Goal: Task Accomplishment & Management: Manage account settings

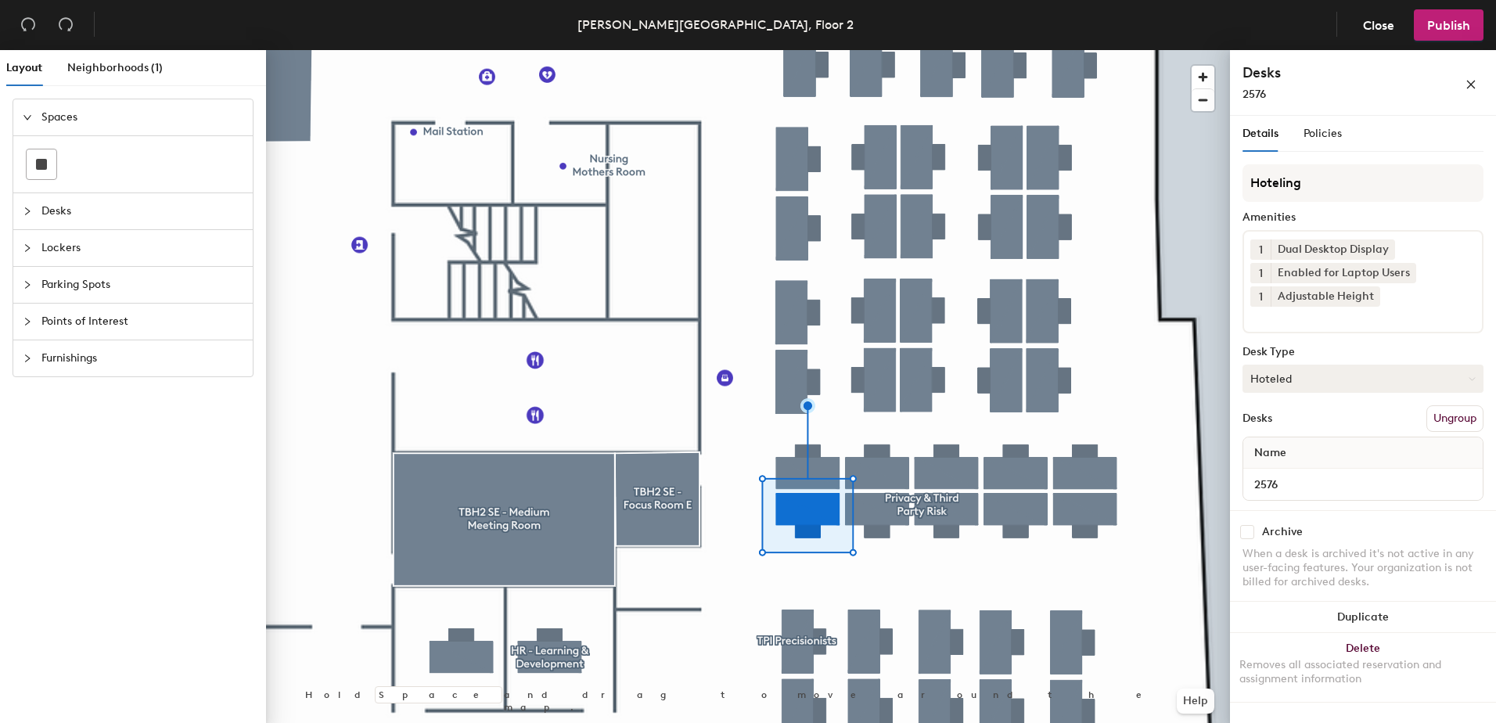
click at [1272, 379] on button "Hoteled" at bounding box center [1362, 379] width 241 height 28
click at [1293, 419] on div "Assigned" at bounding box center [1321, 426] width 156 height 23
click at [1456, 420] on button "Ungroup" at bounding box center [1454, 418] width 57 height 27
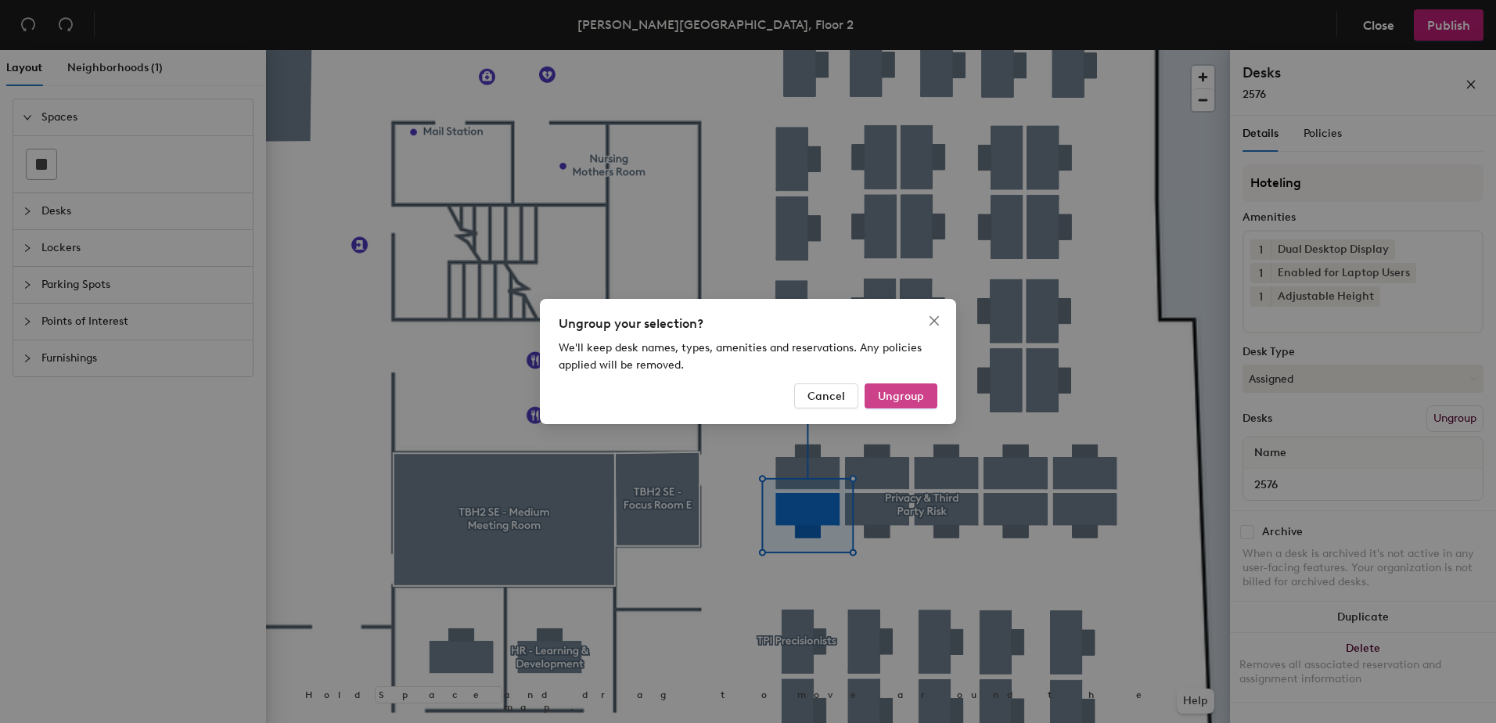
click at [903, 394] on span "Ungroup" at bounding box center [901, 396] width 46 height 13
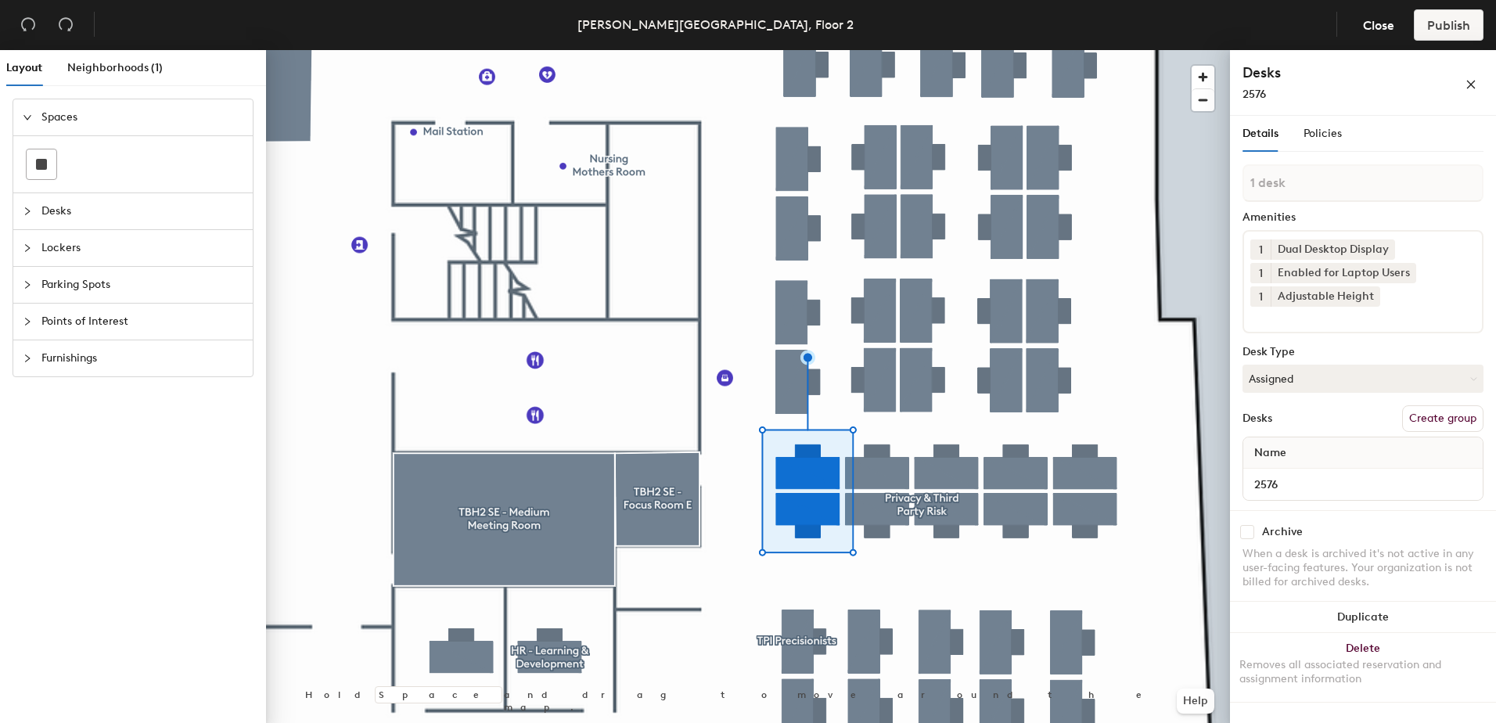
click at [864, 50] on div at bounding box center [748, 50] width 964 height 0
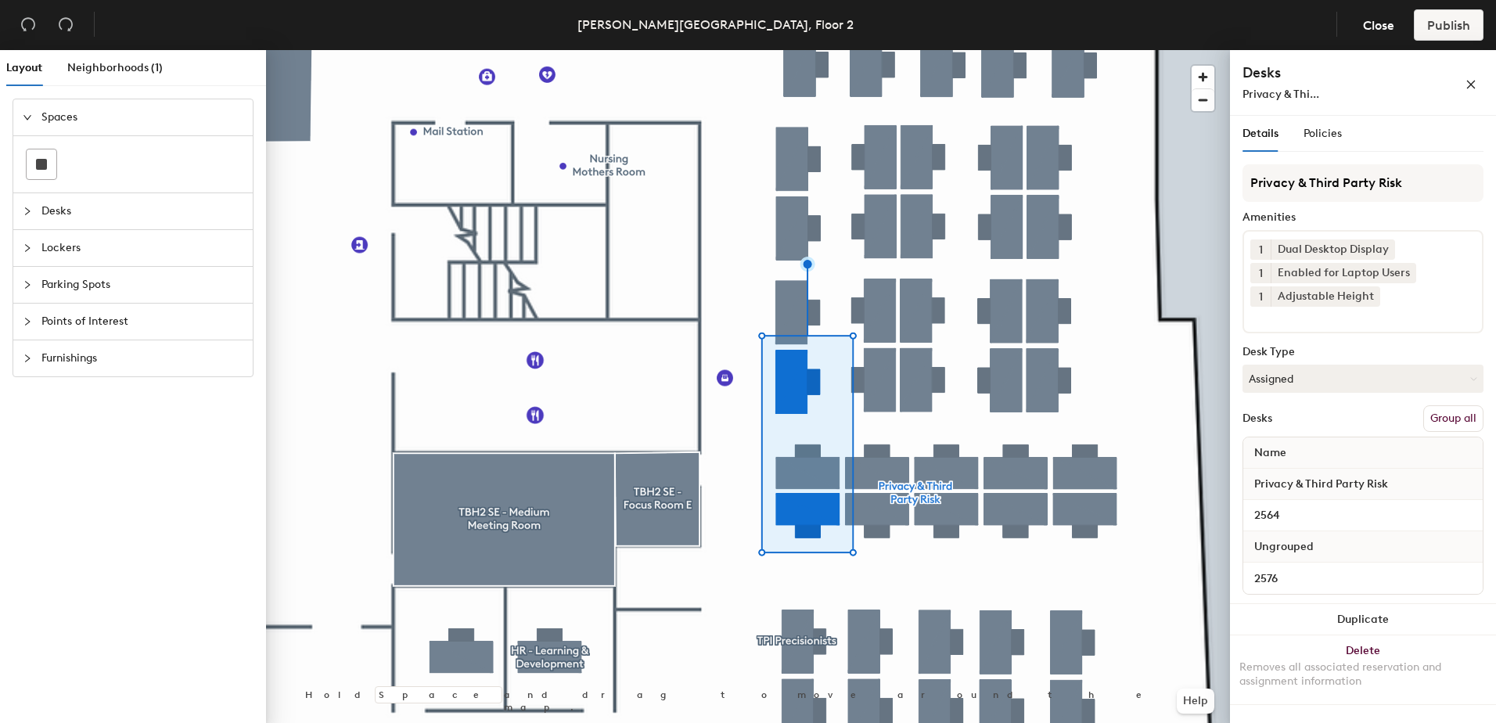
click at [1460, 419] on button "Group all" at bounding box center [1453, 418] width 60 height 27
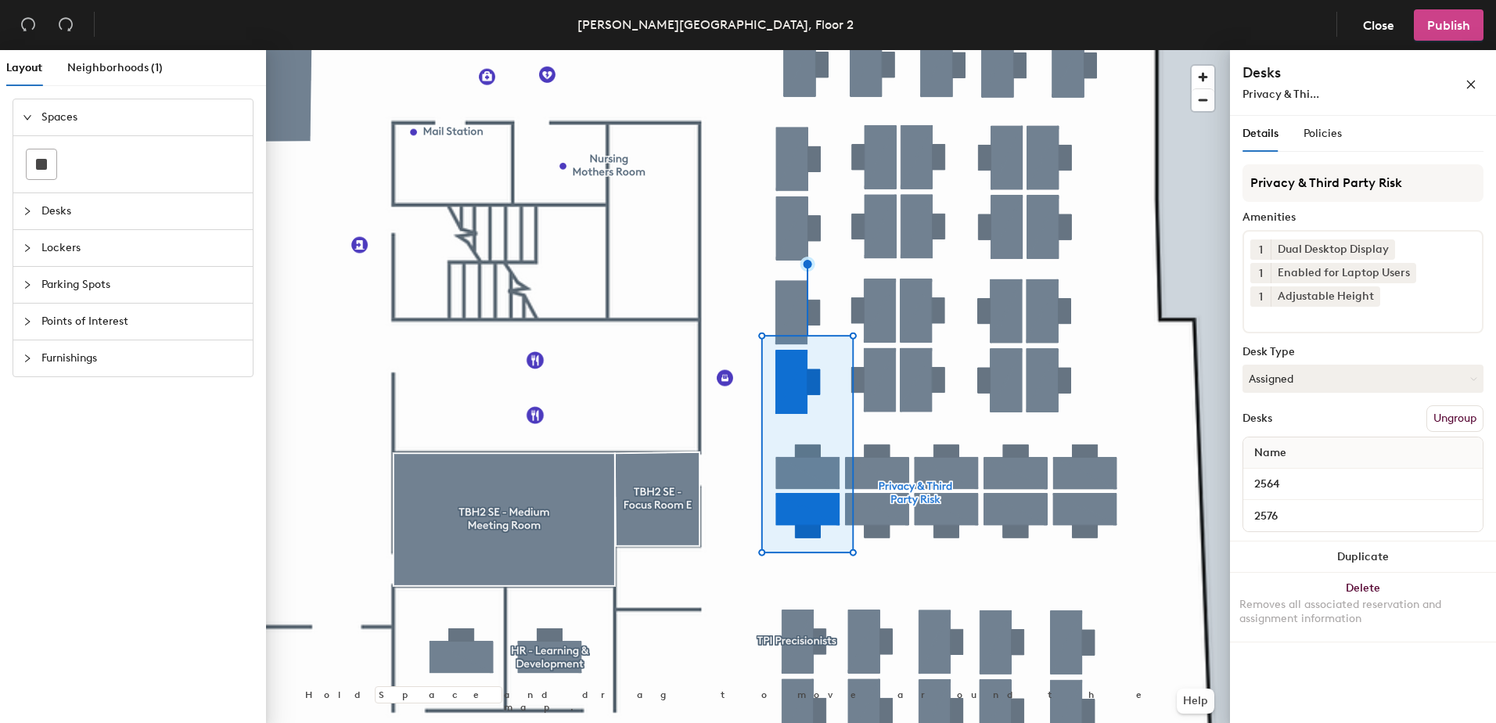
click at [1448, 16] on button "Publish" at bounding box center [1448, 24] width 70 height 31
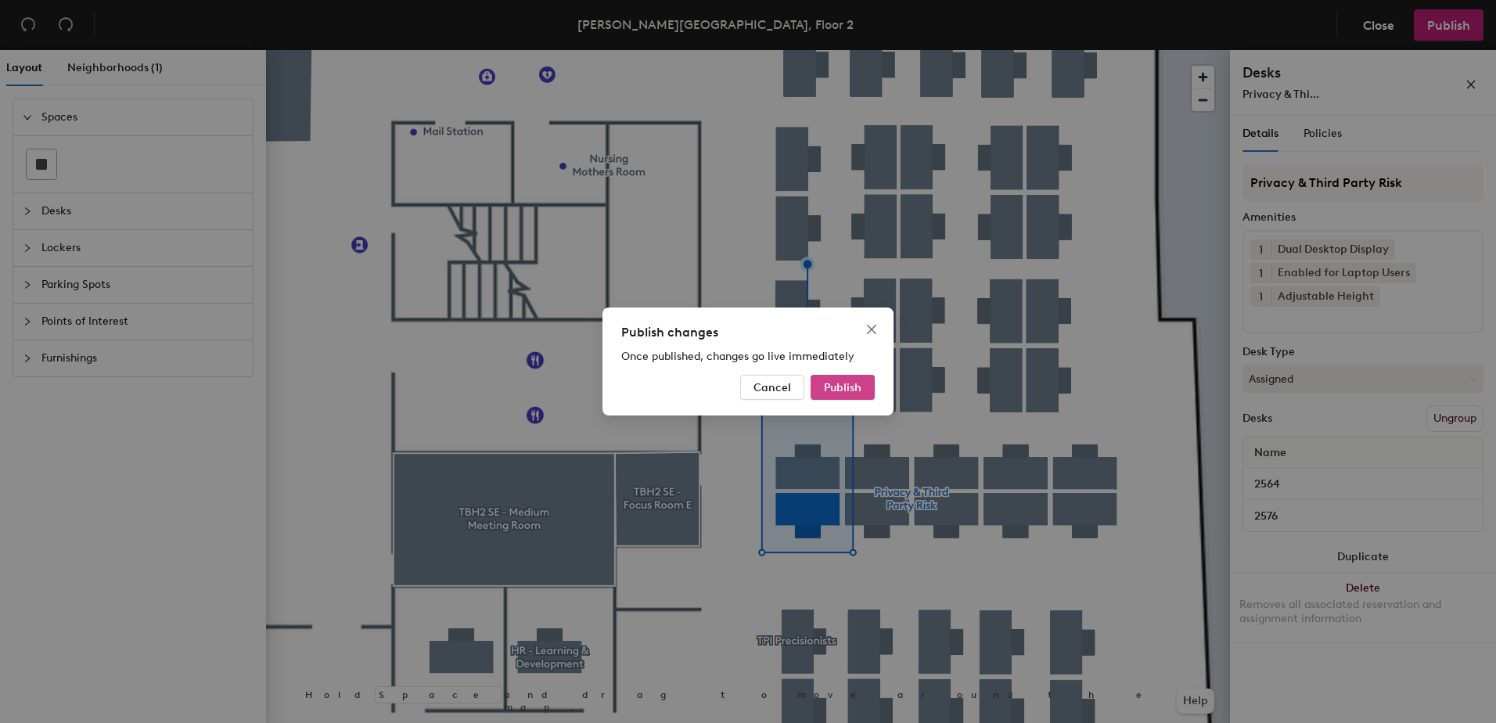
click at [831, 386] on span "Publish" at bounding box center [843, 387] width 38 height 13
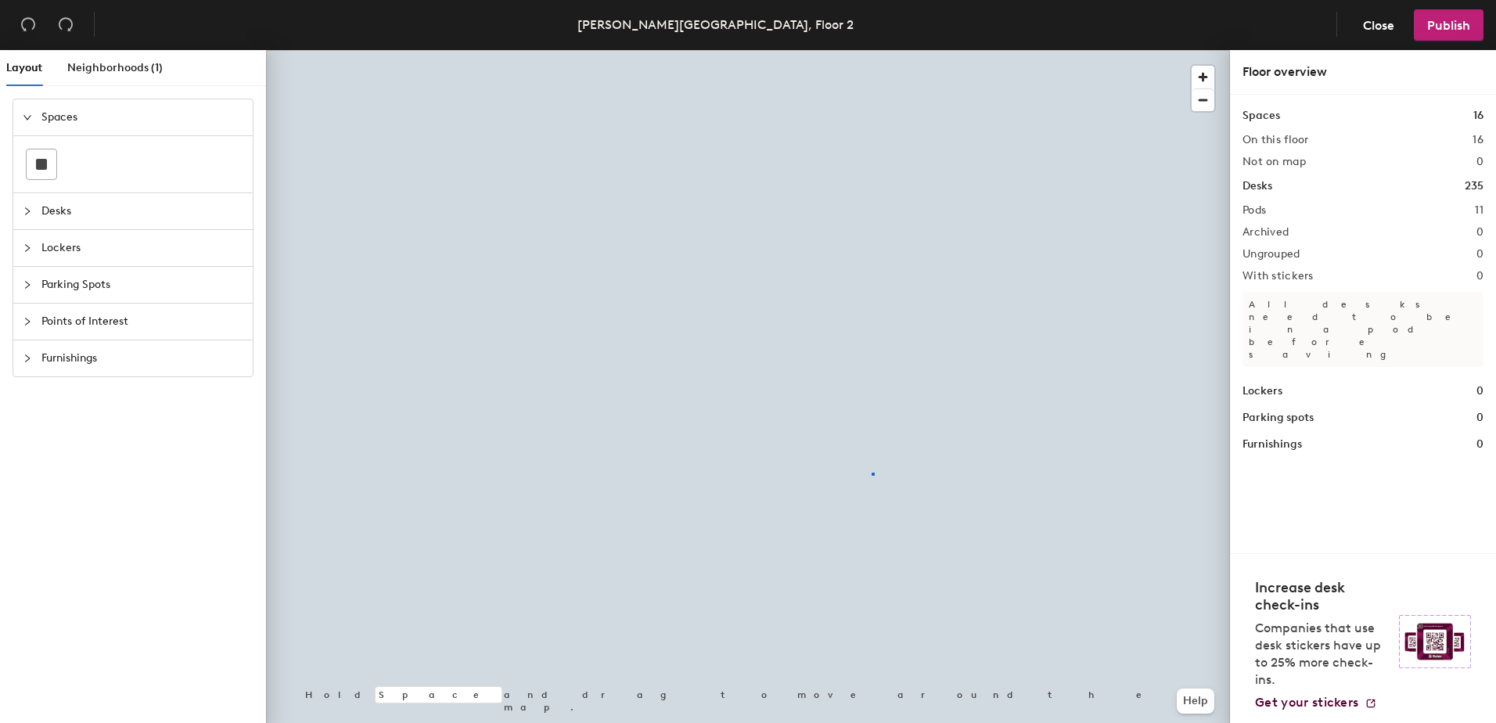
click at [873, 50] on div at bounding box center [748, 50] width 964 height 0
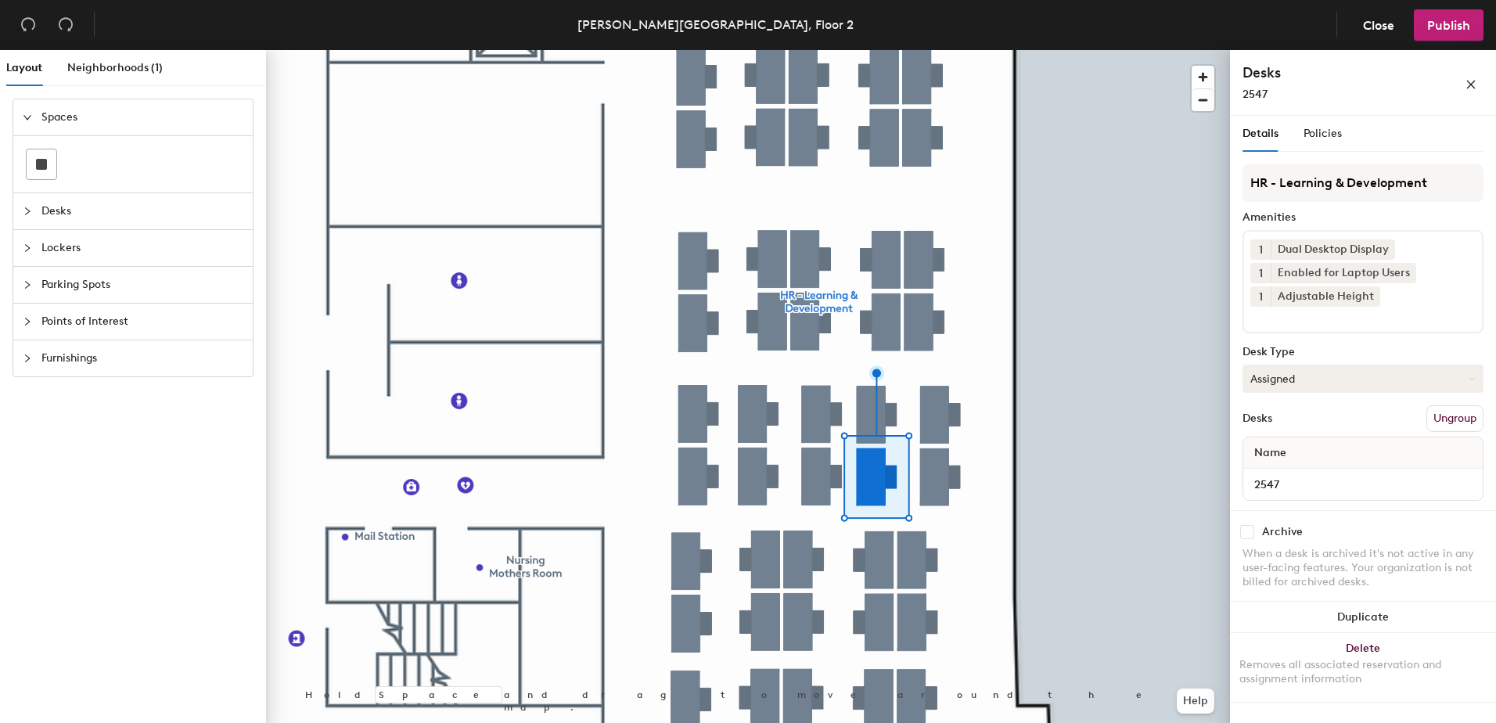
click at [1288, 377] on button "Assigned" at bounding box center [1362, 379] width 241 height 28
click at [1307, 475] on div "Hoteled" at bounding box center [1321, 473] width 156 height 23
click at [1457, 418] on button "Ungroup" at bounding box center [1454, 418] width 57 height 27
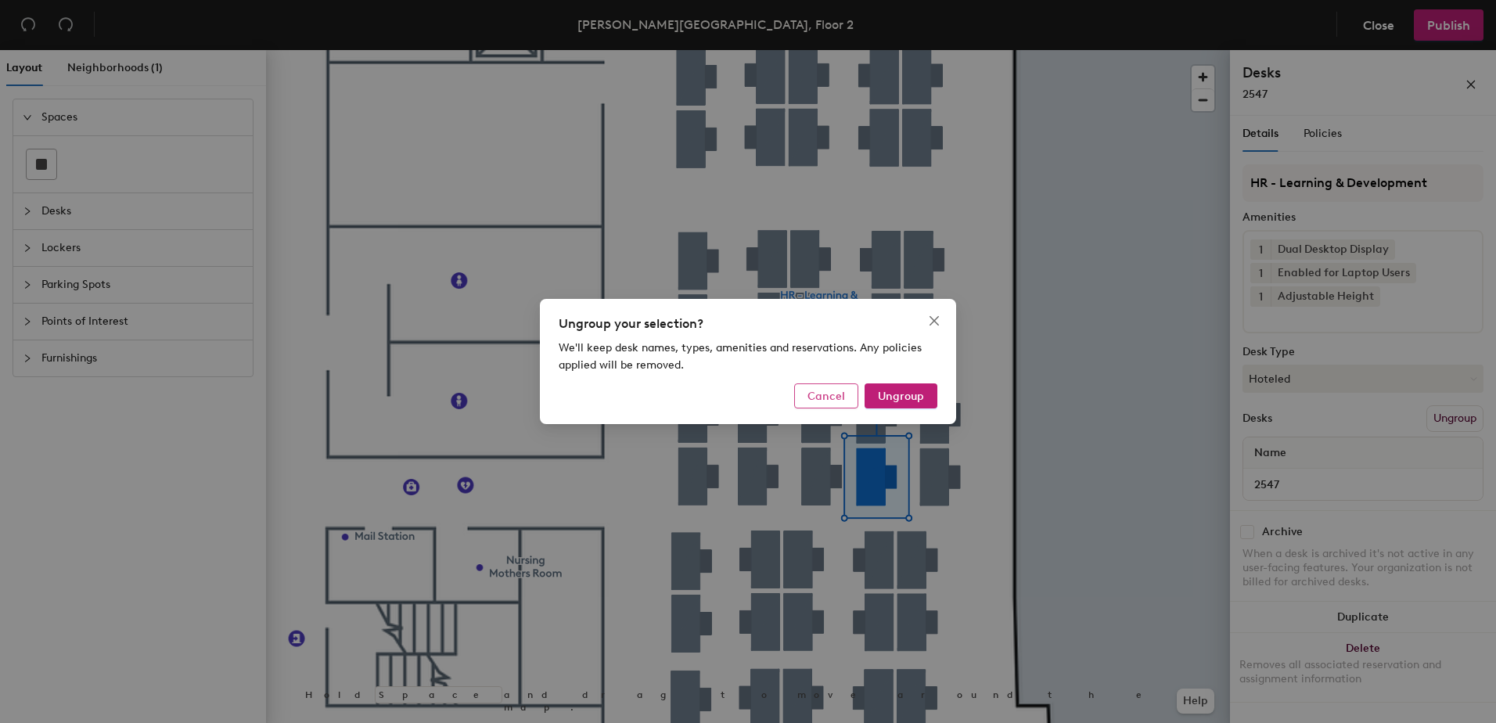
click at [825, 403] on button "Cancel" at bounding box center [826, 395] width 64 height 25
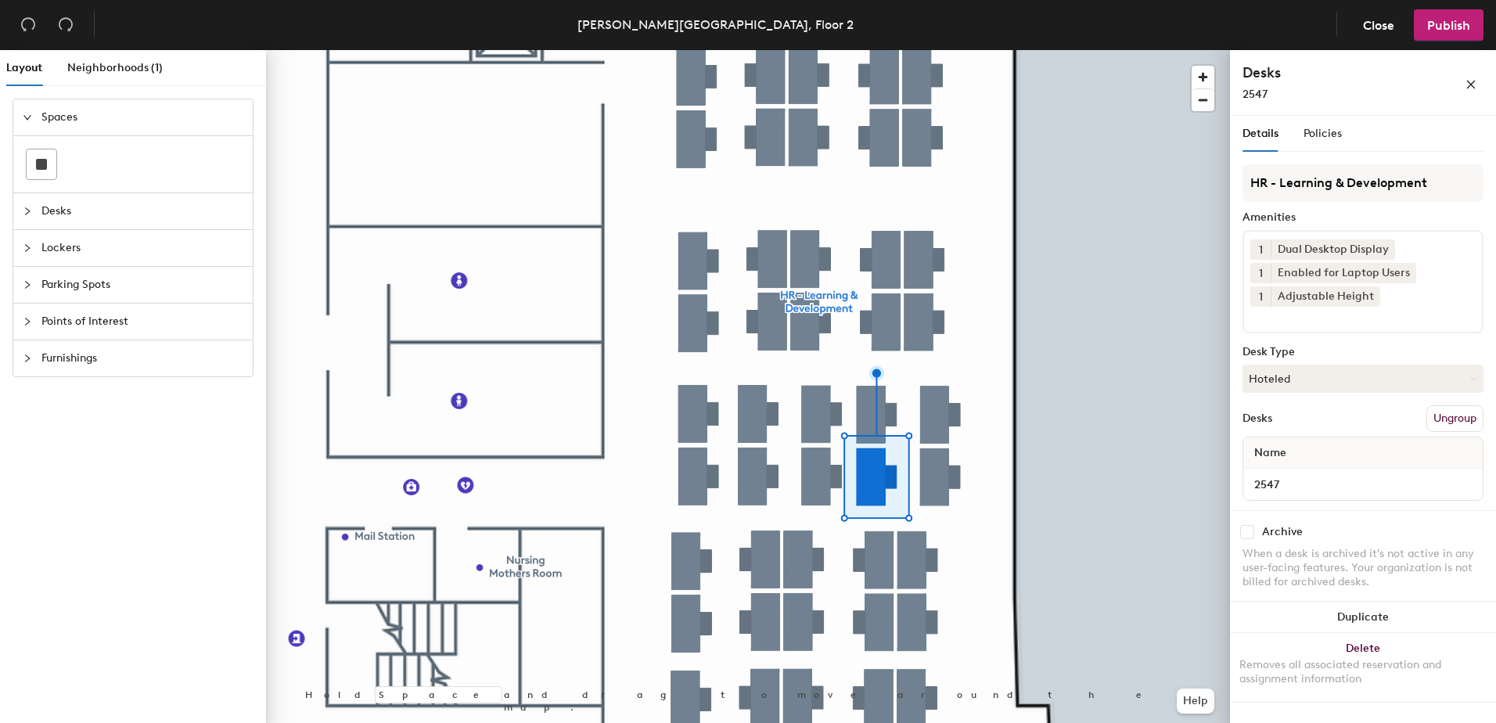
click at [1446, 421] on button "Ungroup" at bounding box center [1454, 418] width 57 height 27
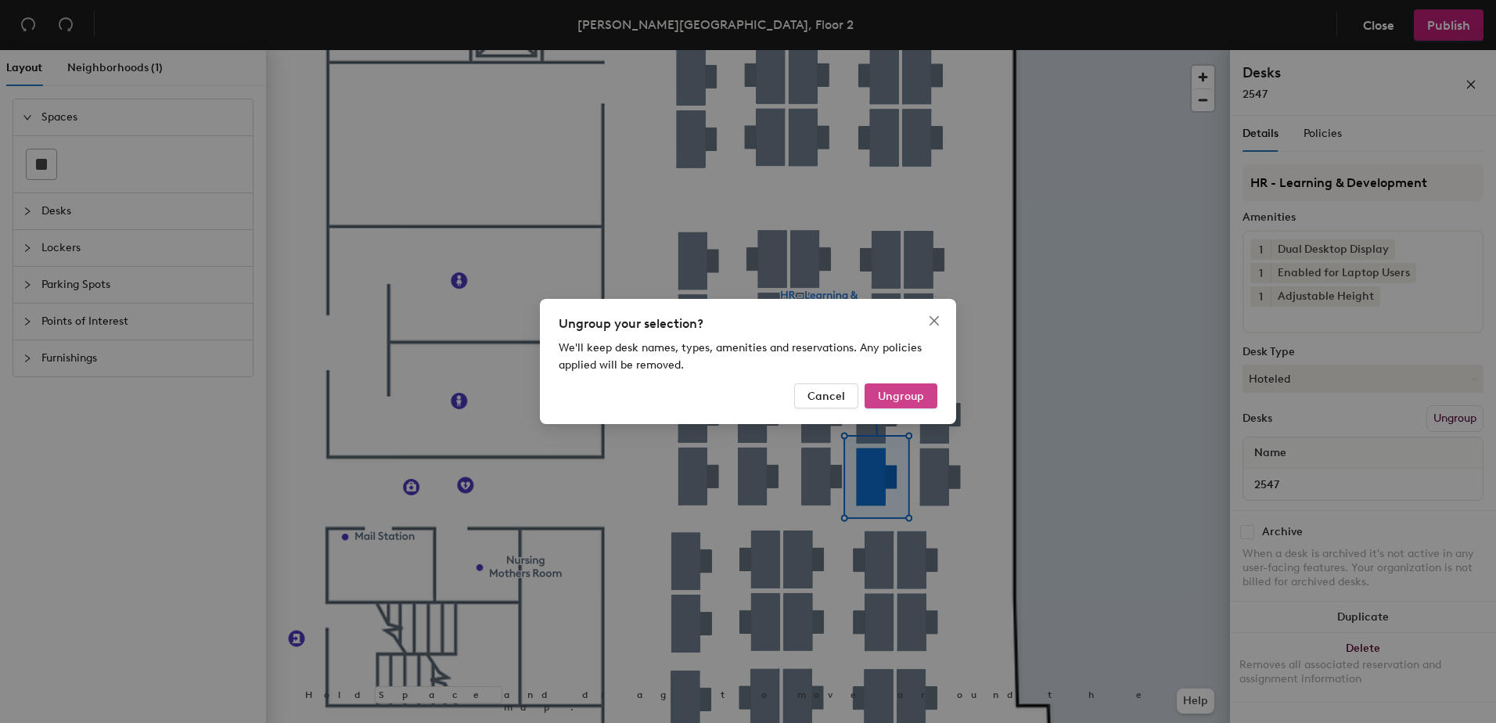
click at [896, 398] on span "Ungroup" at bounding box center [901, 396] width 46 height 13
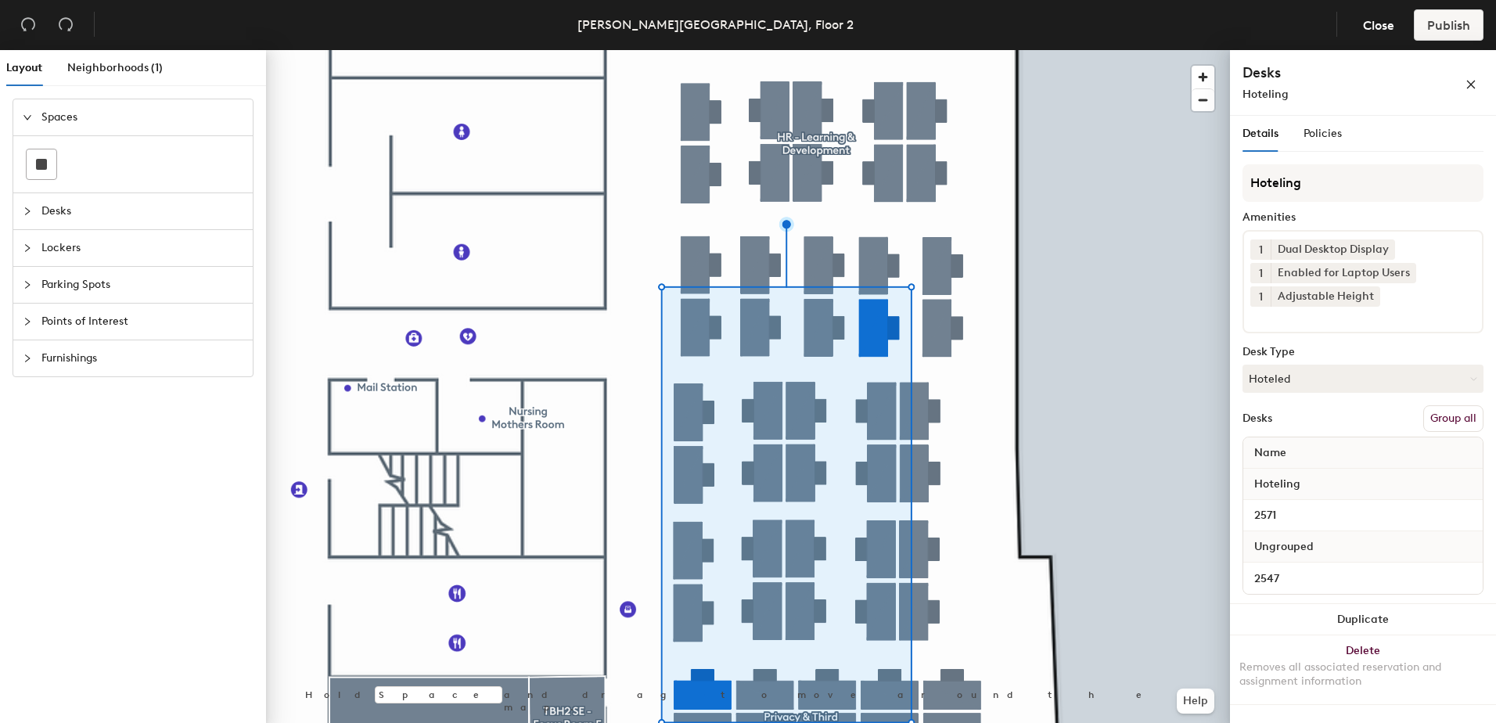
drag, startPoint x: 1448, startPoint y: 423, endPoint x: 1446, endPoint y: 352, distance: 71.2
click at [1448, 422] on button "Group all" at bounding box center [1453, 418] width 60 height 27
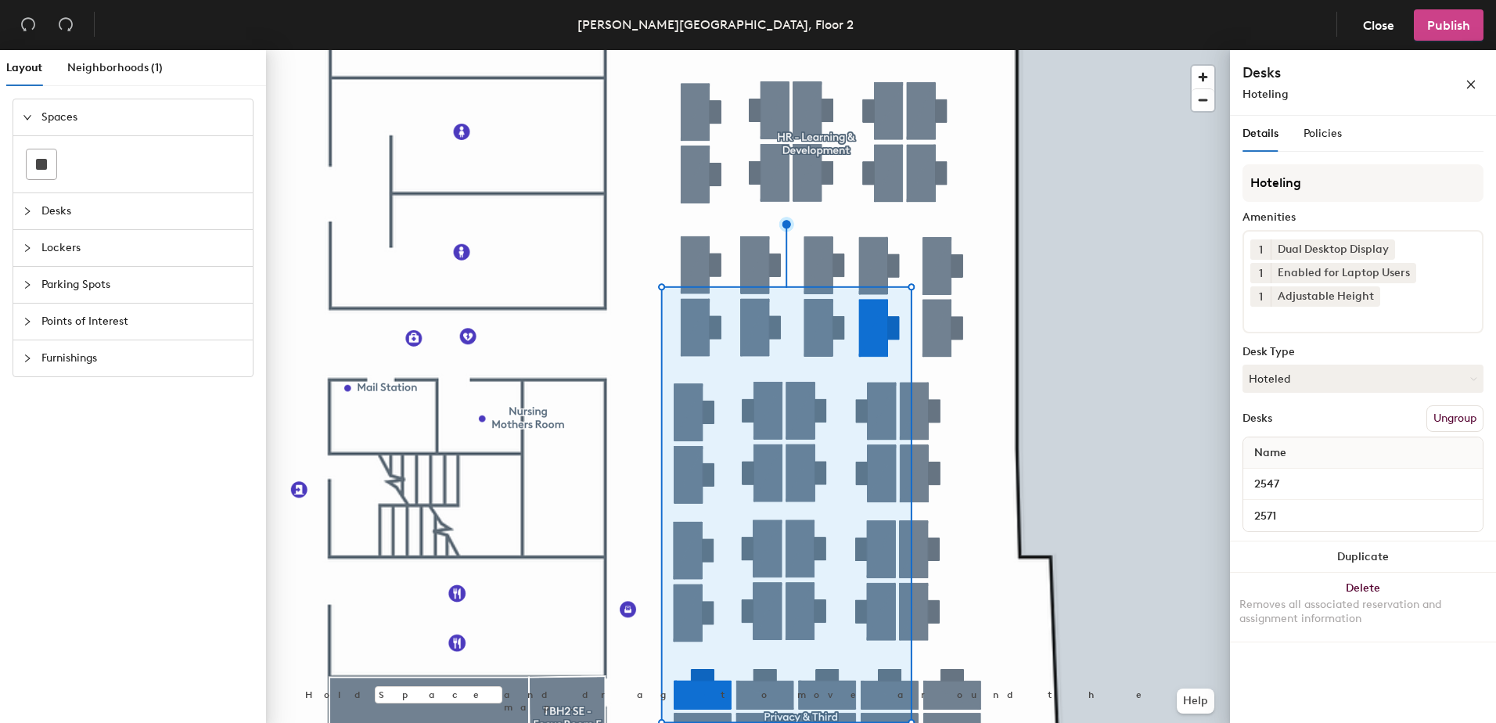
click at [1442, 29] on span "Publish" at bounding box center [1448, 25] width 43 height 15
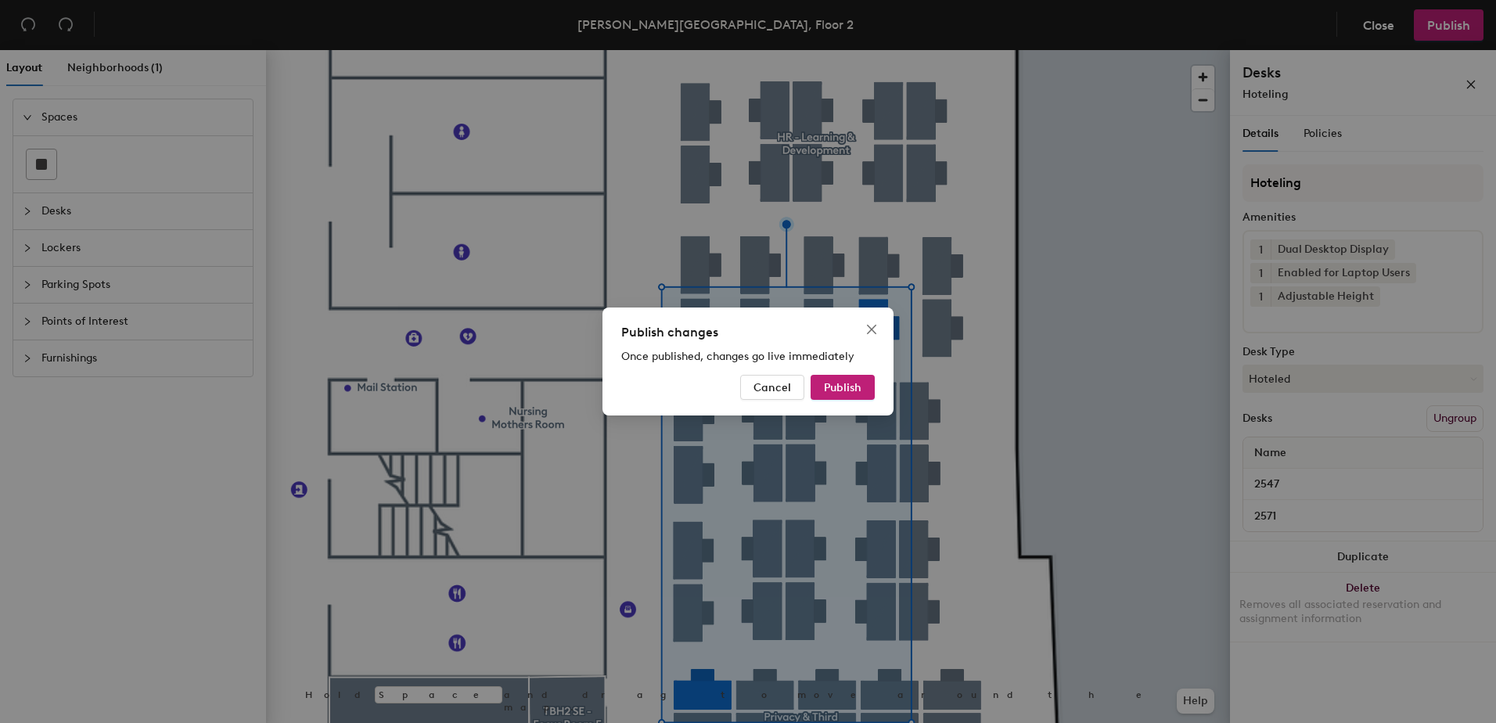
click at [838, 362] on span "Once published, changes go live immediately" at bounding box center [737, 356] width 233 height 13
click at [842, 378] on button "Publish" at bounding box center [842, 387] width 64 height 25
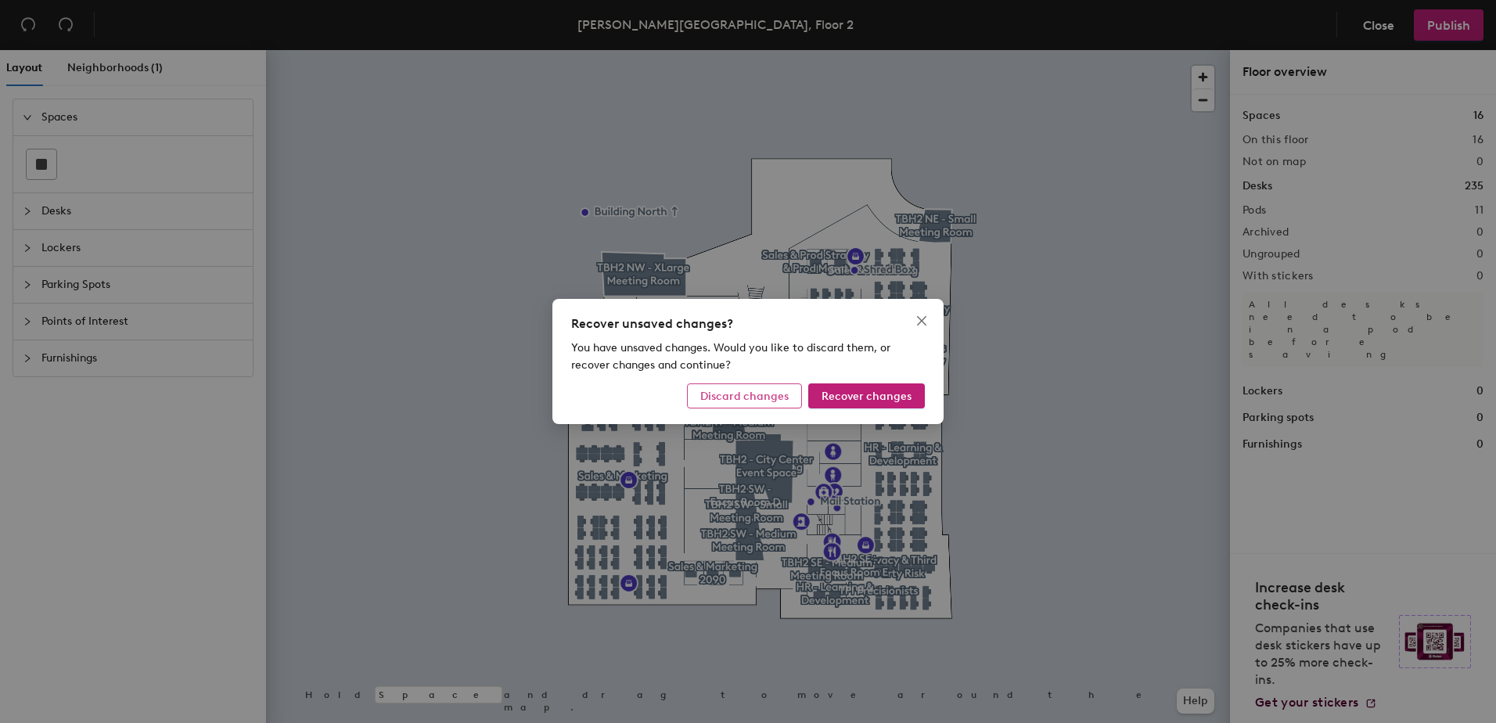
click at [779, 401] on span "Discard changes" at bounding box center [744, 396] width 88 height 13
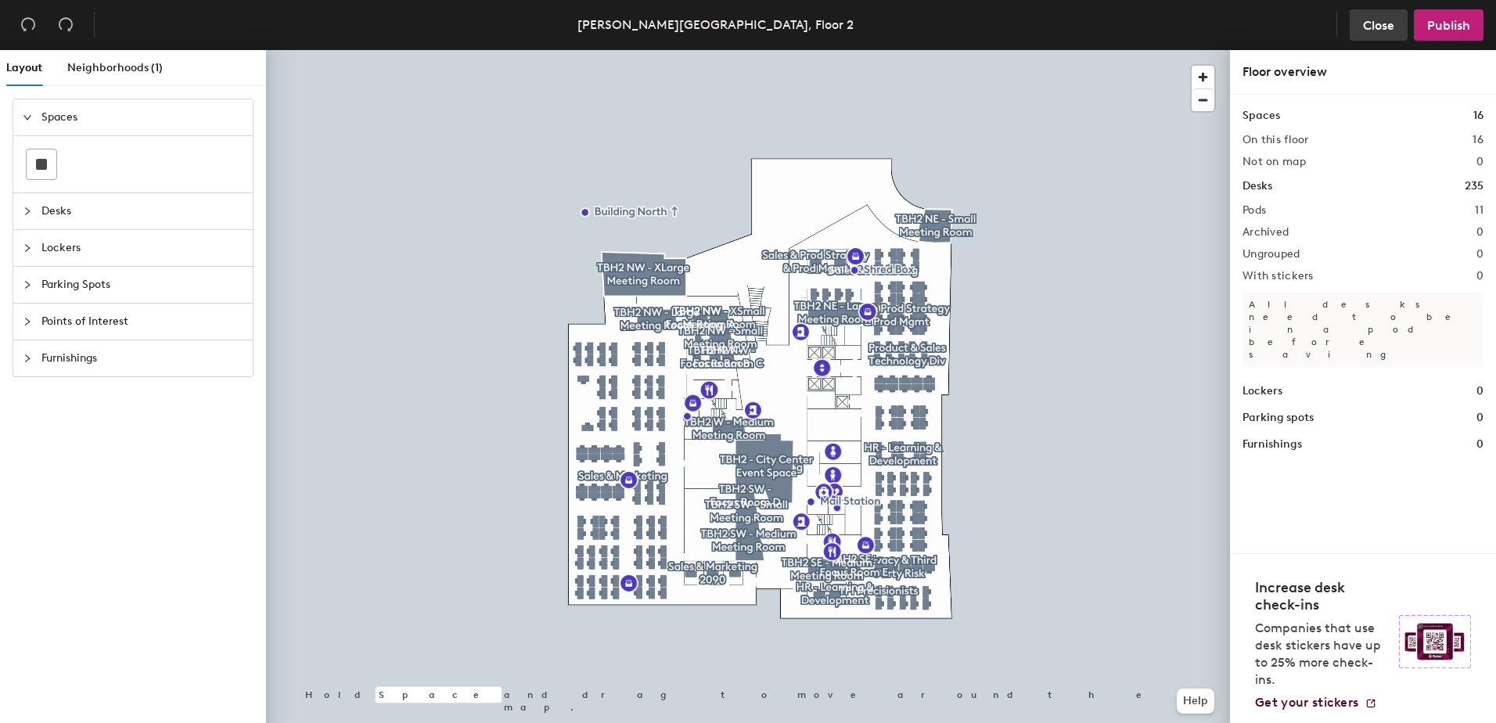
click at [1363, 15] on button "Close" at bounding box center [1378, 24] width 58 height 31
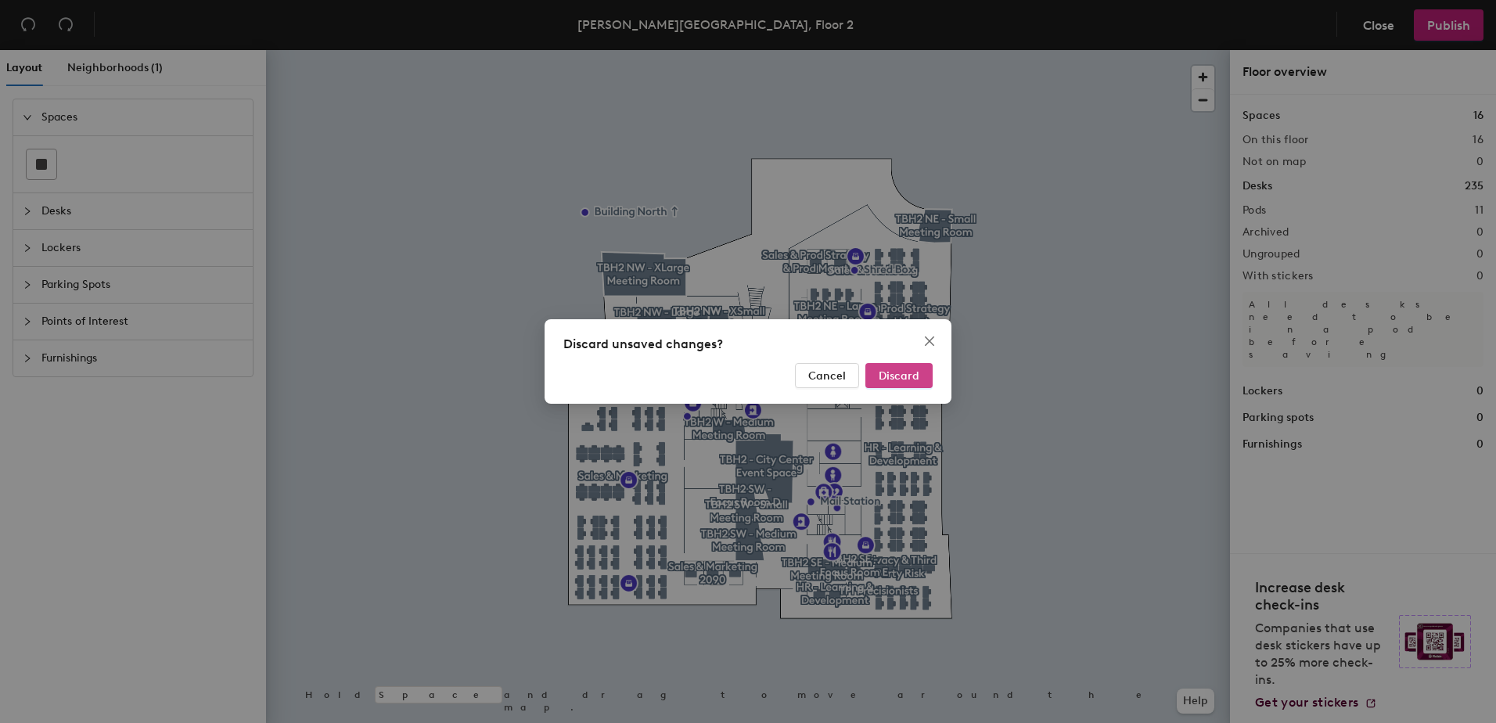
click at [875, 375] on button "Discard" at bounding box center [898, 375] width 67 height 25
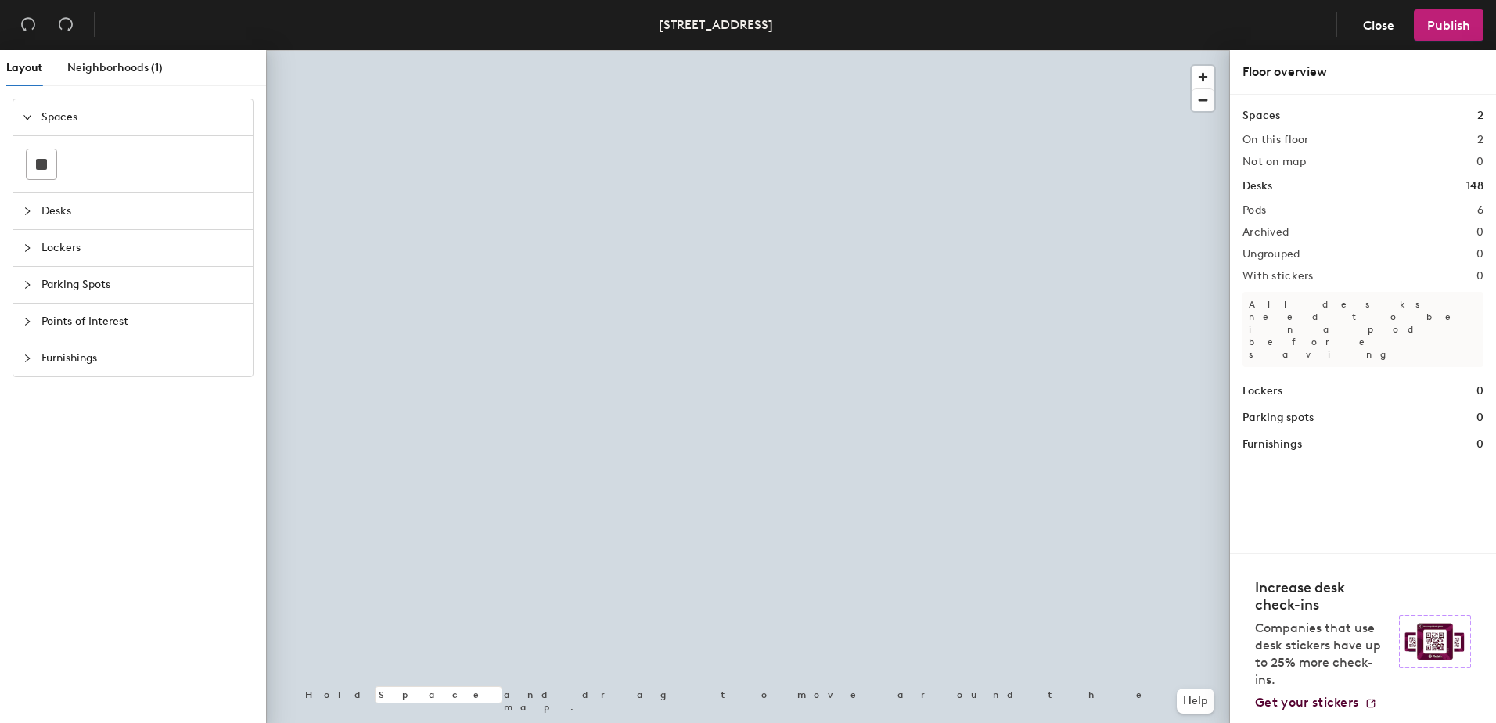
click at [856, 50] on div at bounding box center [748, 50] width 964 height 0
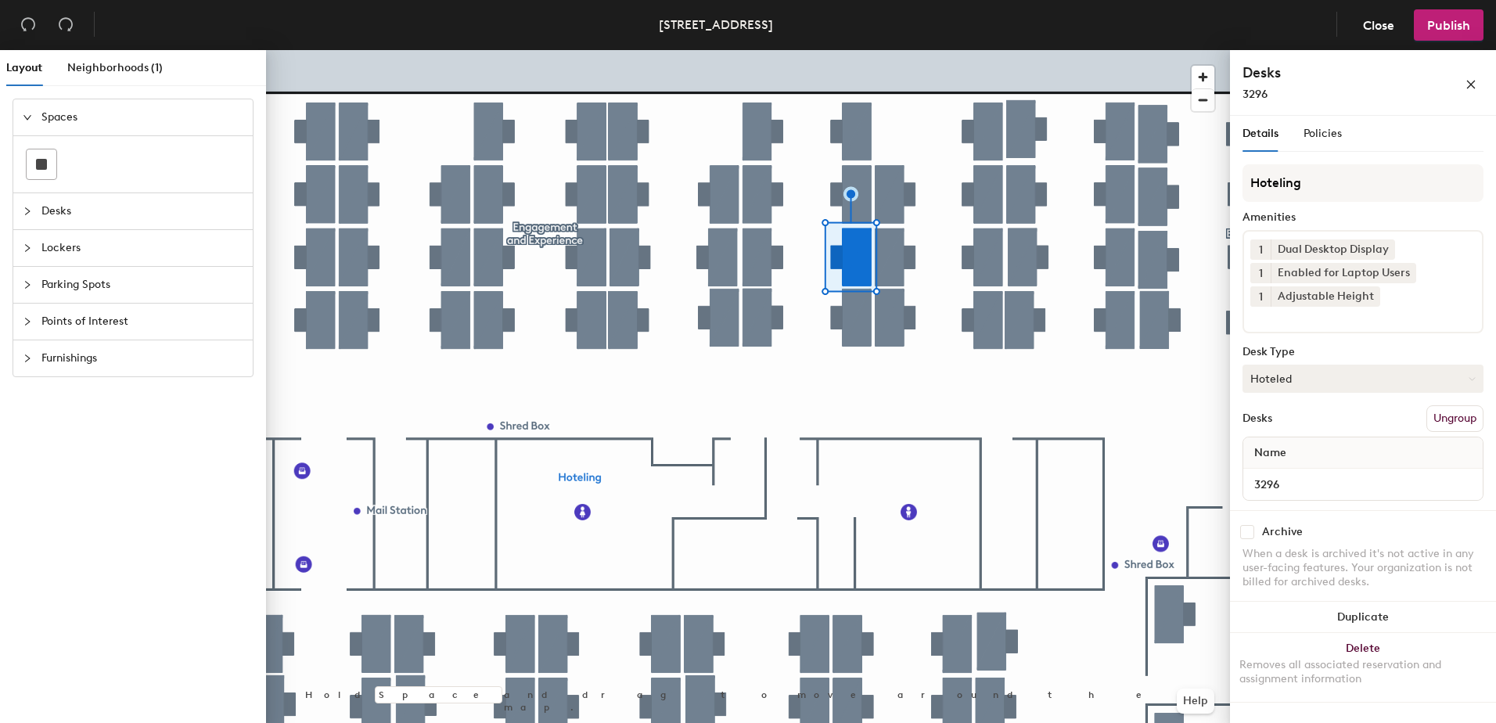
click at [1313, 380] on button "Hoteled" at bounding box center [1362, 379] width 241 height 28
click at [1338, 424] on div "Assigned" at bounding box center [1321, 426] width 156 height 23
click at [1464, 429] on button "Ungroup" at bounding box center [1454, 418] width 57 height 27
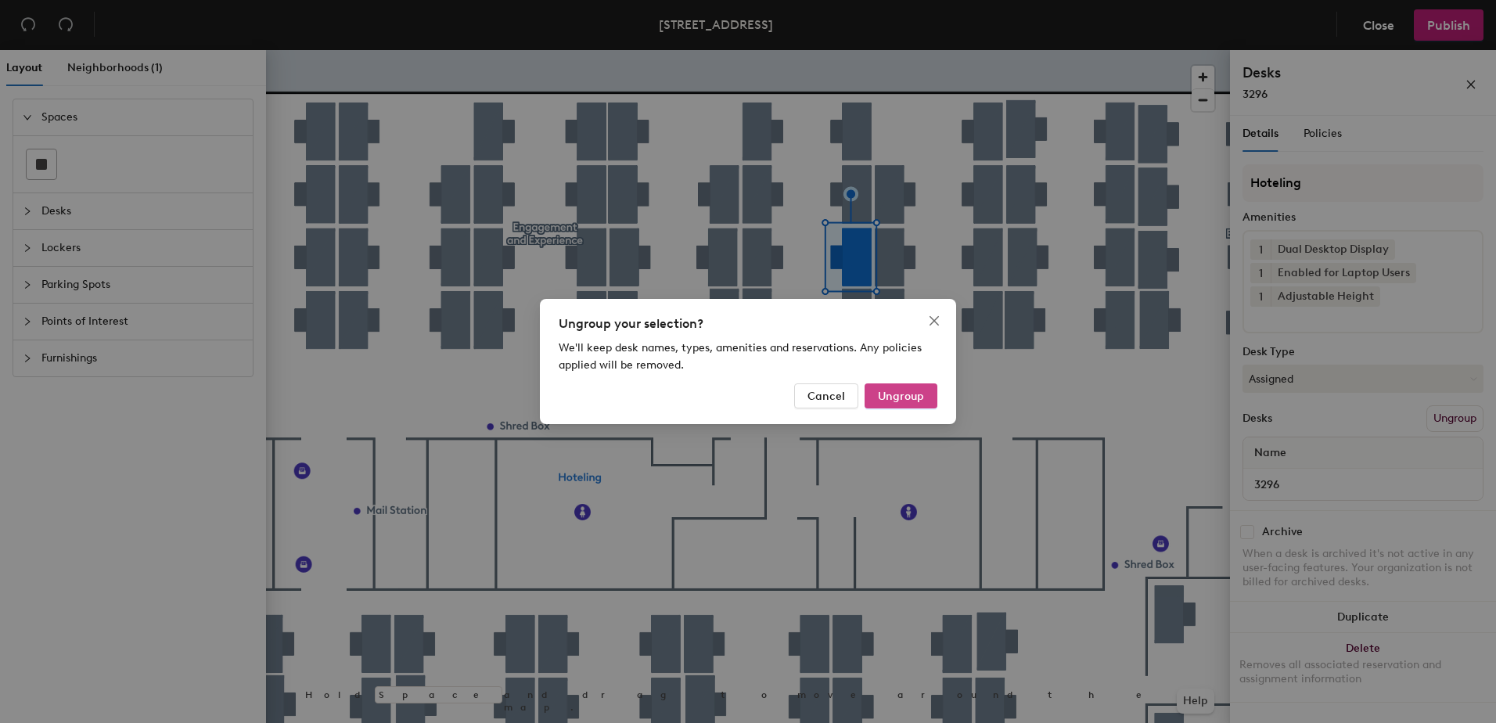
click at [898, 398] on span "Ungroup" at bounding box center [901, 396] width 46 height 13
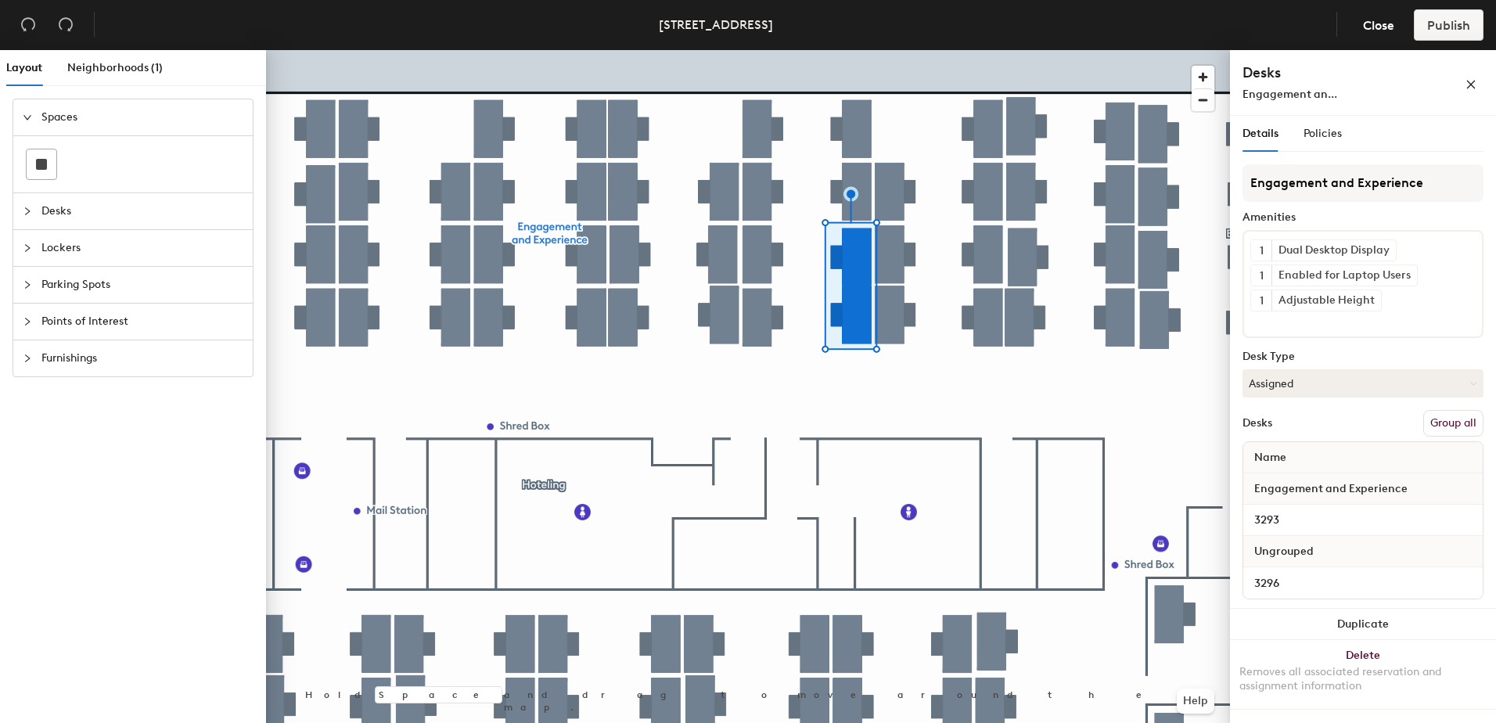
click at [1470, 427] on button "Group all" at bounding box center [1453, 423] width 60 height 27
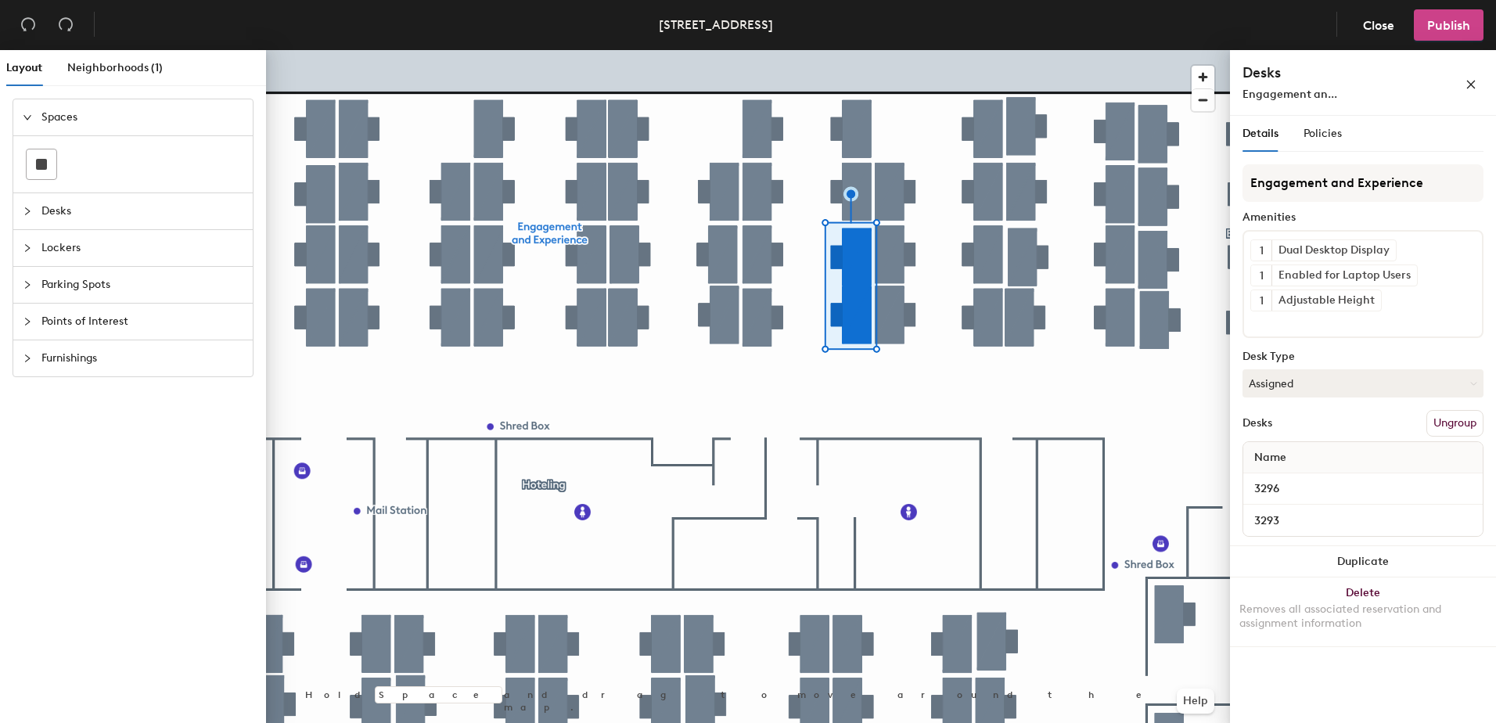
click at [1435, 23] on span "Publish" at bounding box center [1448, 25] width 43 height 15
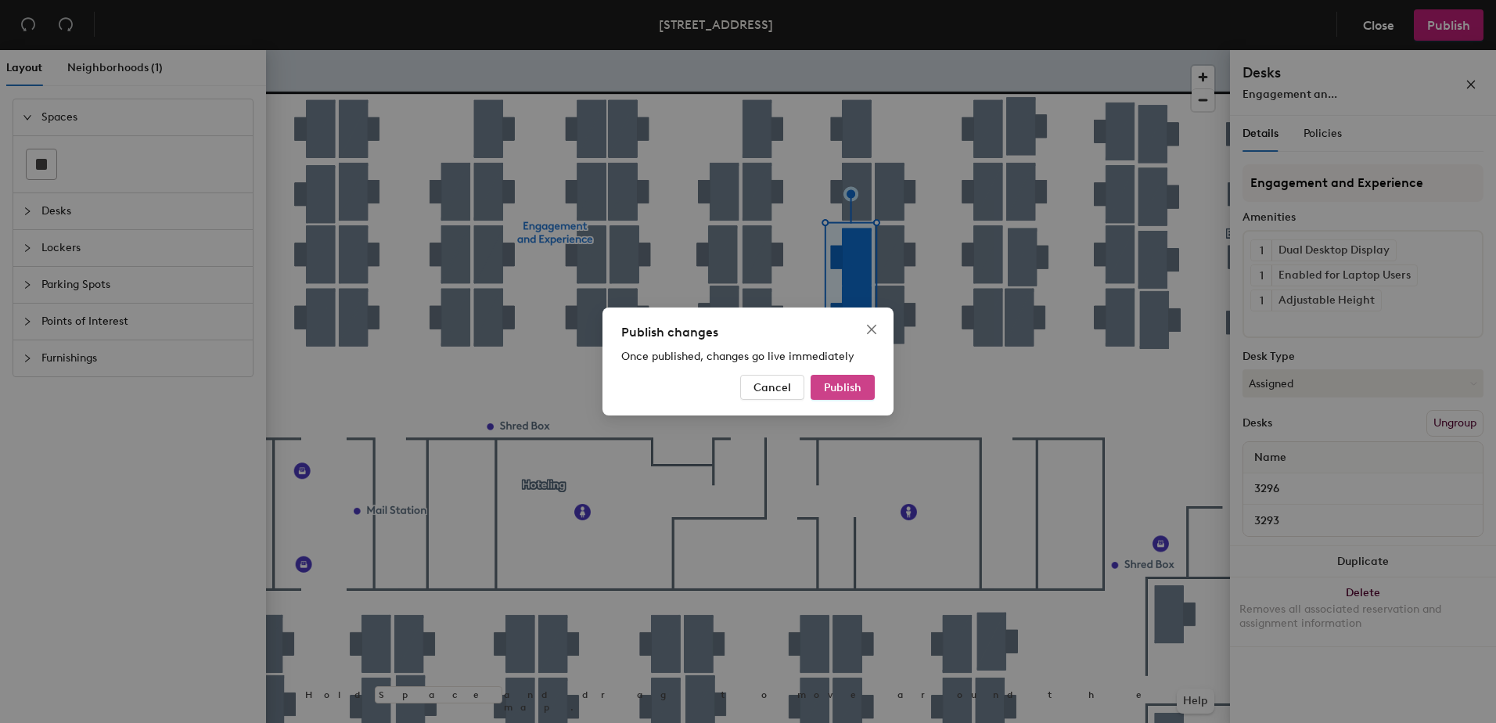
click at [842, 381] on span "Publish" at bounding box center [843, 387] width 38 height 13
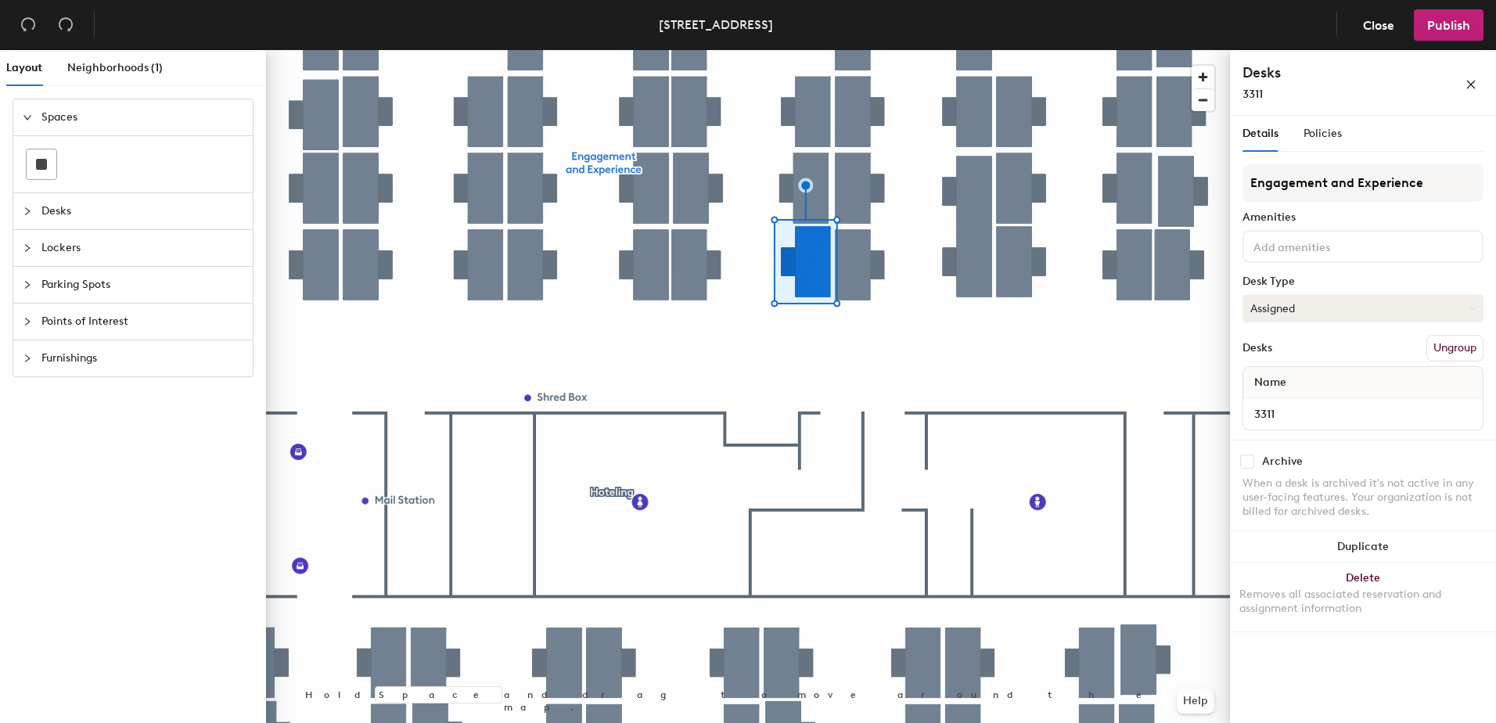
click at [1263, 307] on button "Assigned" at bounding box center [1362, 308] width 241 height 28
click at [1278, 402] on div "Hoteled" at bounding box center [1321, 403] width 156 height 23
click at [1434, 360] on button "Ungroup" at bounding box center [1454, 348] width 57 height 27
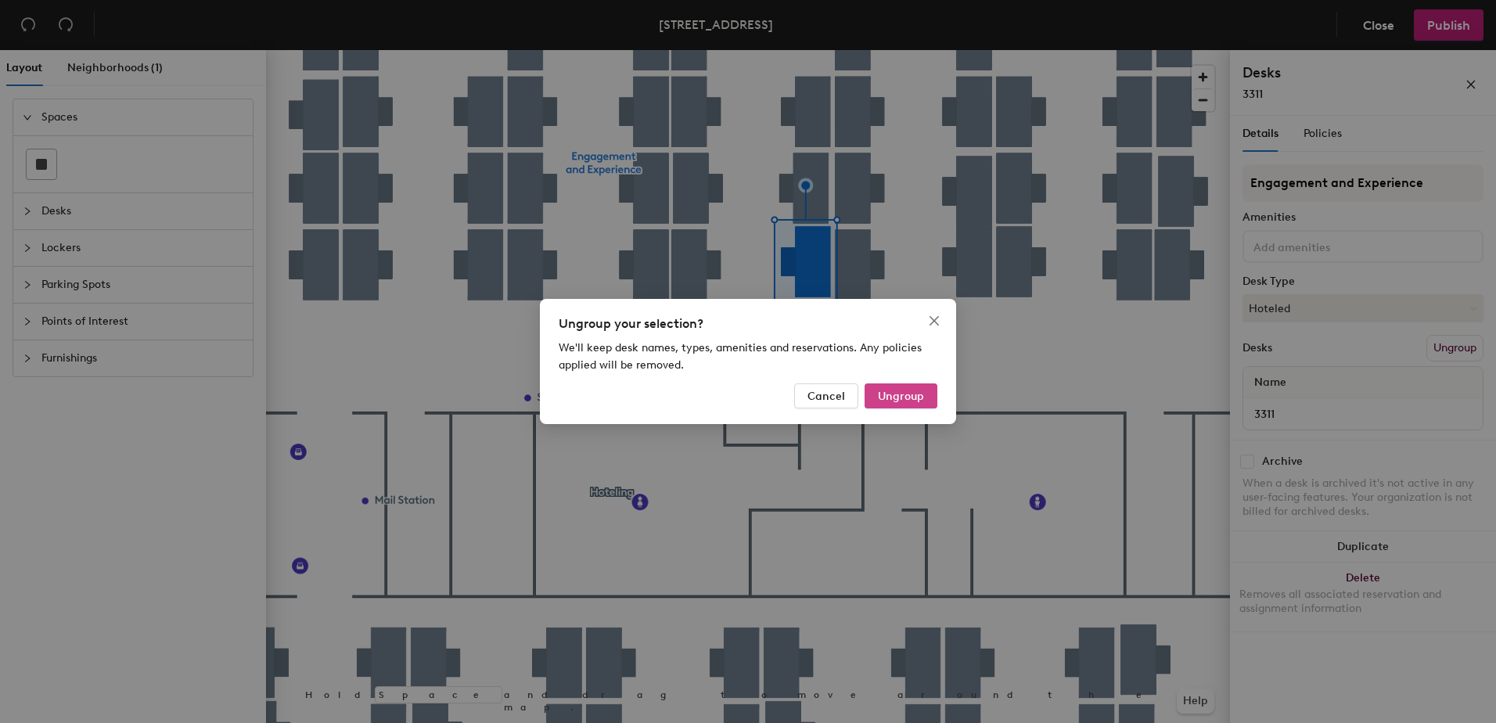
click at [909, 396] on span "Ungroup" at bounding box center [901, 396] width 46 height 13
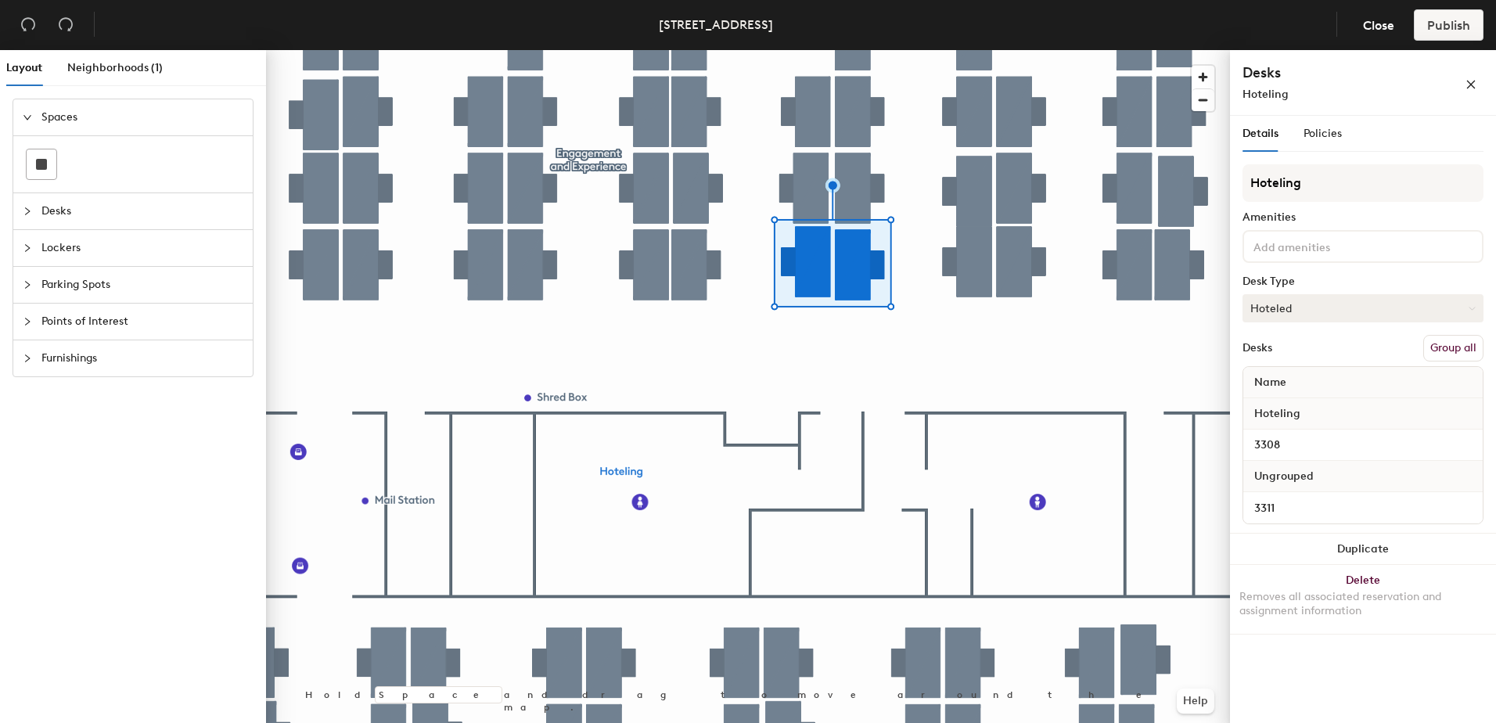
drag, startPoint x: 1449, startPoint y: 354, endPoint x: 1455, endPoint y: 301, distance: 53.6
click at [1449, 354] on button "Group all" at bounding box center [1453, 348] width 60 height 27
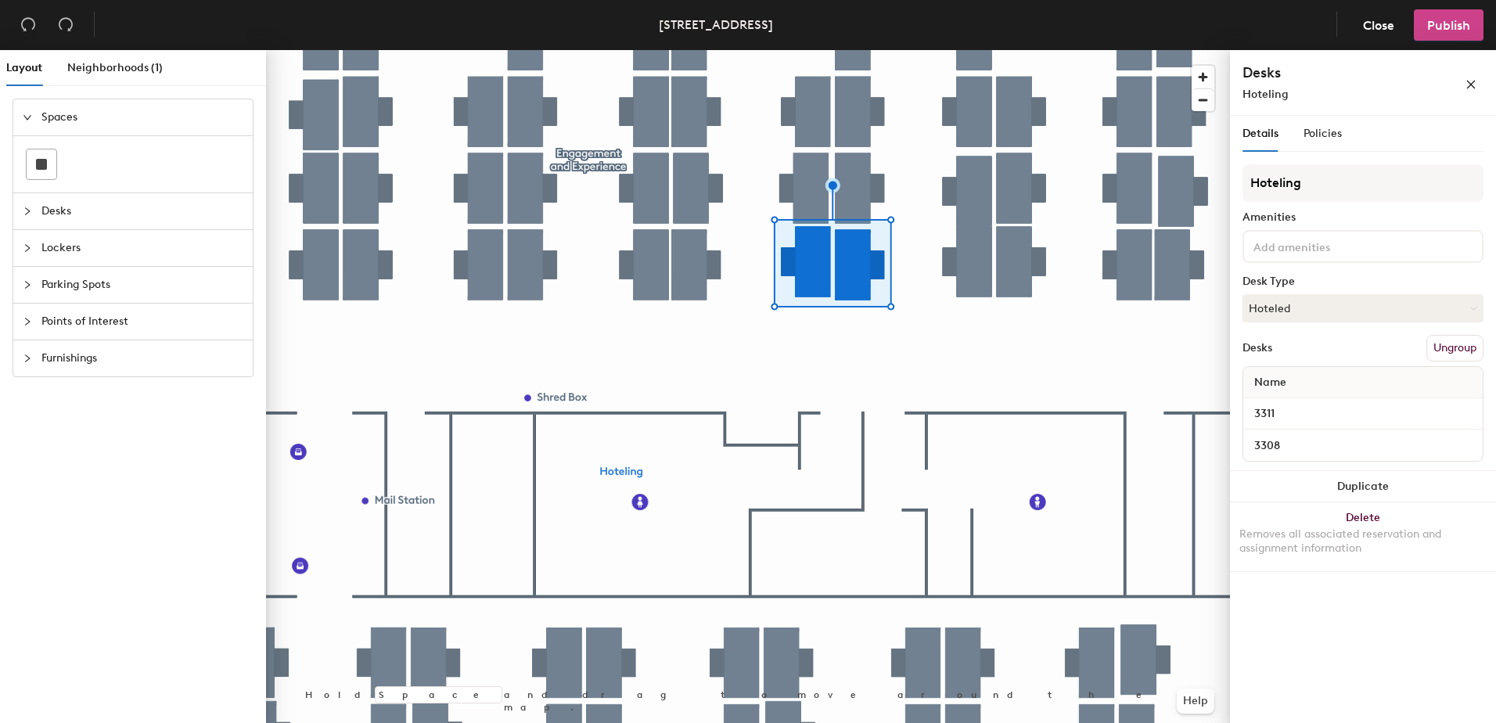
click at [1457, 31] on span "Publish" at bounding box center [1448, 25] width 43 height 15
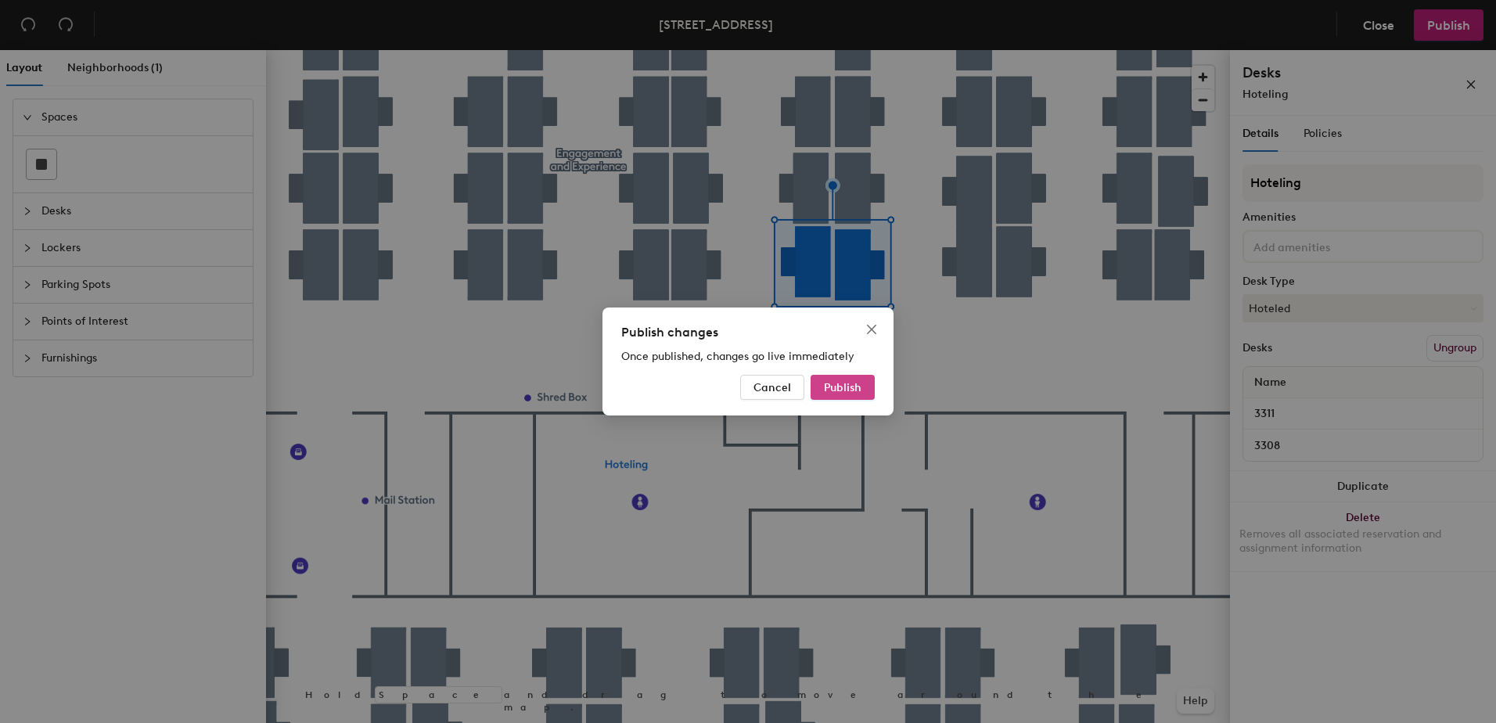
click at [867, 390] on button "Publish" at bounding box center [842, 387] width 64 height 25
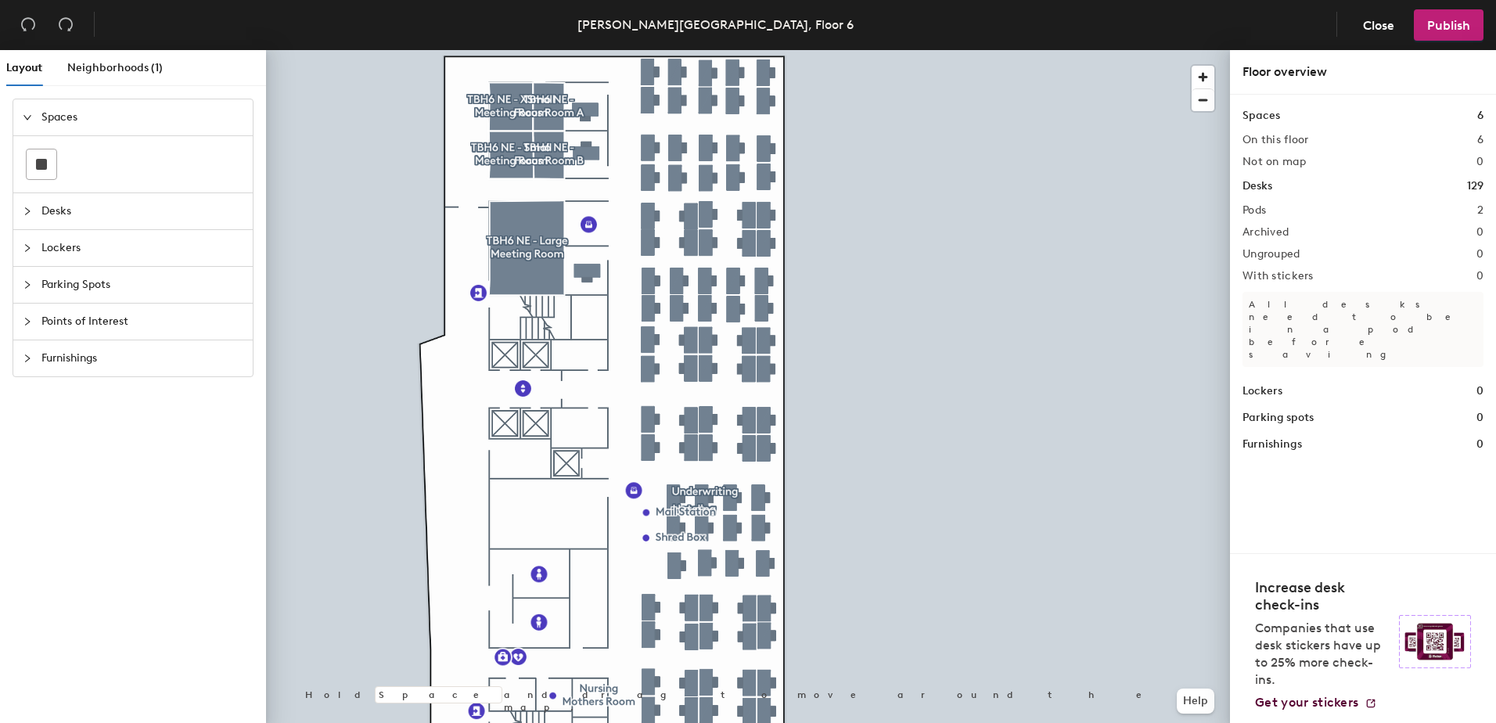
click at [646, 50] on div at bounding box center [748, 50] width 964 height 0
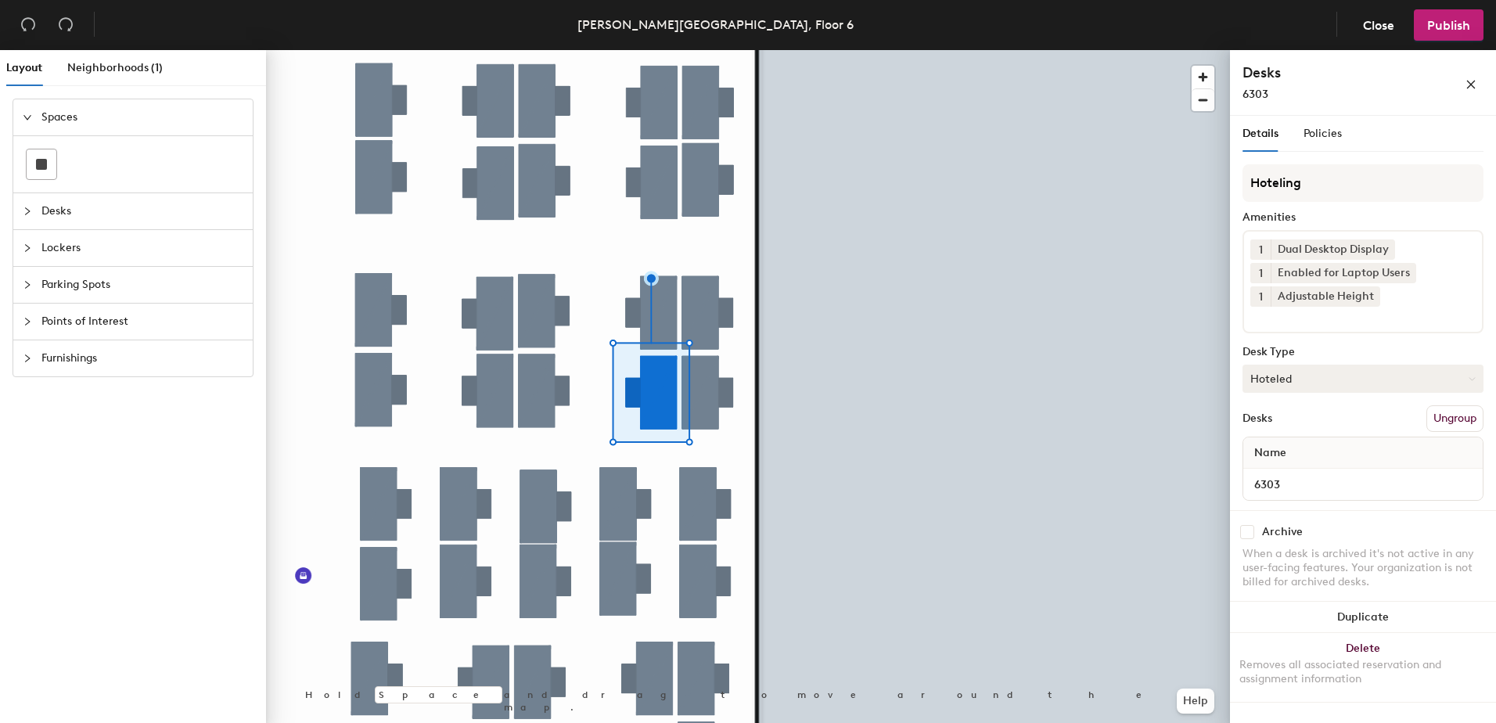
click at [1289, 388] on button "Hoteled" at bounding box center [1362, 379] width 241 height 28
drag, startPoint x: 1318, startPoint y: 421, endPoint x: 1338, endPoint y: 420, distance: 20.4
click at [1320, 421] on div "Assigned" at bounding box center [1321, 426] width 156 height 23
click at [1476, 422] on button "Ungroup" at bounding box center [1454, 418] width 57 height 27
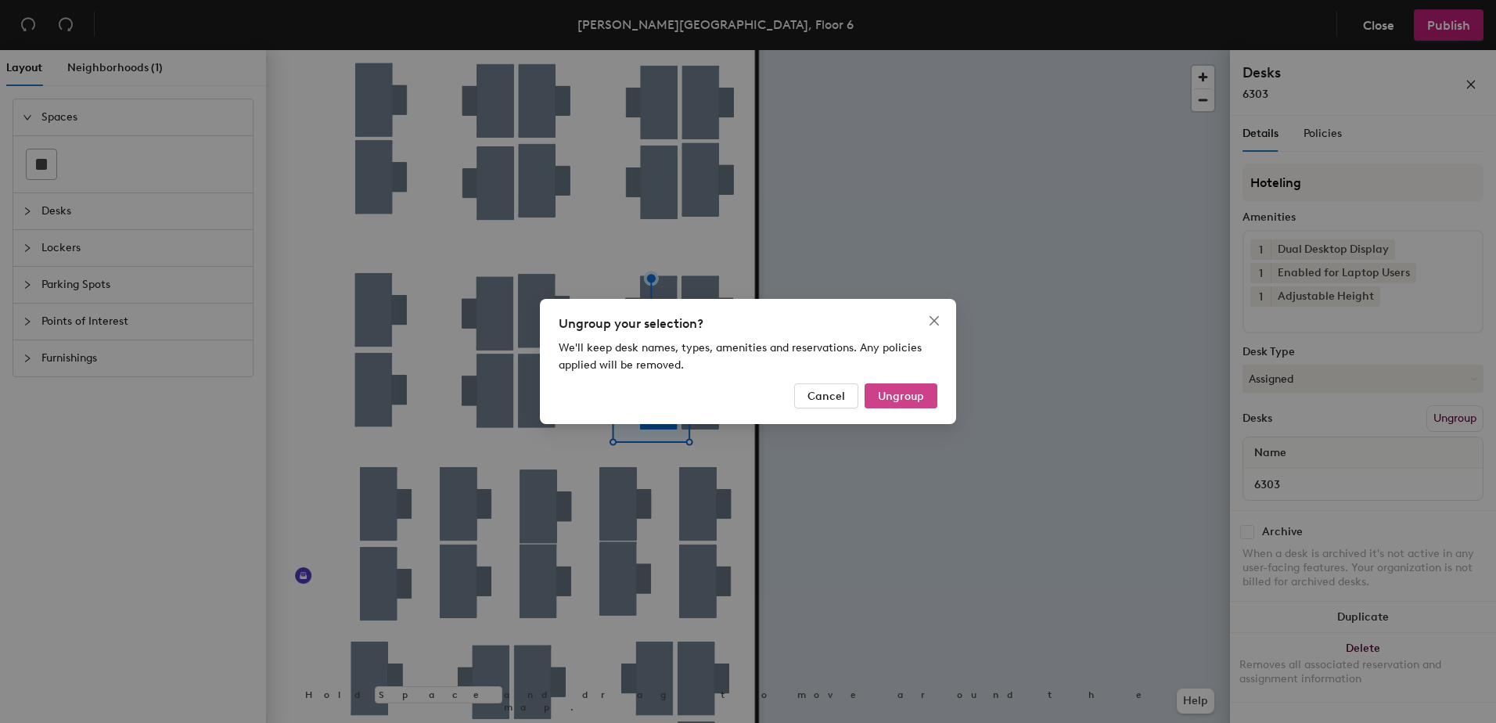
click at [901, 392] on span "Ungroup" at bounding box center [901, 396] width 46 height 13
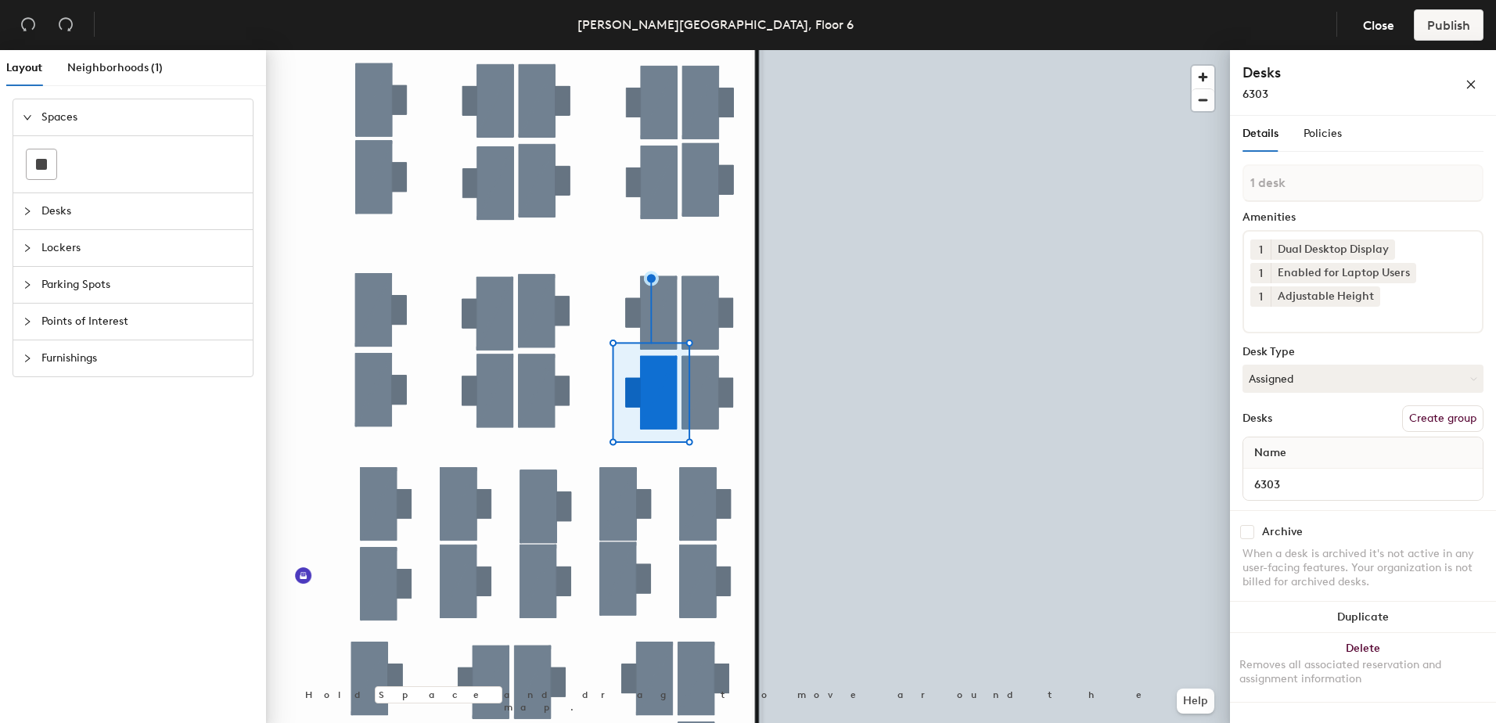
click at [708, 50] on div at bounding box center [748, 50] width 964 height 0
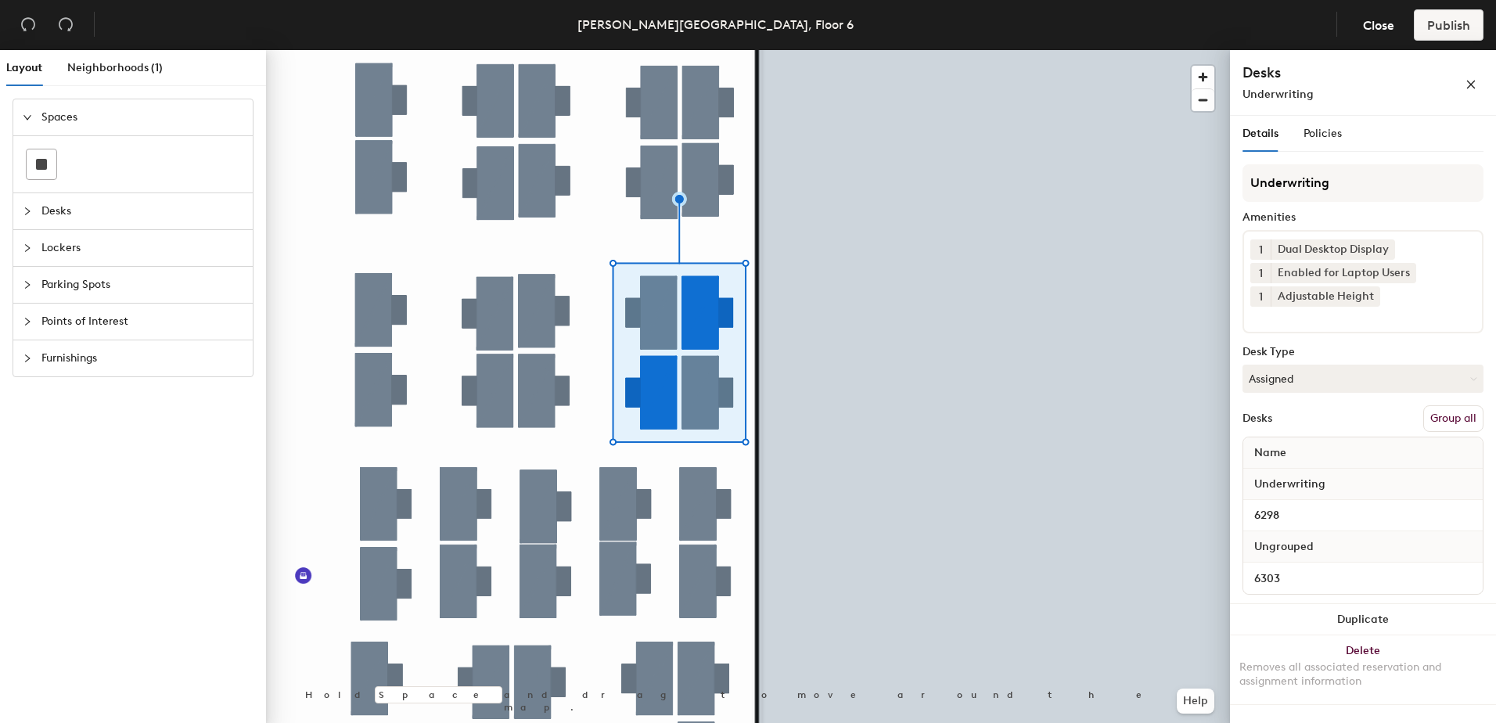
click at [1474, 422] on button "Group all" at bounding box center [1453, 418] width 60 height 27
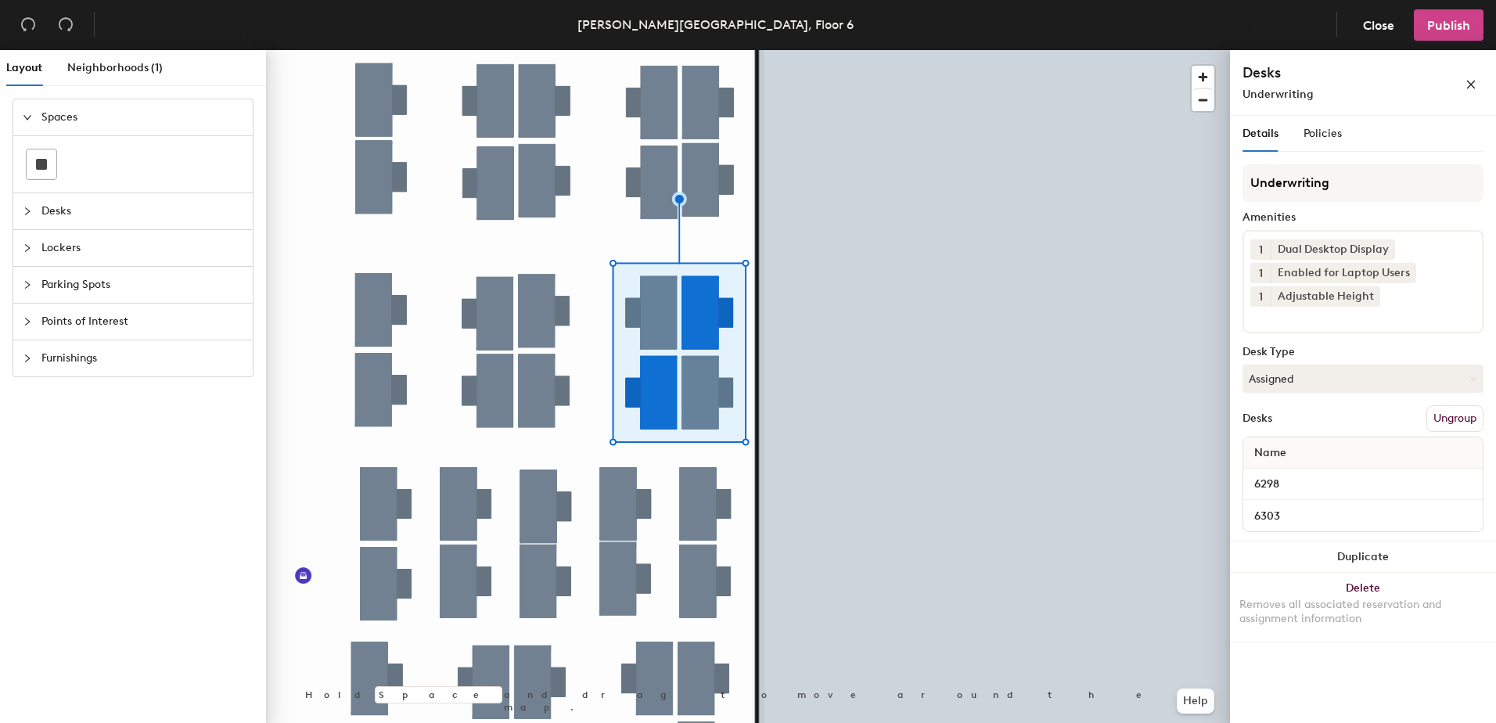
click at [1449, 26] on span "Publish" at bounding box center [1448, 25] width 43 height 15
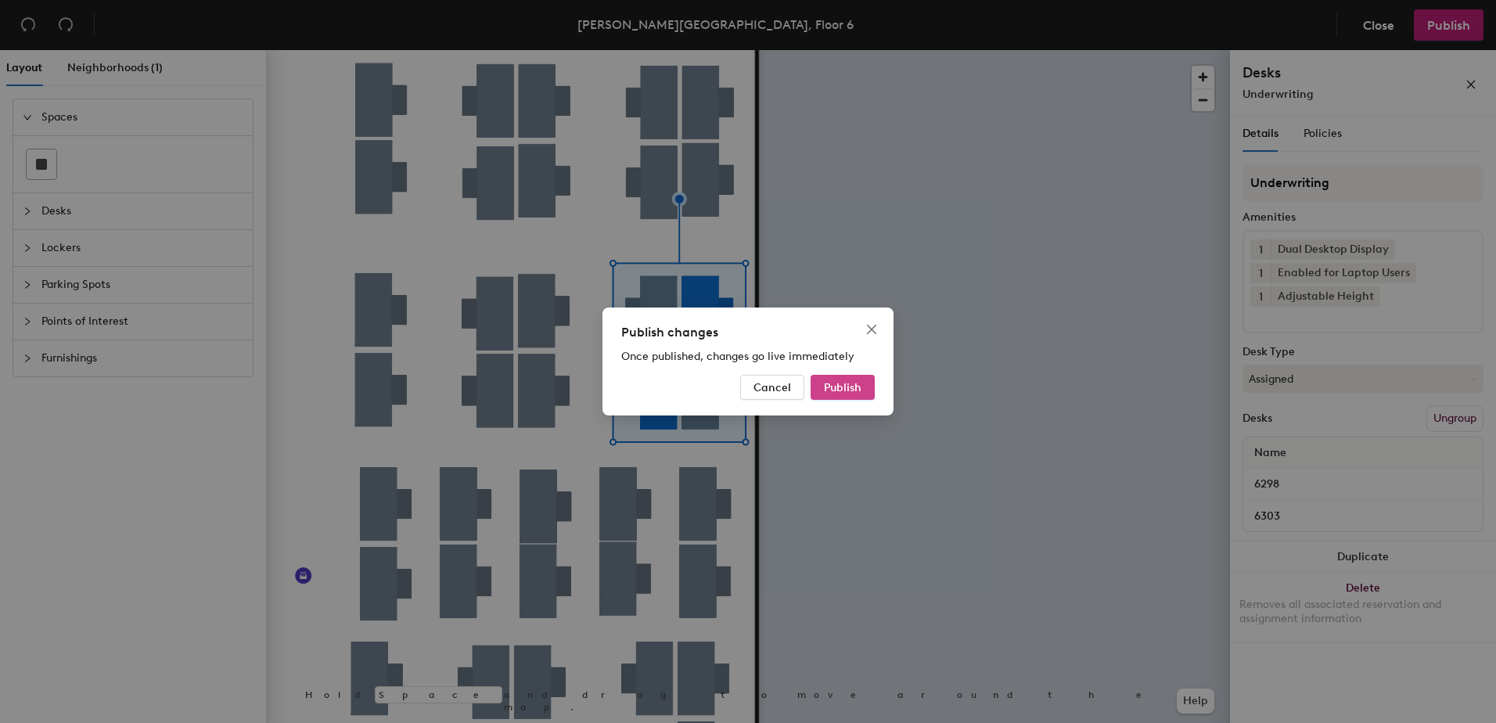
click at [864, 382] on button "Publish" at bounding box center [842, 387] width 64 height 25
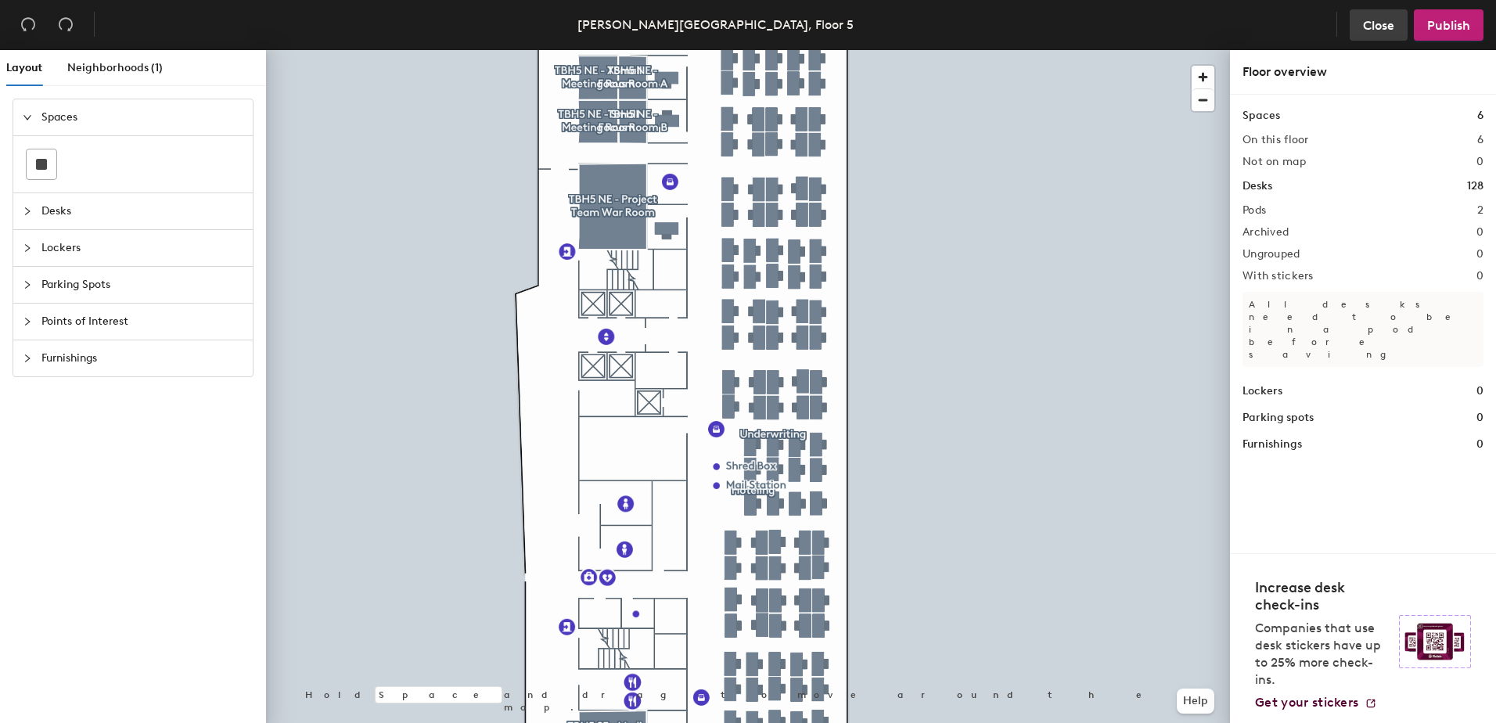
click at [1381, 27] on span "Close" at bounding box center [1378, 25] width 31 height 15
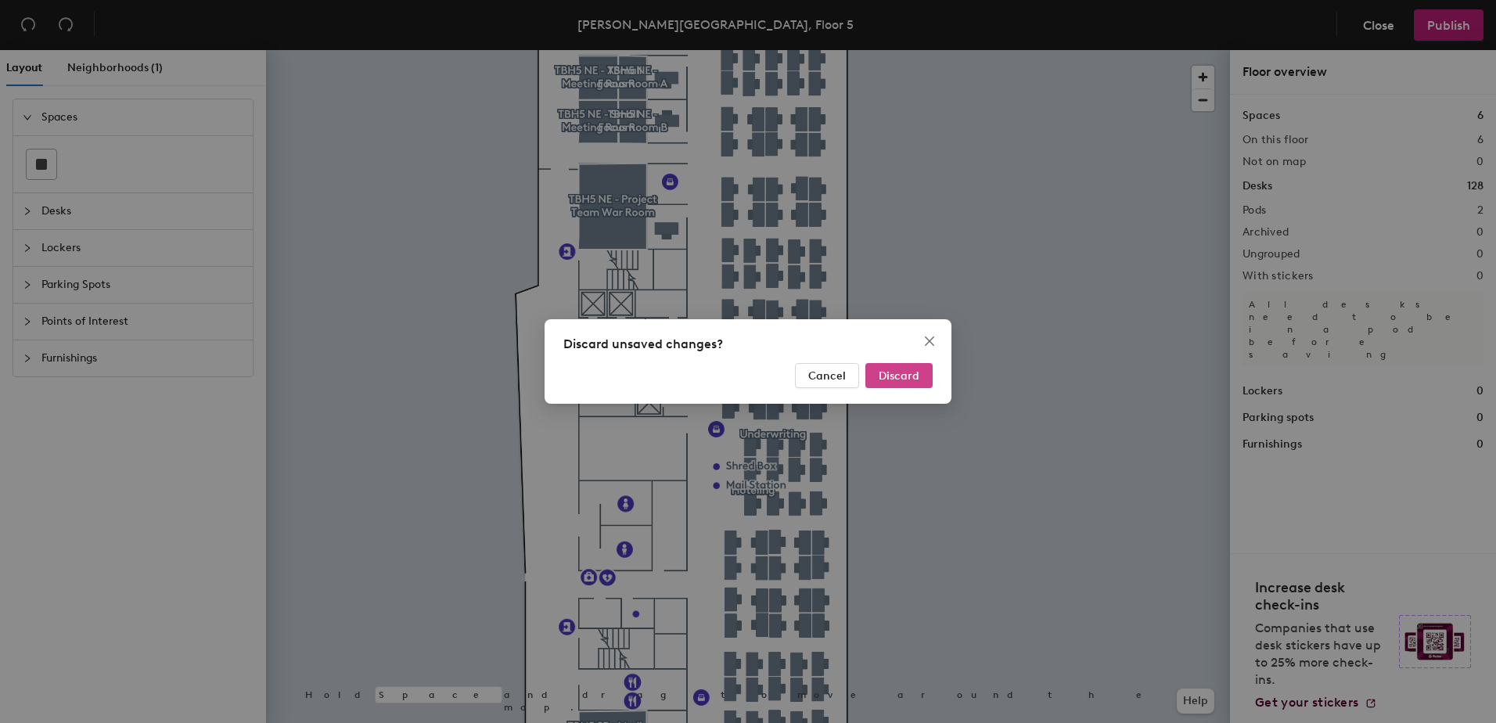
click at [913, 375] on span "Discard" at bounding box center [898, 375] width 41 height 13
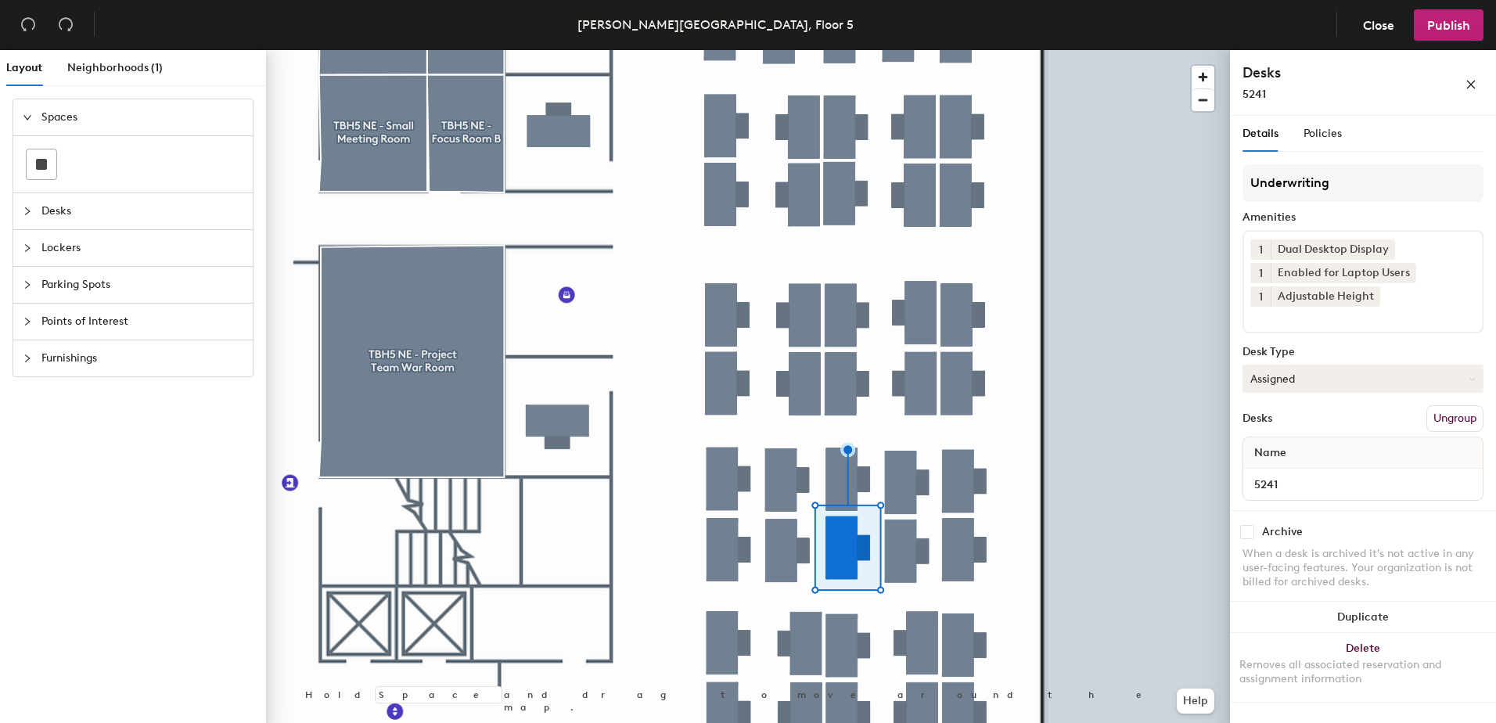
click at [1284, 376] on button "Assigned" at bounding box center [1362, 379] width 241 height 28
click at [1332, 473] on div "Hoteled" at bounding box center [1321, 473] width 156 height 23
click at [1445, 419] on button "Ungroup" at bounding box center [1454, 418] width 57 height 27
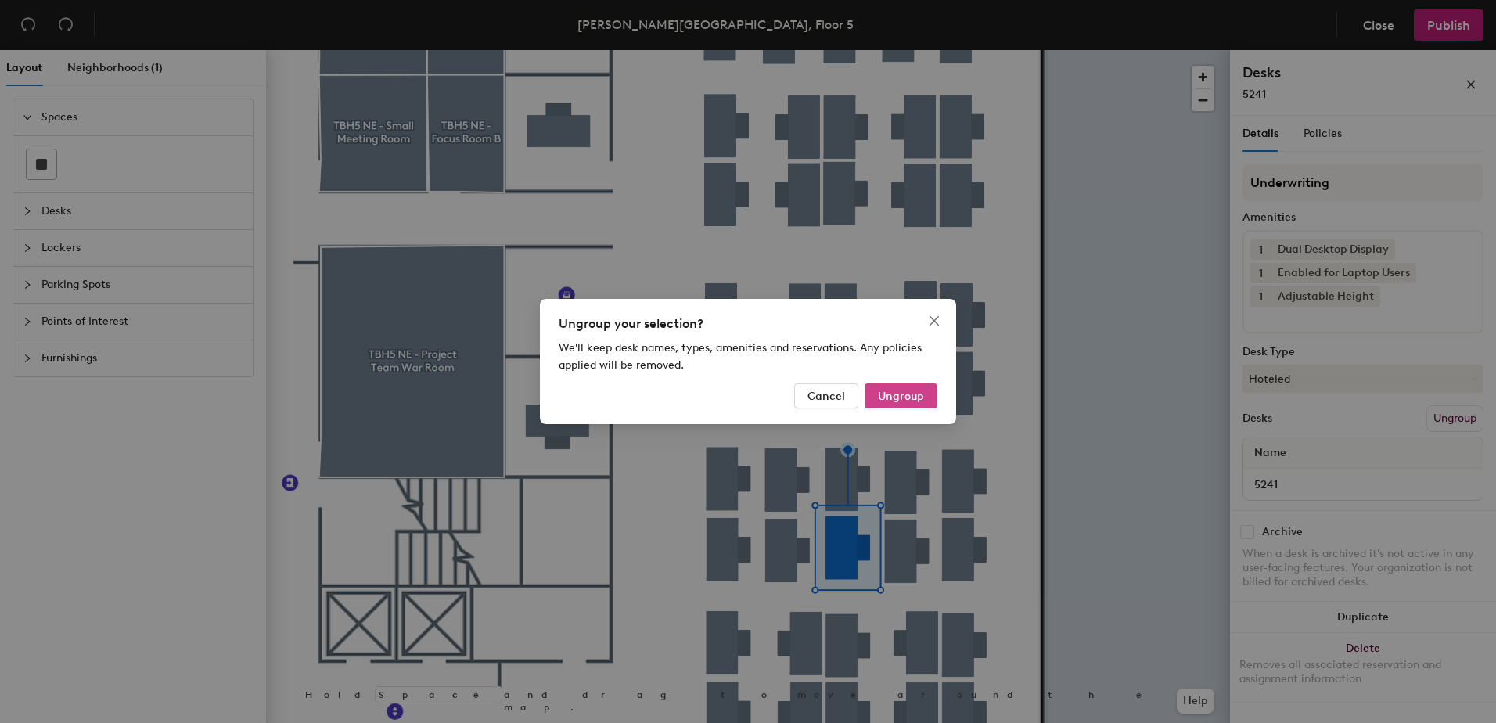
click at [905, 395] on span "Ungroup" at bounding box center [901, 396] width 46 height 13
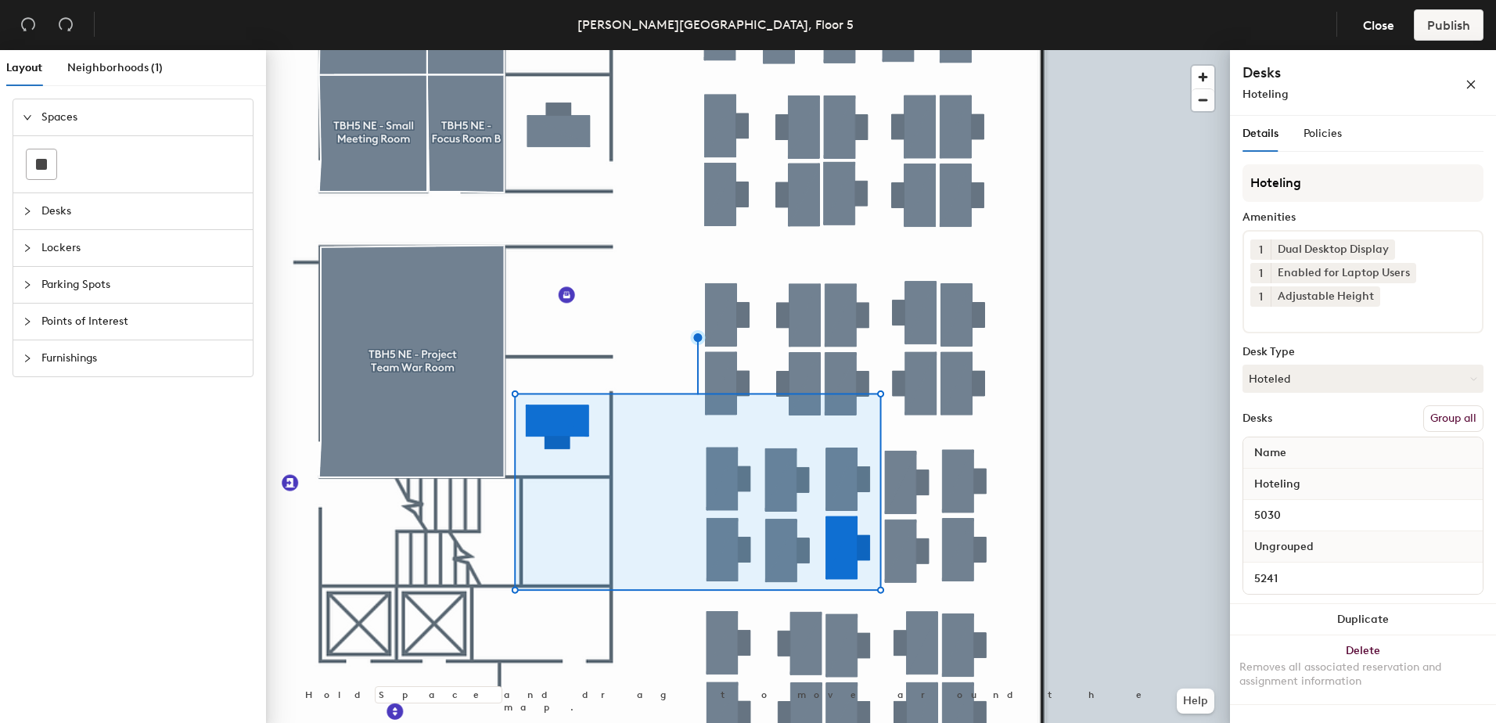
click at [1457, 425] on button "Group all" at bounding box center [1453, 418] width 60 height 27
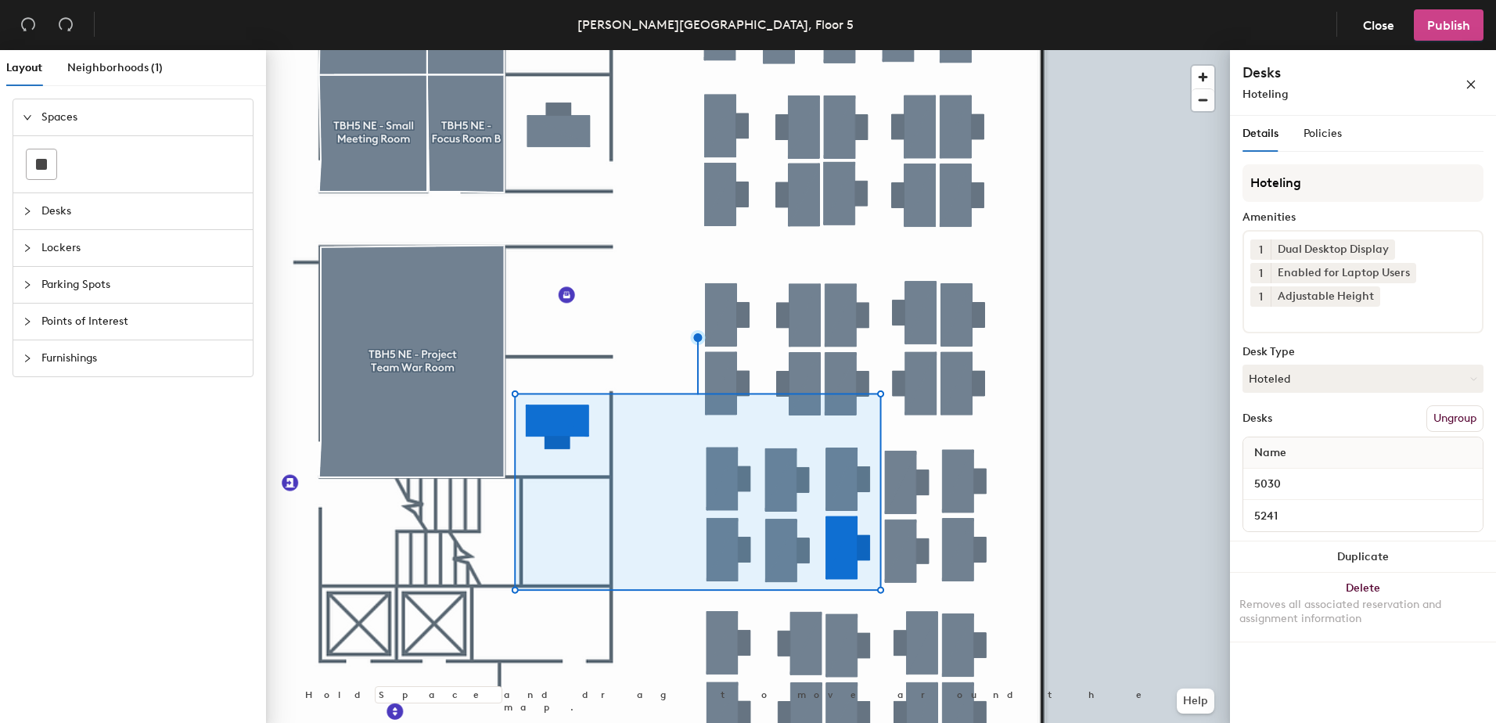
click at [1451, 22] on span "Publish" at bounding box center [1448, 25] width 43 height 15
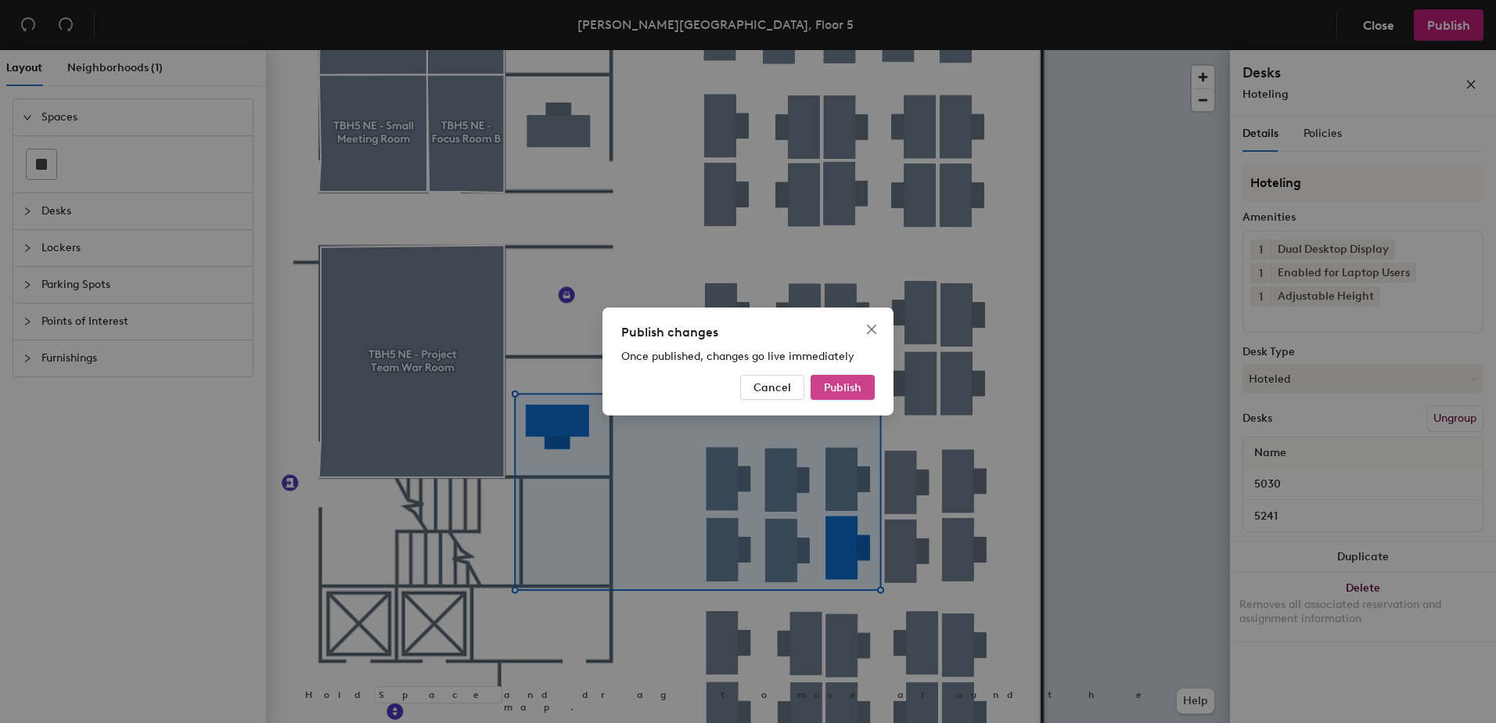
click at [839, 393] on button "Publish" at bounding box center [842, 387] width 64 height 25
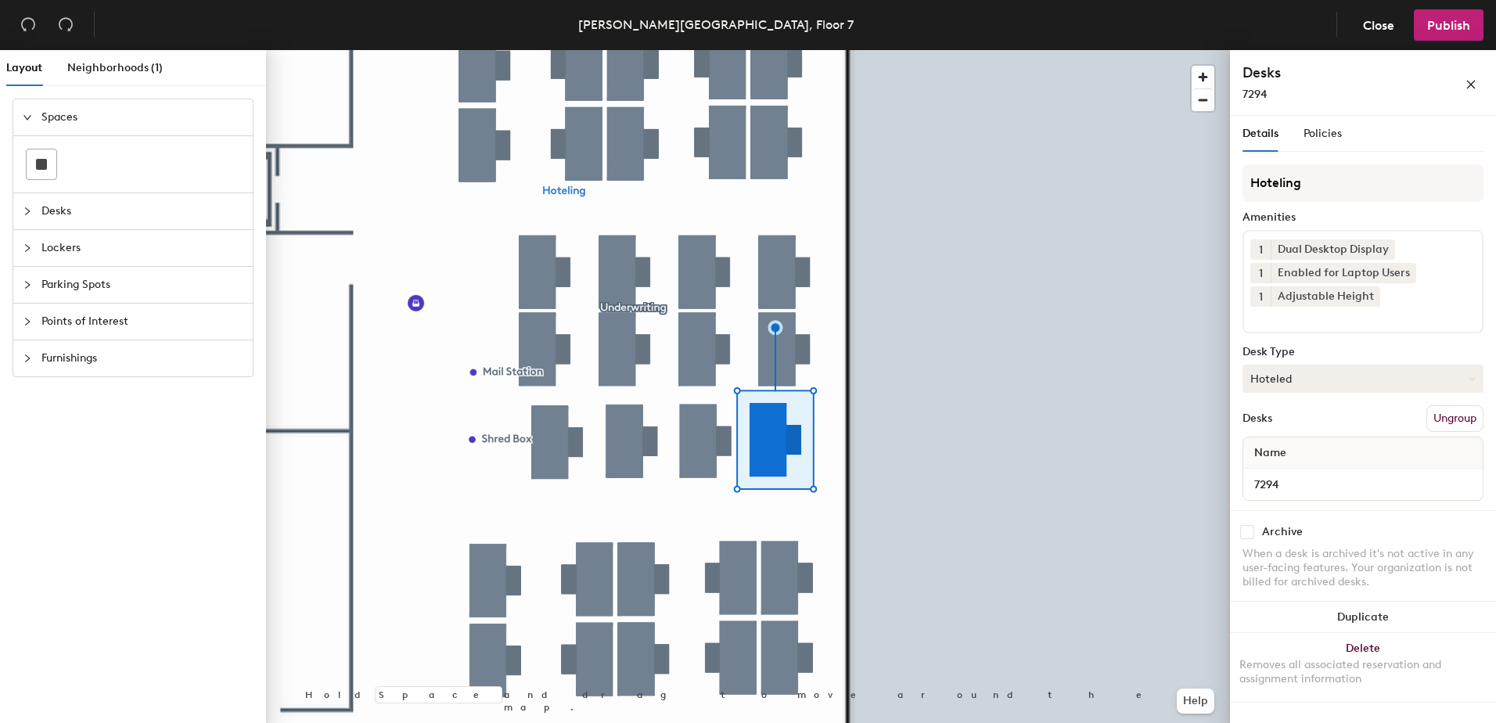
click at [1249, 373] on button "Hoteled" at bounding box center [1362, 379] width 241 height 28
click at [1306, 422] on div "Assigned" at bounding box center [1321, 426] width 156 height 23
click at [1447, 418] on button "Ungroup" at bounding box center [1454, 418] width 57 height 27
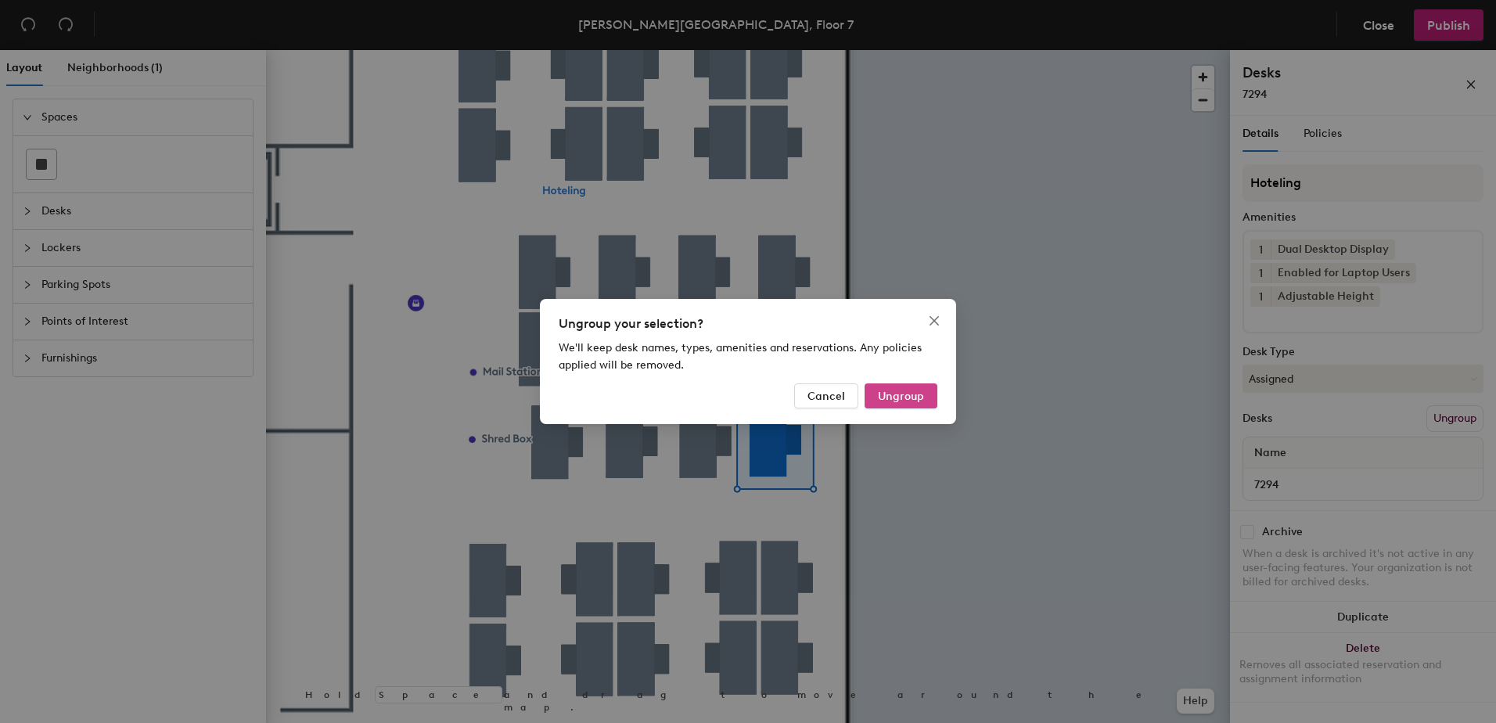
click at [905, 396] on span "Ungroup" at bounding box center [901, 396] width 46 height 13
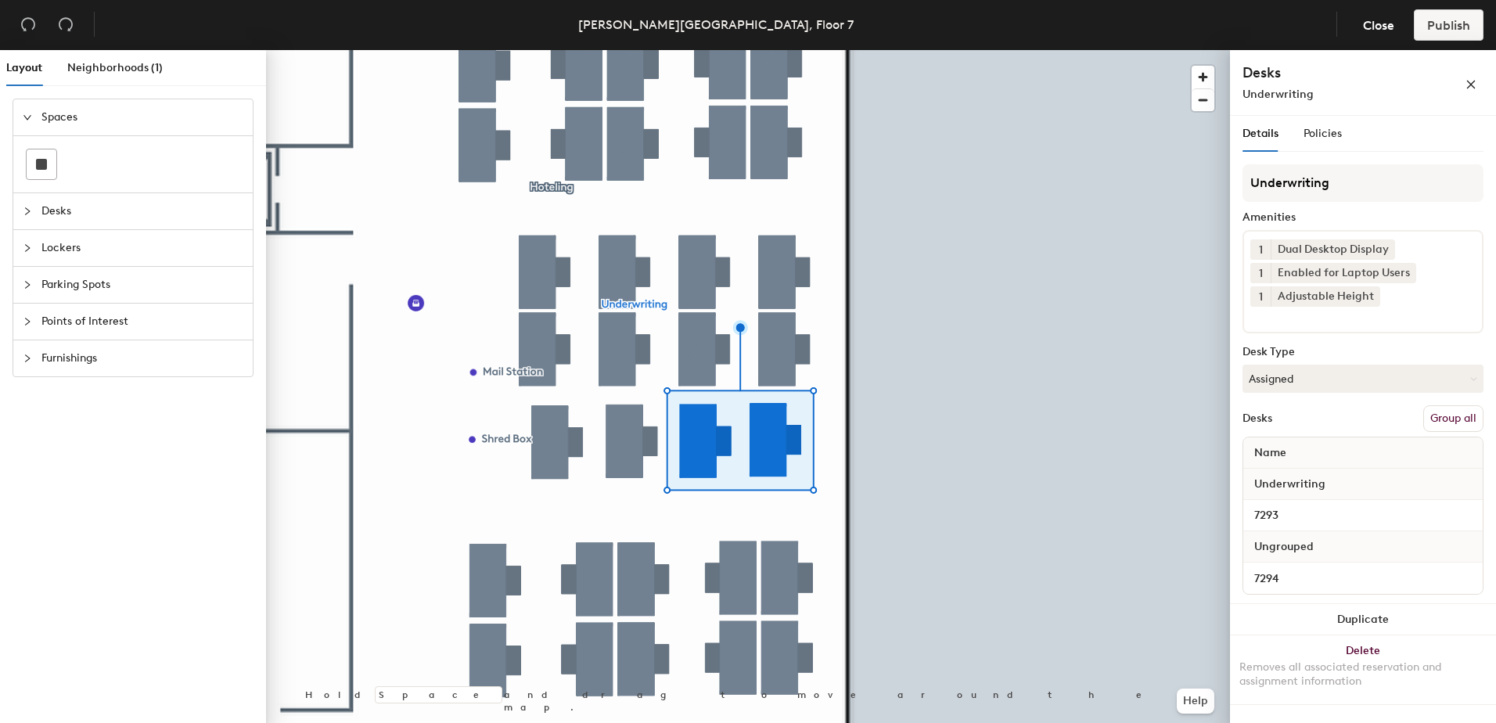
click at [1445, 421] on button "Group all" at bounding box center [1453, 418] width 60 height 27
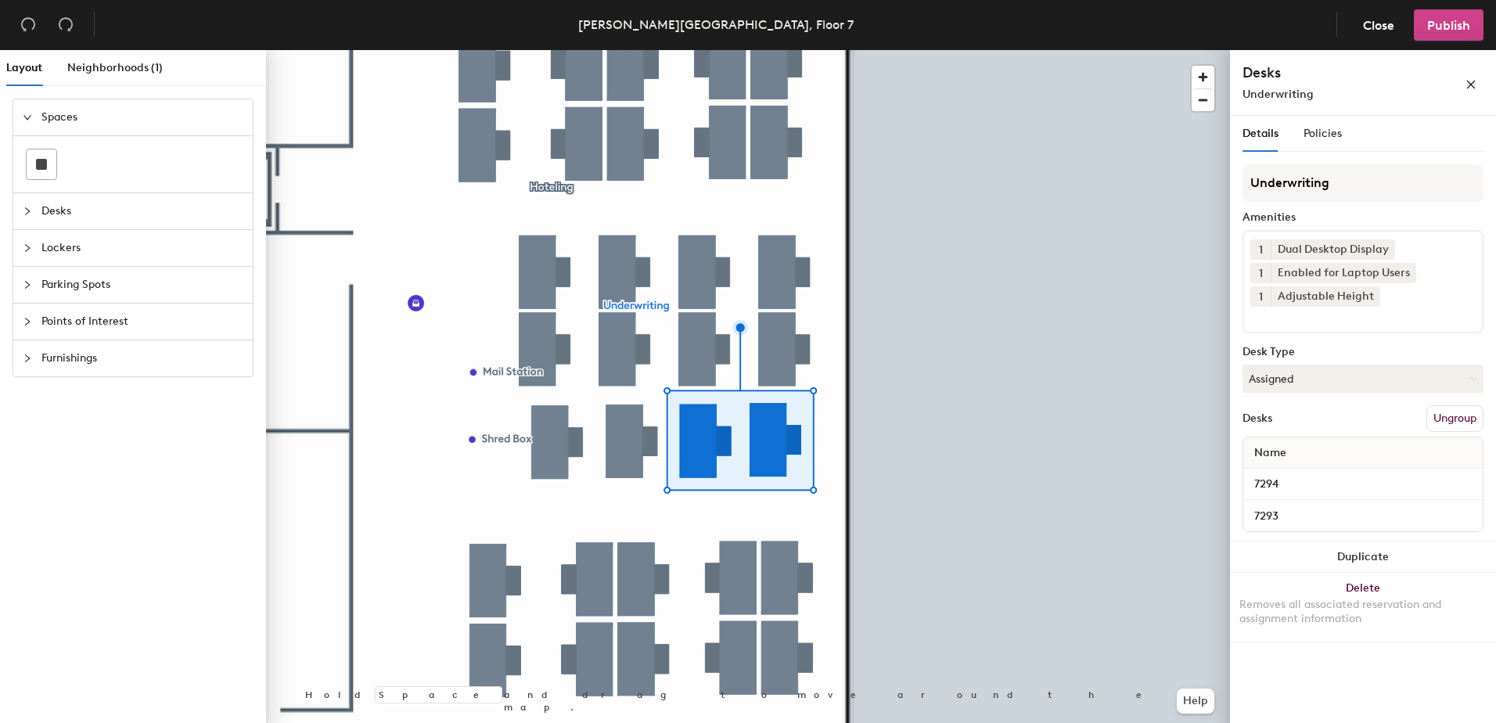
click at [1432, 34] on button "Publish" at bounding box center [1448, 24] width 70 height 31
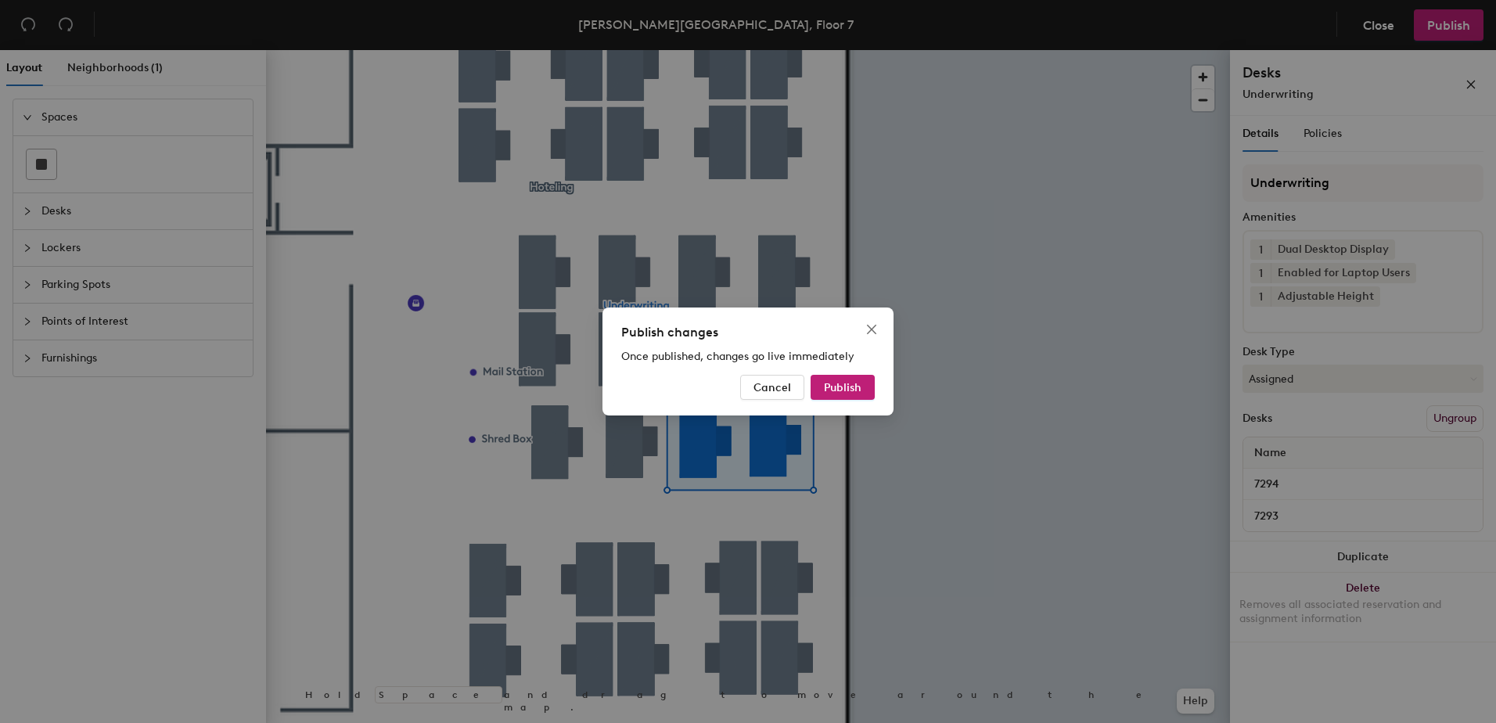
click at [842, 372] on div "Publish changes Once published, changes go live immediately Cancel Publish" at bounding box center [747, 361] width 291 height 108
click at [857, 387] on span "Publish" at bounding box center [843, 387] width 38 height 13
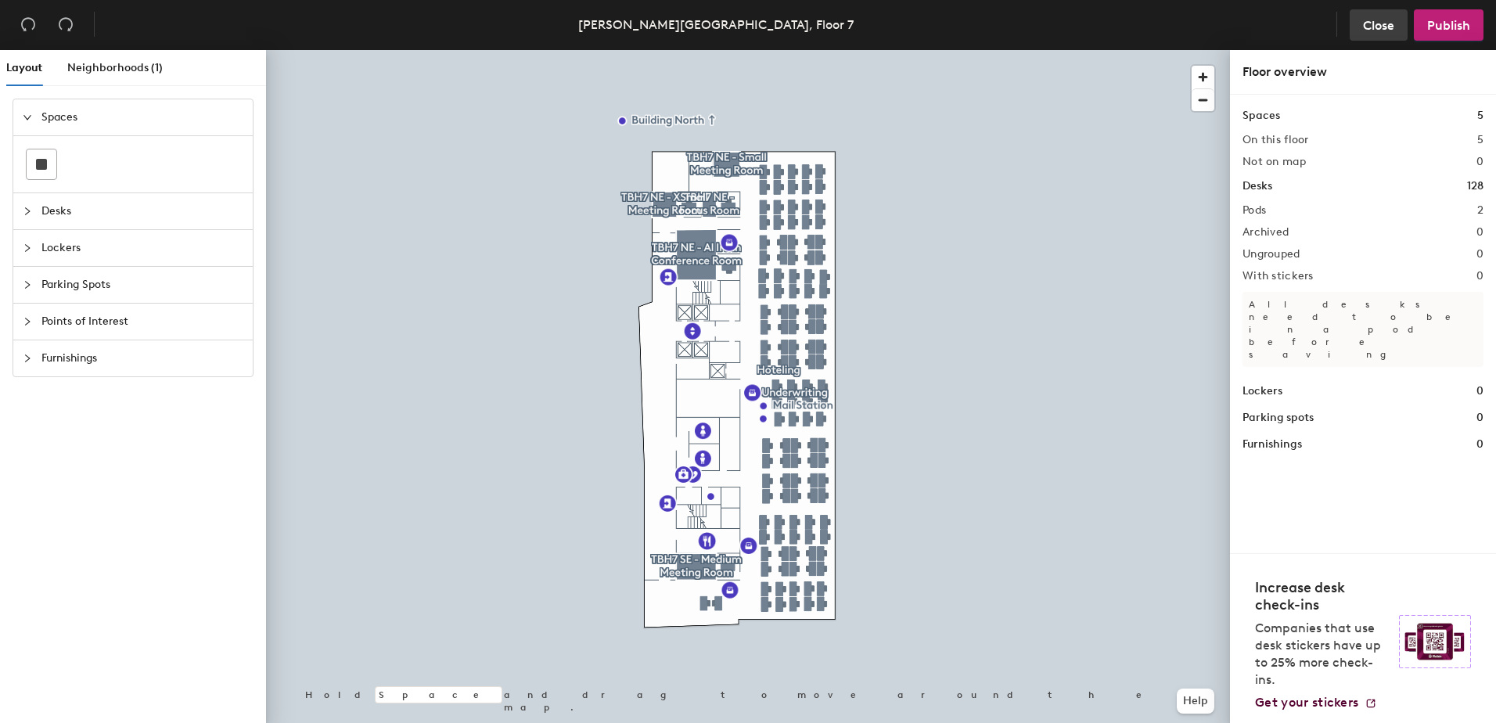
click at [1375, 27] on span "Close" at bounding box center [1378, 25] width 31 height 15
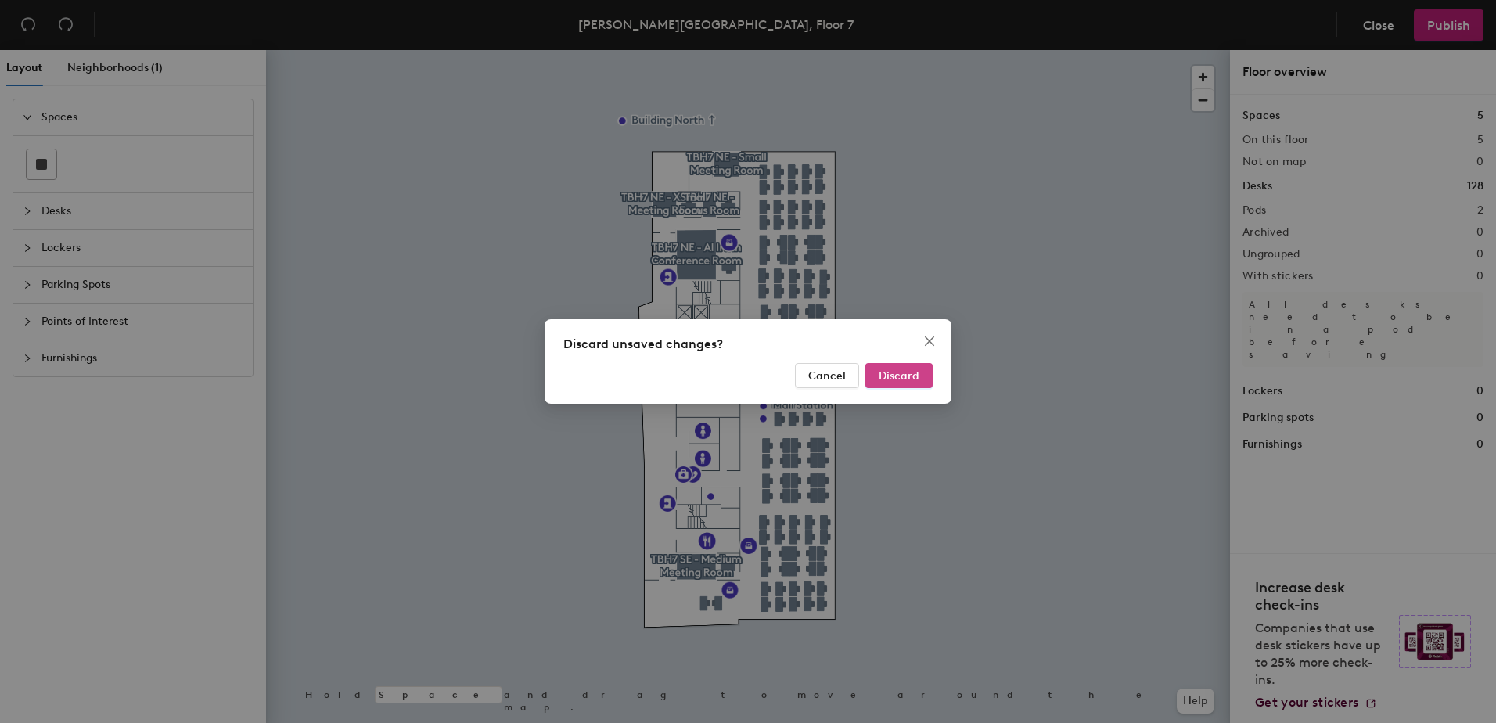
click at [890, 375] on span "Discard" at bounding box center [898, 375] width 41 height 13
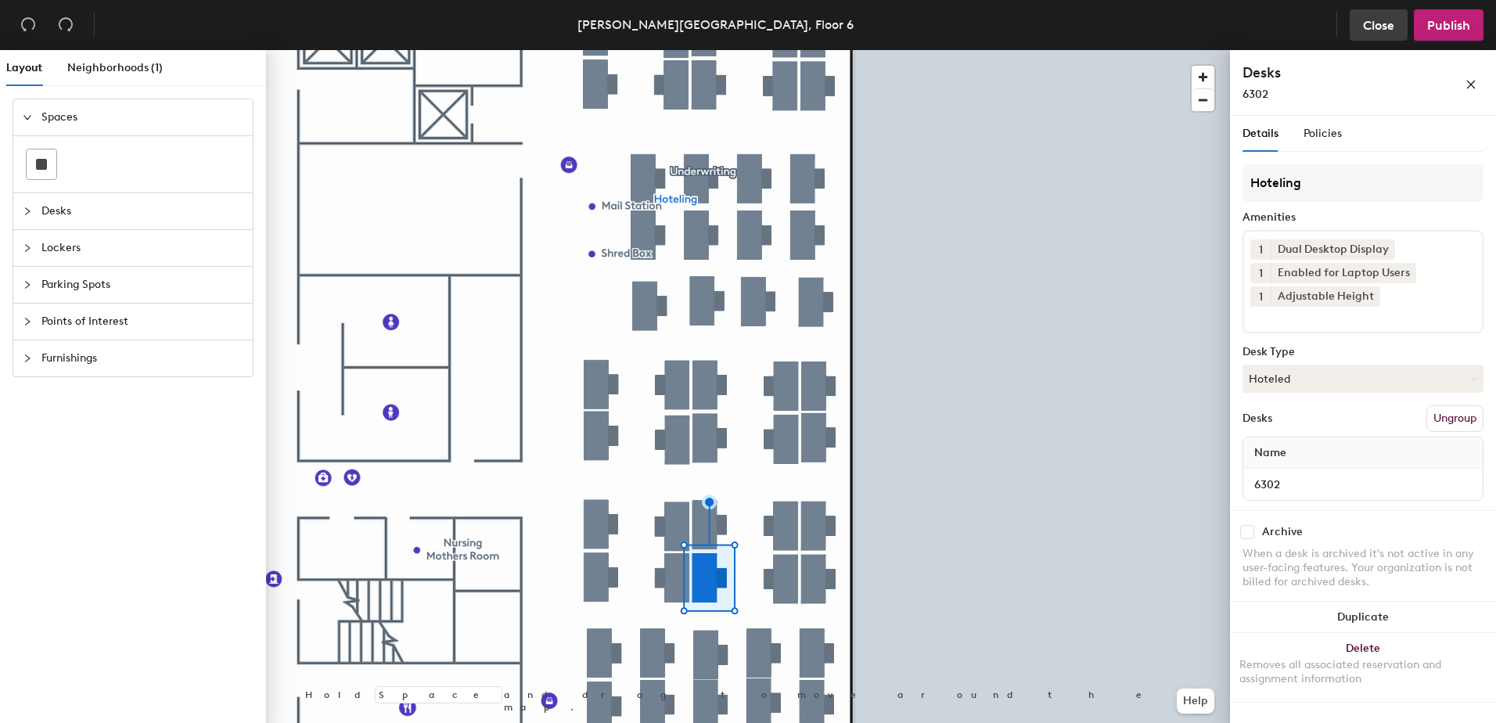
click at [1381, 31] on span "Close" at bounding box center [1378, 25] width 31 height 15
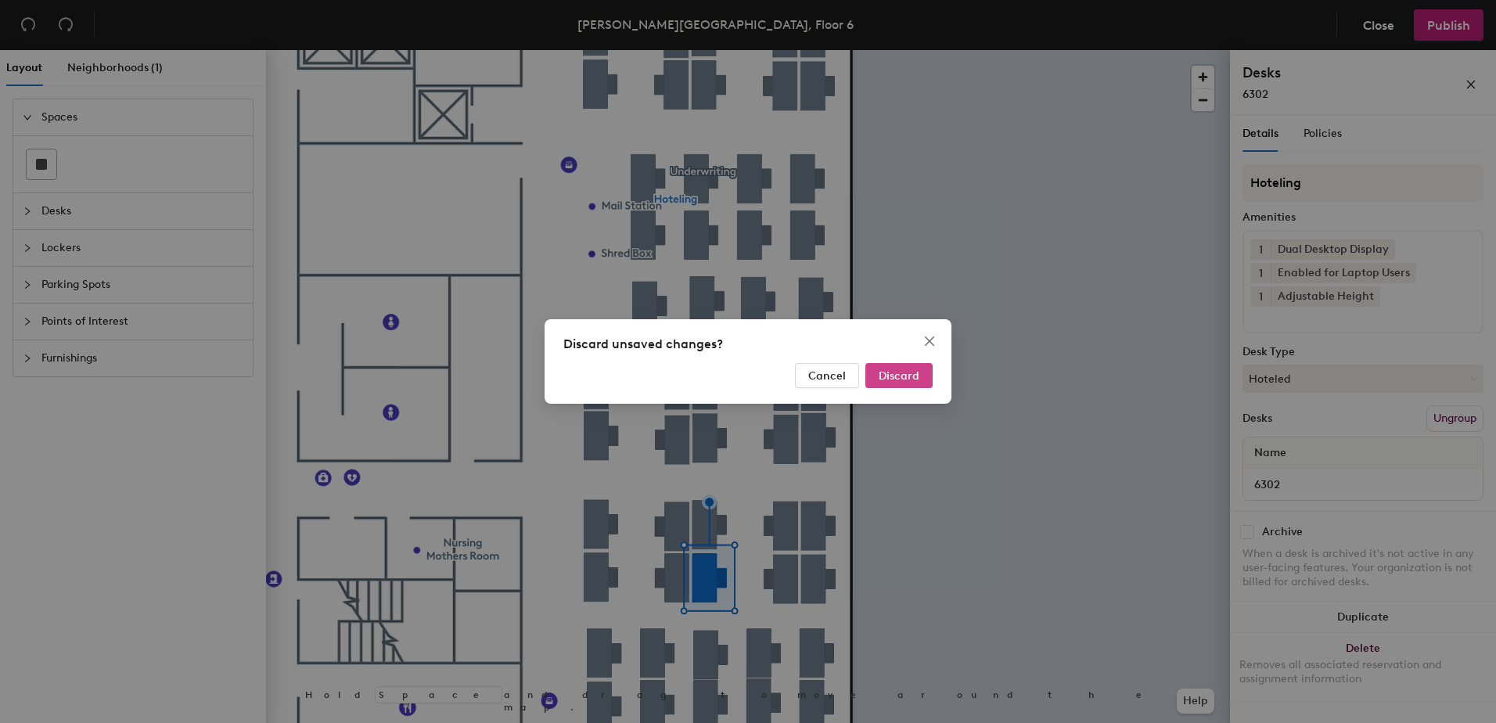
click at [906, 370] on span "Discard" at bounding box center [898, 375] width 41 height 13
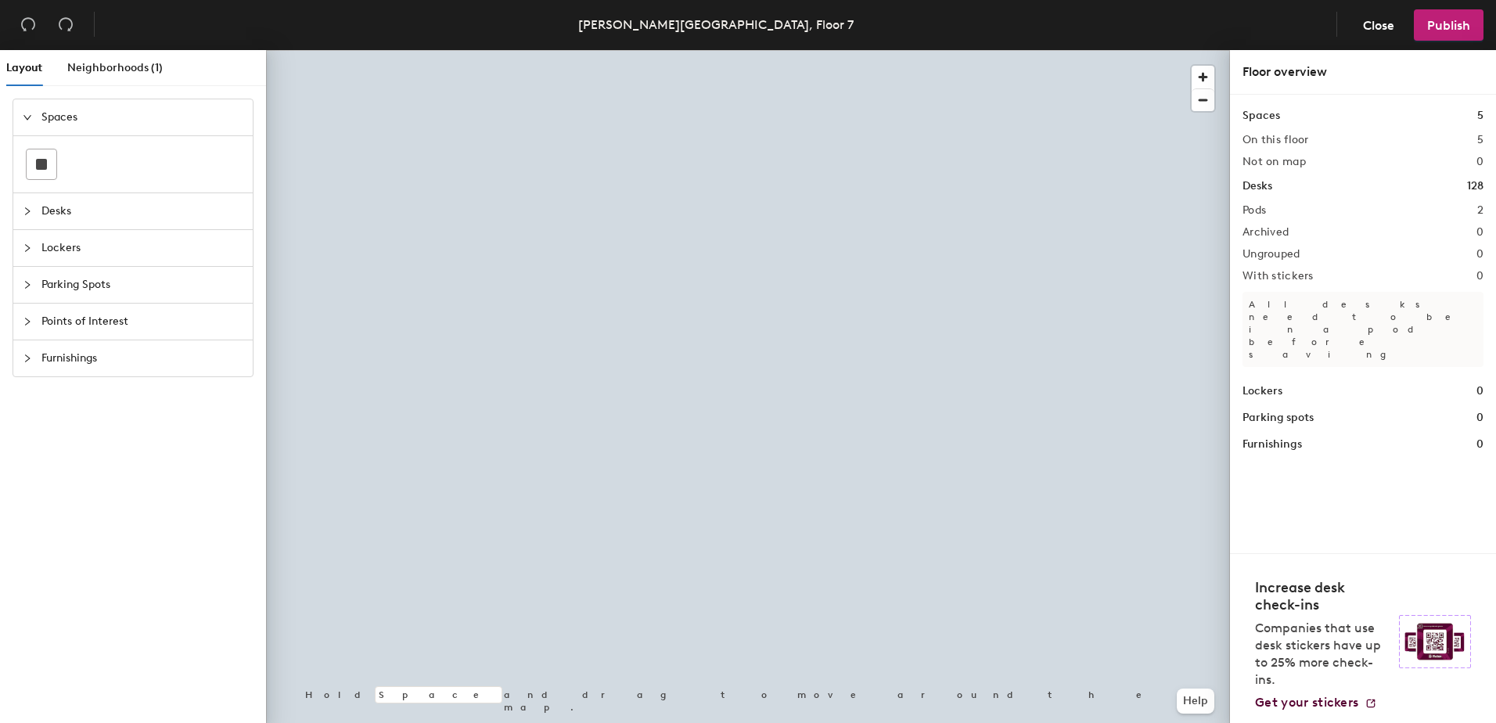
click at [799, 50] on div at bounding box center [748, 50] width 964 height 0
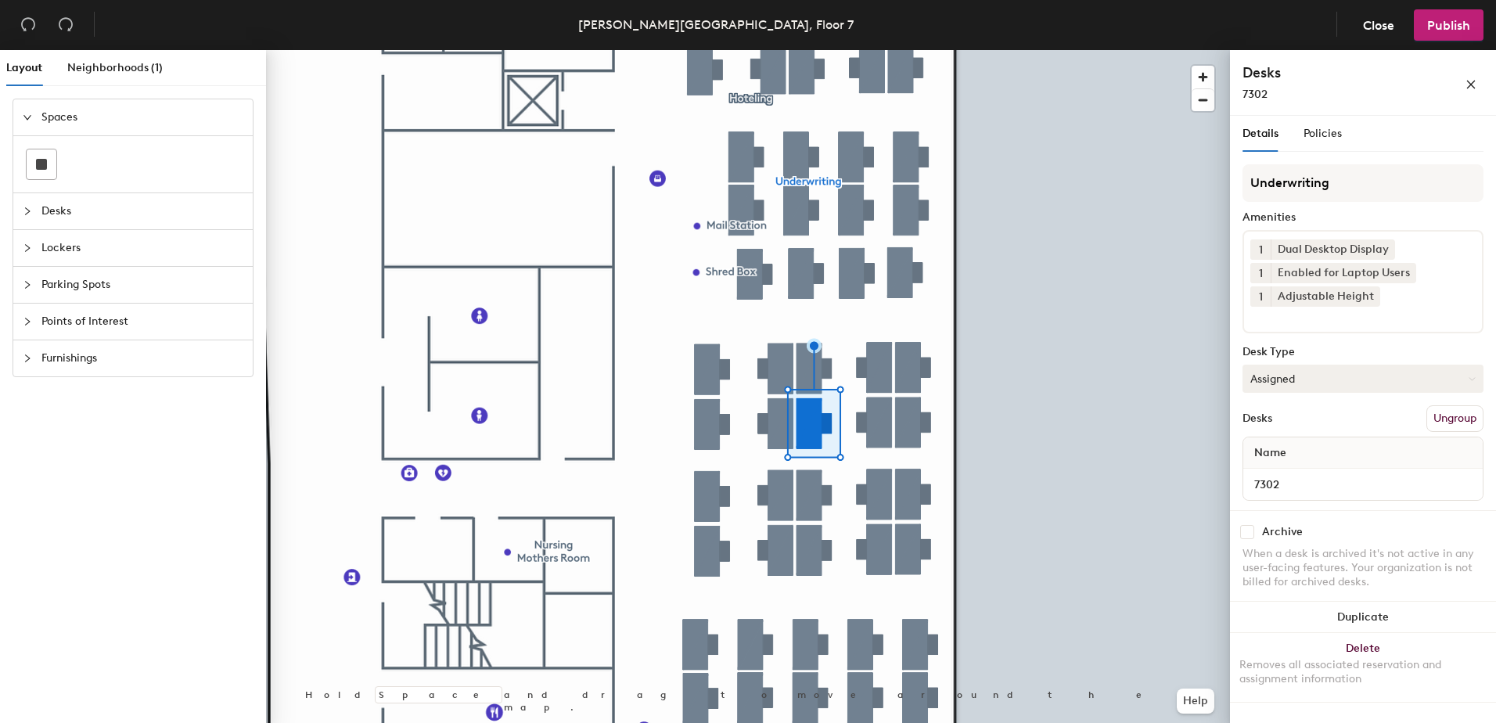
click at [1273, 382] on button "Assigned" at bounding box center [1362, 379] width 241 height 28
click at [1290, 481] on div "Hoteled" at bounding box center [1321, 473] width 156 height 23
click at [1449, 413] on button "Ungroup" at bounding box center [1454, 418] width 57 height 27
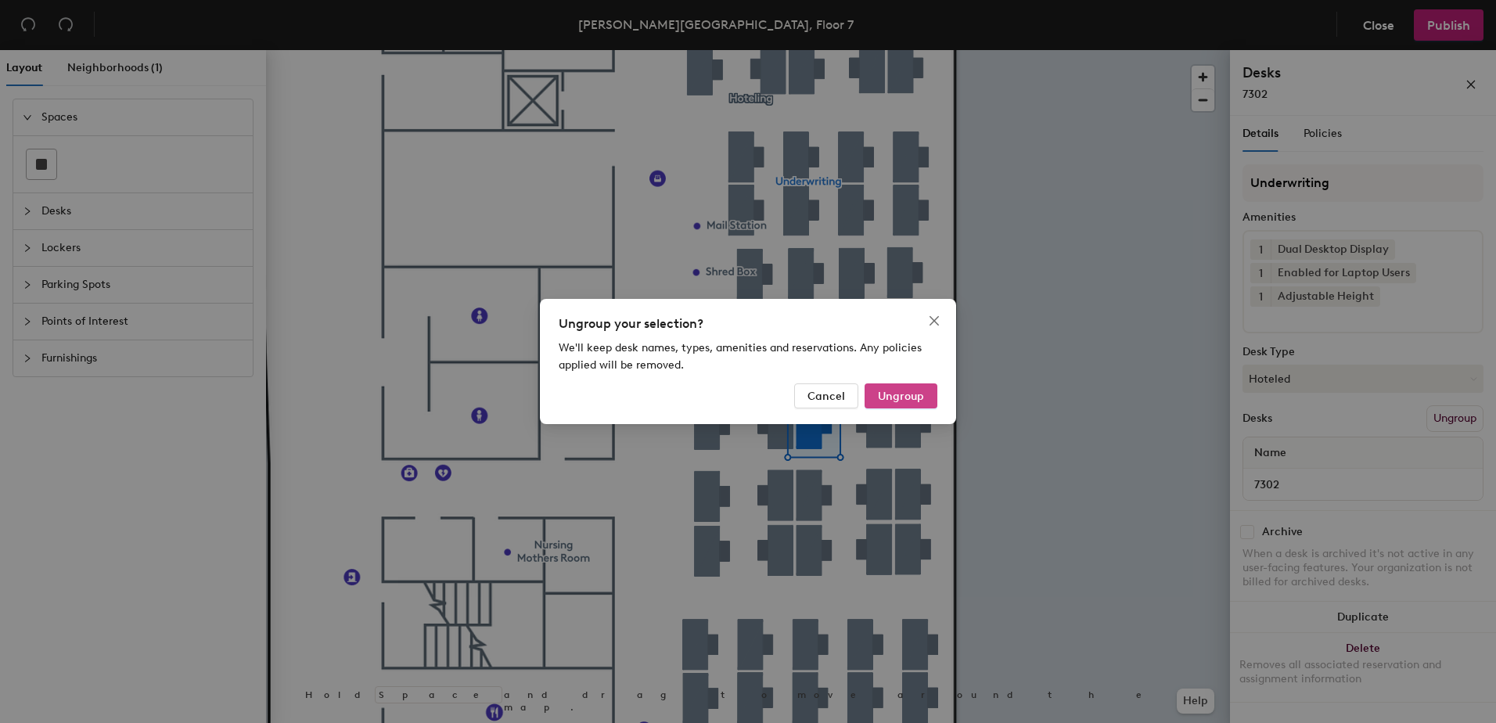
click at [896, 397] on span "Ungroup" at bounding box center [901, 396] width 46 height 13
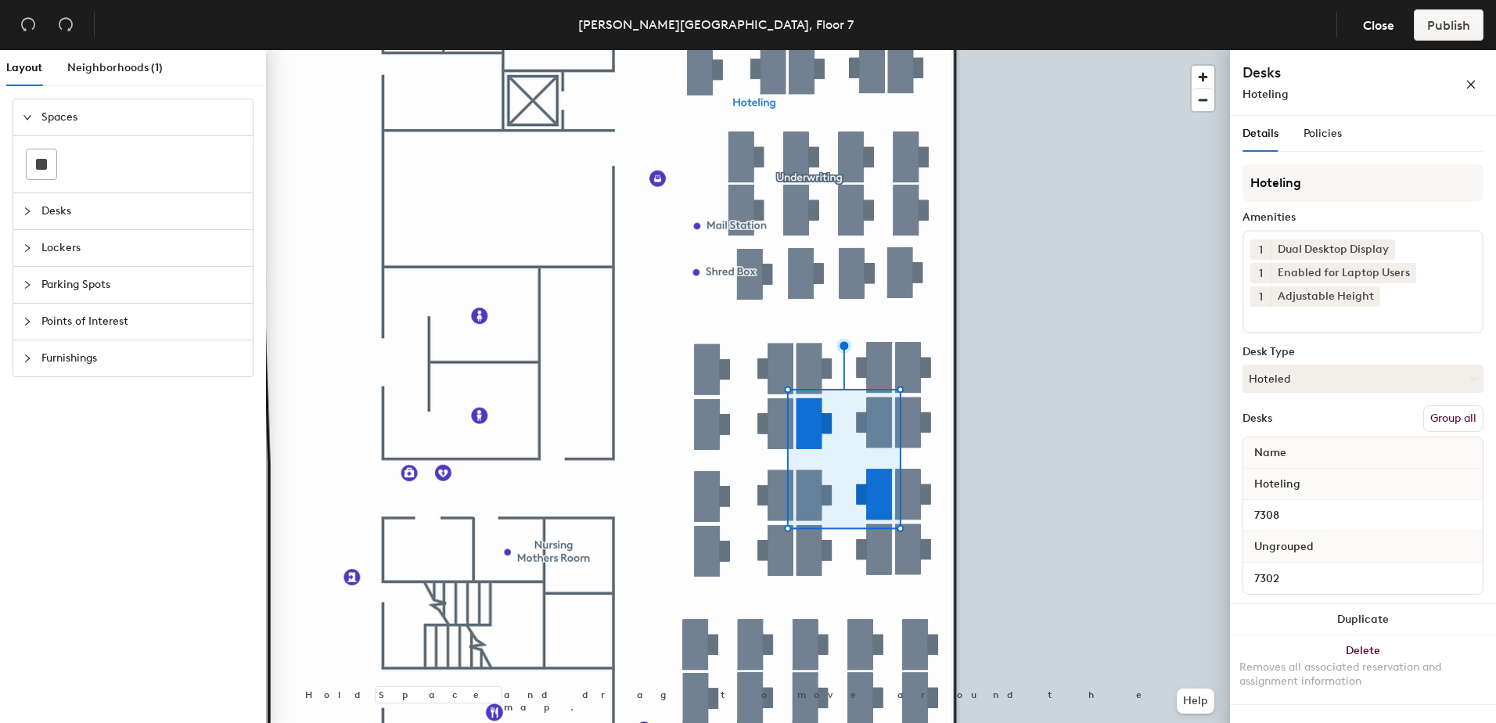
click at [1439, 422] on button "Group all" at bounding box center [1453, 418] width 60 height 27
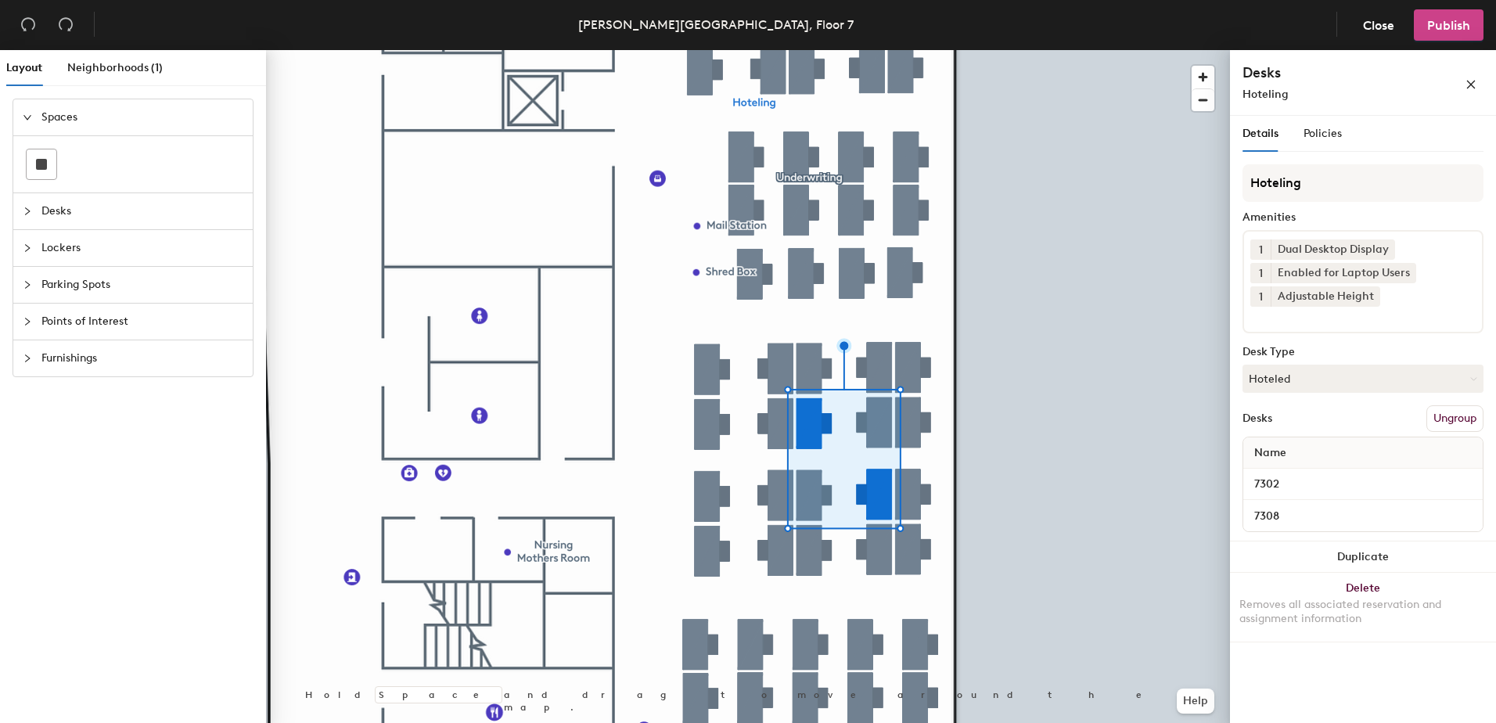
click at [1458, 33] on button "Publish" at bounding box center [1448, 24] width 70 height 31
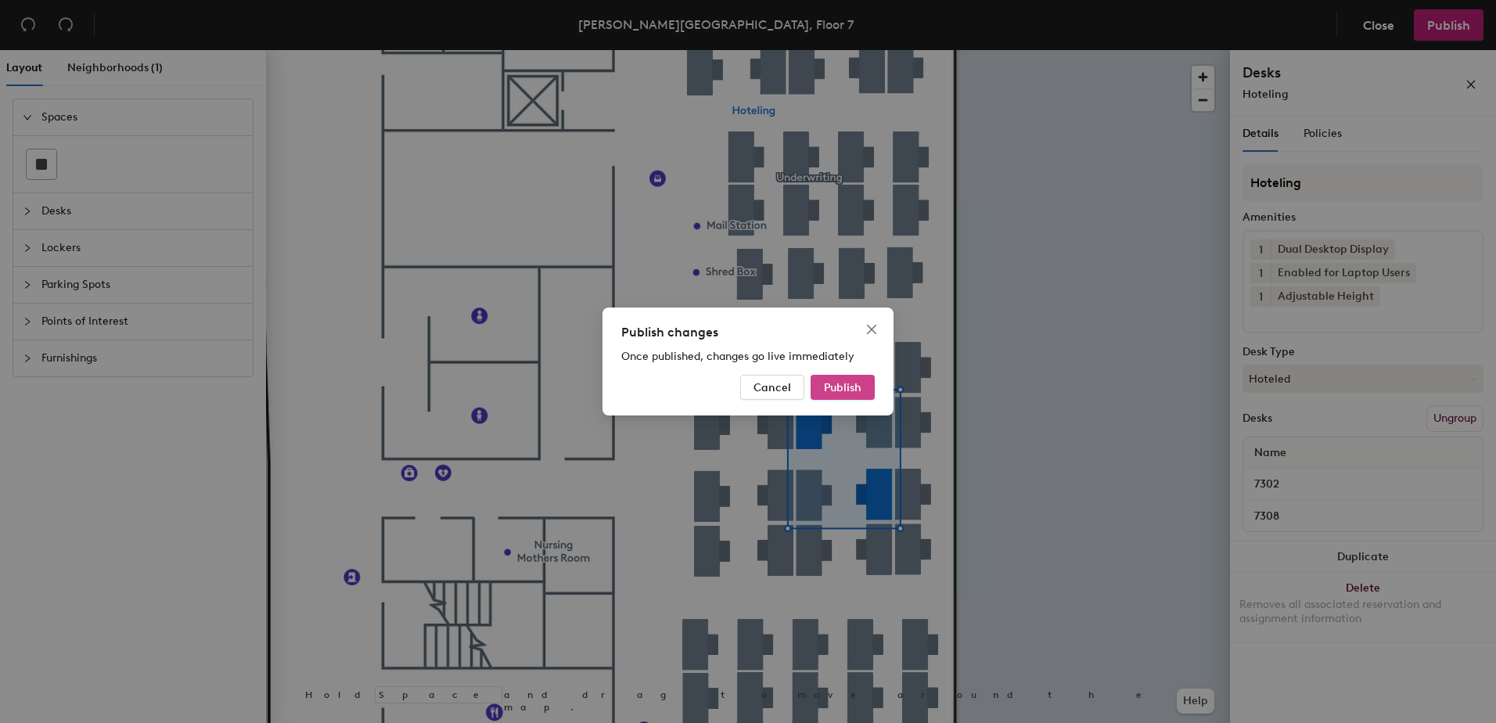
click at [845, 388] on span "Publish" at bounding box center [843, 387] width 38 height 13
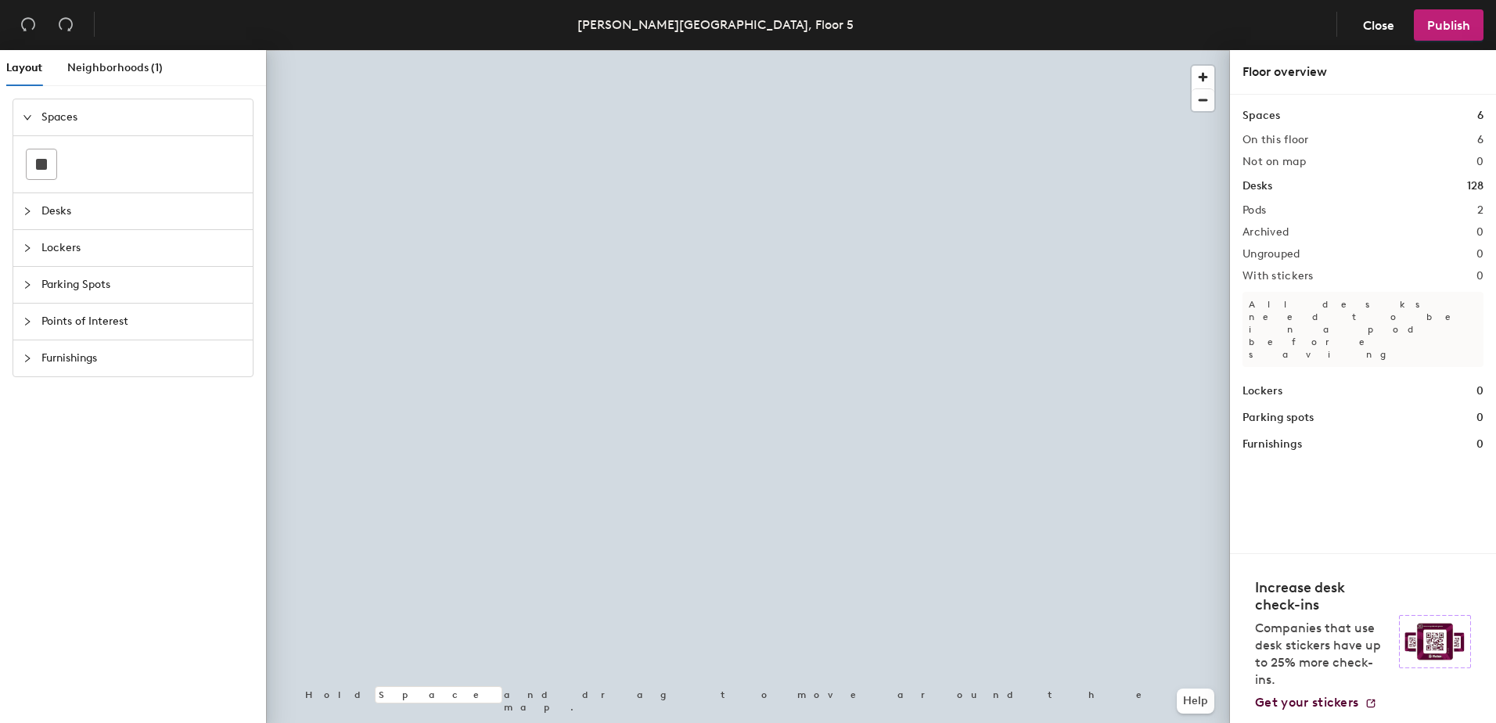
click at [763, 50] on div at bounding box center [748, 50] width 964 height 0
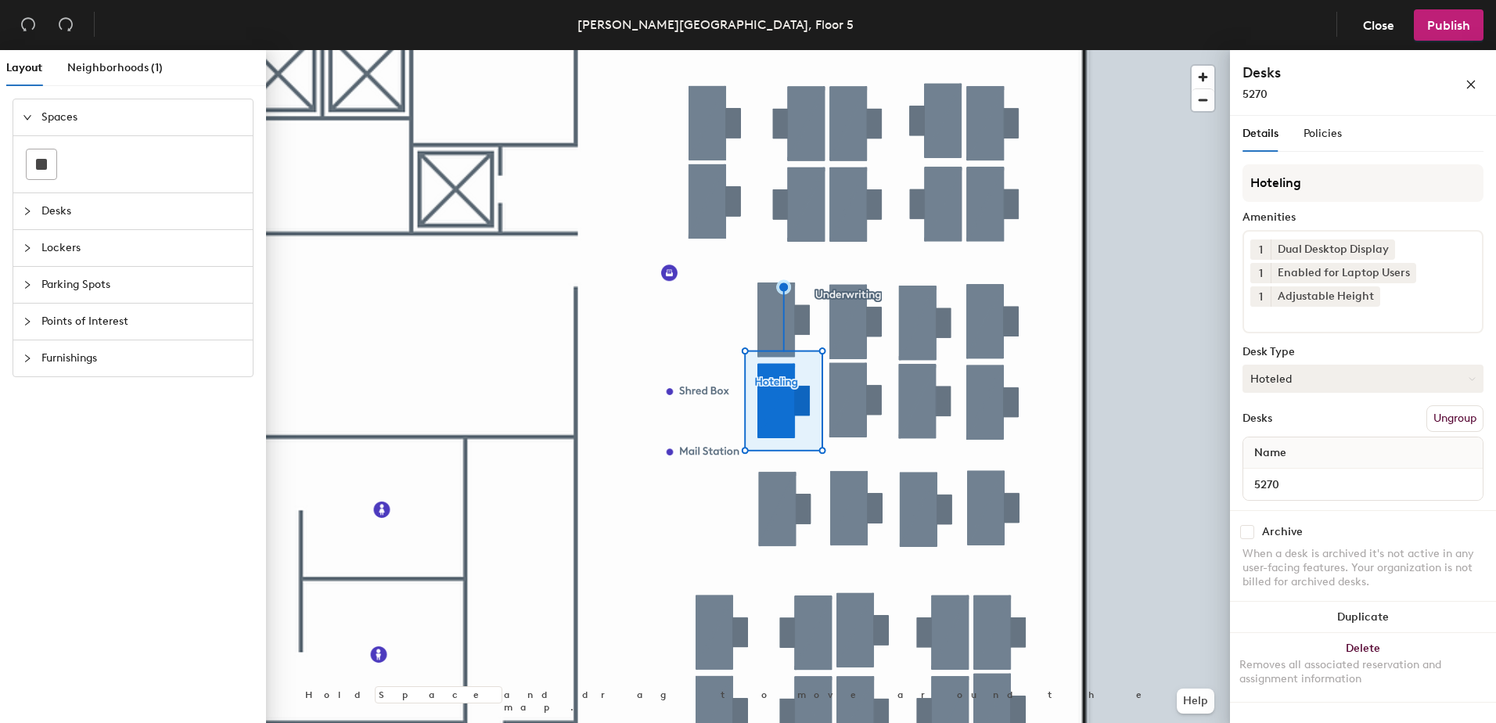
click at [1338, 383] on button "Hoteled" at bounding box center [1362, 379] width 241 height 28
click at [1344, 430] on div "Assigned" at bounding box center [1321, 426] width 156 height 23
click at [1440, 418] on button "Ungroup" at bounding box center [1454, 418] width 57 height 27
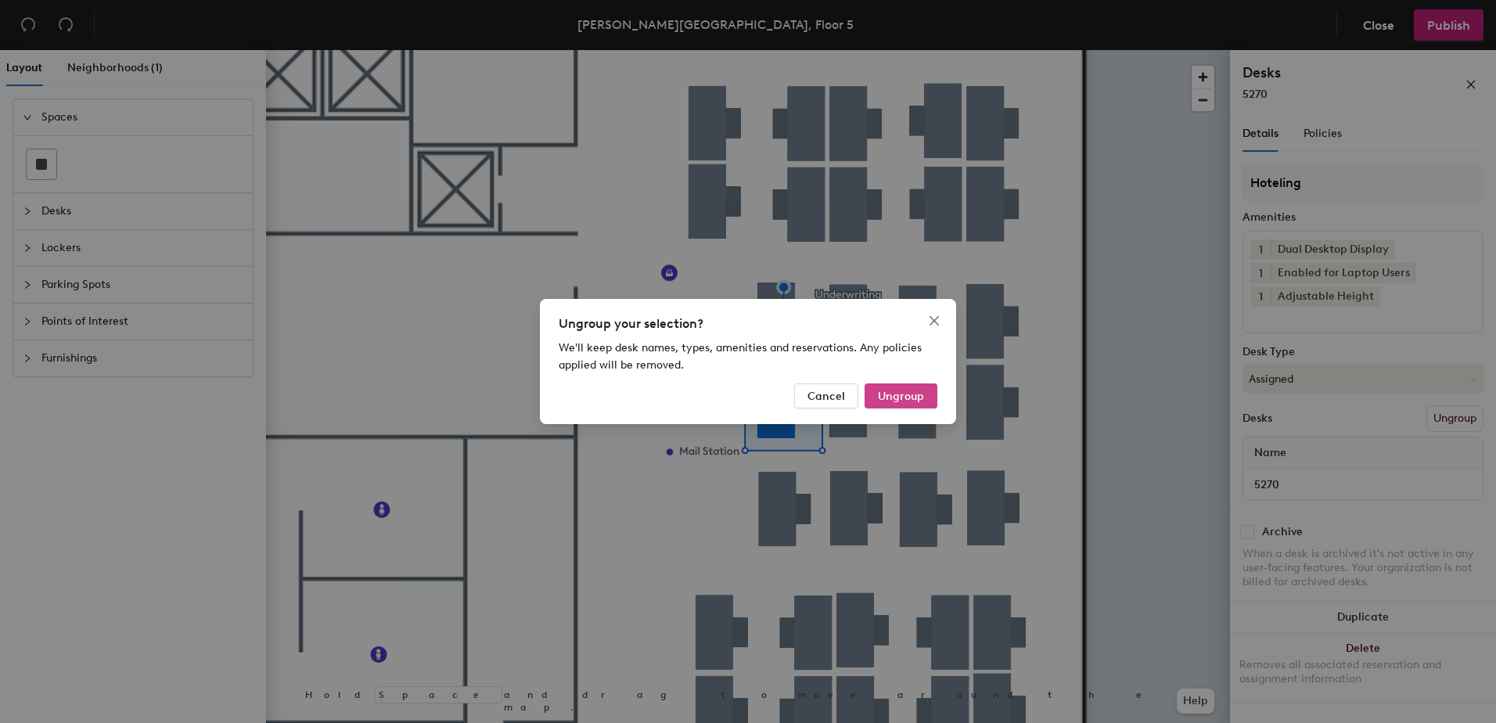
click at [903, 396] on span "Ungroup" at bounding box center [901, 396] width 46 height 13
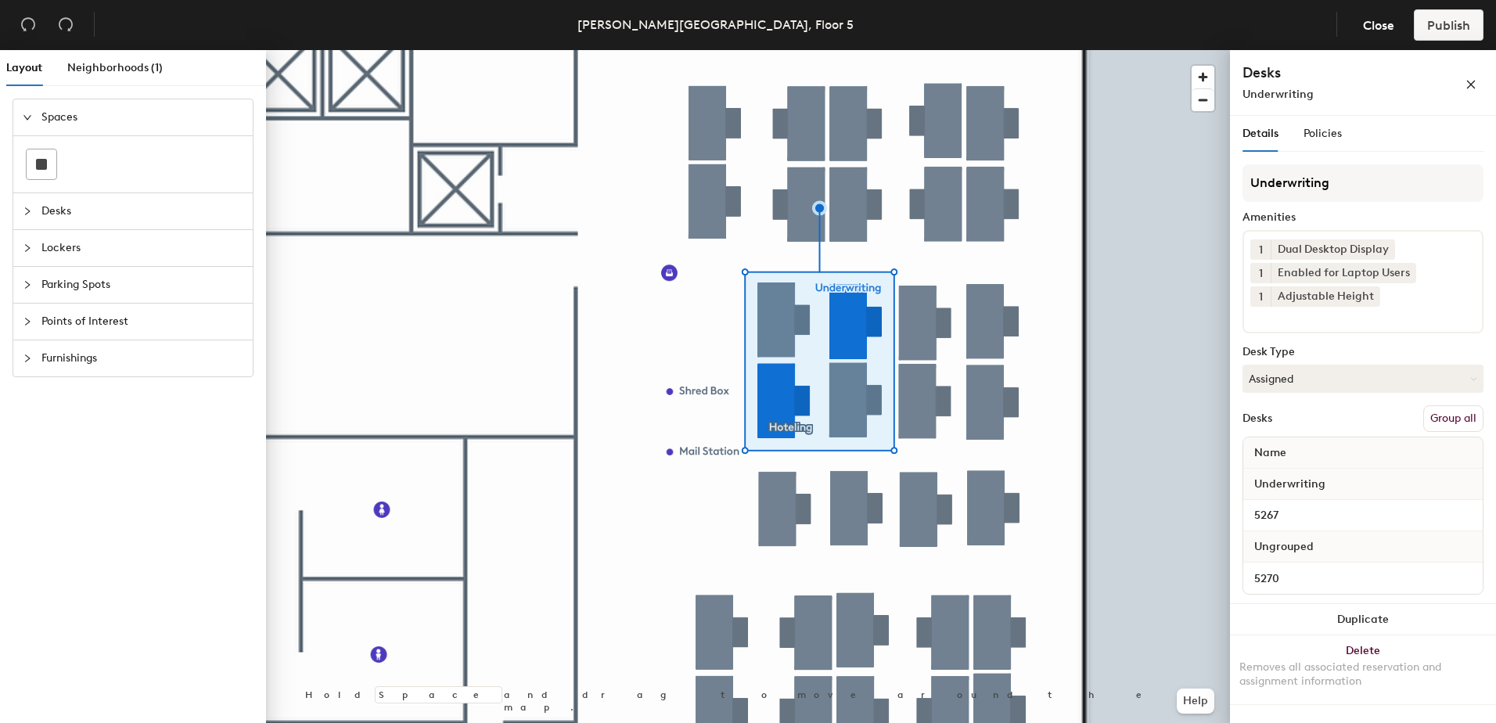
click at [1445, 420] on button "Group all" at bounding box center [1453, 418] width 60 height 27
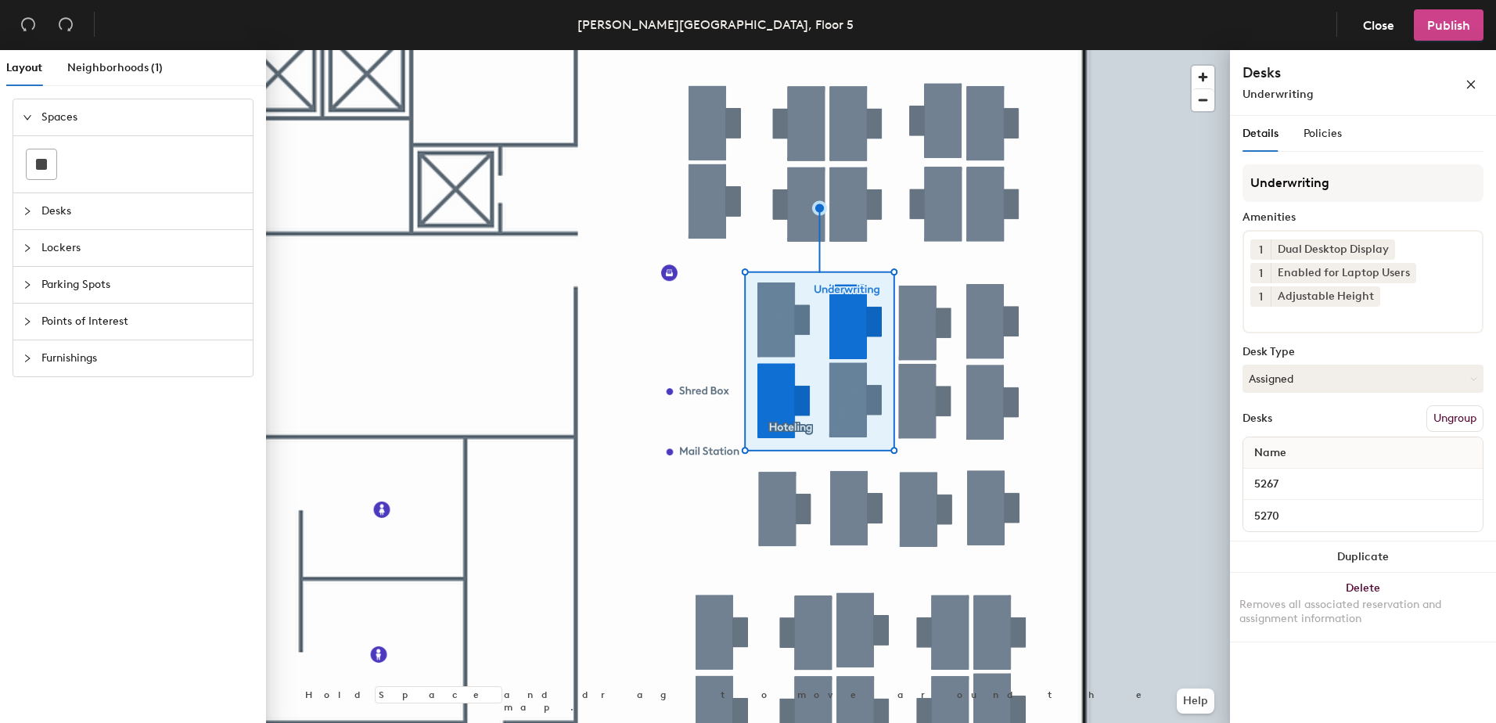
click at [1442, 32] on button "Publish" at bounding box center [1448, 24] width 70 height 31
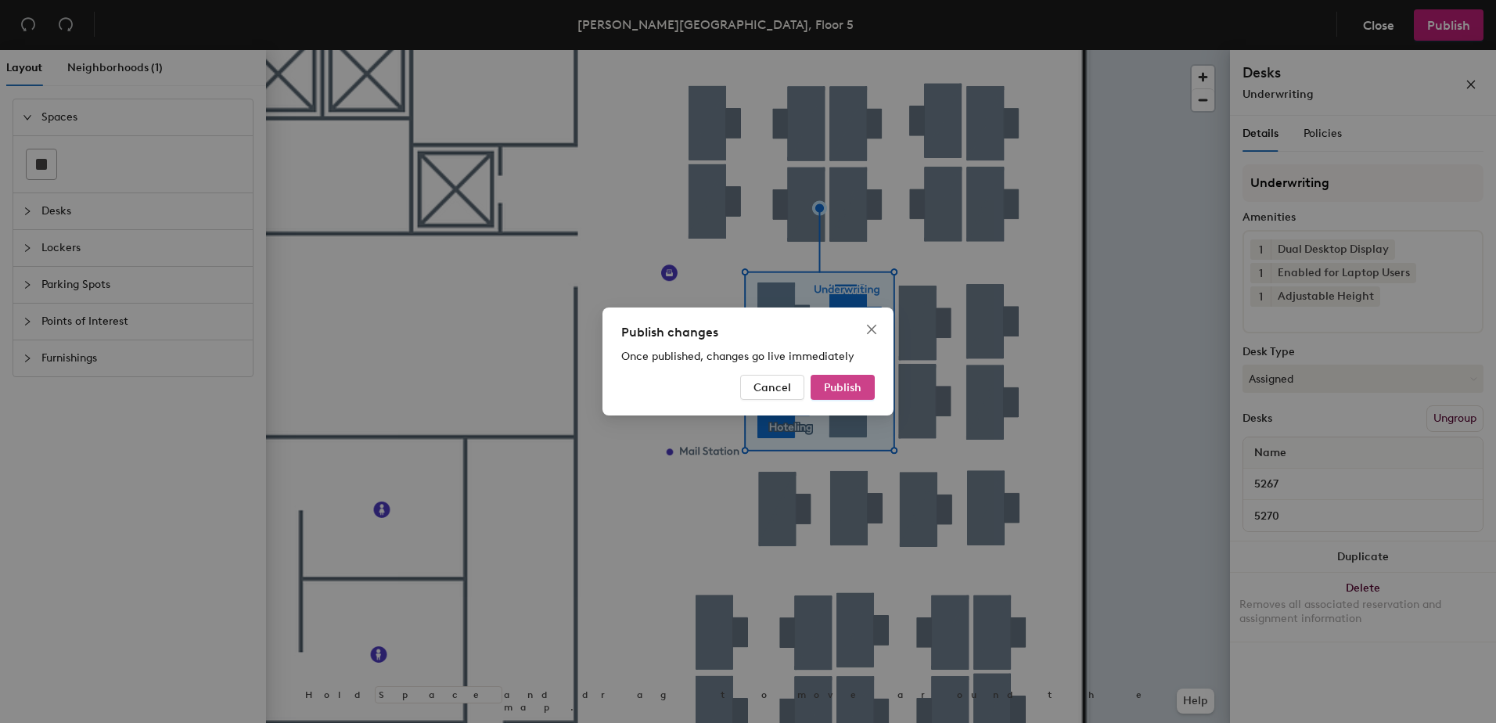
drag, startPoint x: 842, startPoint y: 386, endPoint x: 830, endPoint y: 394, distance: 15.2
click at [837, 386] on span "Publish" at bounding box center [843, 387] width 38 height 13
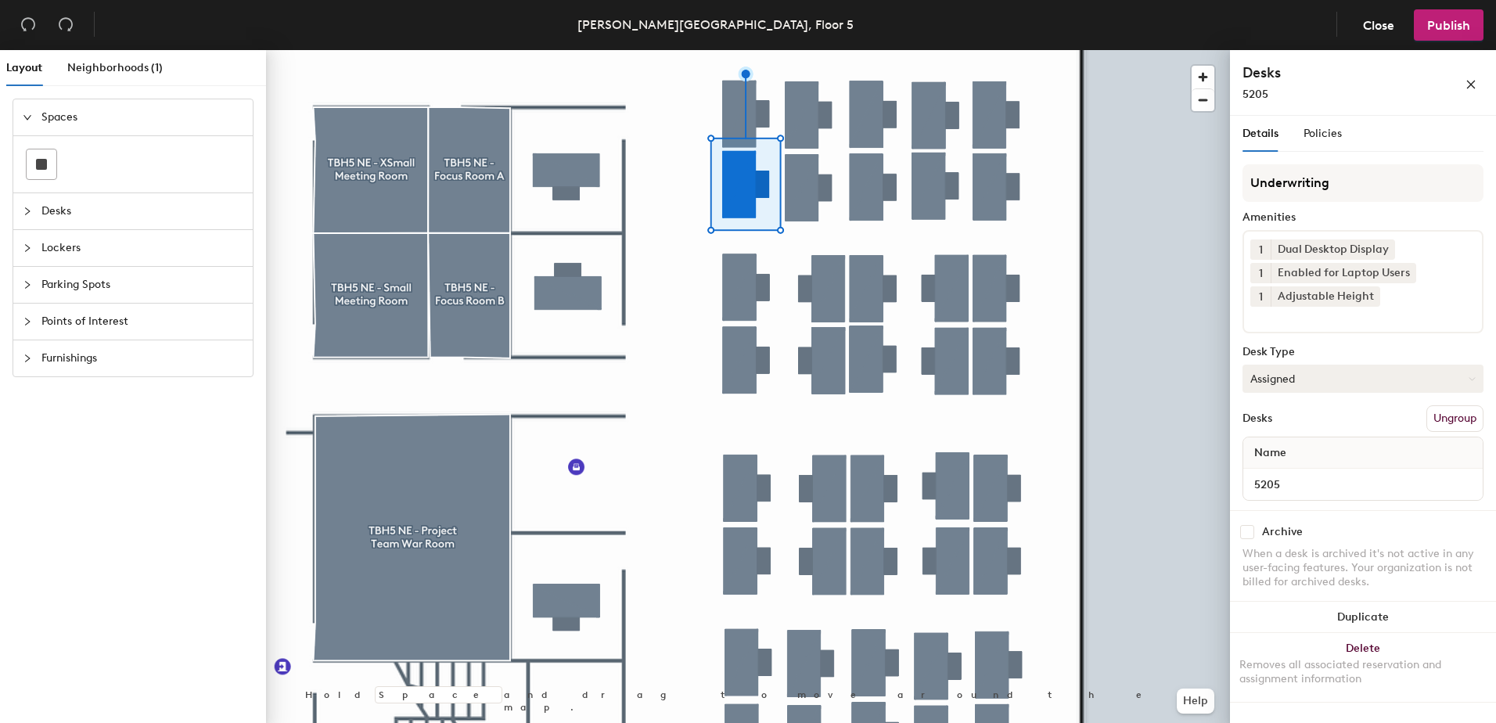
click at [1281, 379] on button "Assigned" at bounding box center [1362, 379] width 241 height 28
click at [1291, 470] on div "Hoteled" at bounding box center [1321, 473] width 156 height 23
click at [1450, 420] on button "Ungroup" at bounding box center [1454, 418] width 57 height 27
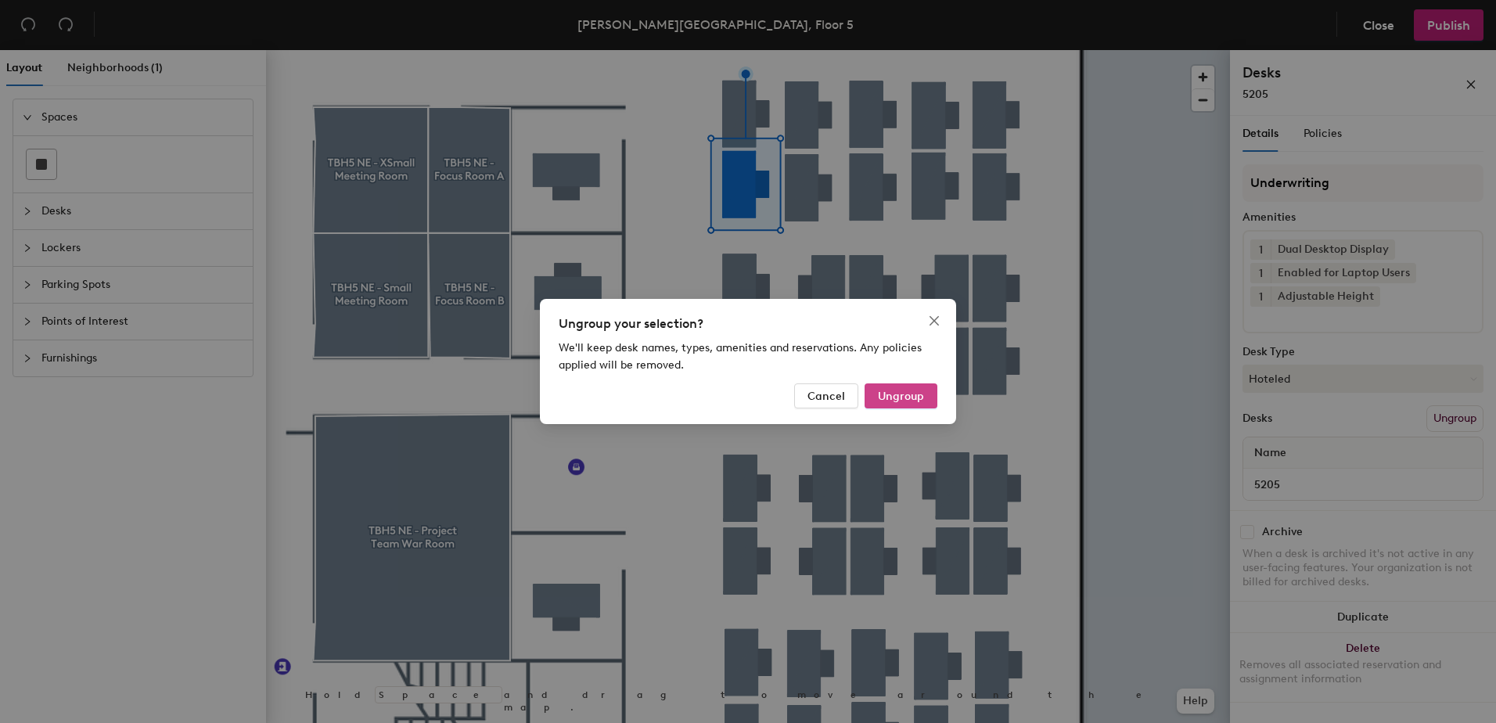
click at [903, 393] on span "Ungroup" at bounding box center [901, 396] width 46 height 13
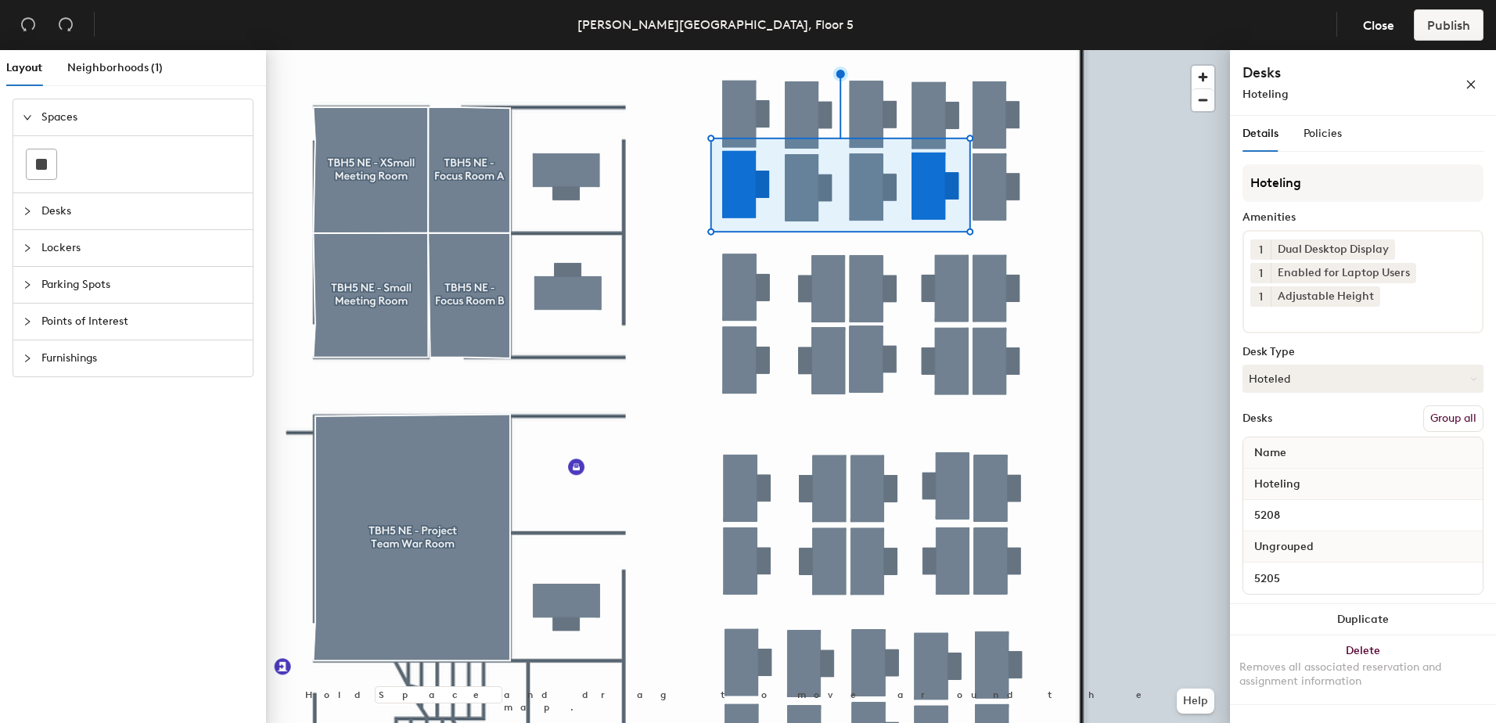
click at [1441, 423] on button "Group all" at bounding box center [1453, 418] width 60 height 27
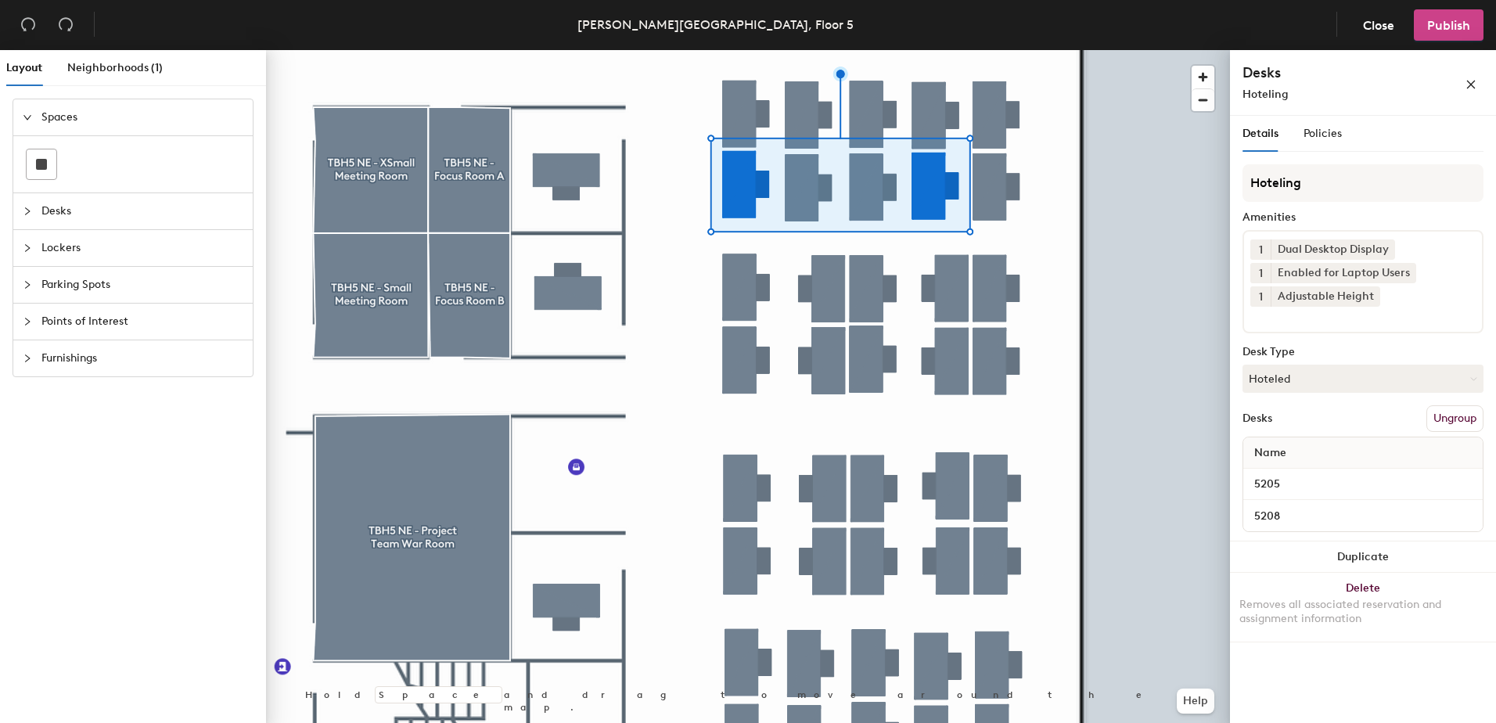
click at [1442, 24] on span "Publish" at bounding box center [1448, 25] width 43 height 15
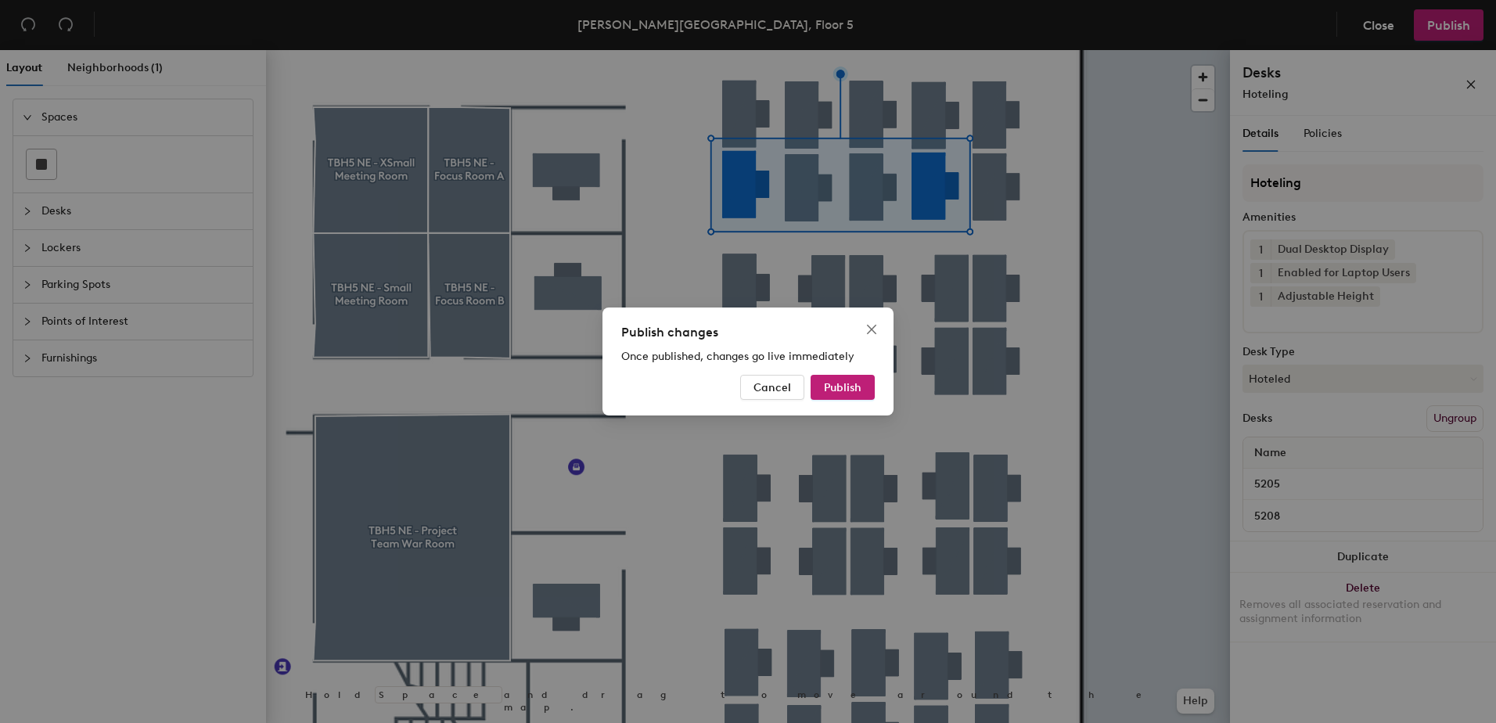
drag, startPoint x: 853, startPoint y: 383, endPoint x: 806, endPoint y: 394, distance: 48.4
click at [810, 390] on button "Publish" at bounding box center [842, 387] width 64 height 25
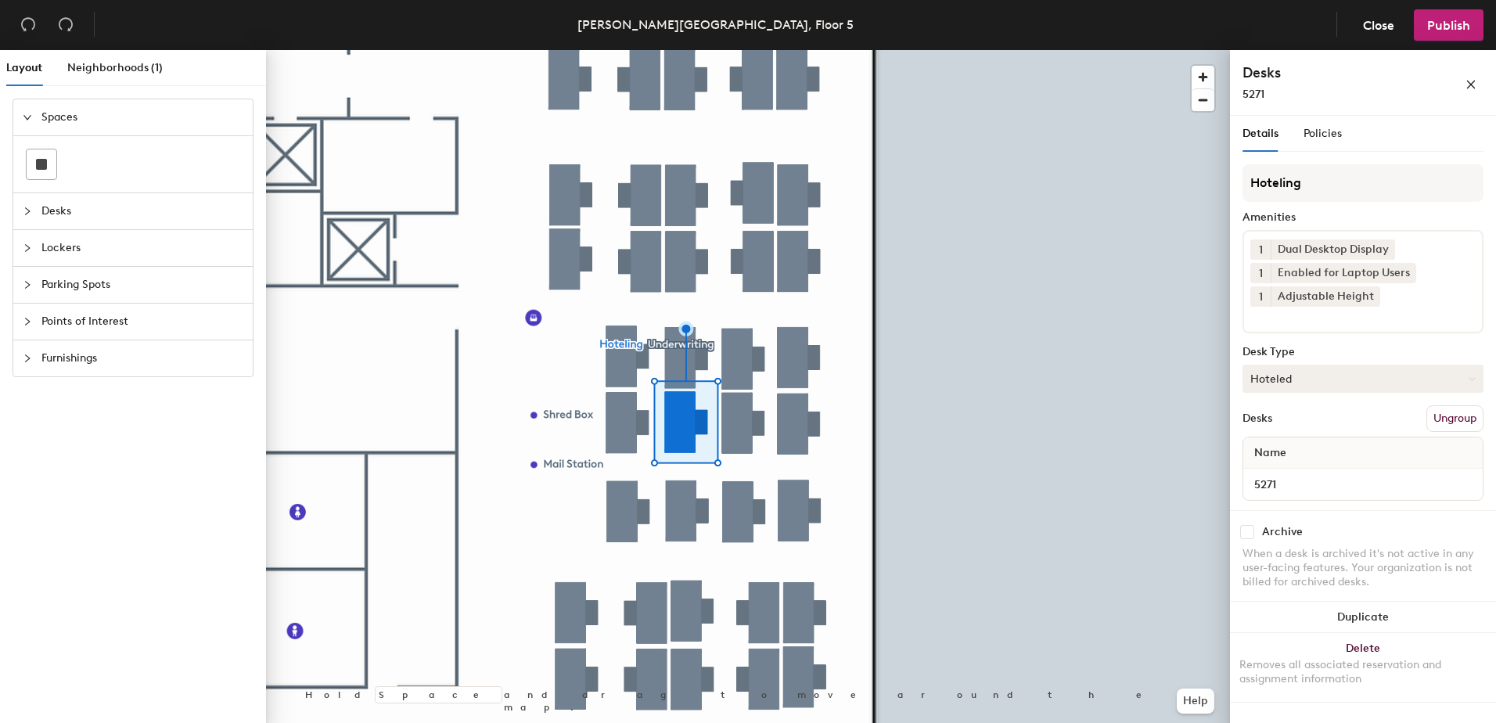
drag, startPoint x: 1305, startPoint y: 375, endPoint x: 1305, endPoint y: 384, distance: 9.4
click at [1305, 375] on button "Hoteled" at bounding box center [1362, 379] width 241 height 28
click at [1323, 430] on div "Assigned" at bounding box center [1321, 426] width 156 height 23
click at [1453, 422] on button "Ungroup" at bounding box center [1454, 418] width 57 height 27
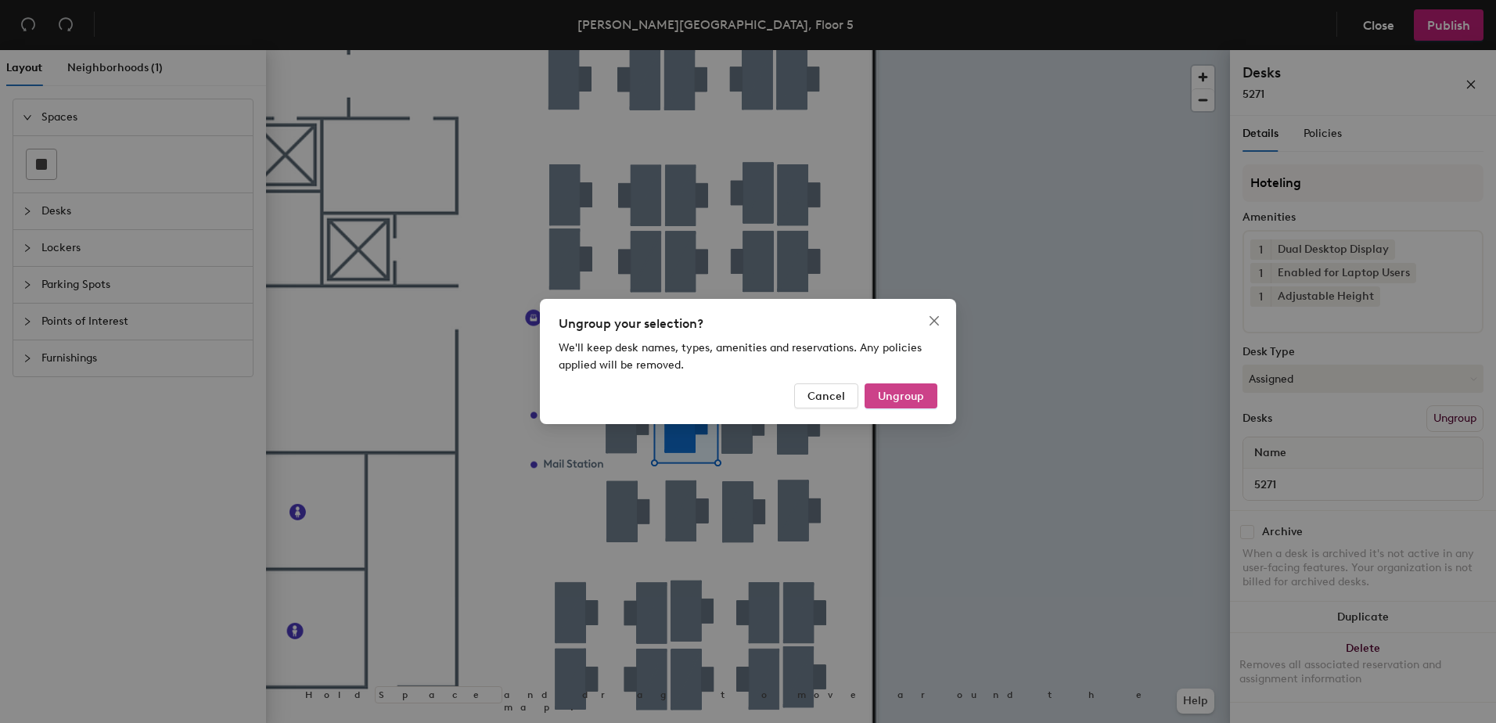
click at [909, 398] on span "Ungroup" at bounding box center [901, 396] width 46 height 13
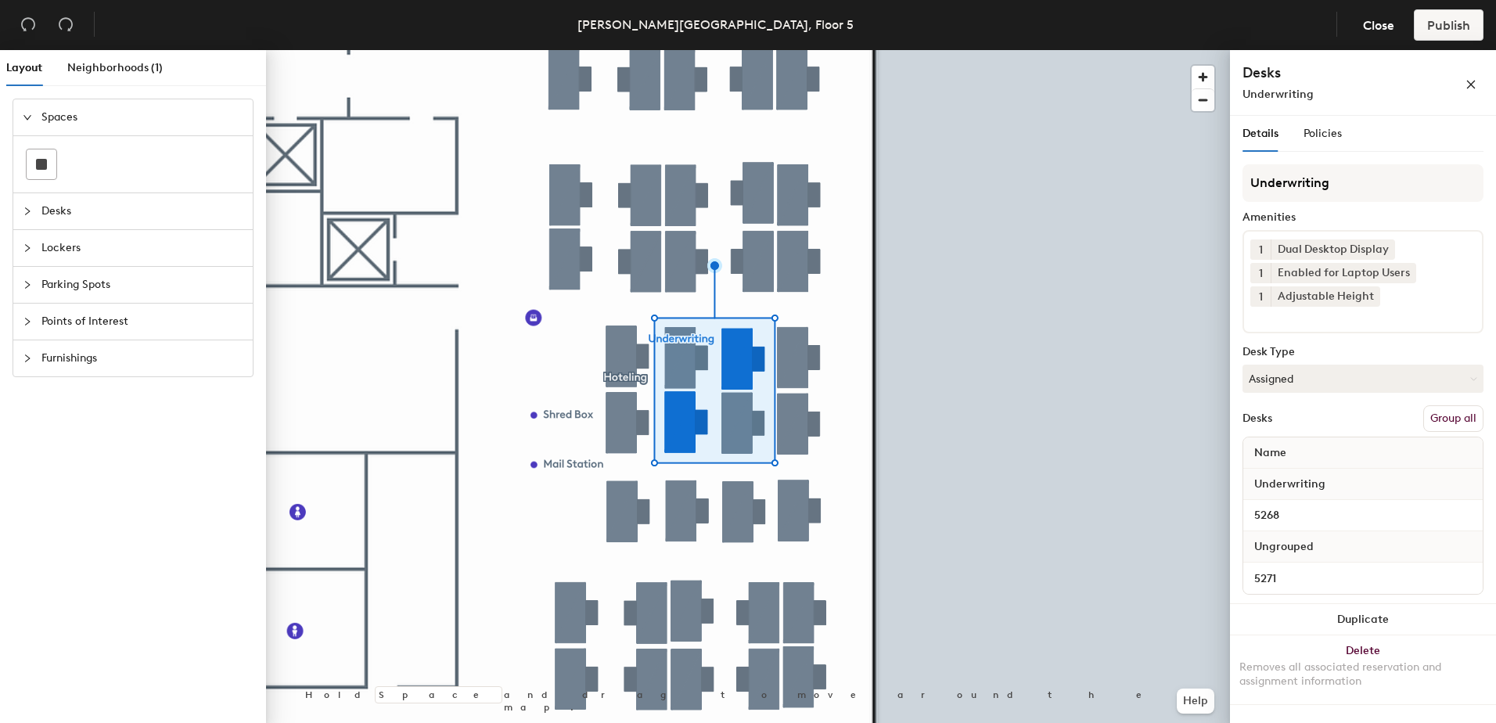
drag, startPoint x: 1445, startPoint y: 420, endPoint x: 1444, endPoint y: 401, distance: 18.8
click at [1446, 420] on button "Group all" at bounding box center [1453, 418] width 60 height 27
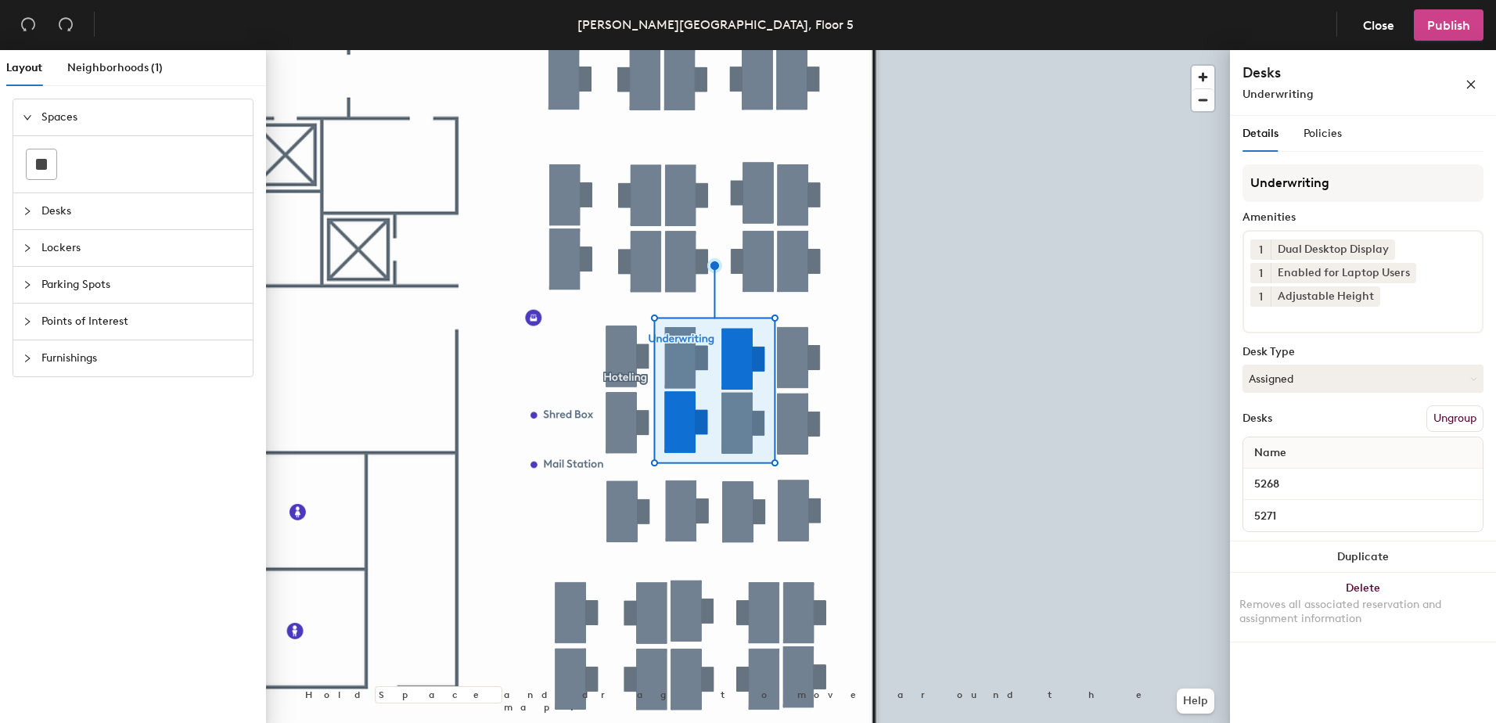
click at [1444, 36] on button "Publish" at bounding box center [1448, 24] width 70 height 31
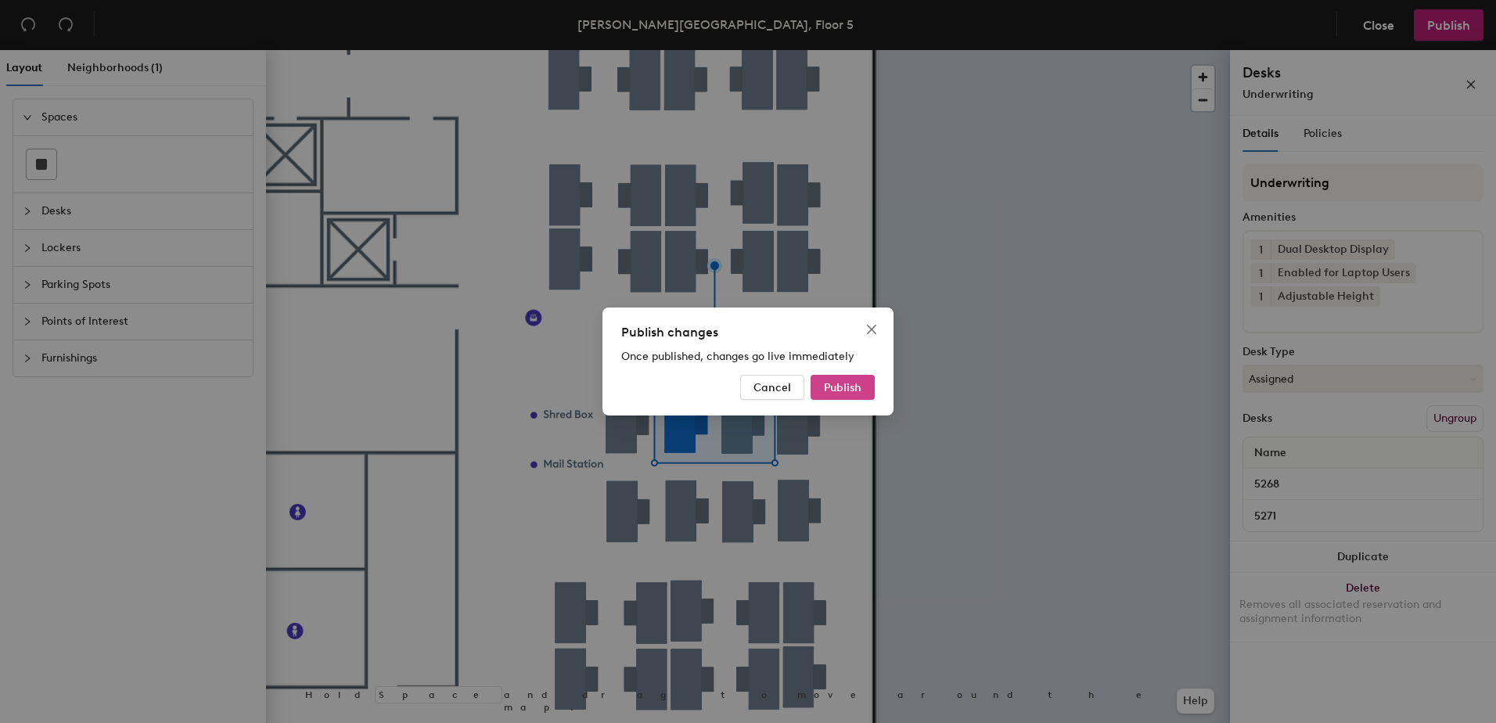
click at [848, 385] on span "Publish" at bounding box center [843, 387] width 38 height 13
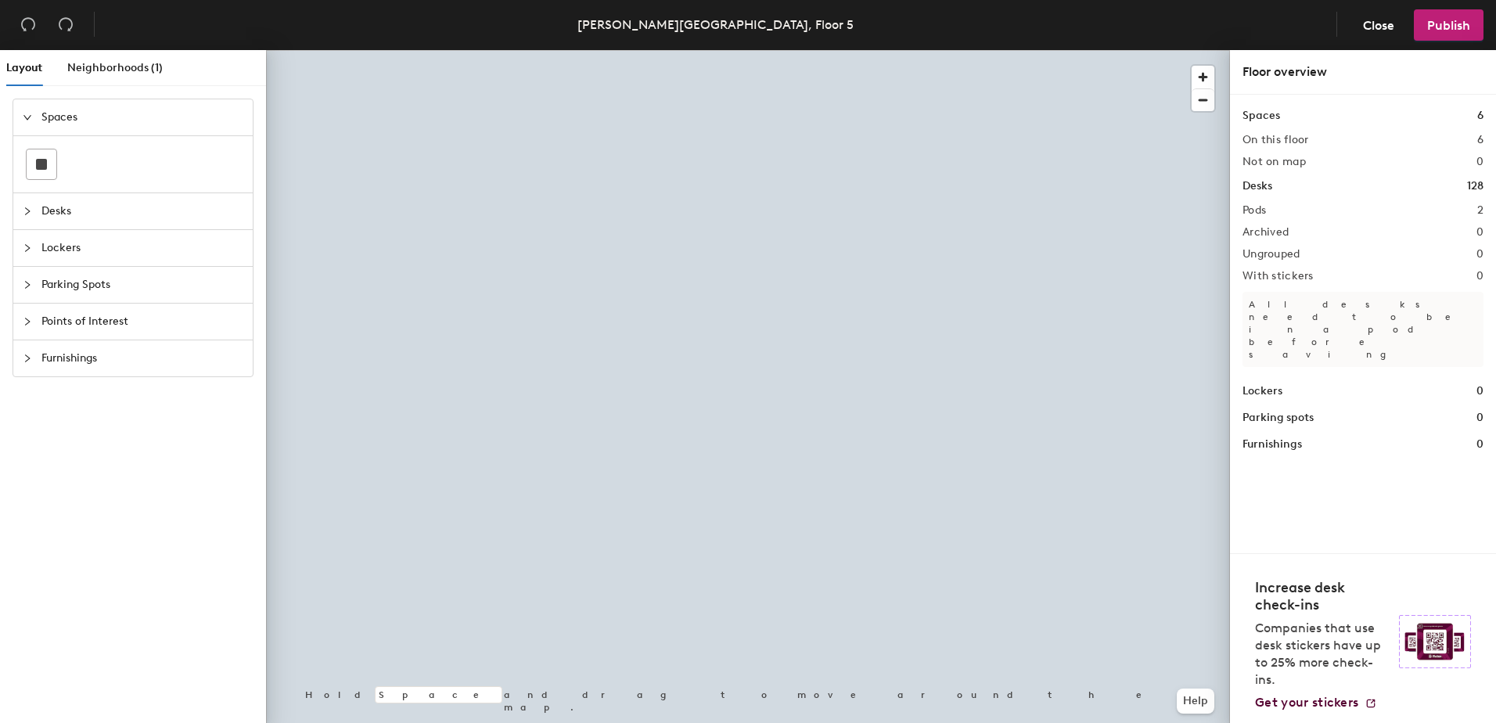
click at [758, 50] on div at bounding box center [748, 50] width 964 height 0
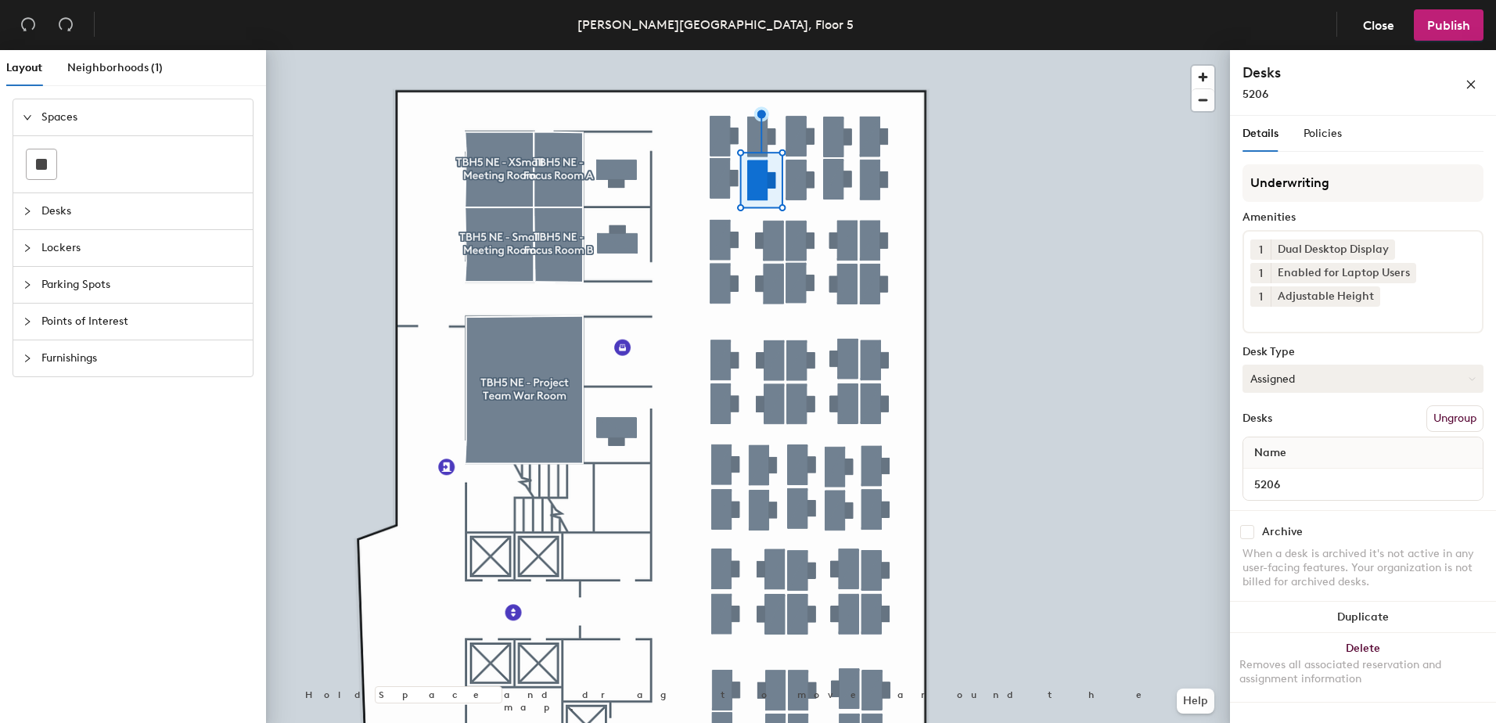
click at [1306, 379] on button "Assigned" at bounding box center [1362, 379] width 241 height 28
click at [1327, 481] on div "Hoteled" at bounding box center [1321, 473] width 156 height 23
click at [1451, 418] on button "Ungroup" at bounding box center [1454, 418] width 57 height 27
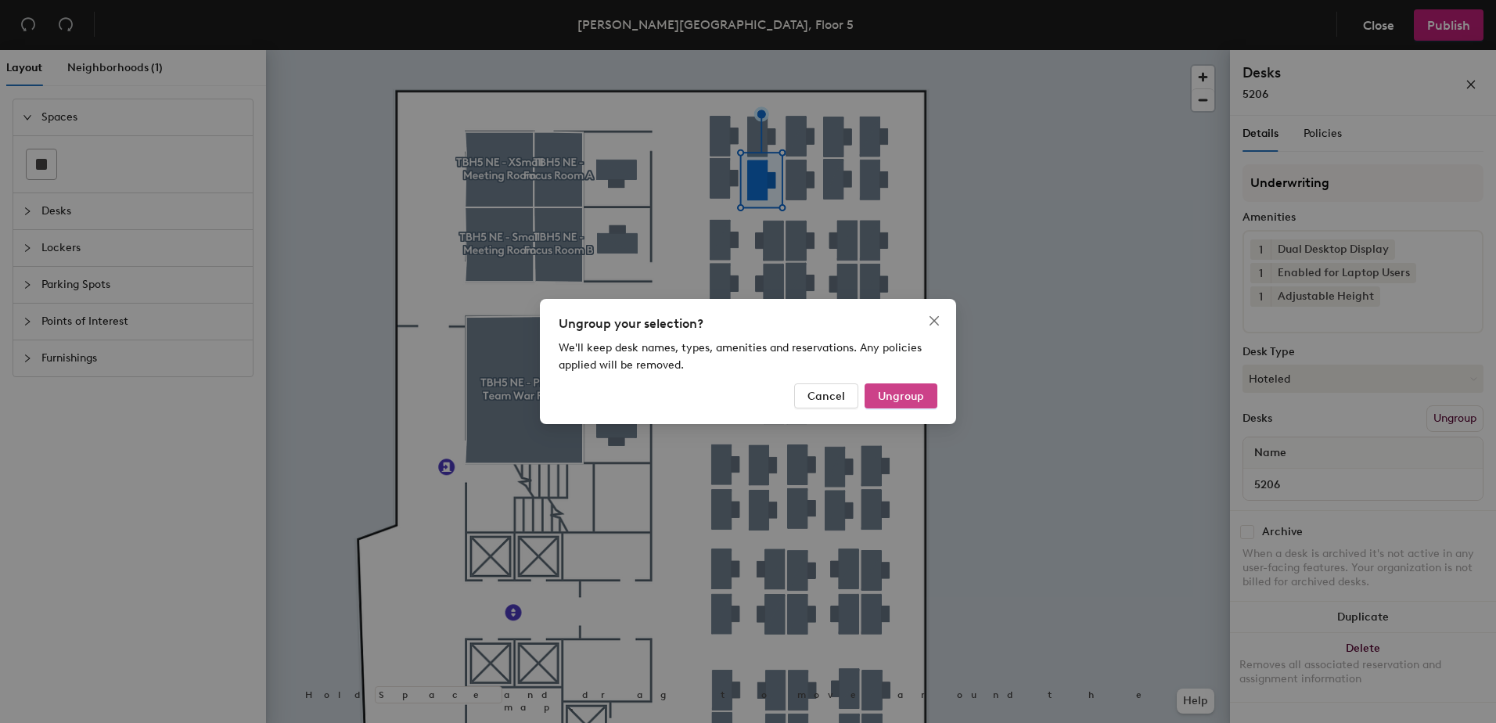
click at [906, 395] on span "Ungroup" at bounding box center [901, 396] width 46 height 13
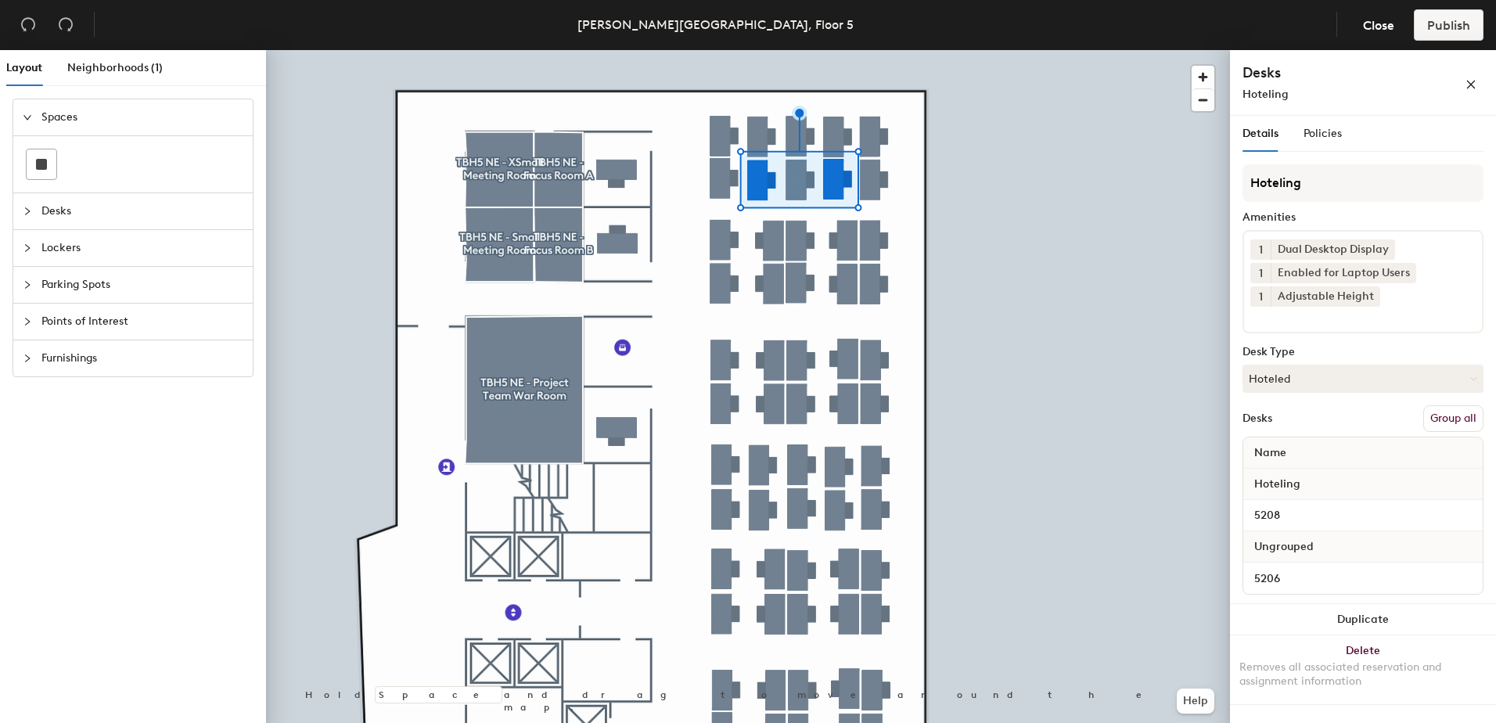
click at [1447, 422] on button "Group all" at bounding box center [1453, 418] width 60 height 27
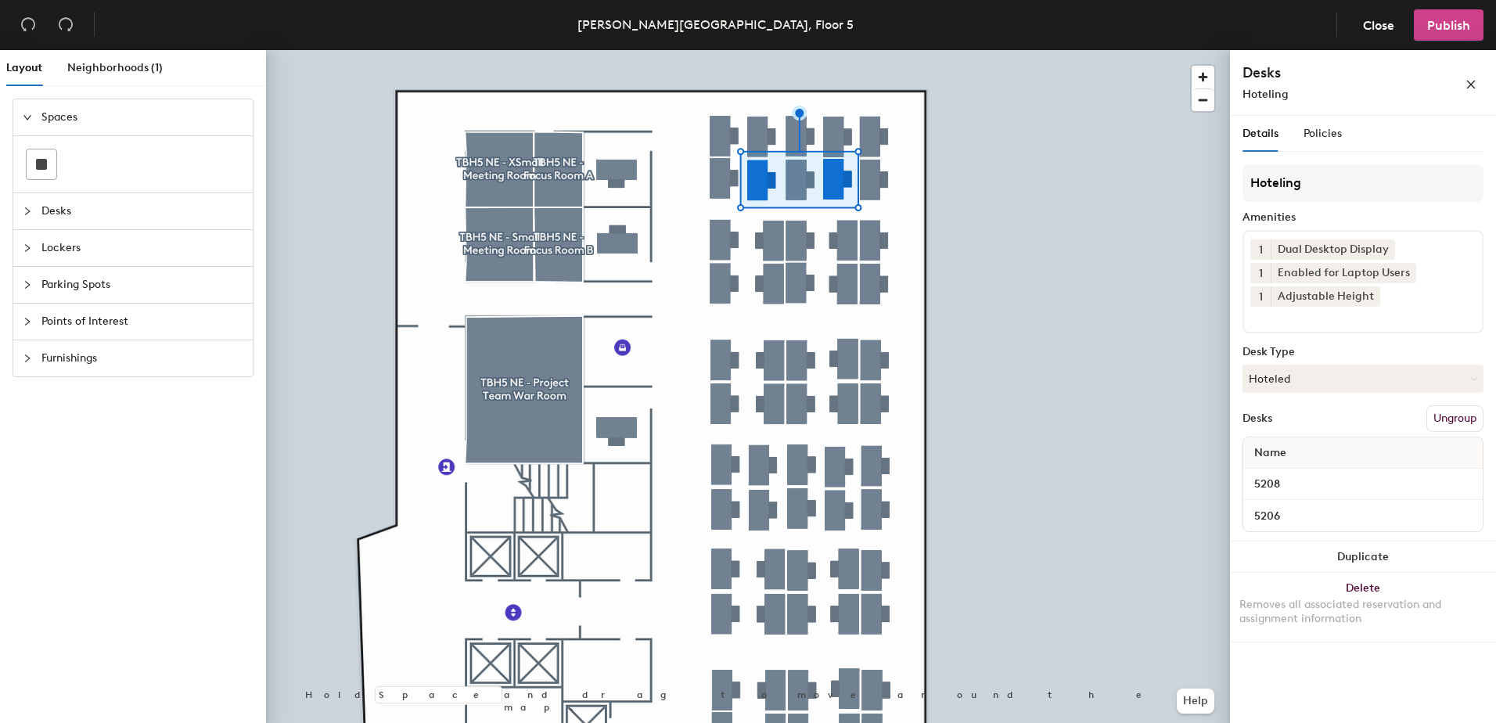
click at [1434, 30] on span "Publish" at bounding box center [1448, 25] width 43 height 15
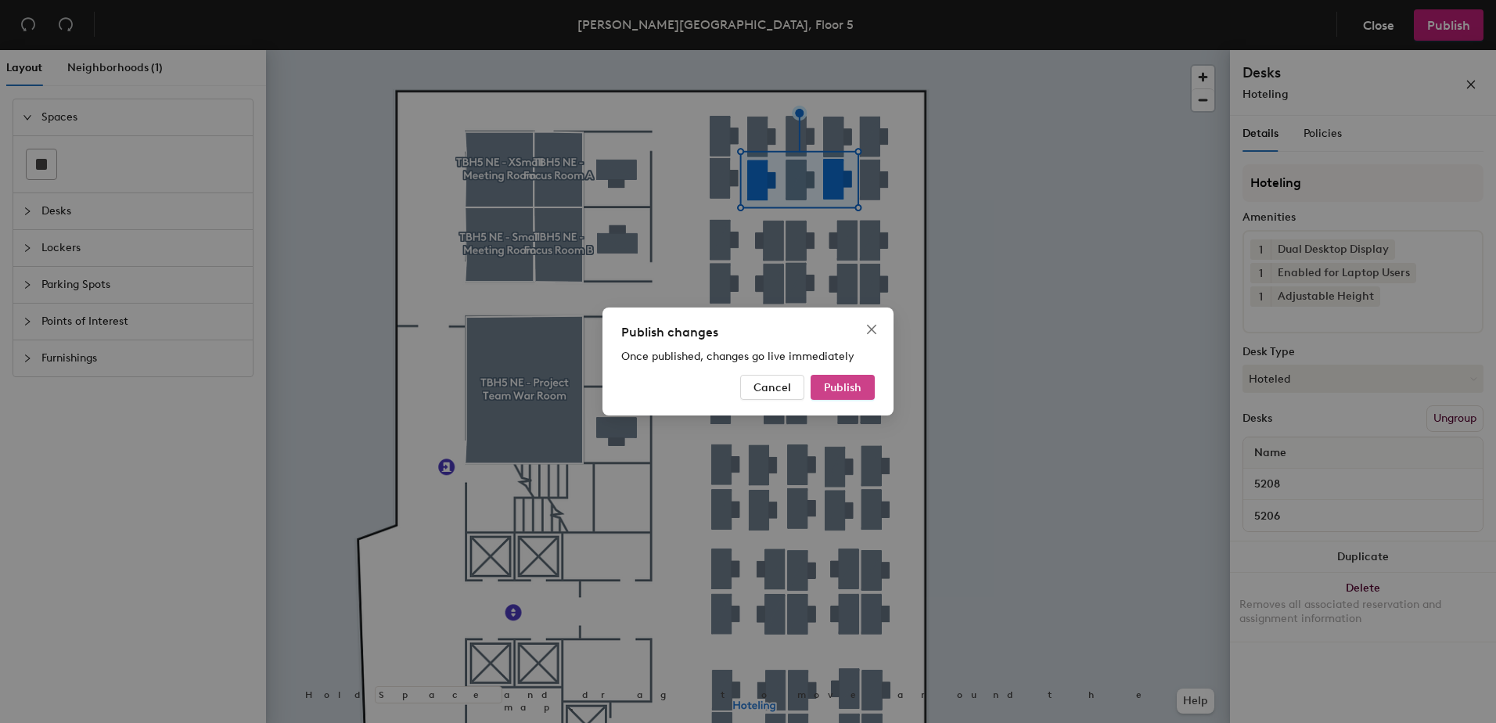
drag, startPoint x: 835, startPoint y: 387, endPoint x: 836, endPoint y: 379, distance: 7.9
click at [837, 383] on span "Publish" at bounding box center [843, 387] width 38 height 13
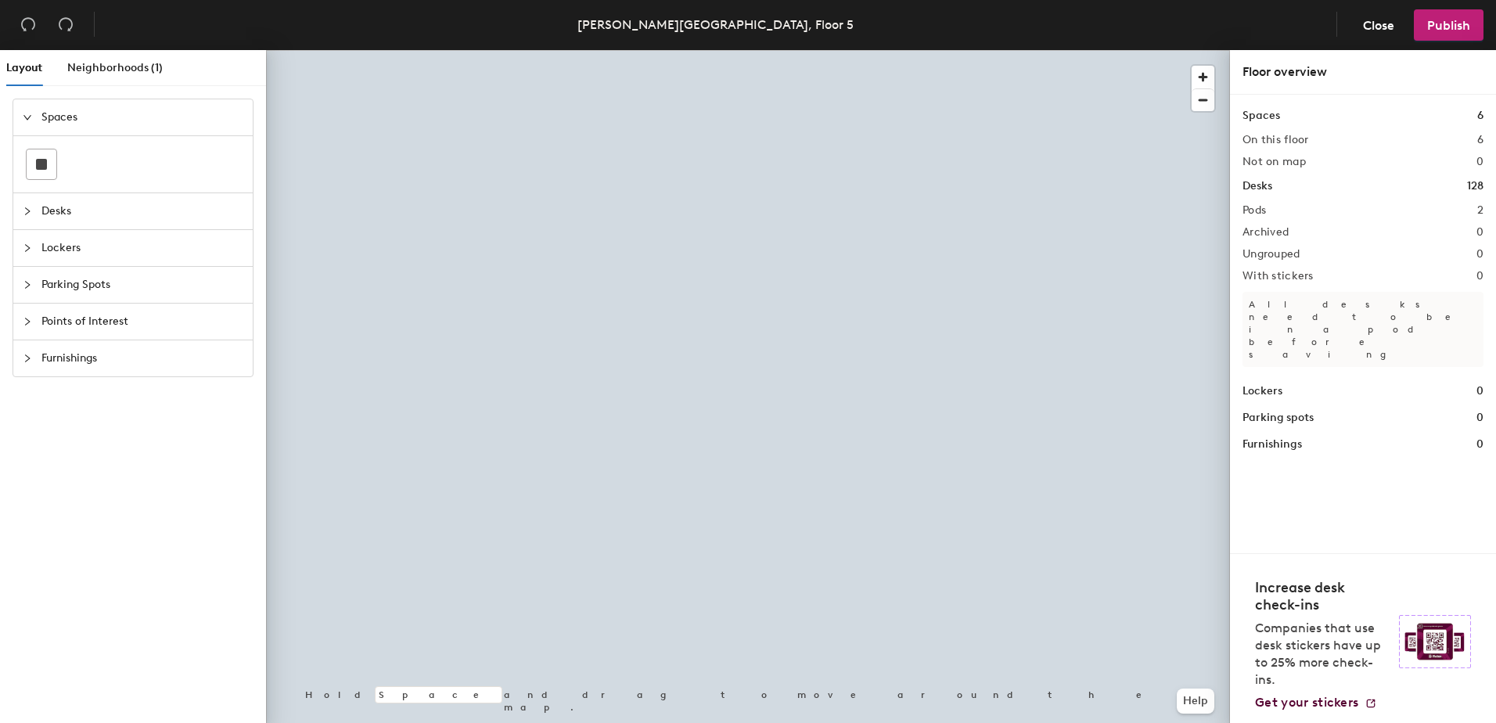
click at [715, 50] on div at bounding box center [748, 50] width 964 height 0
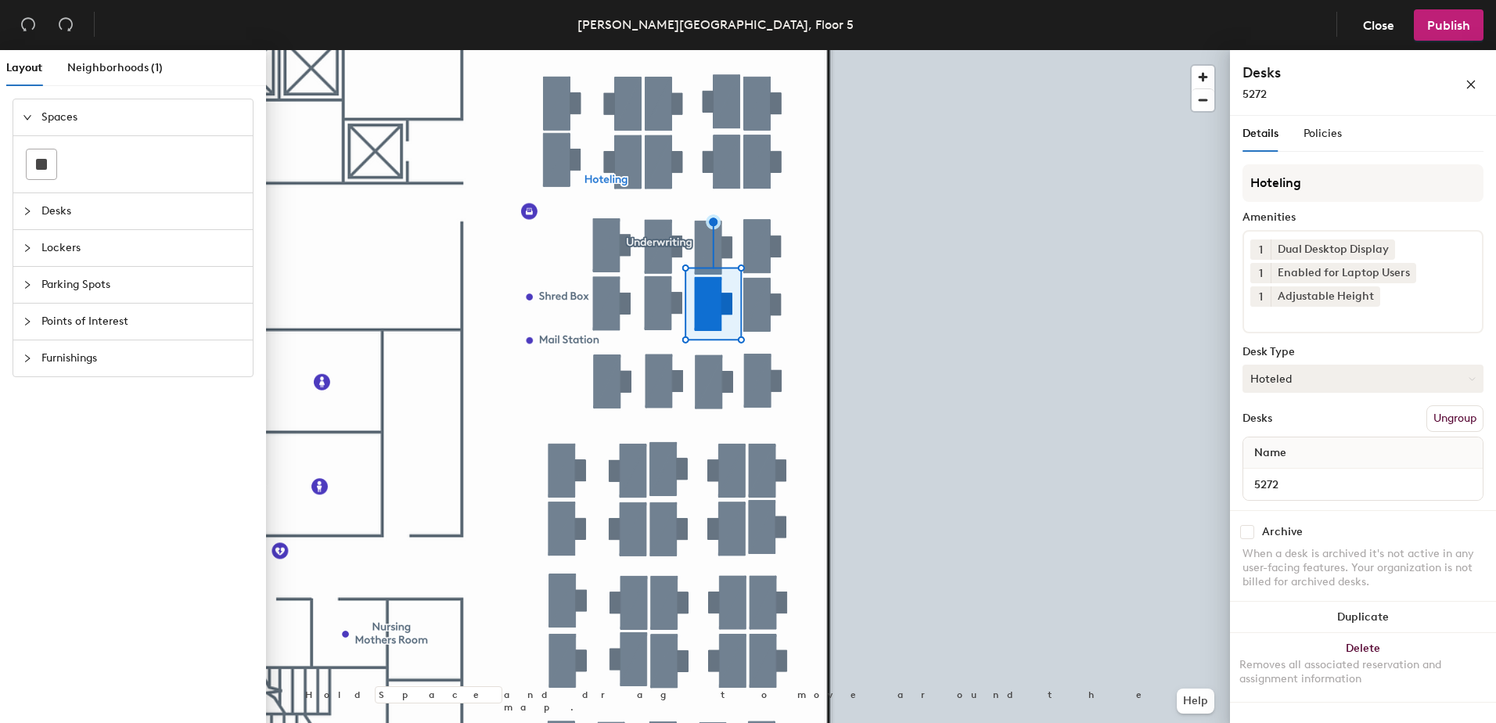
click at [1291, 374] on button "Hoteled" at bounding box center [1362, 379] width 241 height 28
click at [1367, 426] on div "Assigned" at bounding box center [1321, 426] width 156 height 23
click at [1461, 422] on button "Ungroup" at bounding box center [1454, 418] width 57 height 27
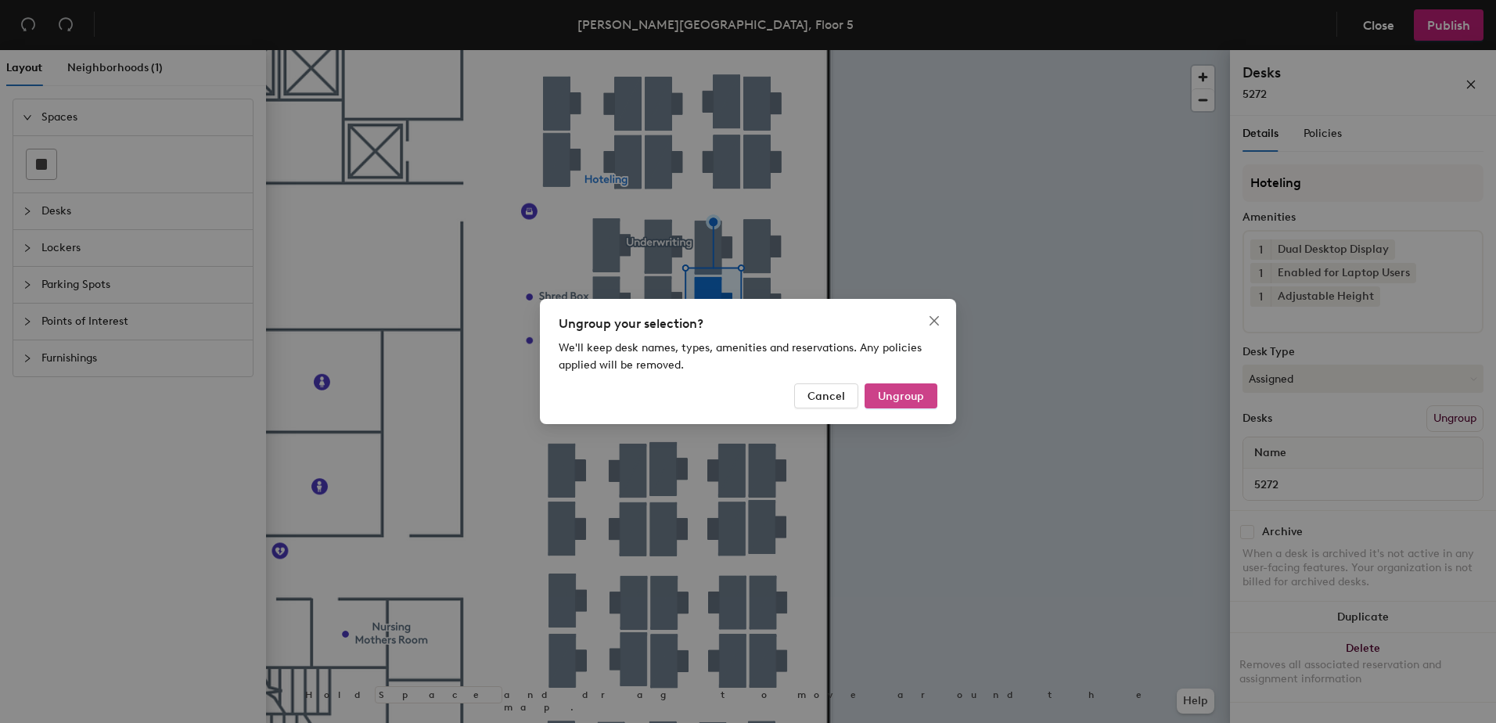
click at [901, 401] on span "Ungroup" at bounding box center [901, 396] width 46 height 13
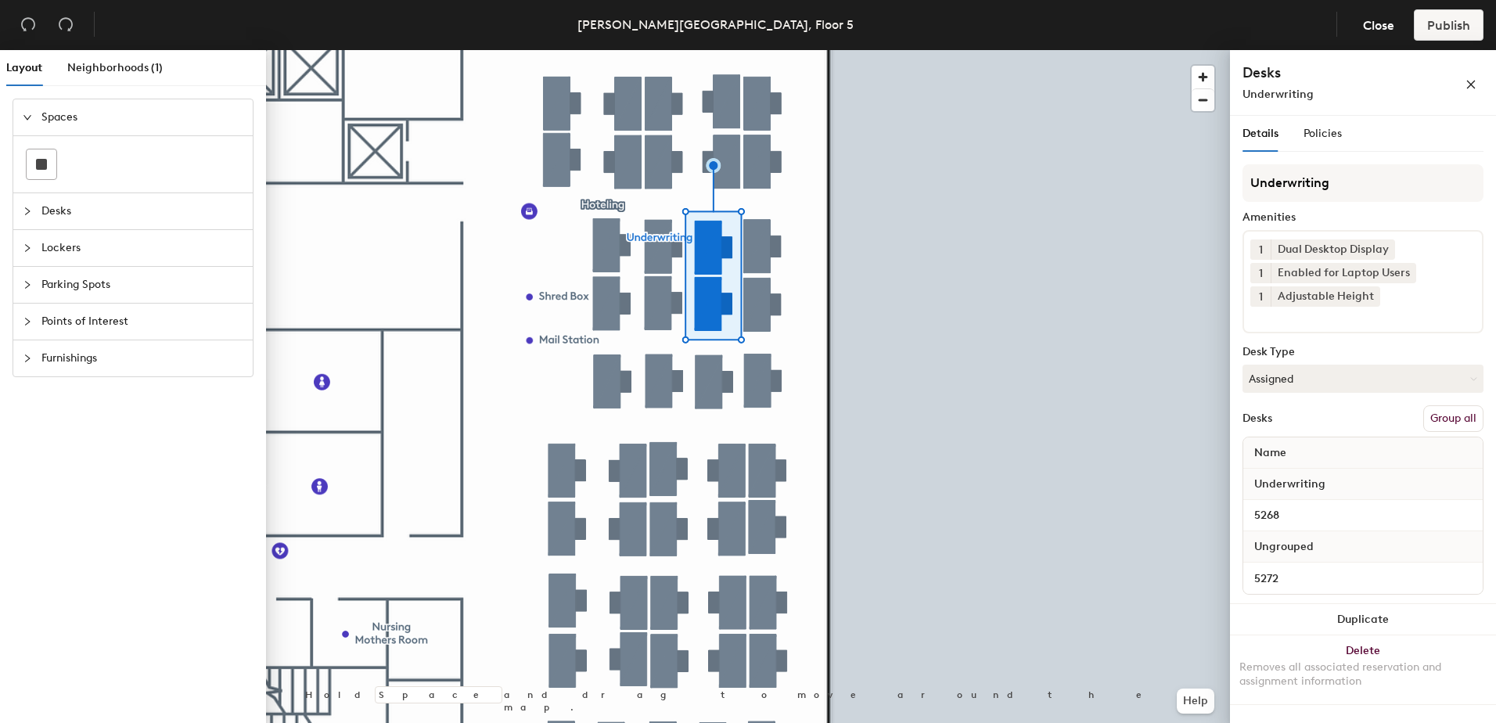
drag, startPoint x: 1446, startPoint y: 424, endPoint x: 1442, endPoint y: 403, distance: 21.5
click at [1446, 422] on button "Group all" at bounding box center [1453, 418] width 60 height 27
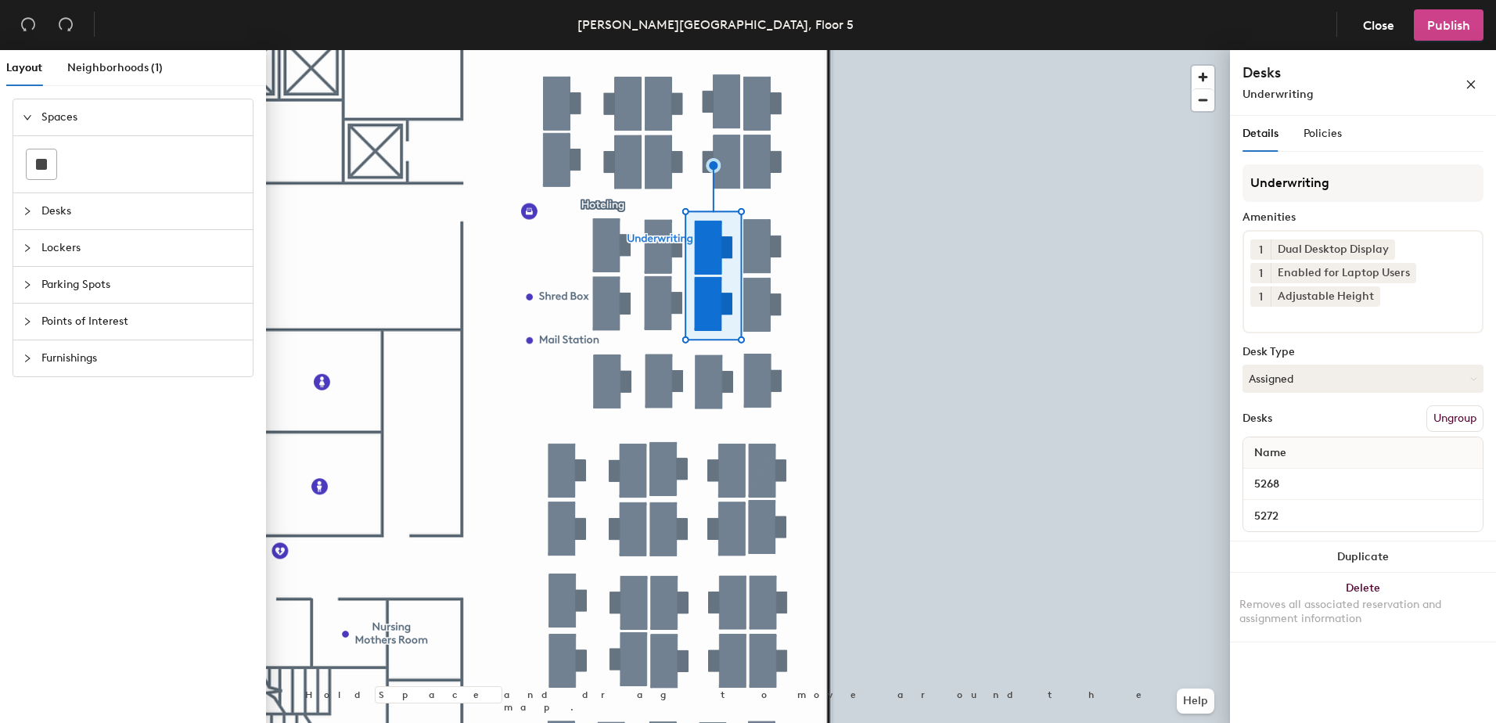
click at [1432, 33] on button "Publish" at bounding box center [1448, 24] width 70 height 31
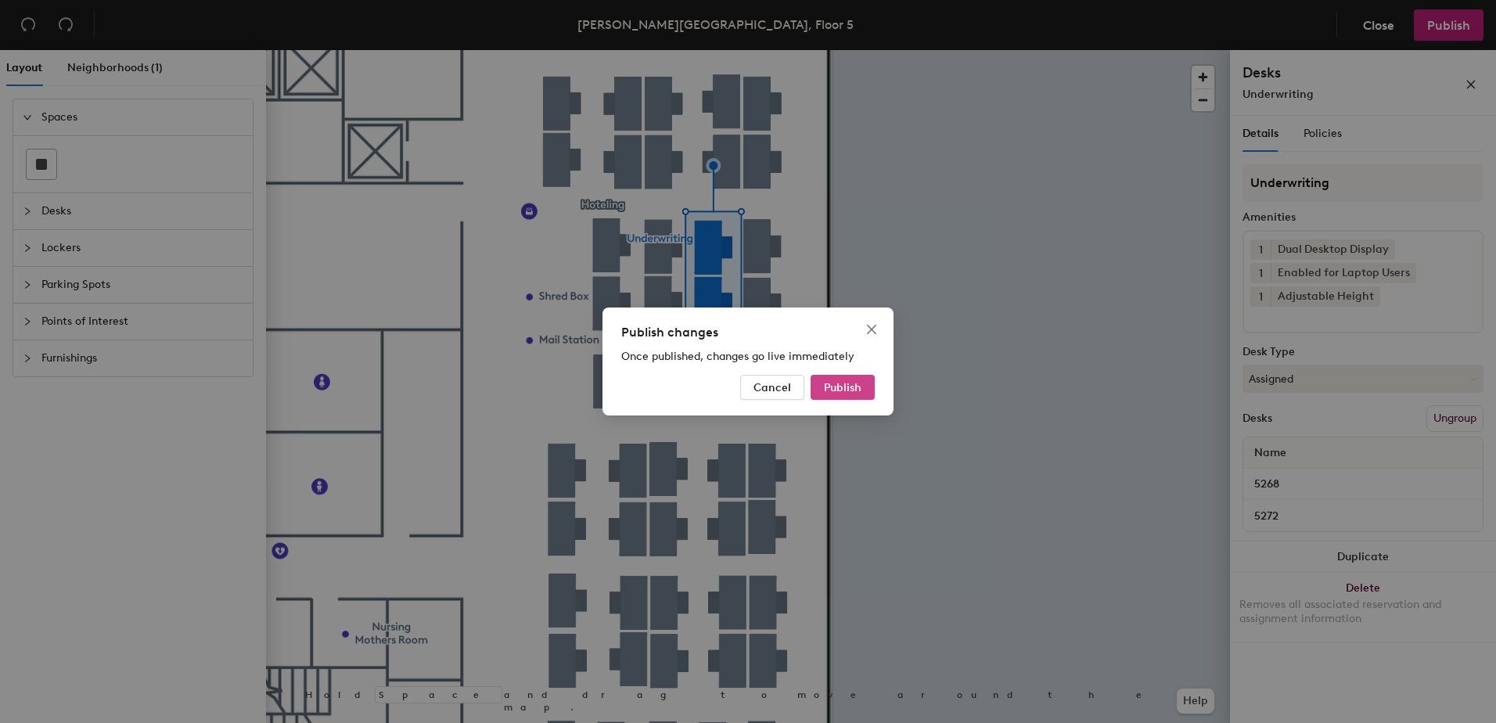
click at [853, 378] on button "Publish" at bounding box center [842, 387] width 64 height 25
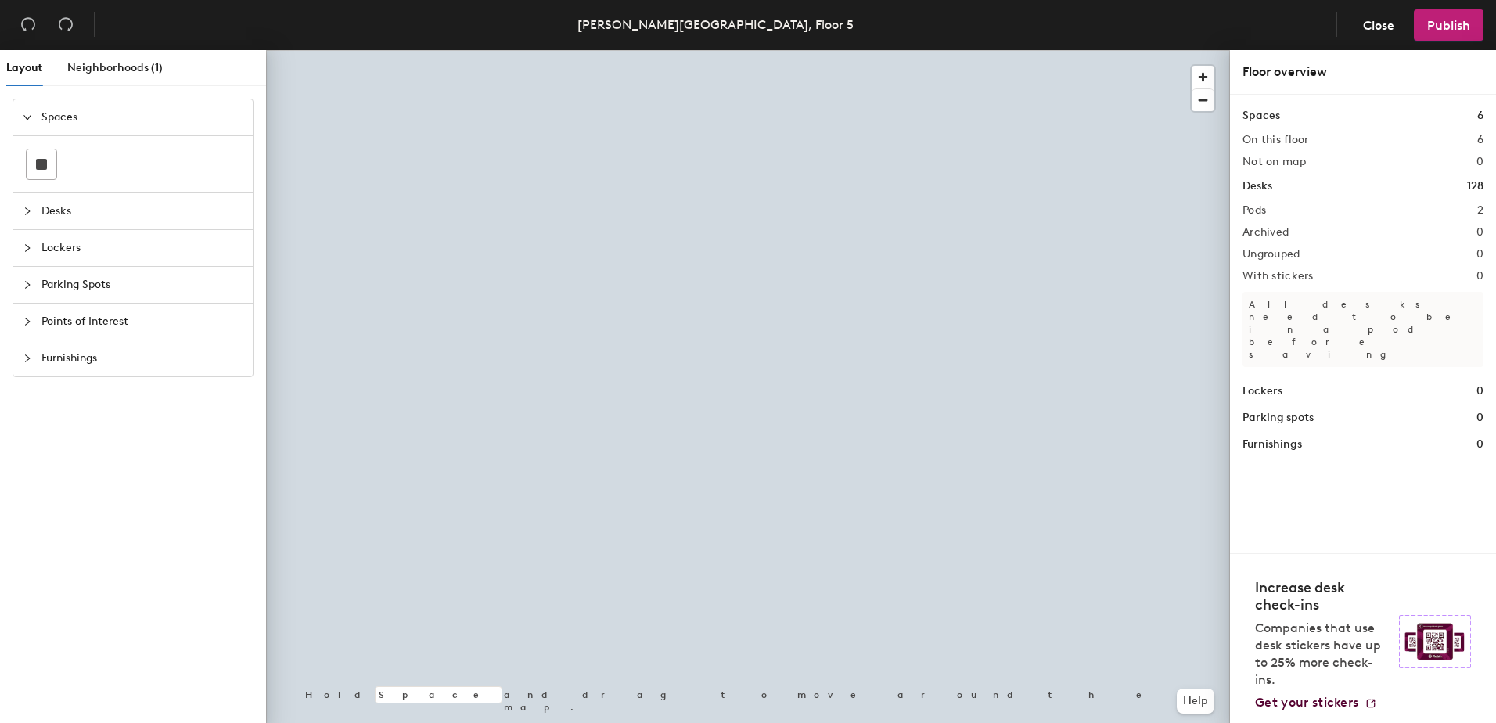
click at [767, 50] on div at bounding box center [748, 50] width 964 height 0
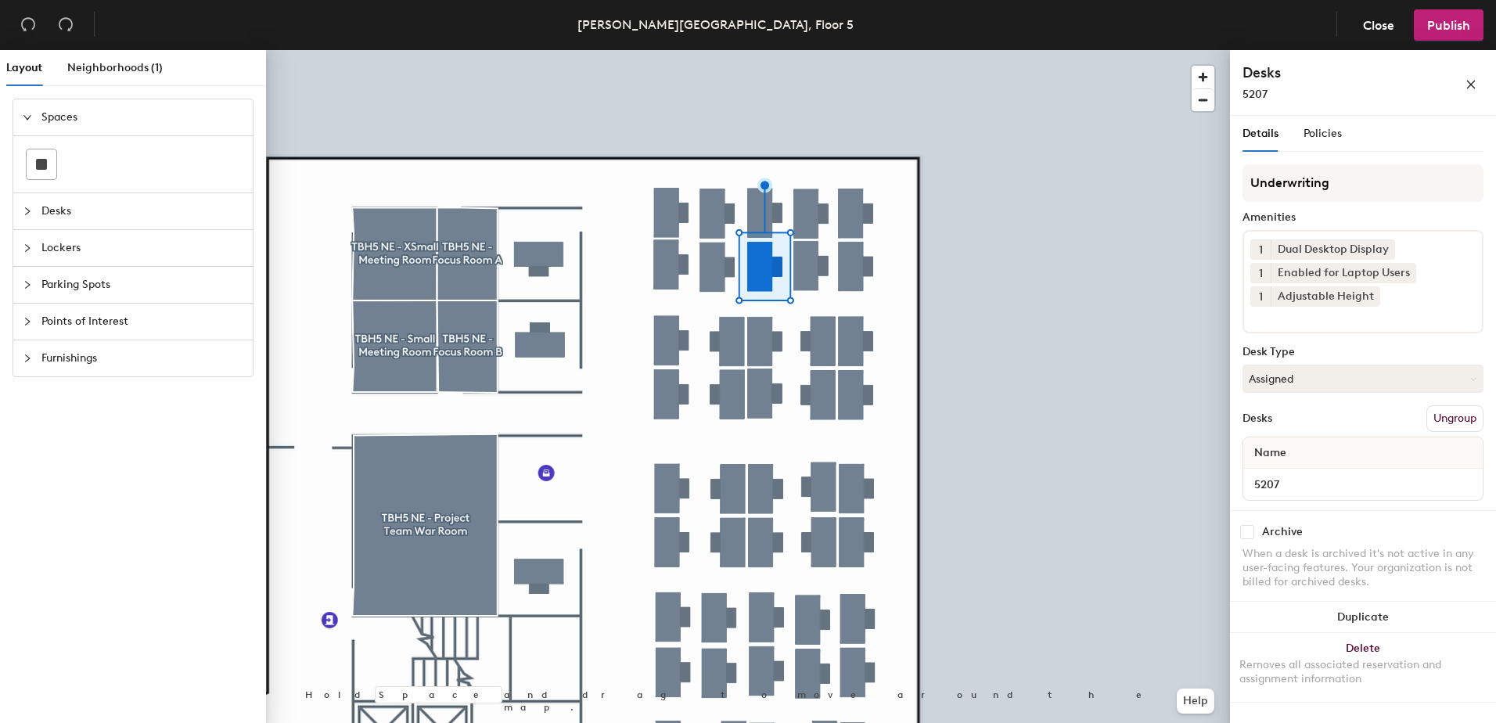
click at [1320, 379] on button "Assigned" at bounding box center [1362, 379] width 241 height 28
click at [1340, 472] on div "Hoteled" at bounding box center [1321, 473] width 156 height 23
click at [1459, 416] on button "Ungroup" at bounding box center [1454, 418] width 57 height 27
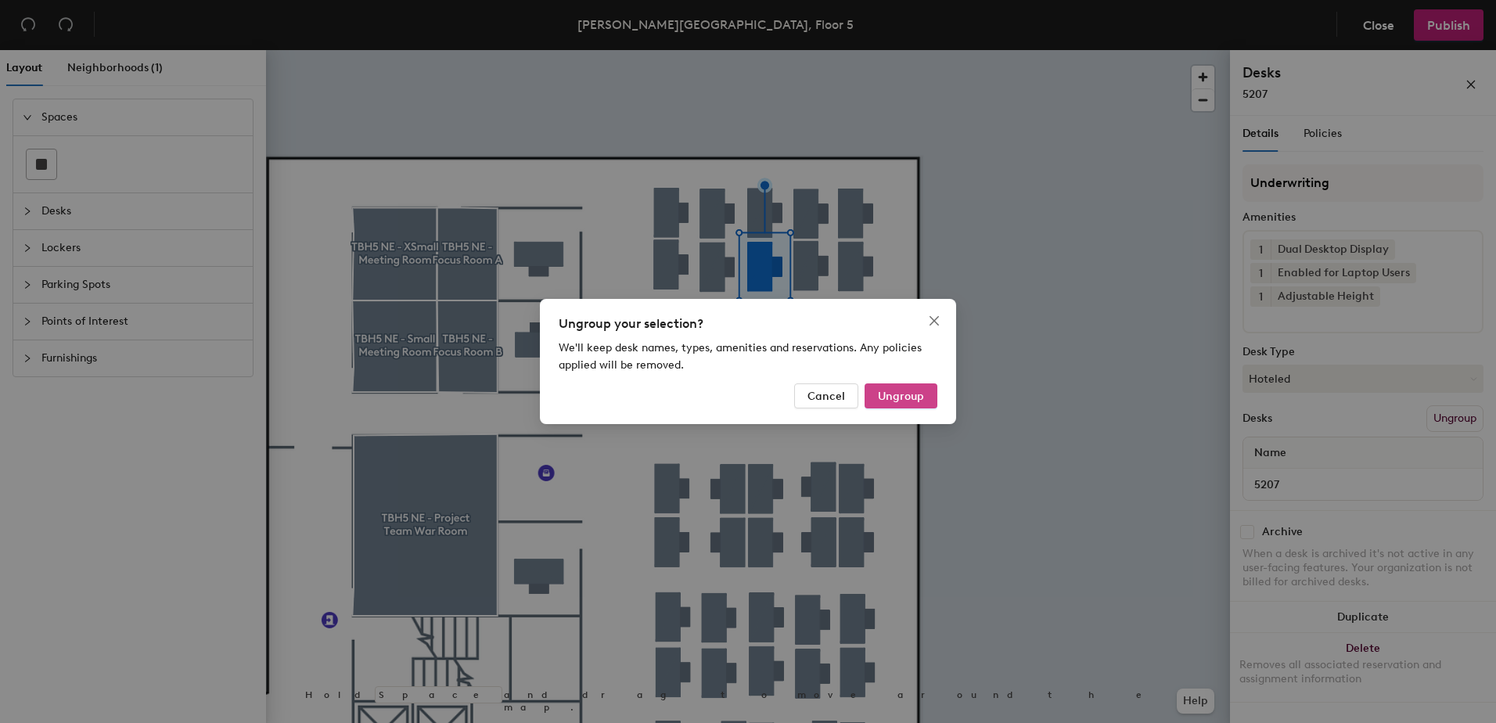
click at [896, 397] on span "Ungroup" at bounding box center [901, 396] width 46 height 13
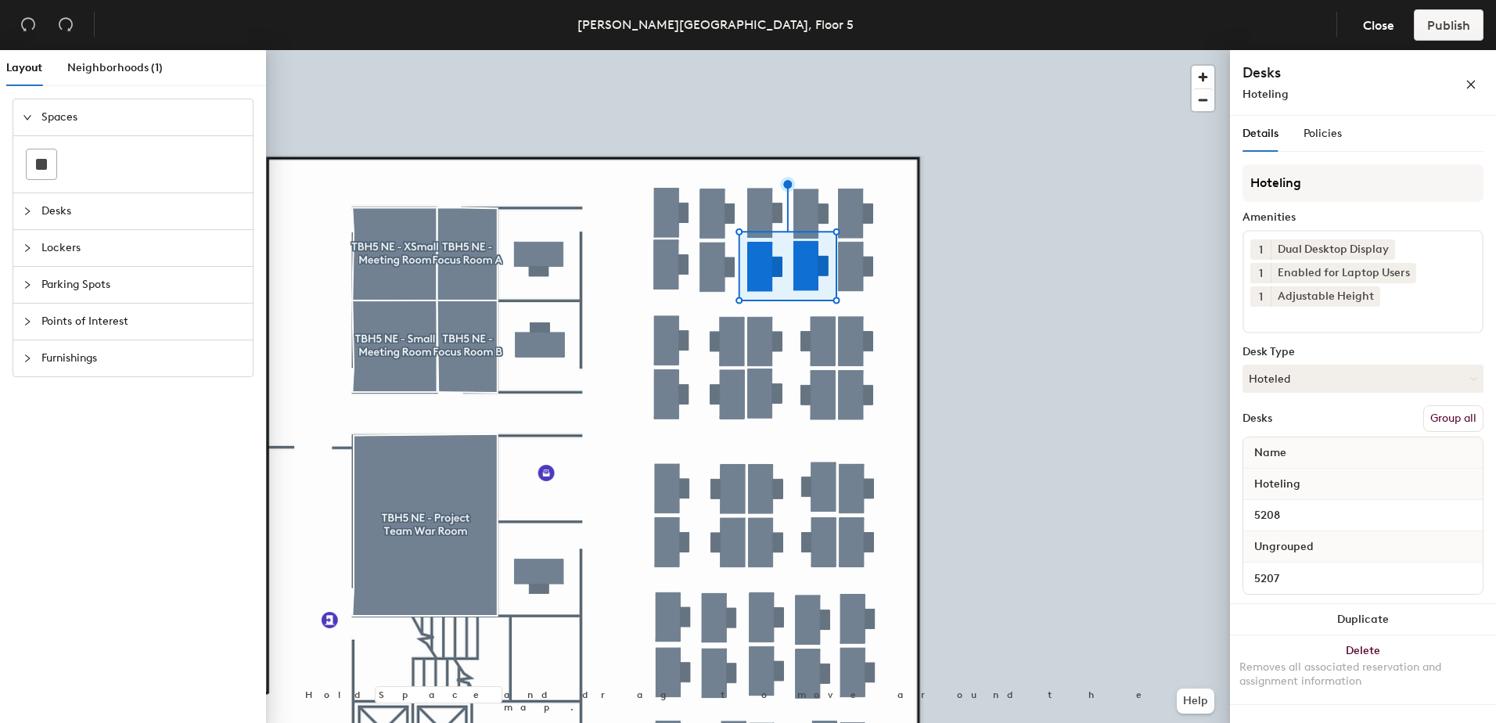
click at [1457, 418] on button "Group all" at bounding box center [1453, 418] width 60 height 27
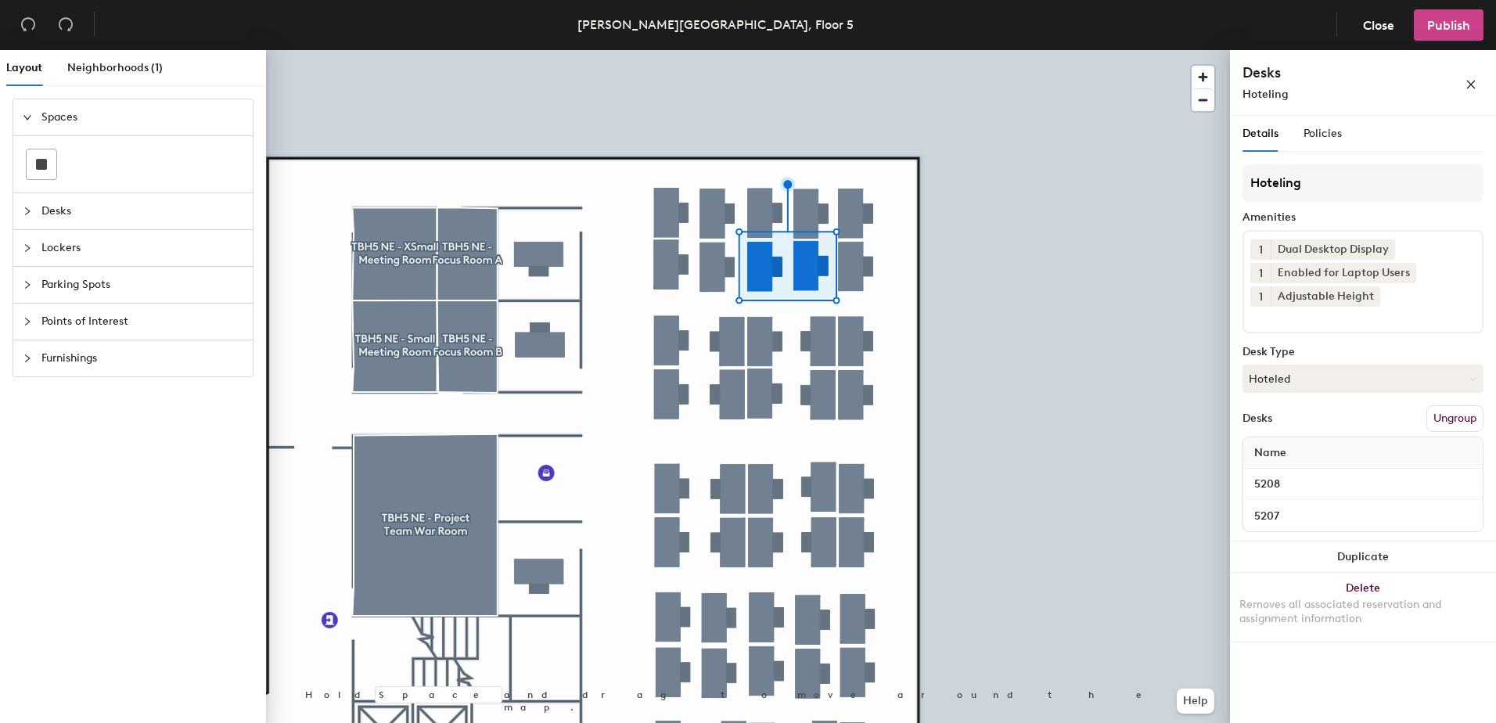
click at [1452, 18] on span "Publish" at bounding box center [1448, 25] width 43 height 15
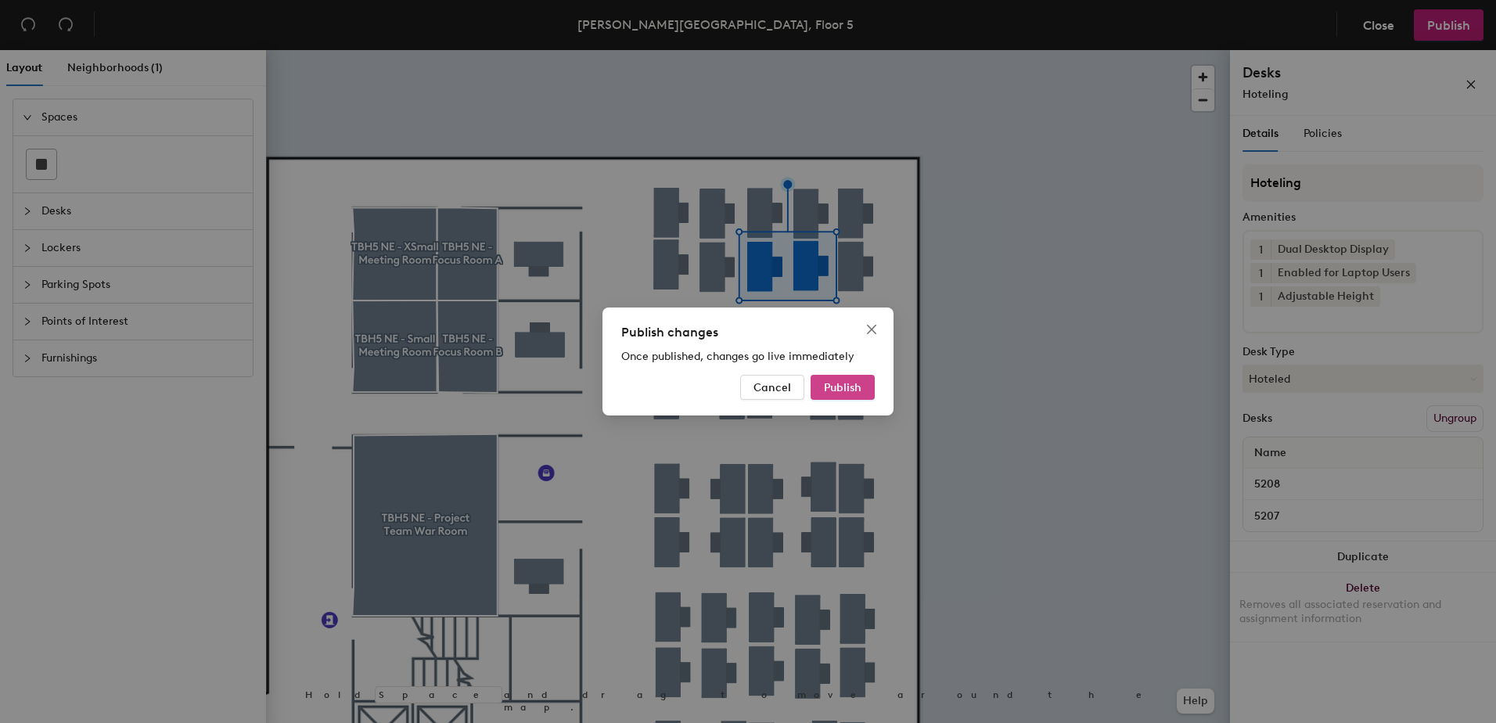
click at [846, 387] on span "Publish" at bounding box center [843, 387] width 38 height 13
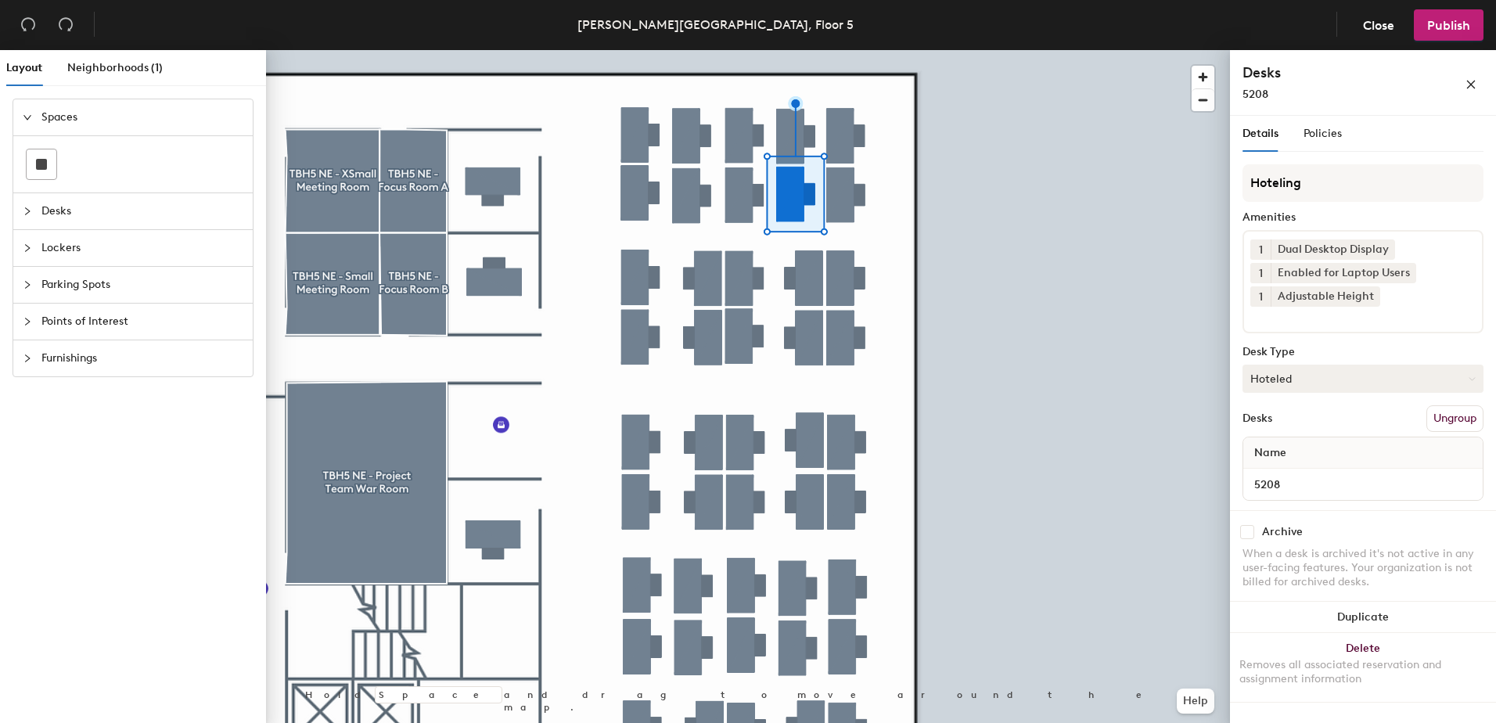
drag, startPoint x: 1305, startPoint y: 377, endPoint x: 1308, endPoint y: 391, distance: 14.4
click at [1306, 381] on button "Hoteled" at bounding box center [1362, 379] width 241 height 28
click at [1328, 427] on div "Assigned" at bounding box center [1321, 426] width 156 height 23
click at [1464, 419] on button "Ungroup" at bounding box center [1454, 418] width 57 height 27
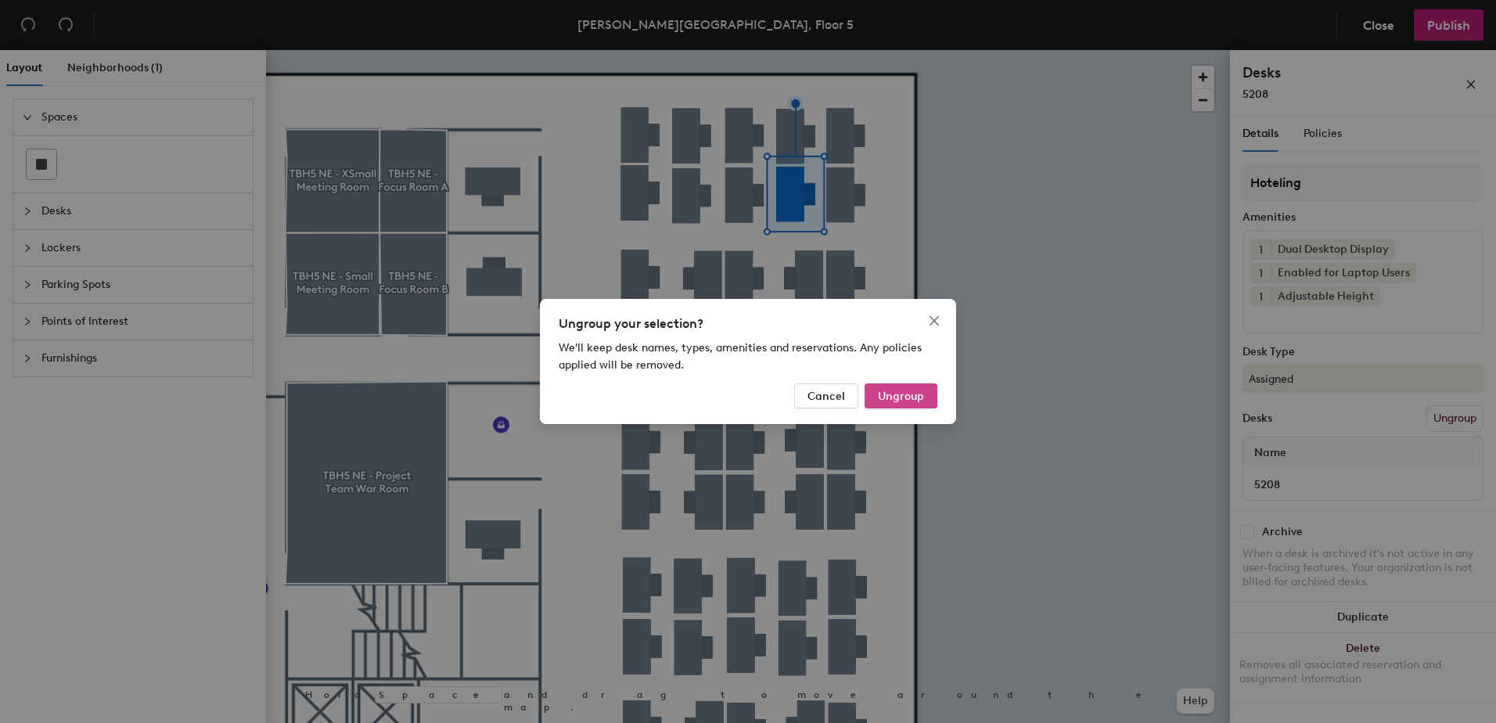
click at [902, 393] on span "Ungroup" at bounding box center [901, 396] width 46 height 13
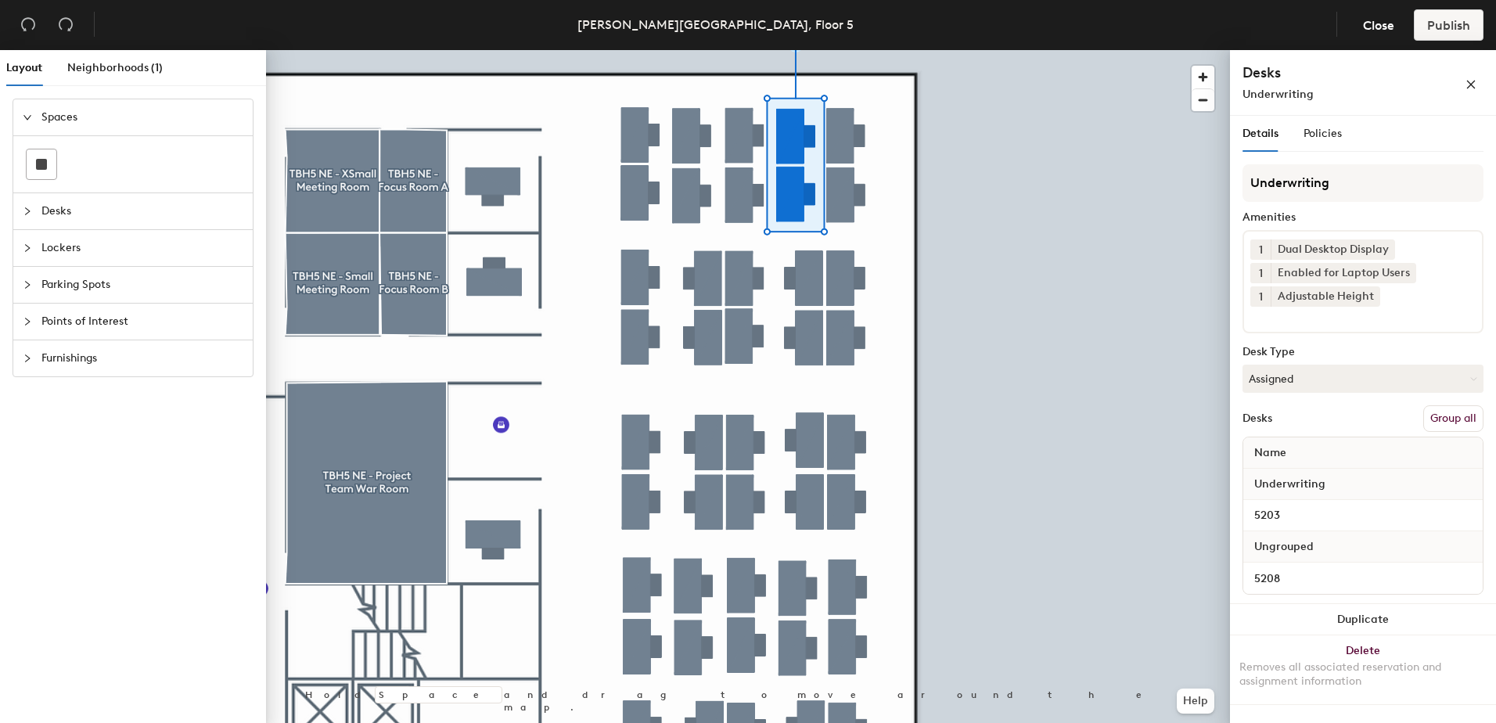
click at [1464, 419] on button "Group all" at bounding box center [1453, 418] width 60 height 27
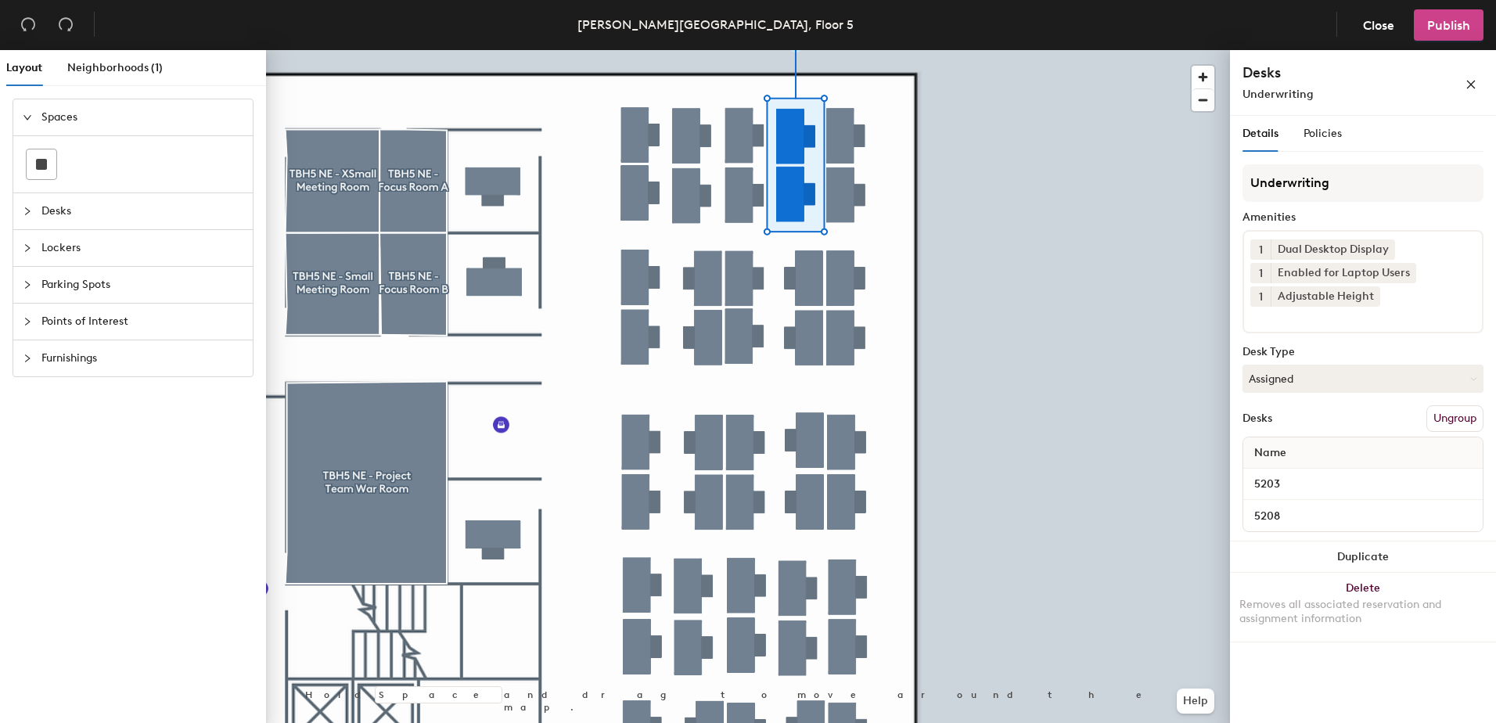
click at [1442, 27] on span "Publish" at bounding box center [1448, 25] width 43 height 15
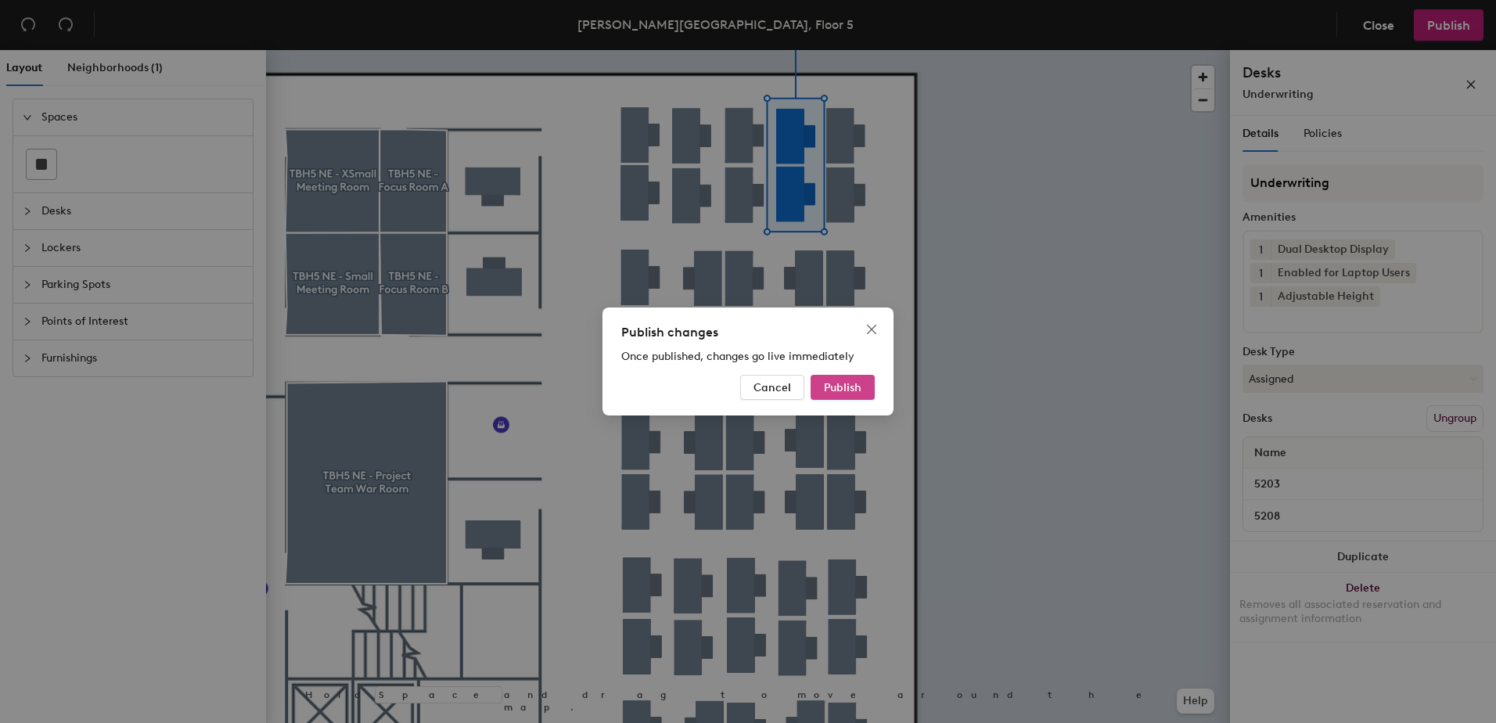
click at [860, 381] on button "Publish" at bounding box center [842, 387] width 64 height 25
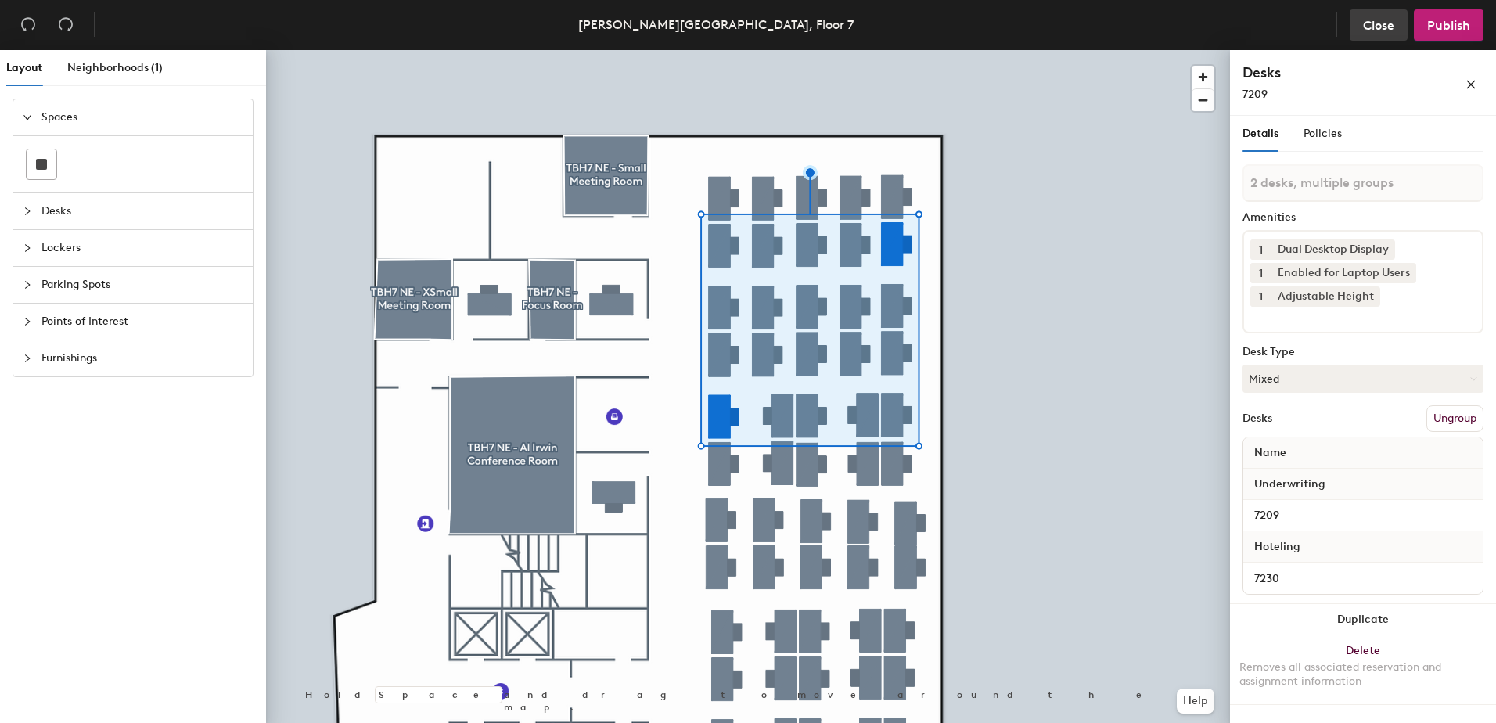
click at [1383, 31] on span "Close" at bounding box center [1378, 25] width 31 height 15
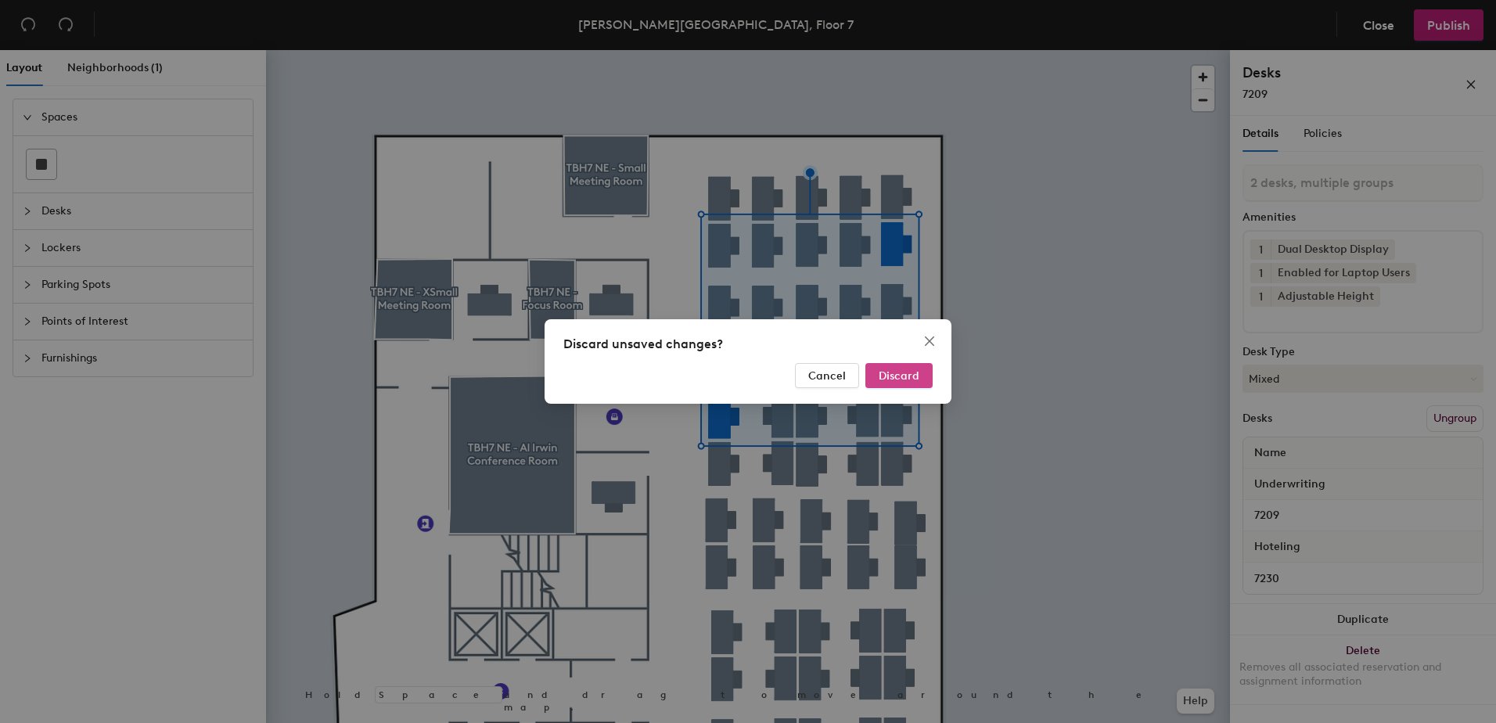
click at [893, 373] on span "Discard" at bounding box center [898, 375] width 41 height 13
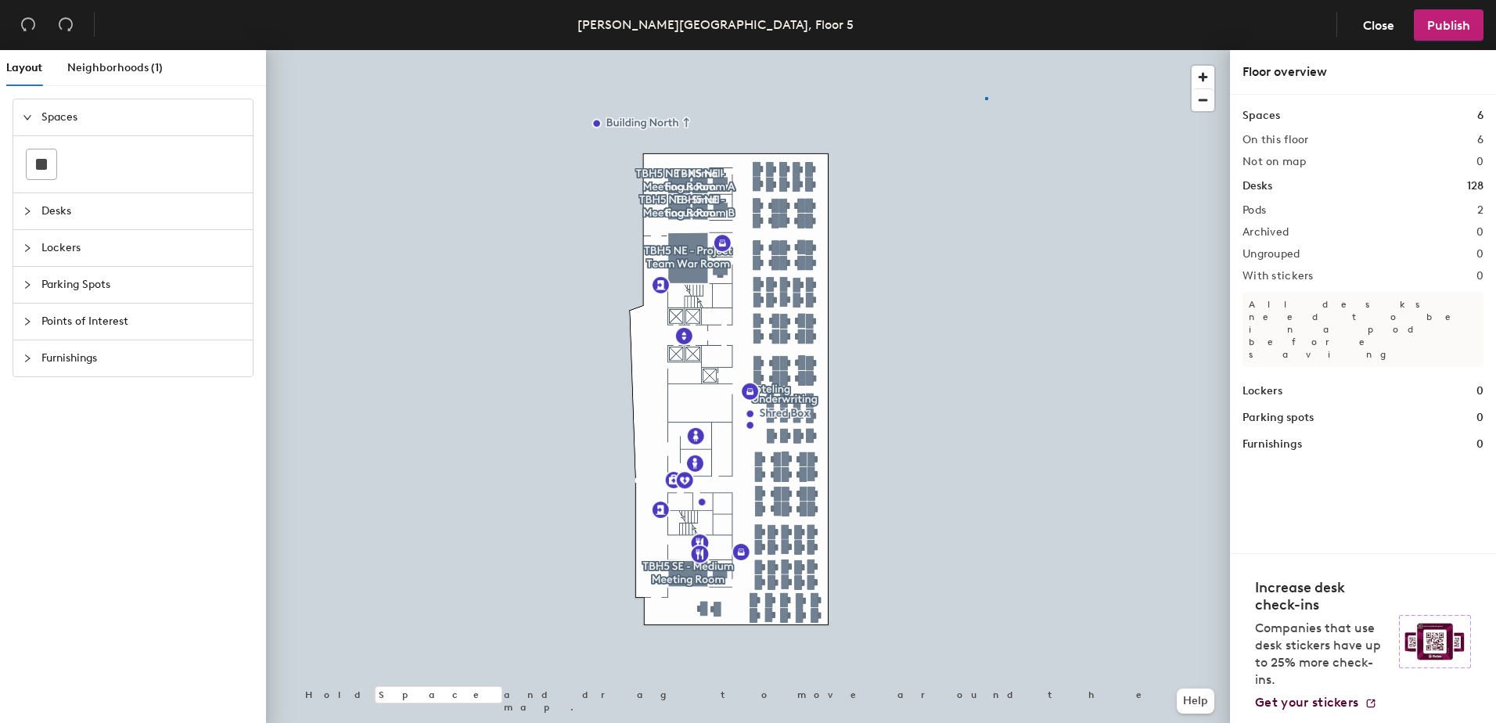
click at [984, 50] on div at bounding box center [748, 50] width 964 height 0
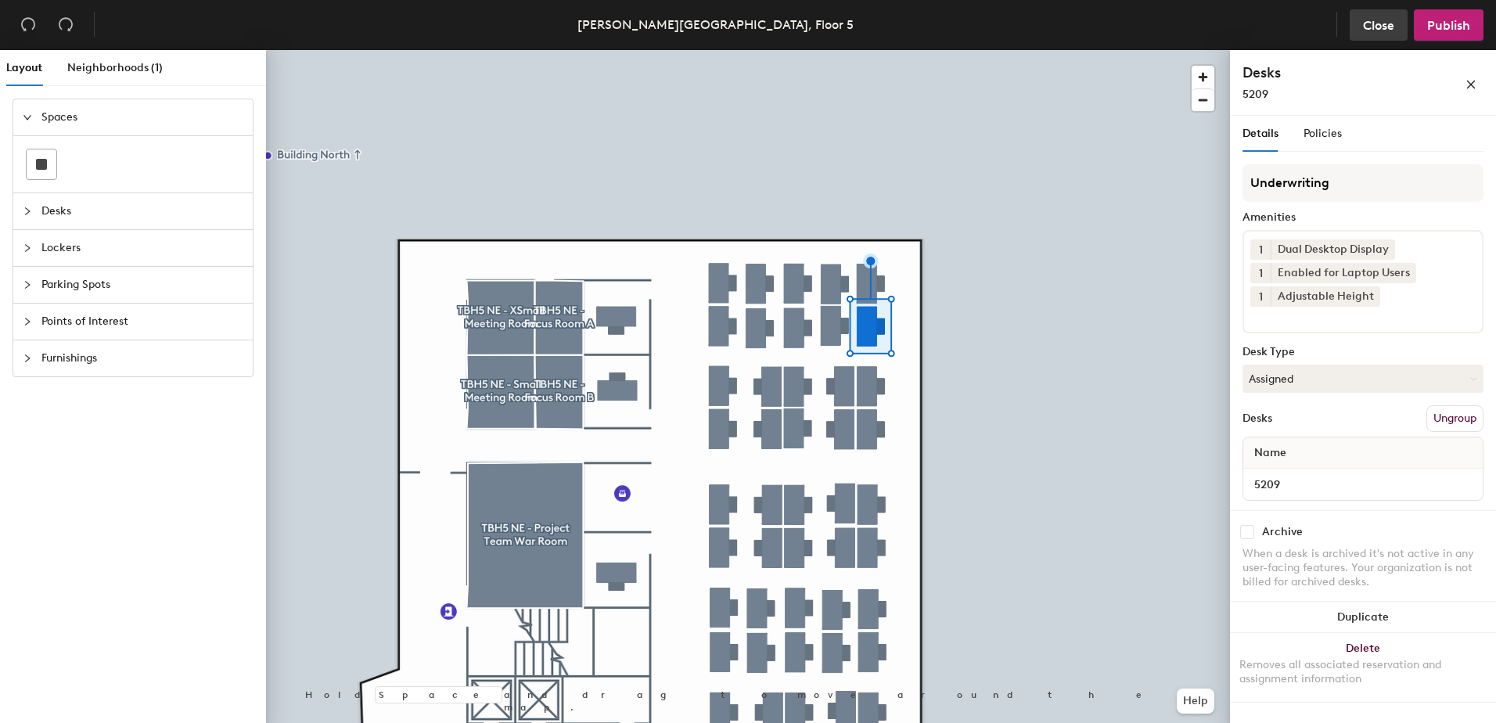
click at [1363, 20] on span "Close" at bounding box center [1378, 25] width 31 height 15
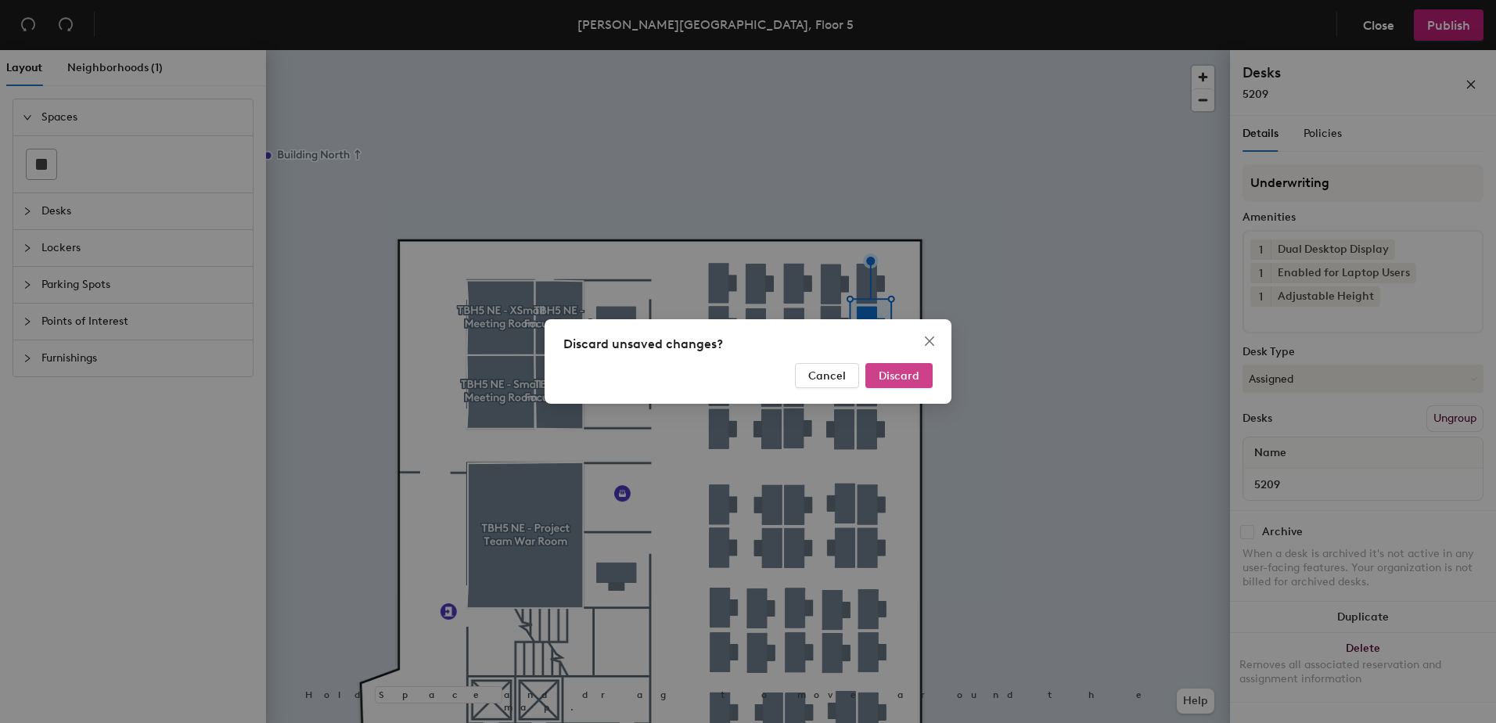
click at [895, 384] on button "Discard" at bounding box center [898, 375] width 67 height 25
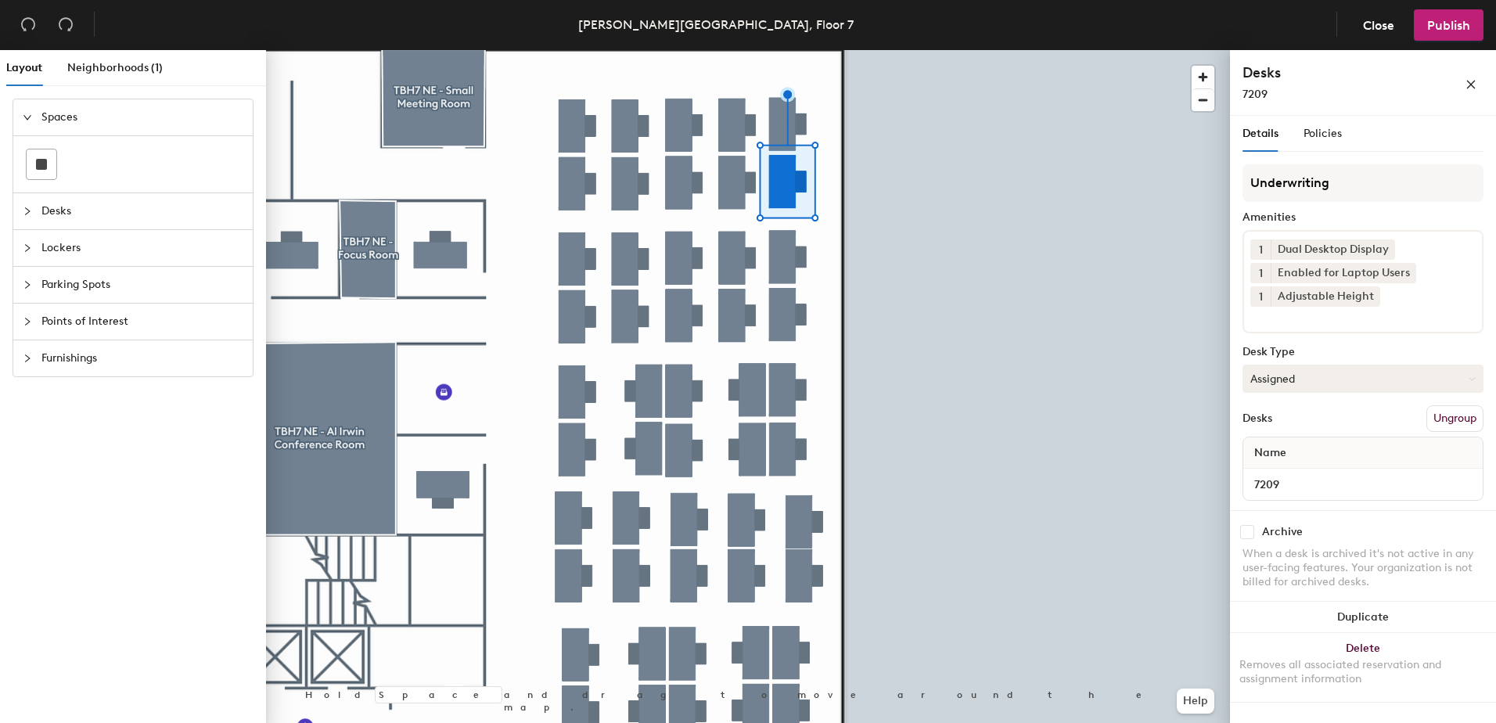
click at [1284, 374] on button "Assigned" at bounding box center [1362, 379] width 241 height 28
click at [1319, 480] on div "Hoteled" at bounding box center [1321, 473] width 156 height 23
click at [1460, 422] on button "Ungroup" at bounding box center [1454, 418] width 57 height 27
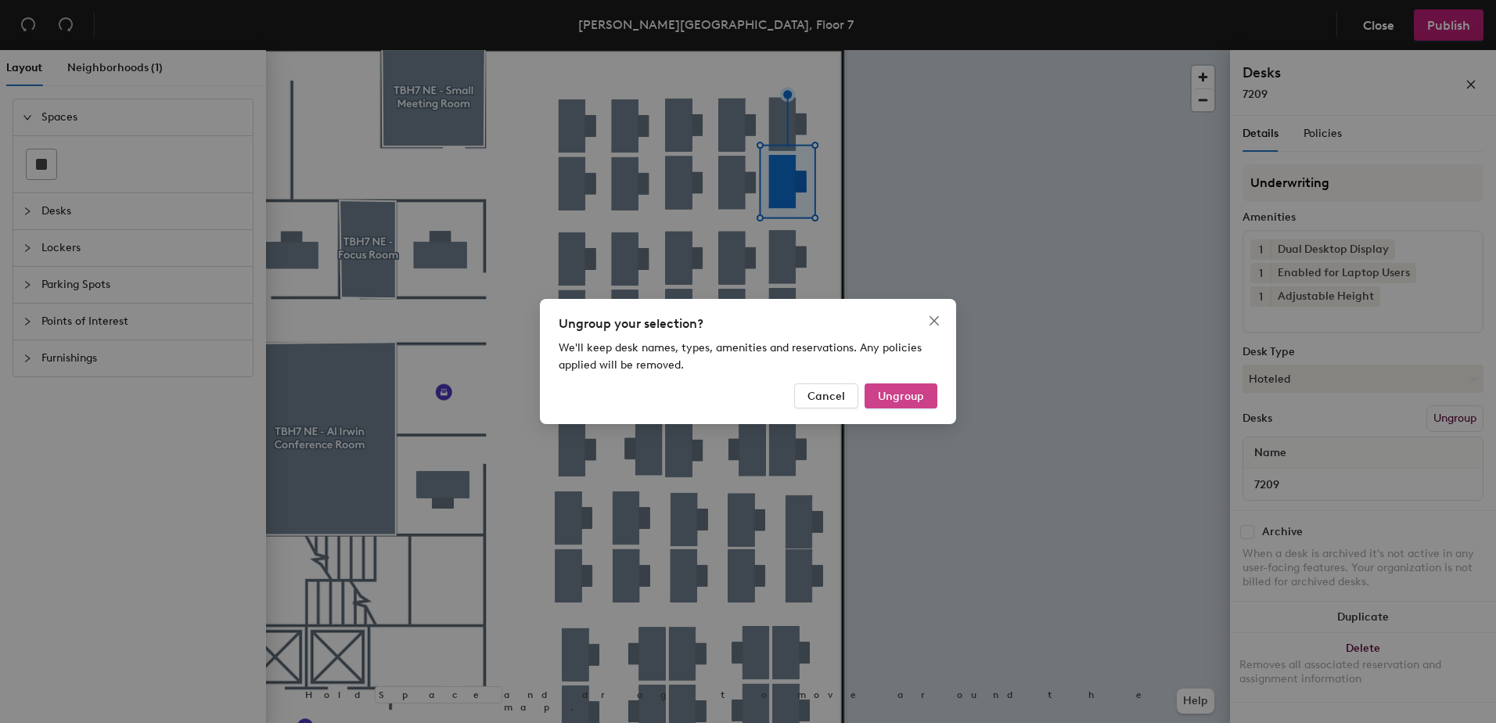
click at [910, 401] on span "Ungroup" at bounding box center [901, 396] width 46 height 13
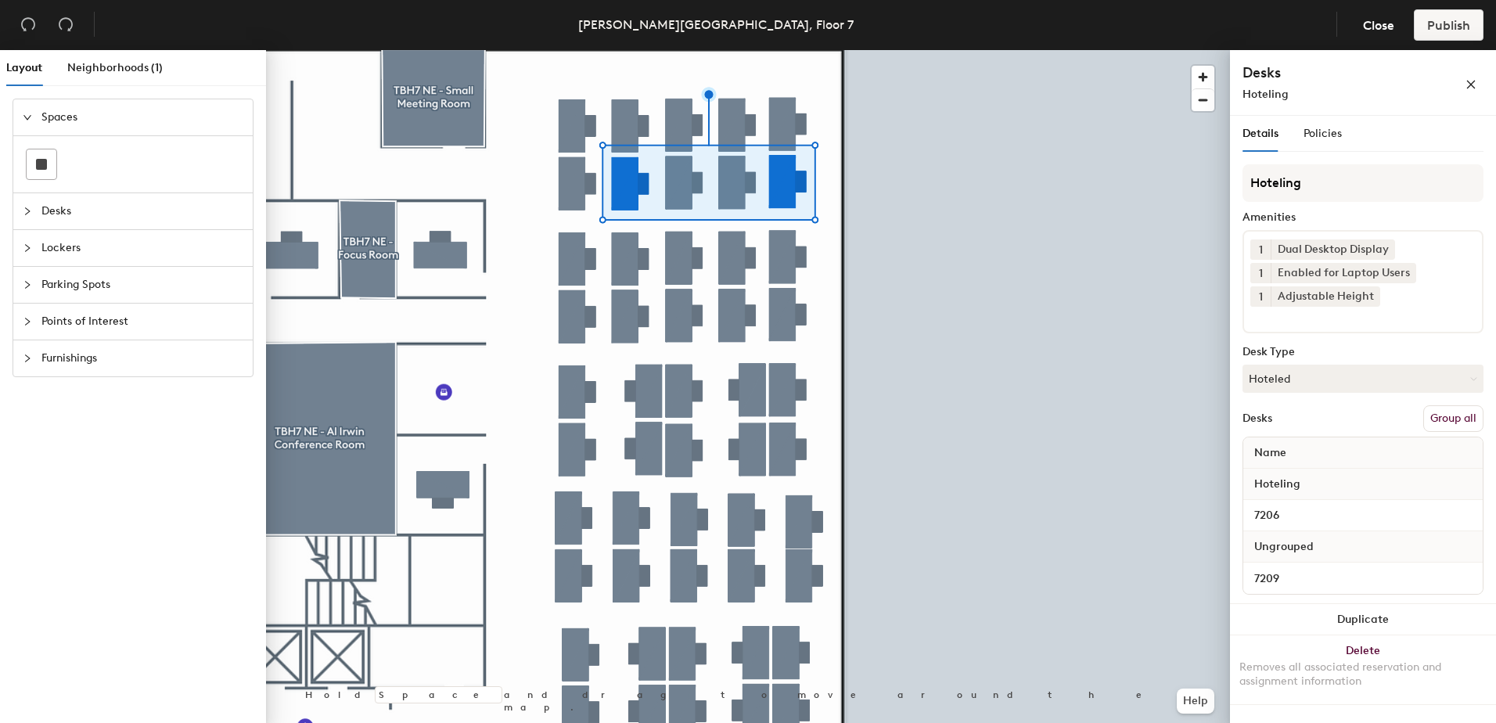
click at [1452, 426] on button "Group all" at bounding box center [1453, 418] width 60 height 27
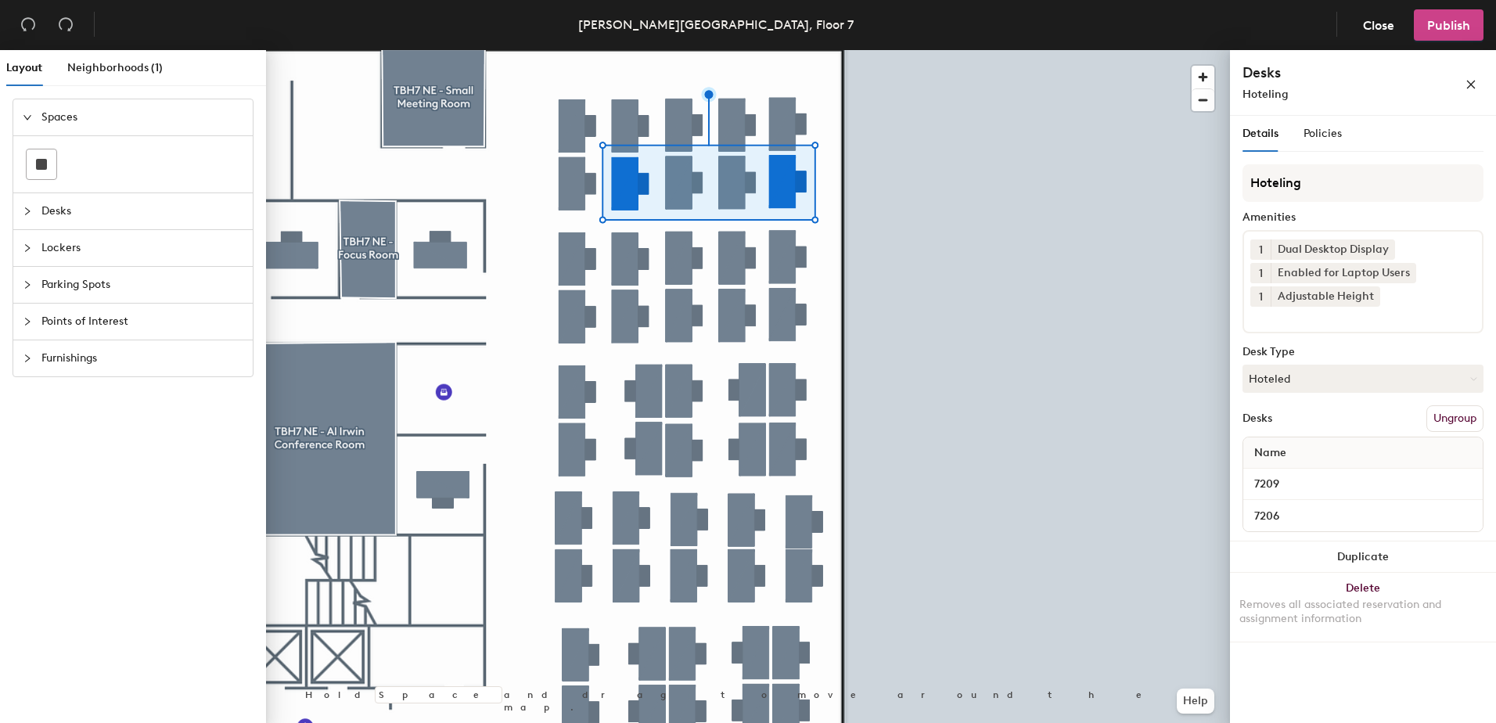
click at [1460, 13] on button "Publish" at bounding box center [1448, 24] width 70 height 31
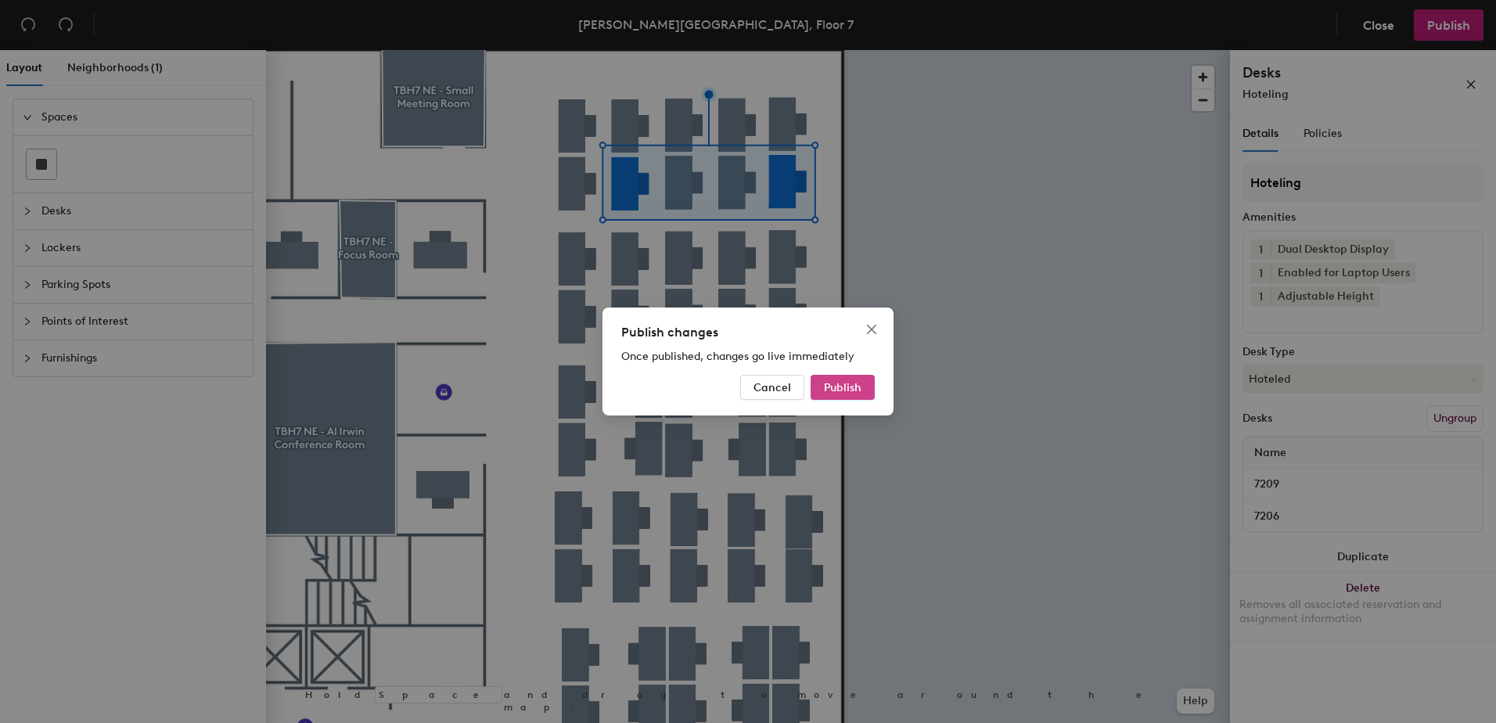
drag, startPoint x: 856, startPoint y: 385, endPoint x: 852, endPoint y: 393, distance: 8.7
click at [853, 390] on span "Publish" at bounding box center [843, 387] width 38 height 13
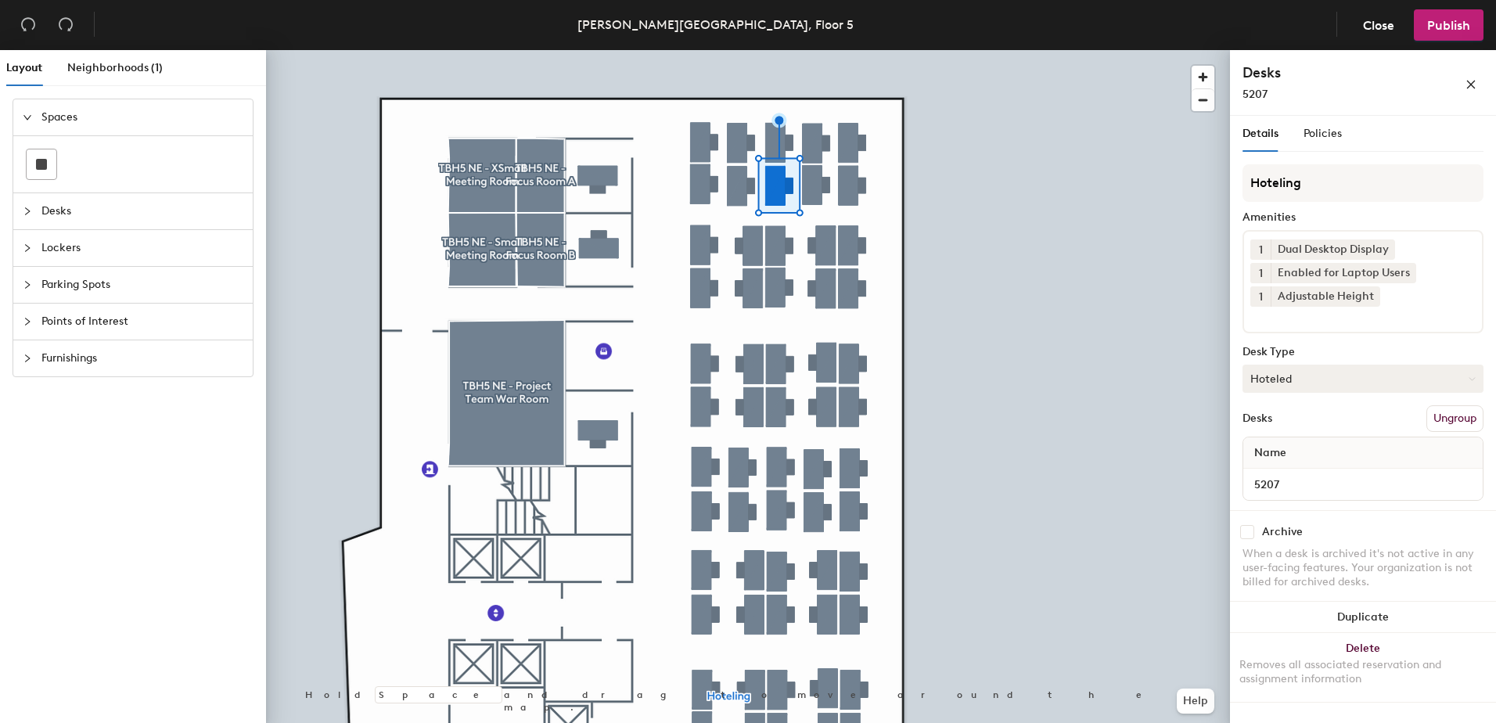
click at [1301, 374] on button "Hoteled" at bounding box center [1362, 379] width 241 height 28
click at [1321, 414] on div "Assigned Hot Hoteled" at bounding box center [1362, 450] width 241 height 84
drag, startPoint x: 1419, startPoint y: 374, endPoint x: 1421, endPoint y: 404, distance: 29.8
click at [1419, 375] on button "Hoteled" at bounding box center [1362, 379] width 241 height 28
click at [1417, 420] on div "Assigned Hot Hoteled" at bounding box center [1362, 450] width 241 height 84
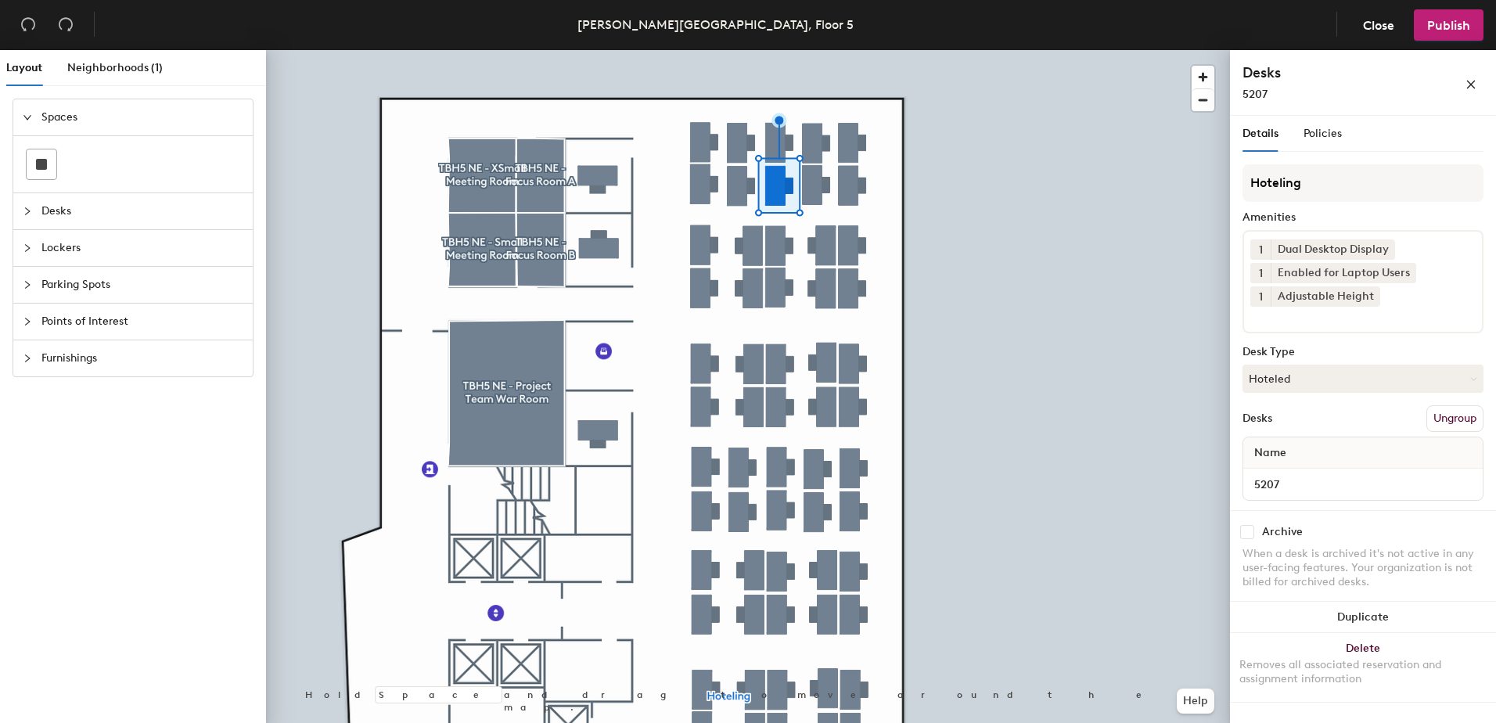
drag, startPoint x: 1458, startPoint y: 374, endPoint x: 1454, endPoint y: 403, distance: 29.2
click at [1458, 377] on button "Hoteled" at bounding box center [1362, 379] width 241 height 28
click at [1445, 423] on div "Assigned Hot Hoteled" at bounding box center [1362, 450] width 241 height 84
drag, startPoint x: 1410, startPoint y: 377, endPoint x: 1404, endPoint y: 399, distance: 22.6
click at [1409, 379] on button "Hoteled" at bounding box center [1362, 379] width 241 height 28
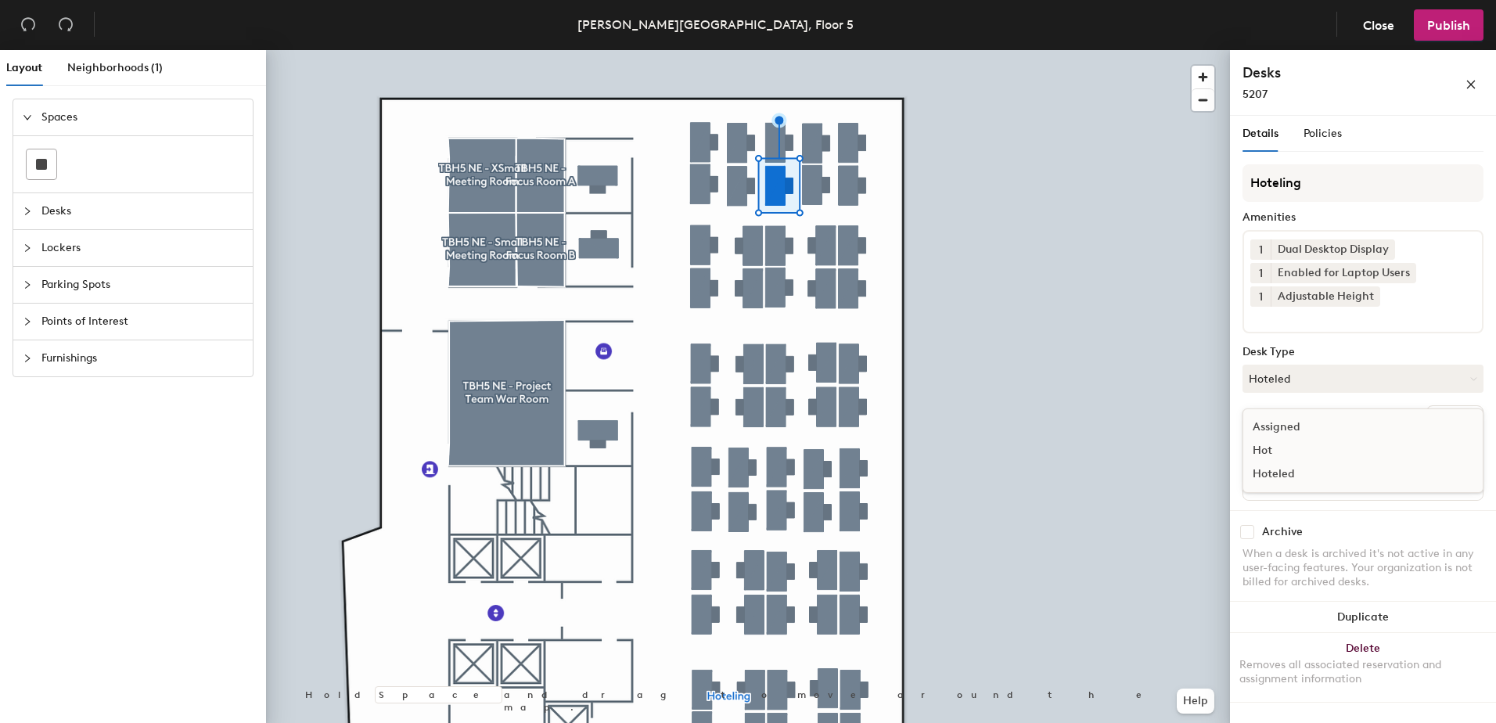
click at [1341, 426] on div "Assigned" at bounding box center [1321, 426] width 156 height 23
click at [1432, 404] on div "Hoteling Amenities 1 Dual Desktop Display 1 Enabled for Laptop Users 1 Adjustab…" at bounding box center [1362, 337] width 241 height 346
click at [1442, 422] on button "Ungroup" at bounding box center [1454, 418] width 57 height 27
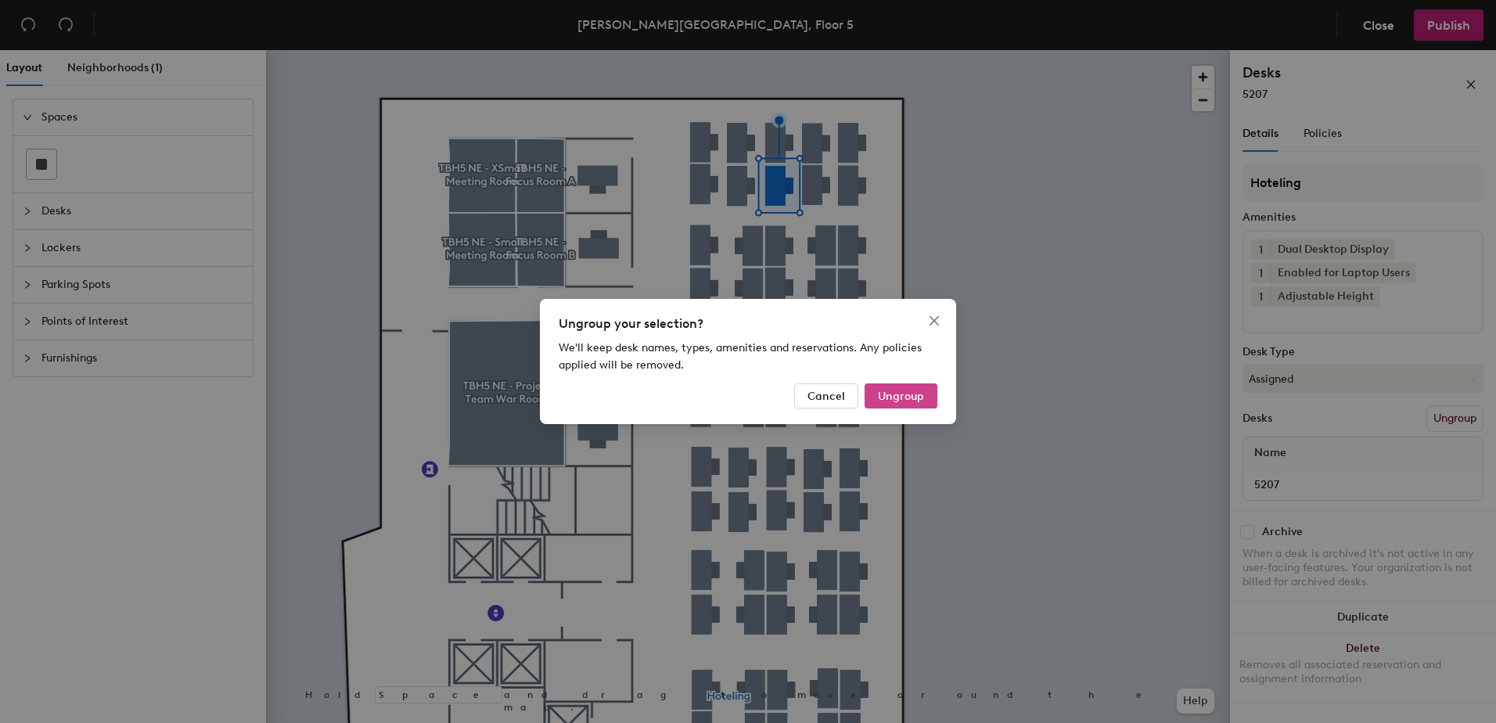
click at [907, 397] on span "Ungroup" at bounding box center [901, 396] width 46 height 13
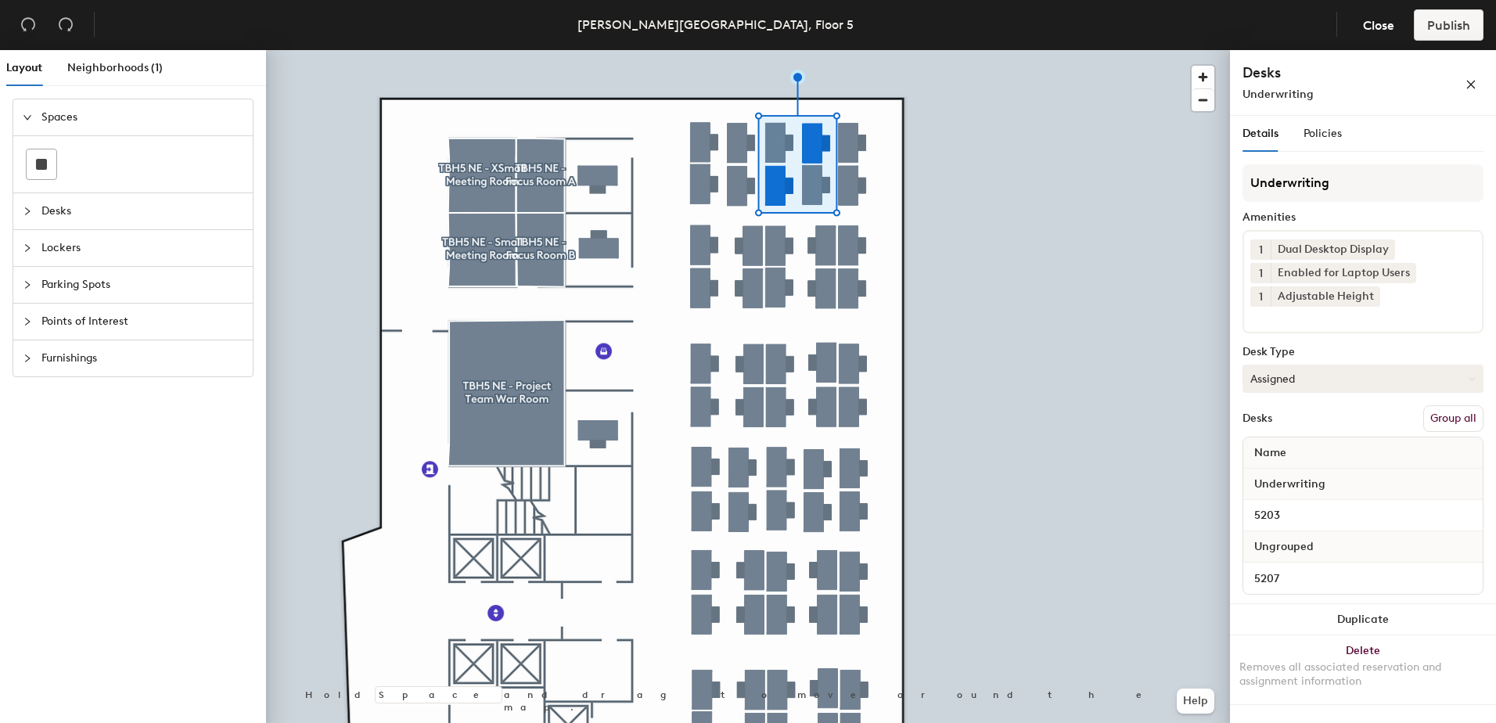
click at [1465, 422] on button "Group all" at bounding box center [1453, 418] width 60 height 27
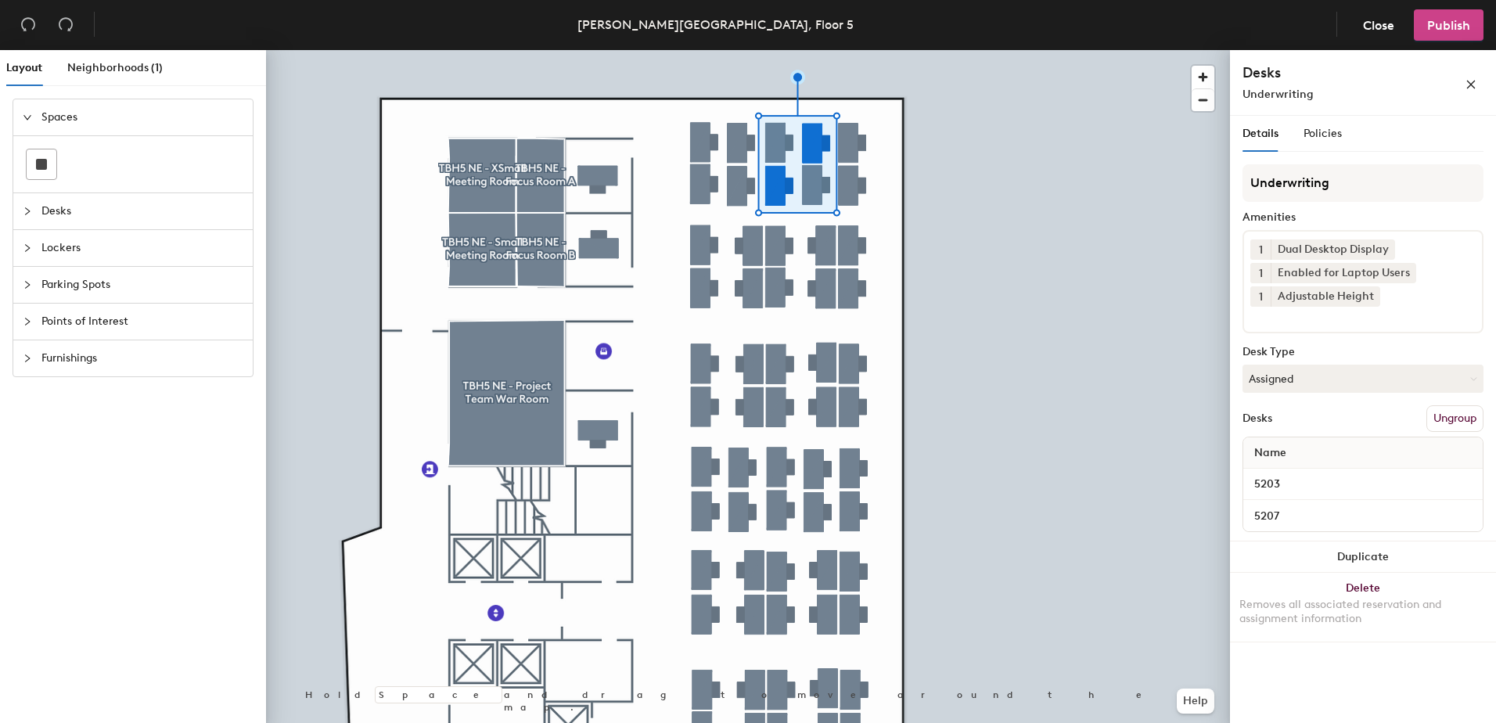
click at [1416, 27] on button "Publish" at bounding box center [1448, 24] width 70 height 31
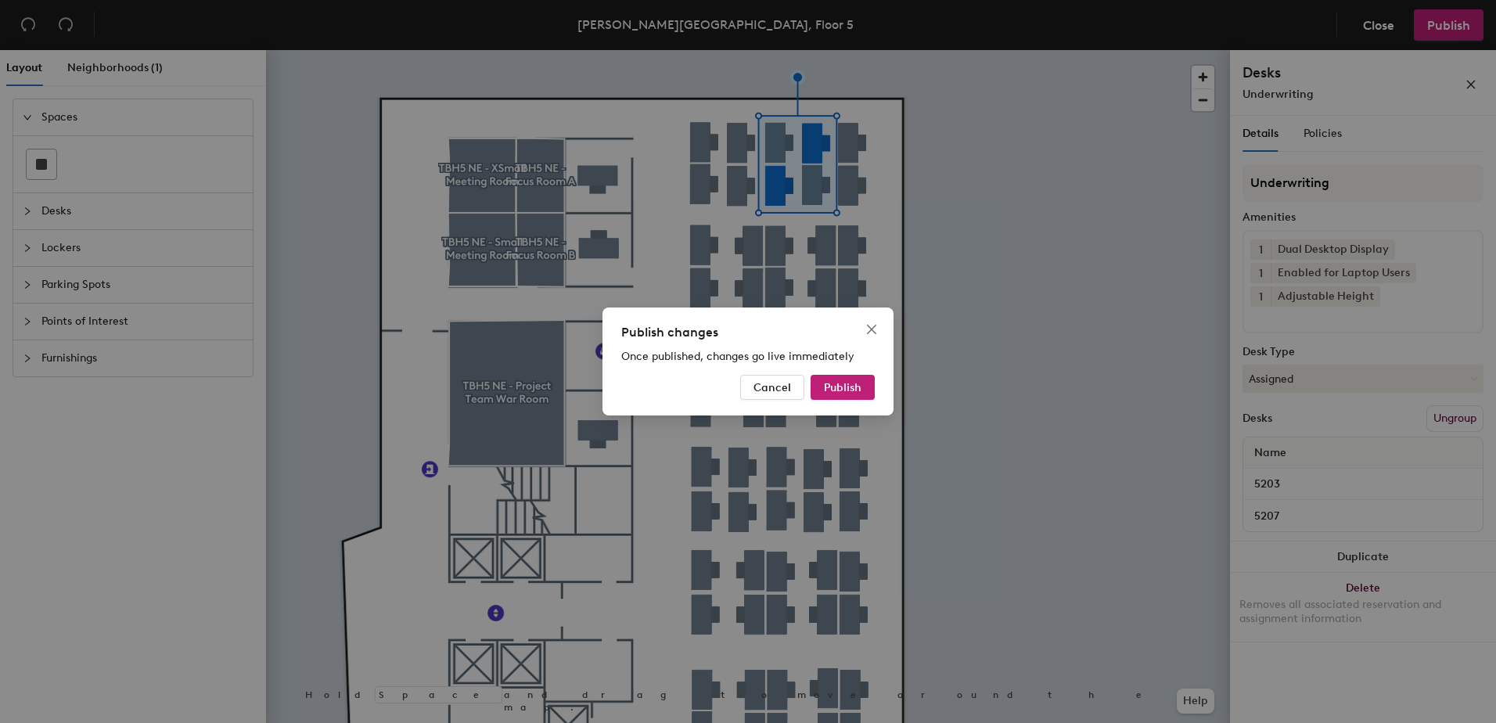
drag, startPoint x: 845, startPoint y: 394, endPoint x: 803, endPoint y: 418, distance: 48.7
click at [831, 398] on button "Publish" at bounding box center [842, 387] width 64 height 25
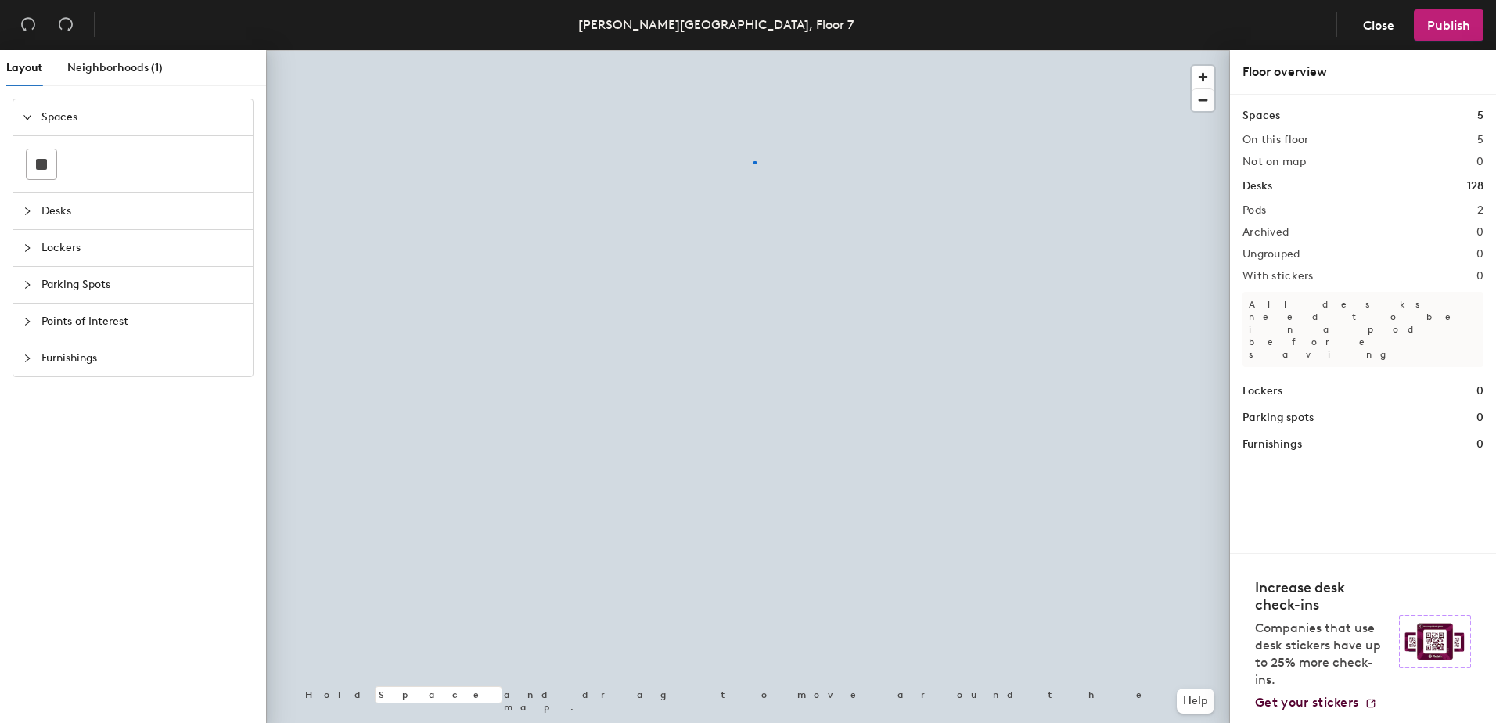
click at [754, 50] on div at bounding box center [748, 50] width 964 height 0
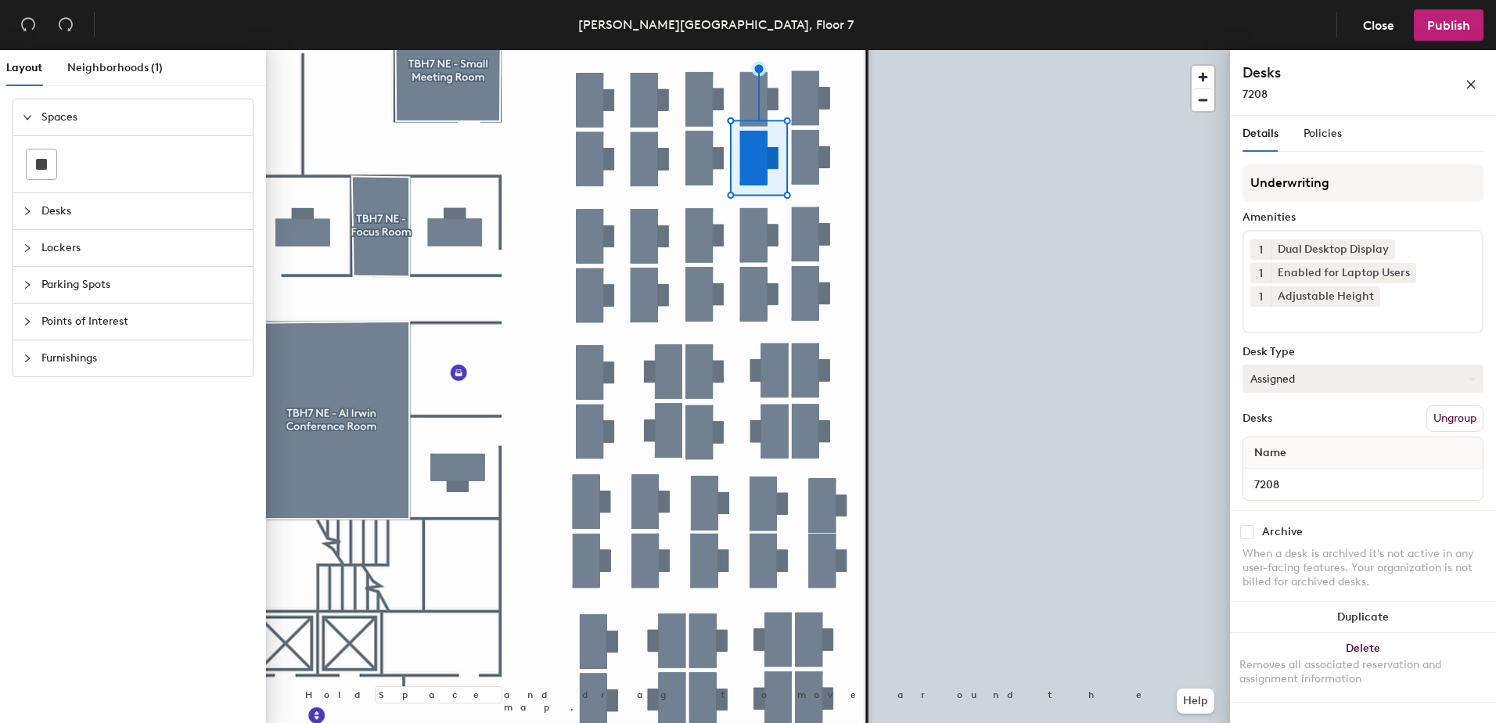
click at [1297, 384] on button "Assigned" at bounding box center [1362, 379] width 241 height 28
click at [1294, 466] on div "Hoteled" at bounding box center [1321, 473] width 156 height 23
click at [1457, 419] on button "Ungroup" at bounding box center [1454, 418] width 57 height 27
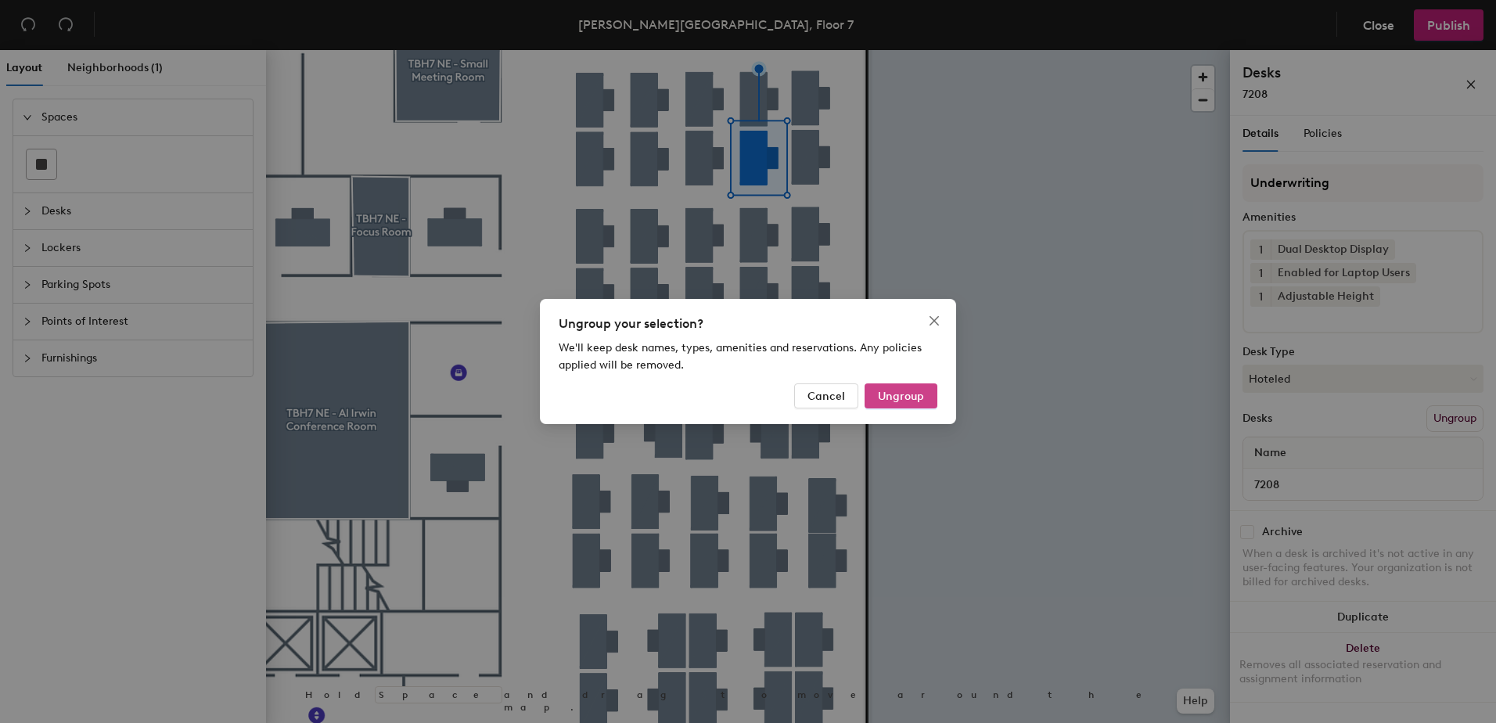
click at [916, 392] on span "Ungroup" at bounding box center [901, 396] width 46 height 13
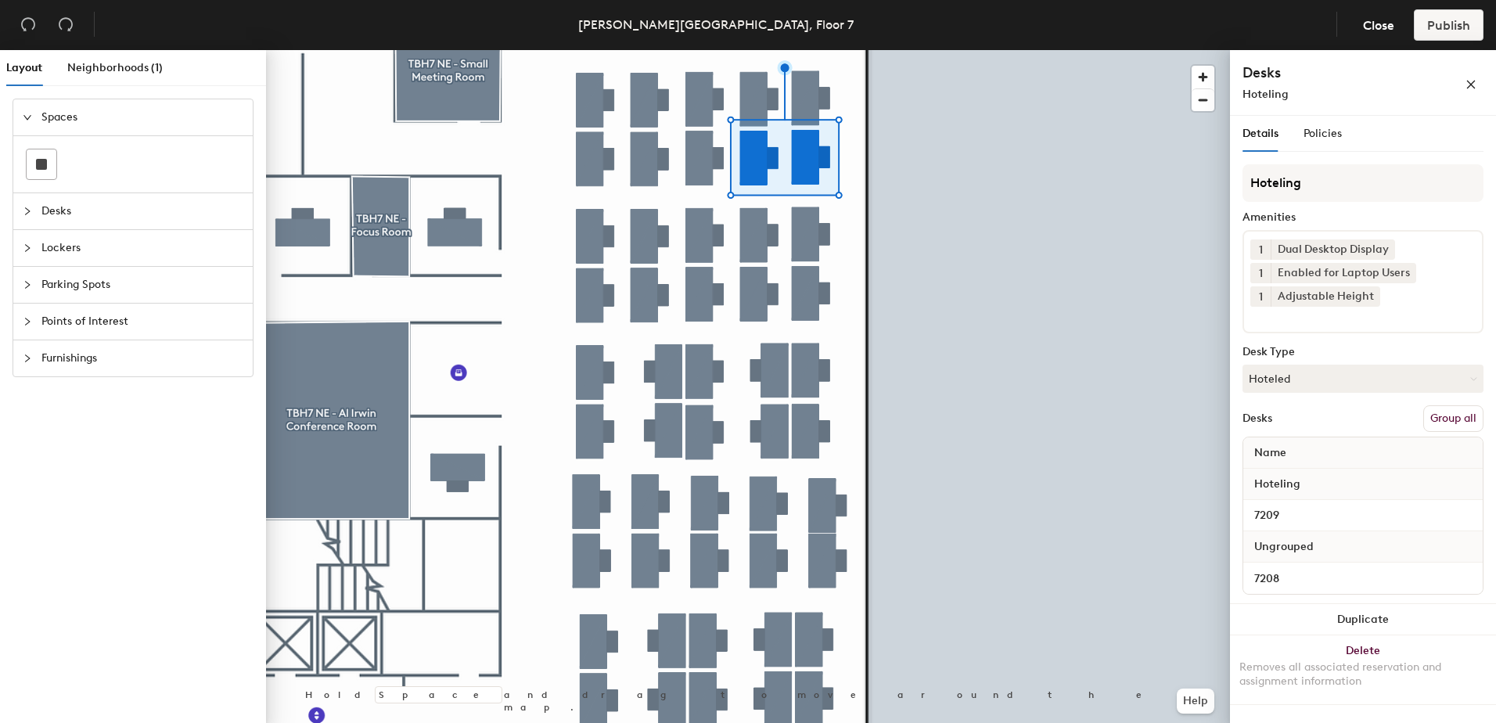
drag, startPoint x: 1461, startPoint y: 415, endPoint x: 1419, endPoint y: 282, distance: 139.5
click at [1460, 413] on button "Group all" at bounding box center [1453, 418] width 60 height 27
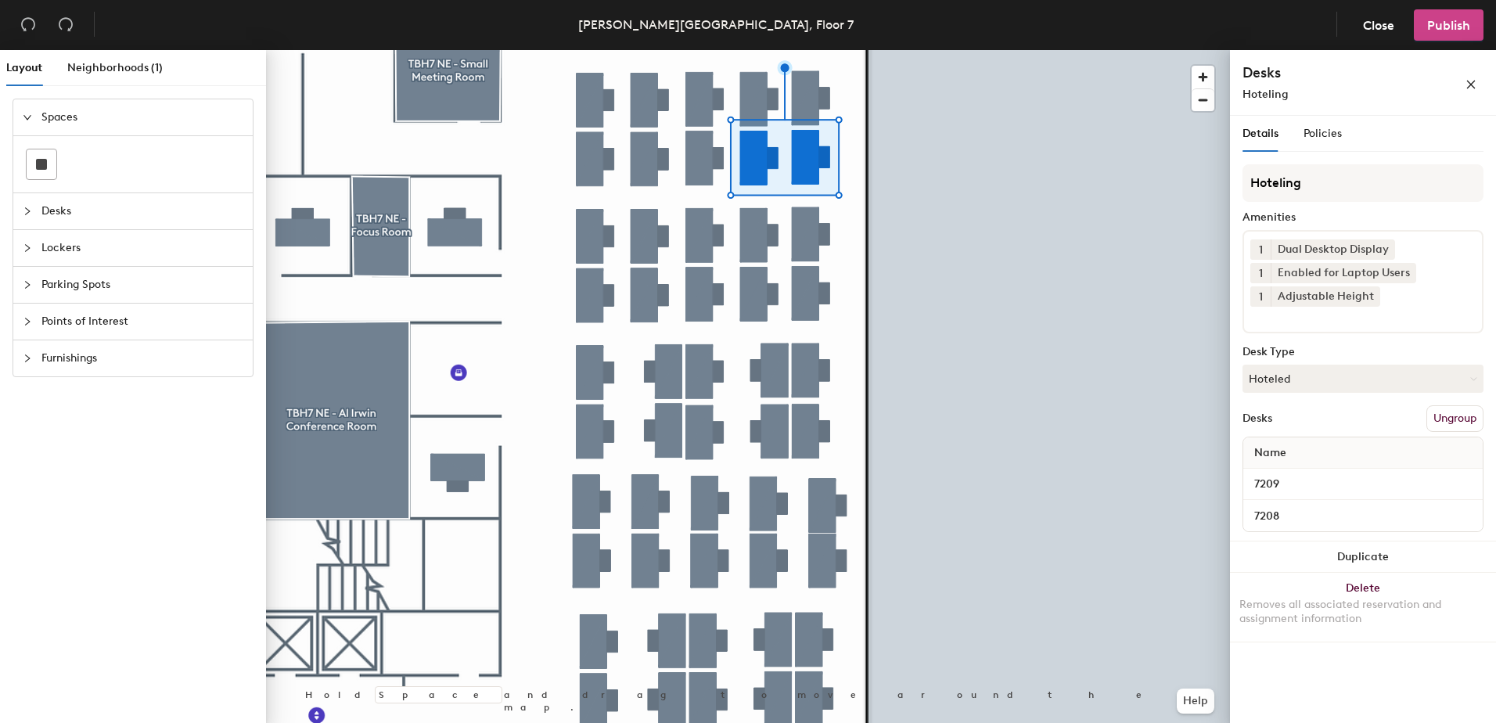
click at [1431, 20] on span "Publish" at bounding box center [1448, 25] width 43 height 15
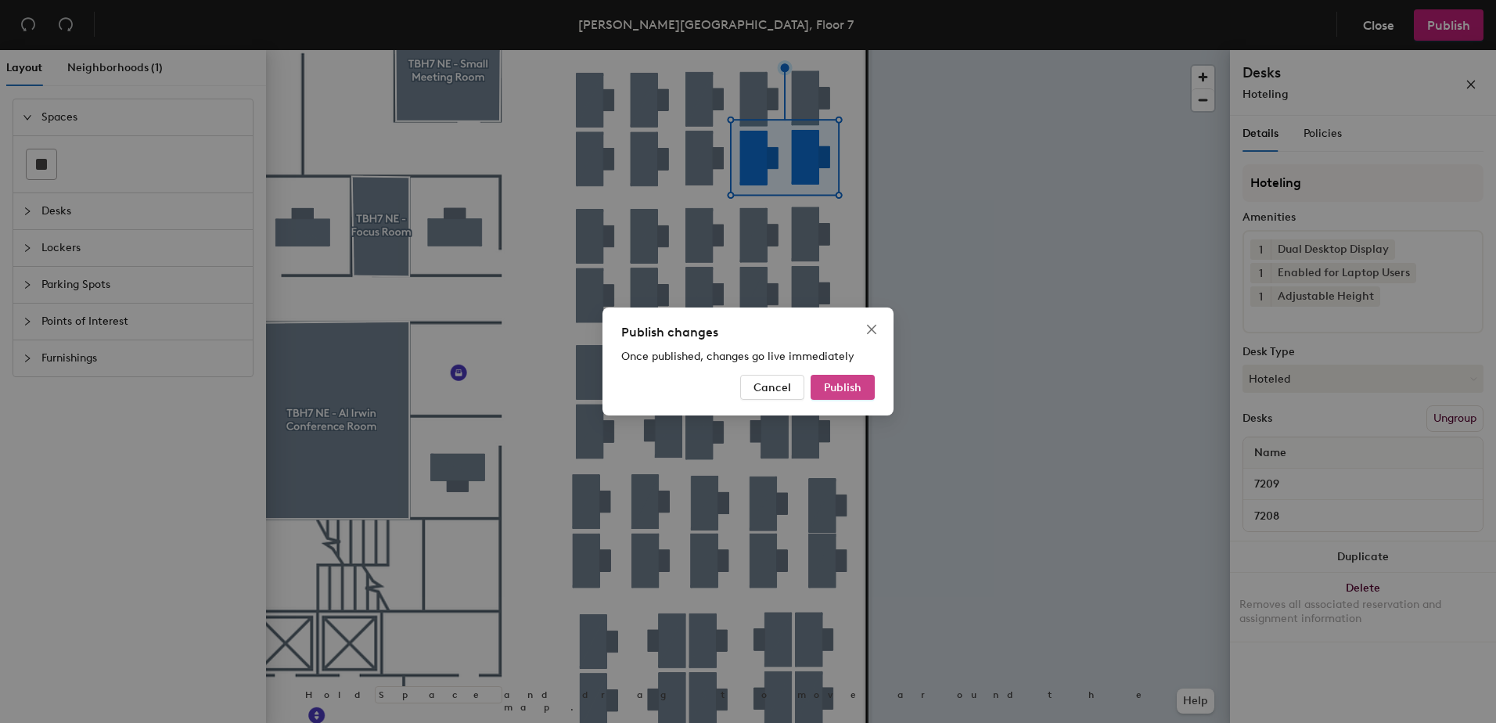
click at [843, 383] on span "Publish" at bounding box center [843, 387] width 38 height 13
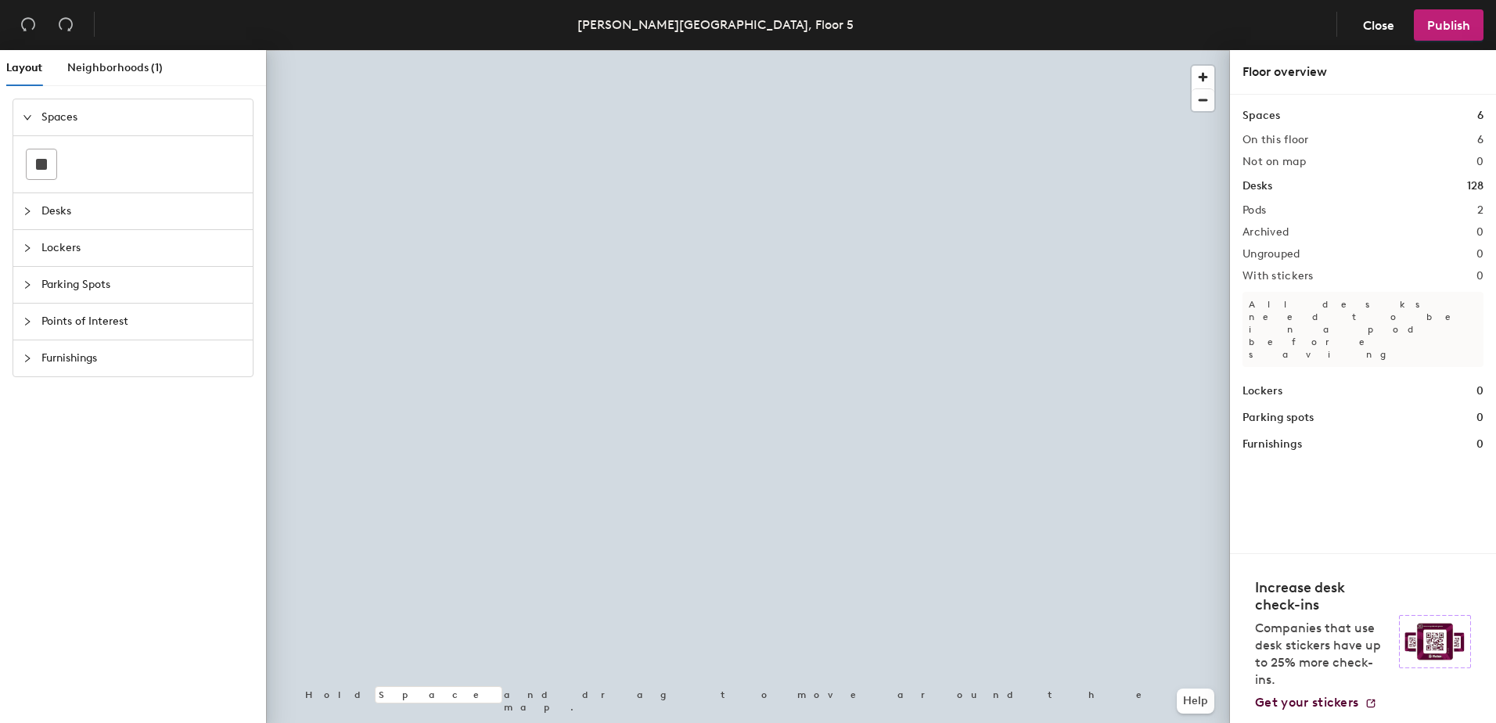
click at [748, 50] on div at bounding box center [748, 50] width 964 height 0
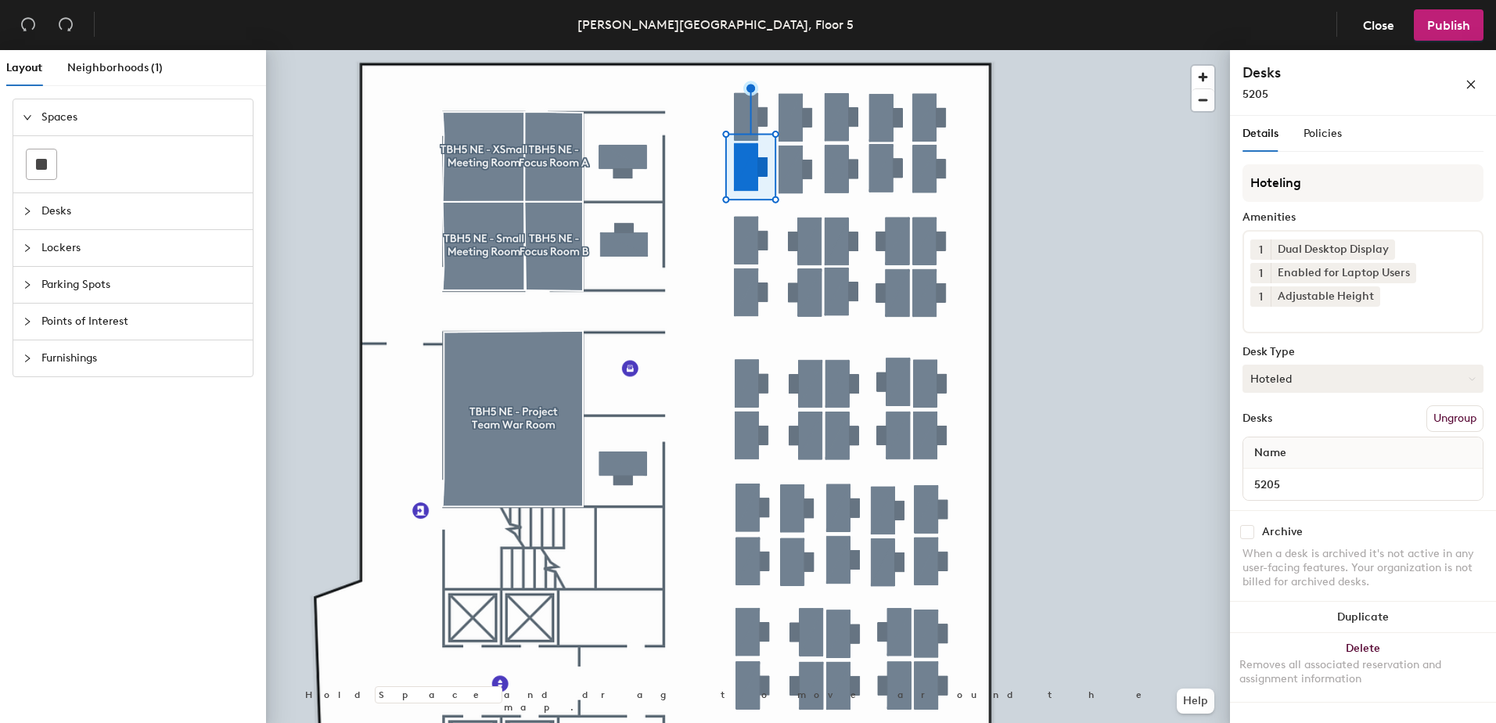
click at [1276, 375] on button "Hoteled" at bounding box center [1362, 379] width 241 height 28
click at [1294, 432] on div "Assigned" at bounding box center [1321, 426] width 156 height 23
click at [1468, 422] on button "Ungroup" at bounding box center [1454, 418] width 57 height 27
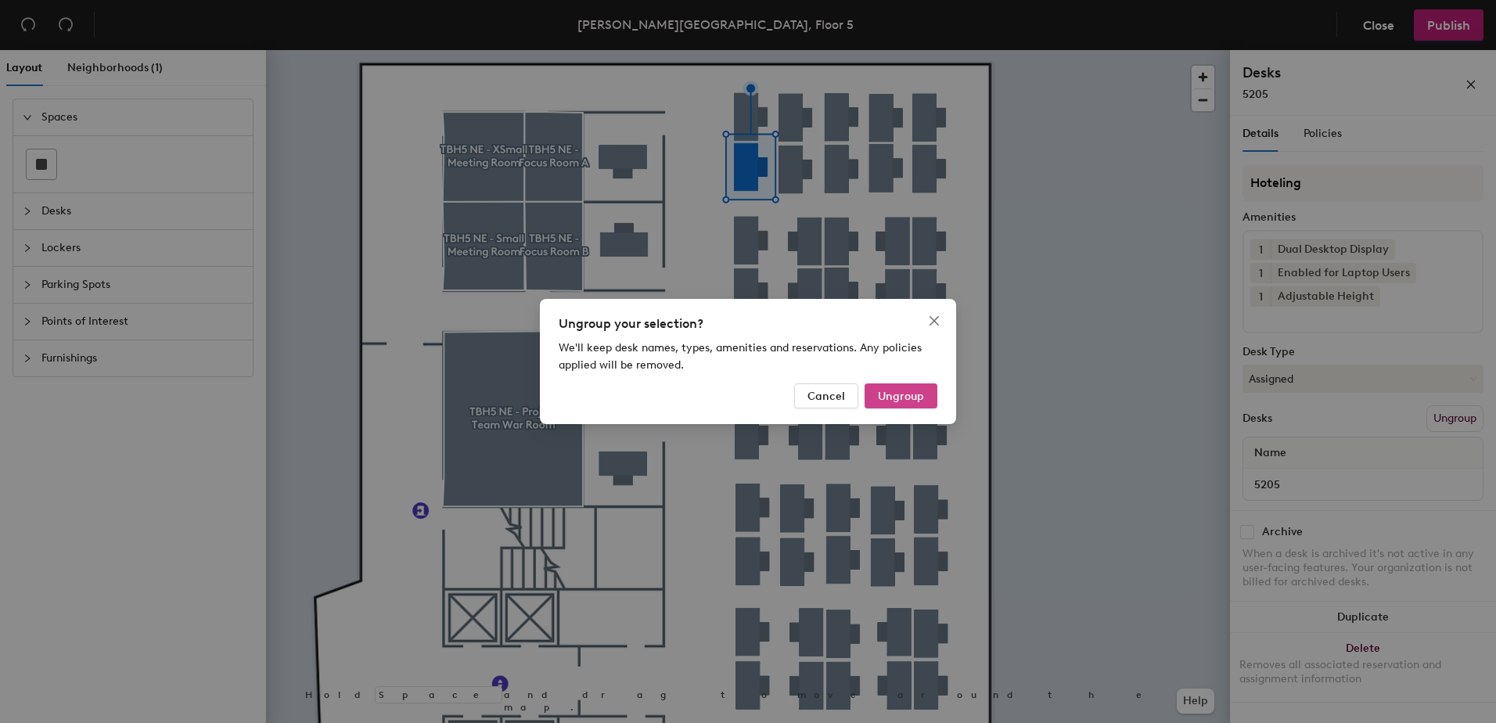
click at [891, 392] on span "Ungroup" at bounding box center [901, 396] width 46 height 13
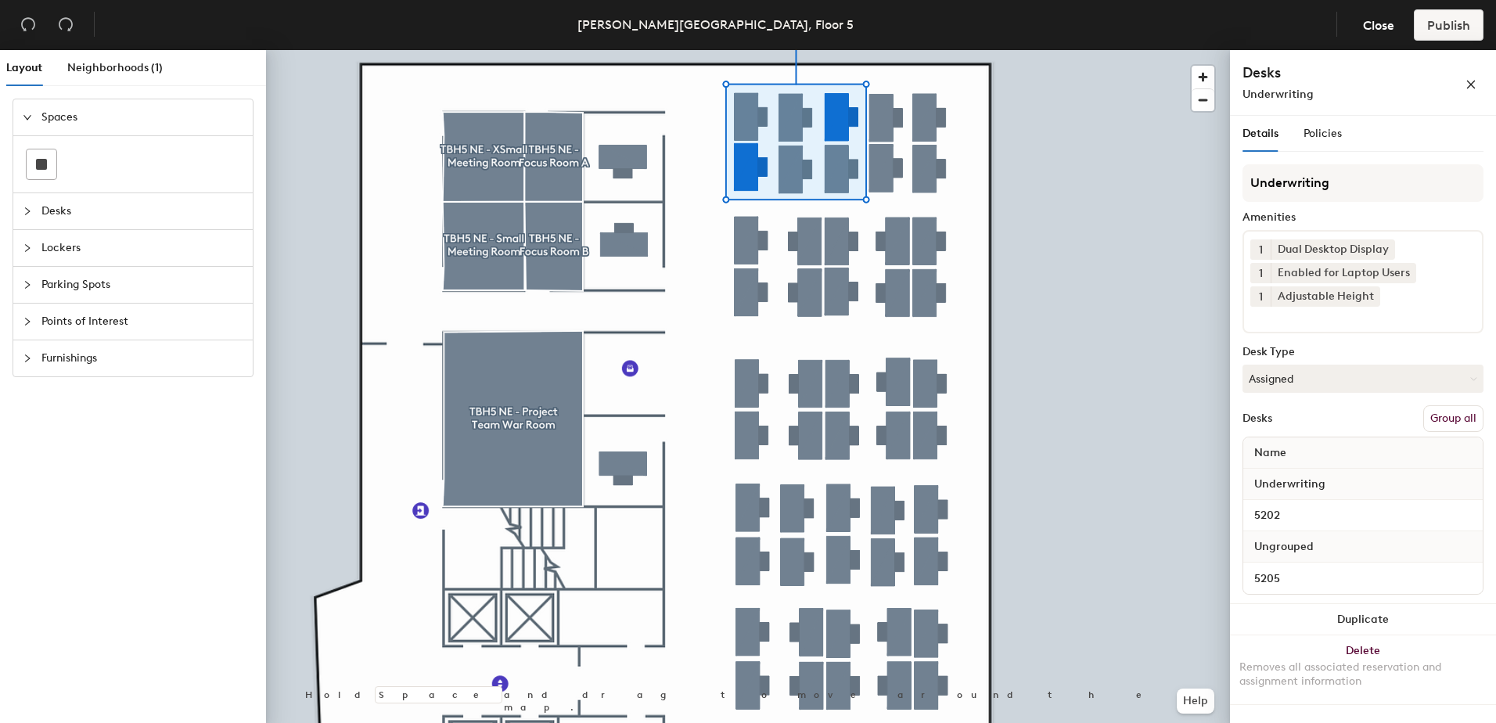
click at [1453, 416] on button "Group all" at bounding box center [1453, 418] width 60 height 27
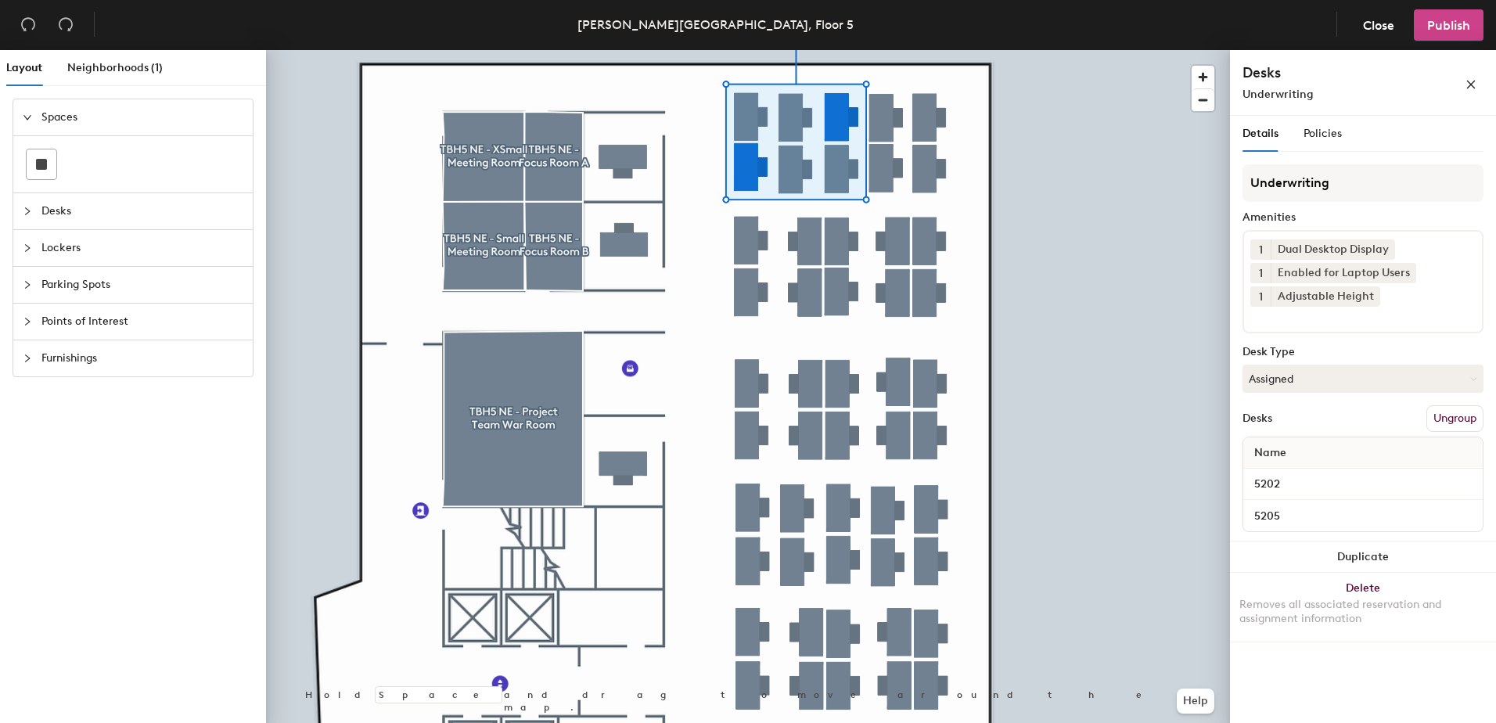
click at [1457, 13] on button "Publish" at bounding box center [1448, 24] width 70 height 31
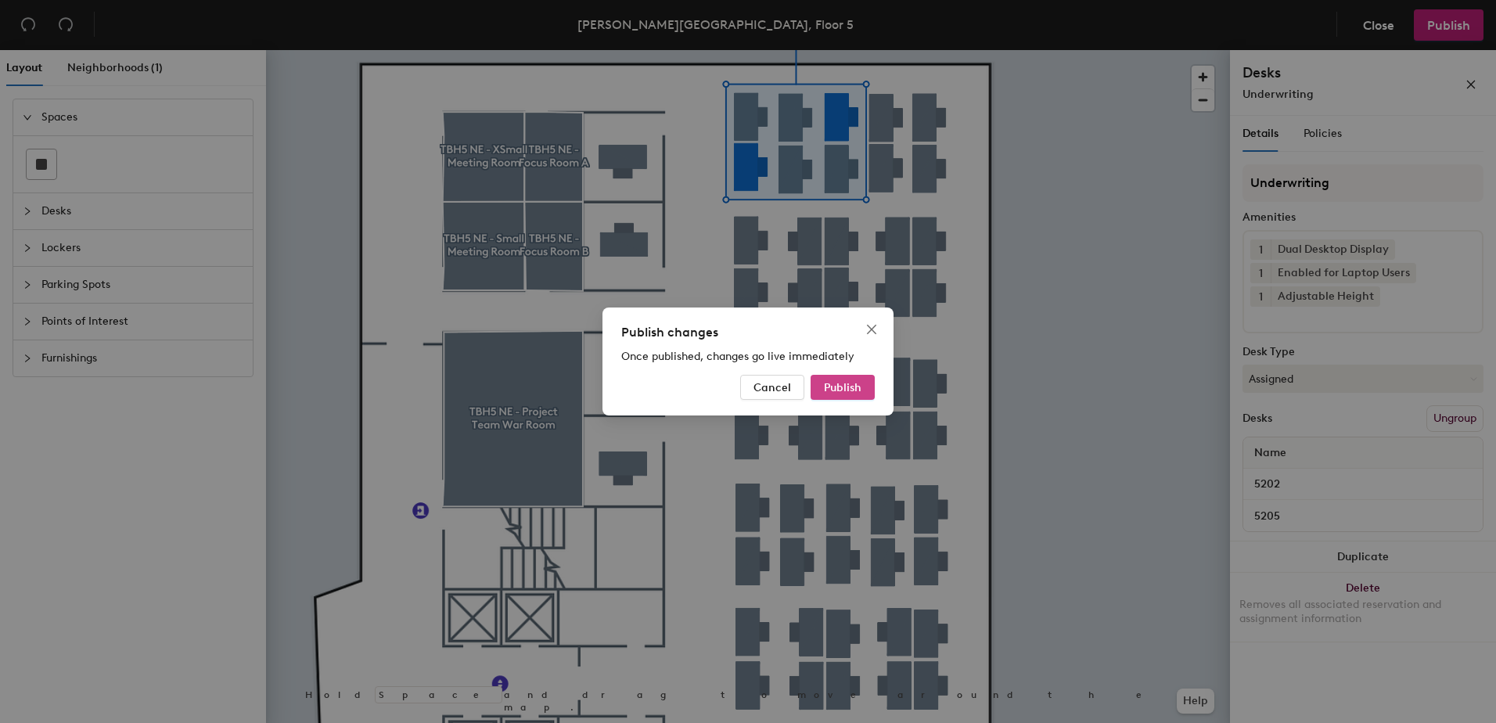
click at [844, 383] on div "Publish changes Once published, changes go live immediately Cancel Publish" at bounding box center [747, 361] width 291 height 108
click at [832, 395] on button "Publish" at bounding box center [842, 387] width 64 height 25
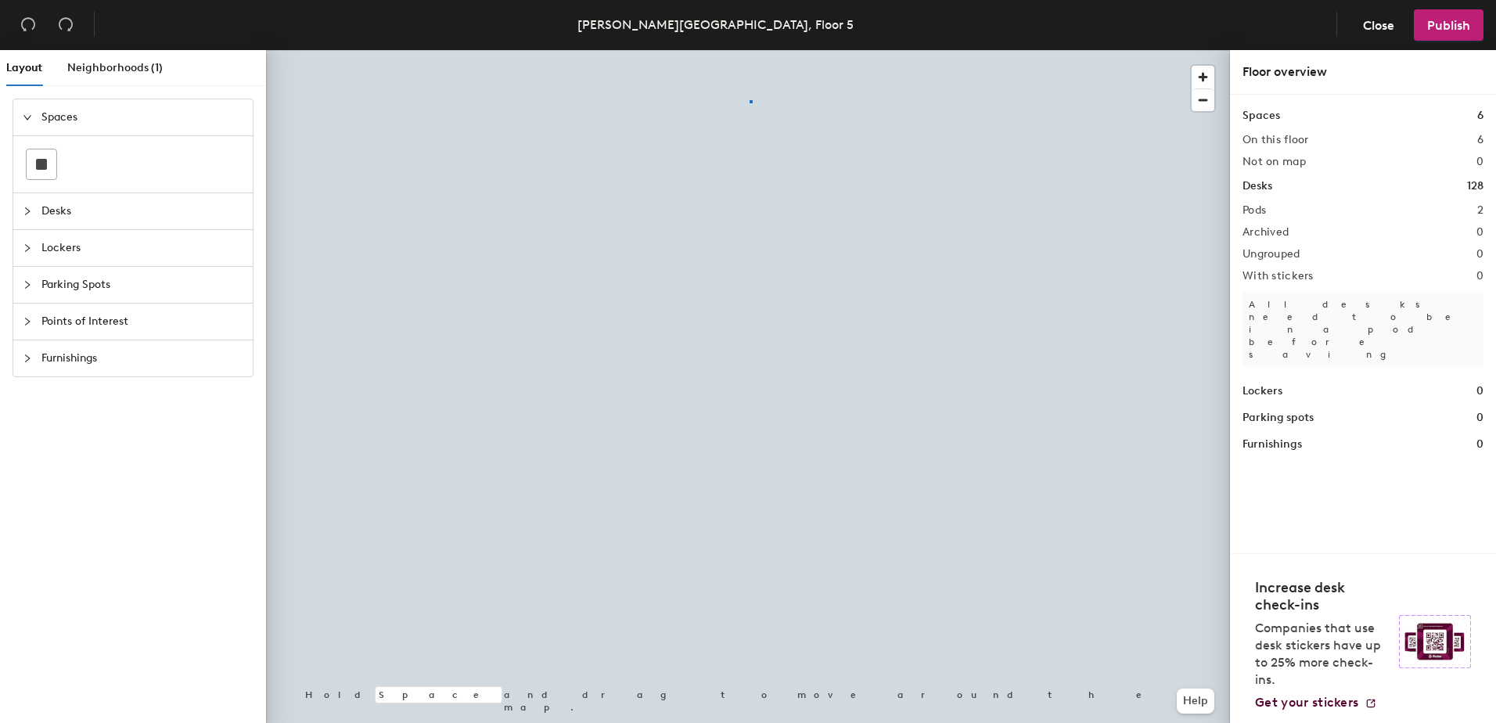
click at [749, 50] on div at bounding box center [748, 50] width 964 height 0
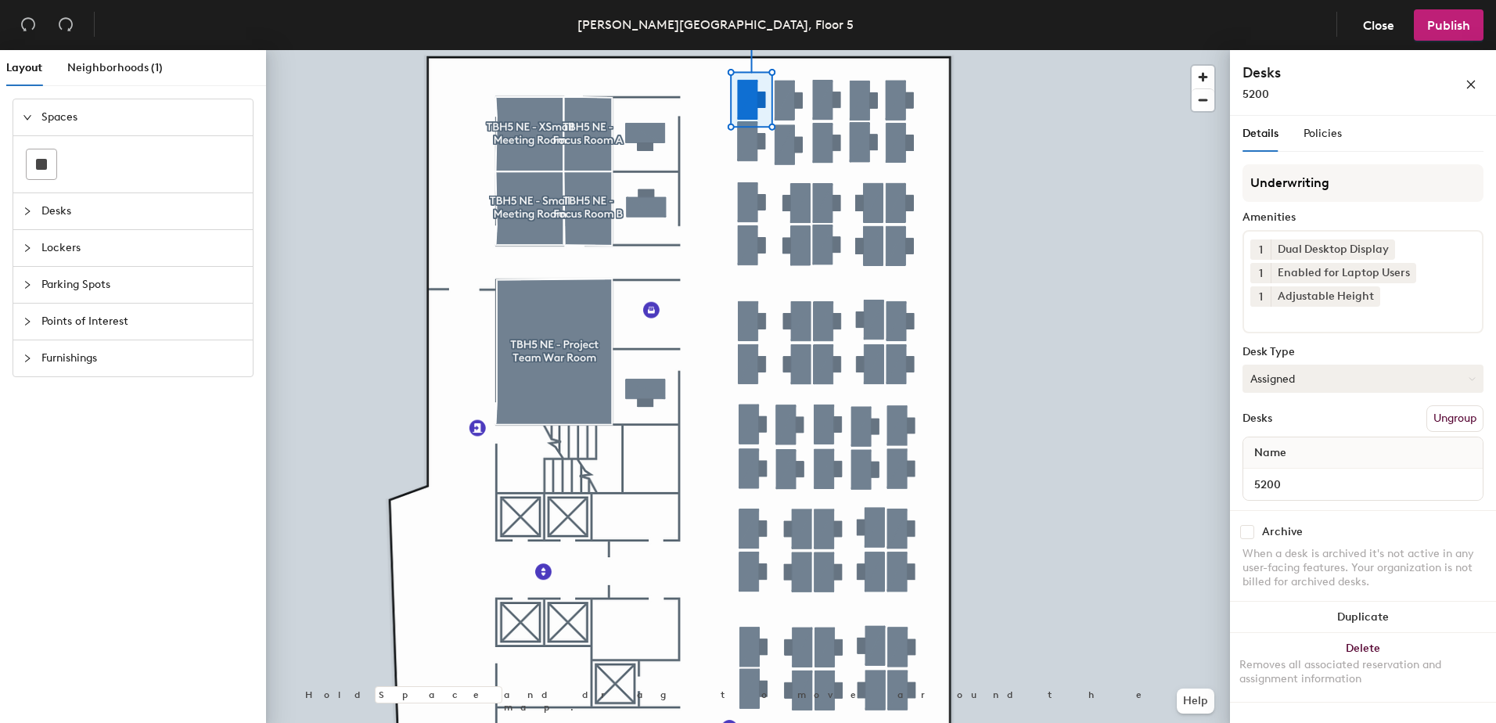
click at [1272, 373] on button "Assigned" at bounding box center [1362, 379] width 241 height 28
click at [1302, 472] on div "Hoteled" at bounding box center [1321, 473] width 156 height 23
click at [1434, 416] on button "Ungroup" at bounding box center [1454, 418] width 57 height 27
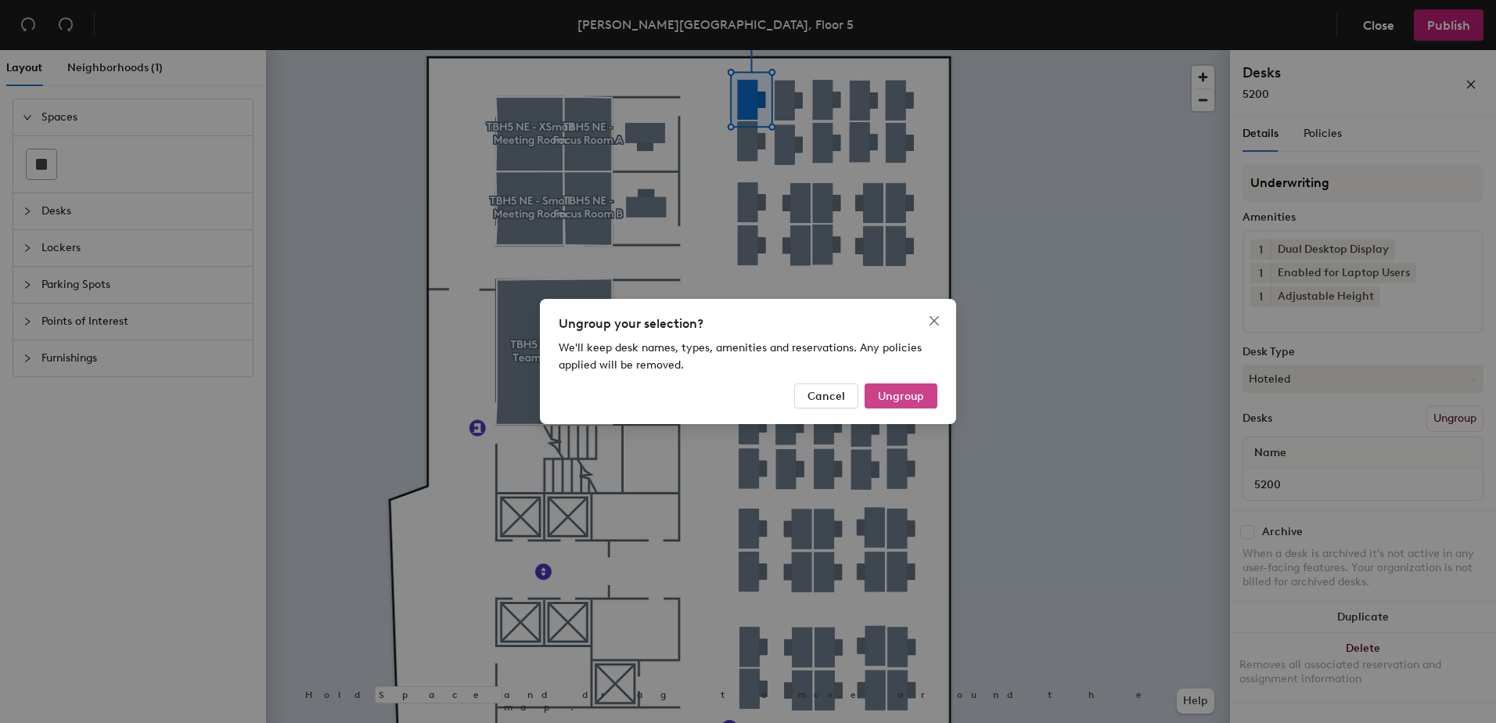
click at [914, 397] on span "Ungroup" at bounding box center [901, 396] width 46 height 13
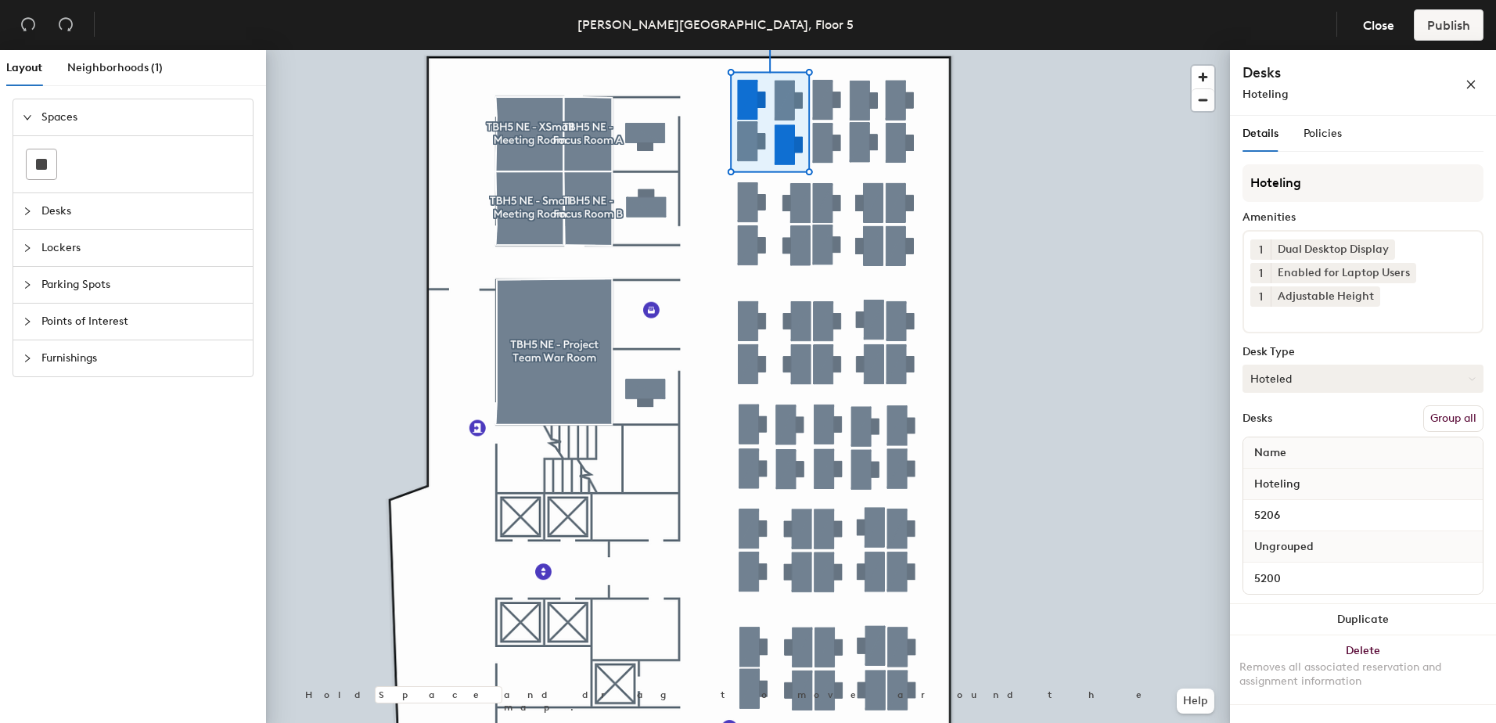
click at [1450, 420] on button "Group all" at bounding box center [1453, 418] width 60 height 27
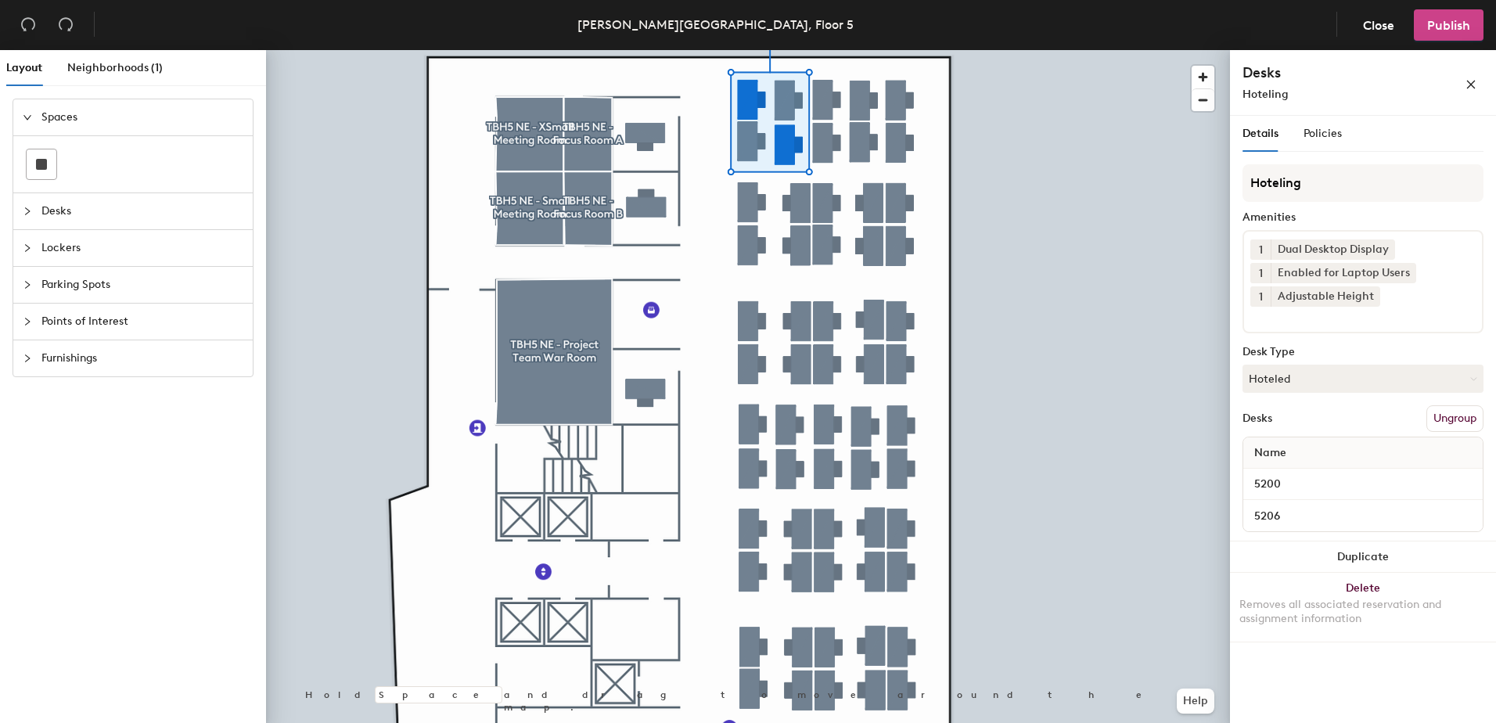
click at [1442, 29] on span "Publish" at bounding box center [1448, 25] width 43 height 15
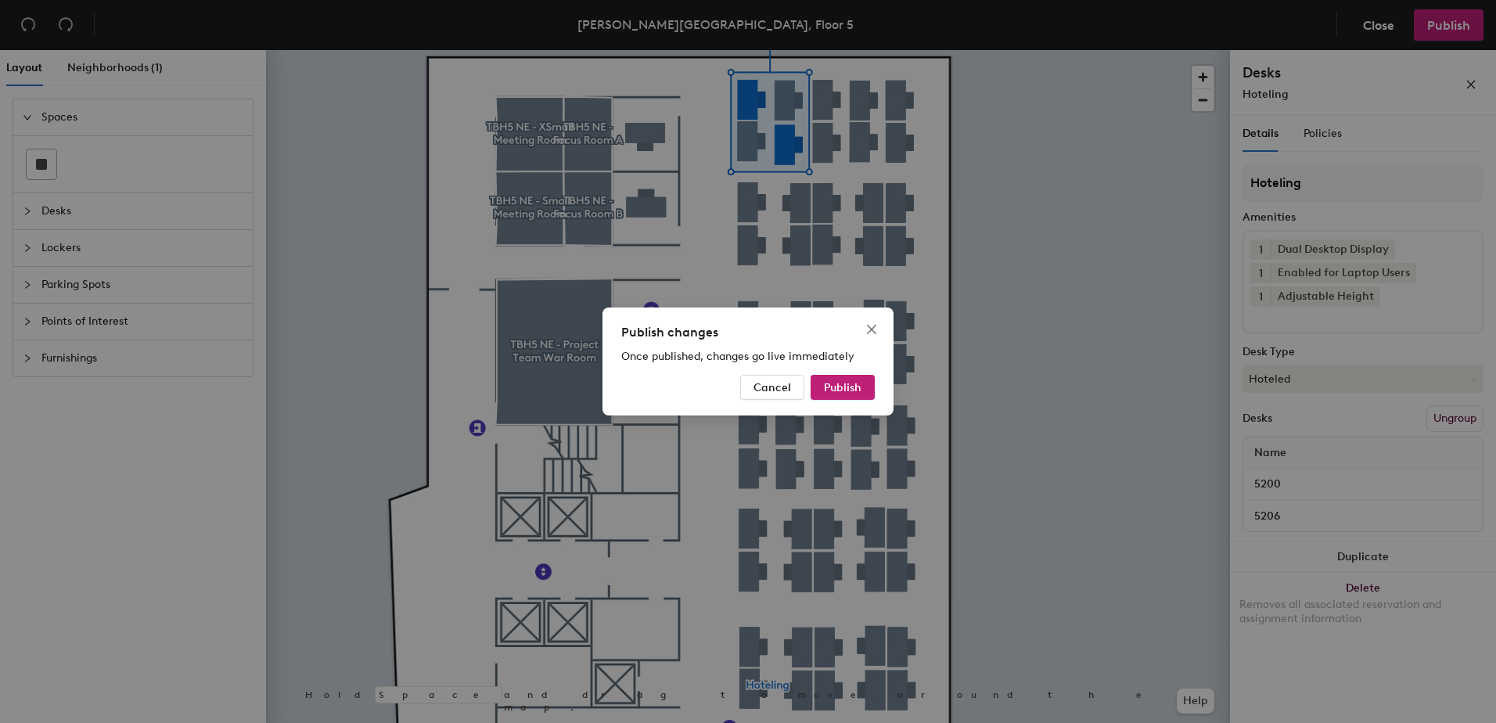
drag, startPoint x: 854, startPoint y: 381, endPoint x: 767, endPoint y: 404, distance: 89.7
click at [842, 381] on span "Publish" at bounding box center [843, 387] width 38 height 13
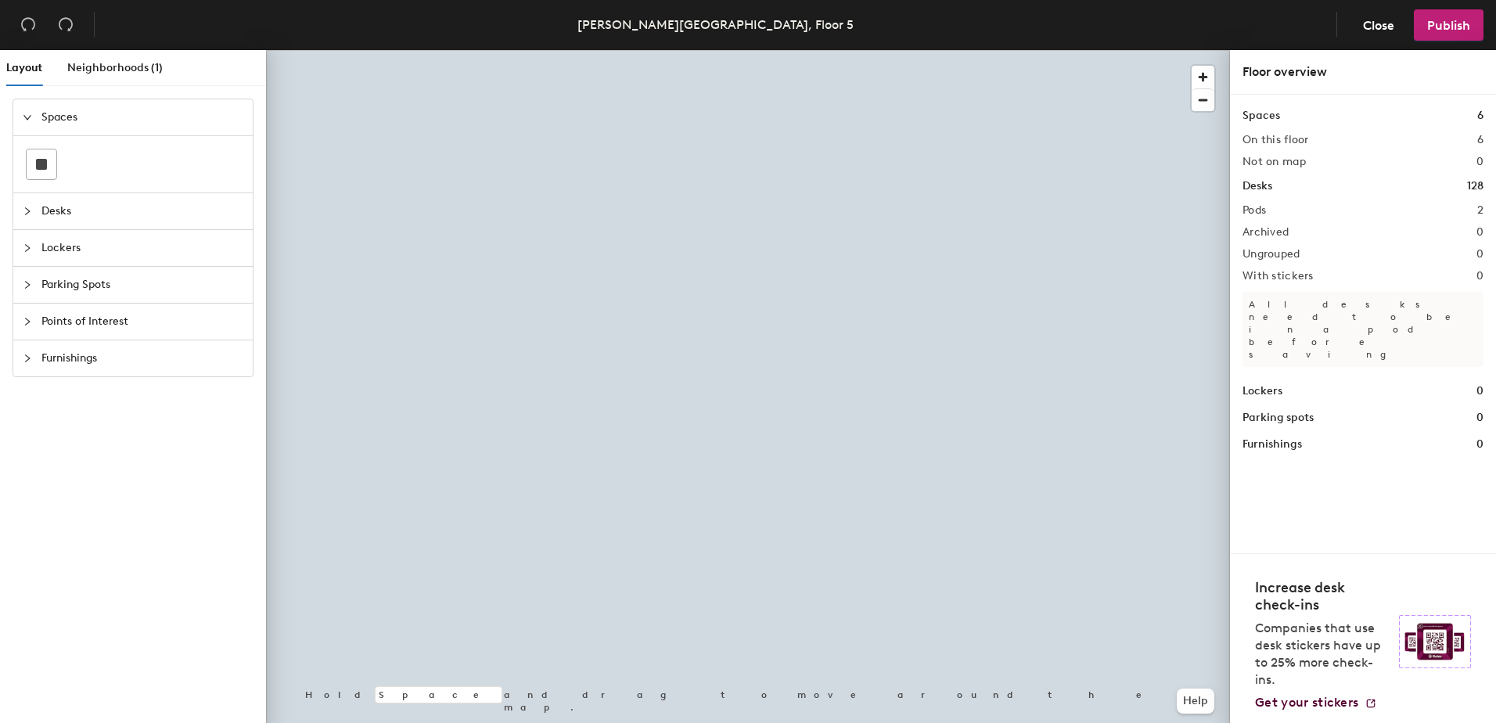
click at [798, 50] on div at bounding box center [748, 50] width 964 height 0
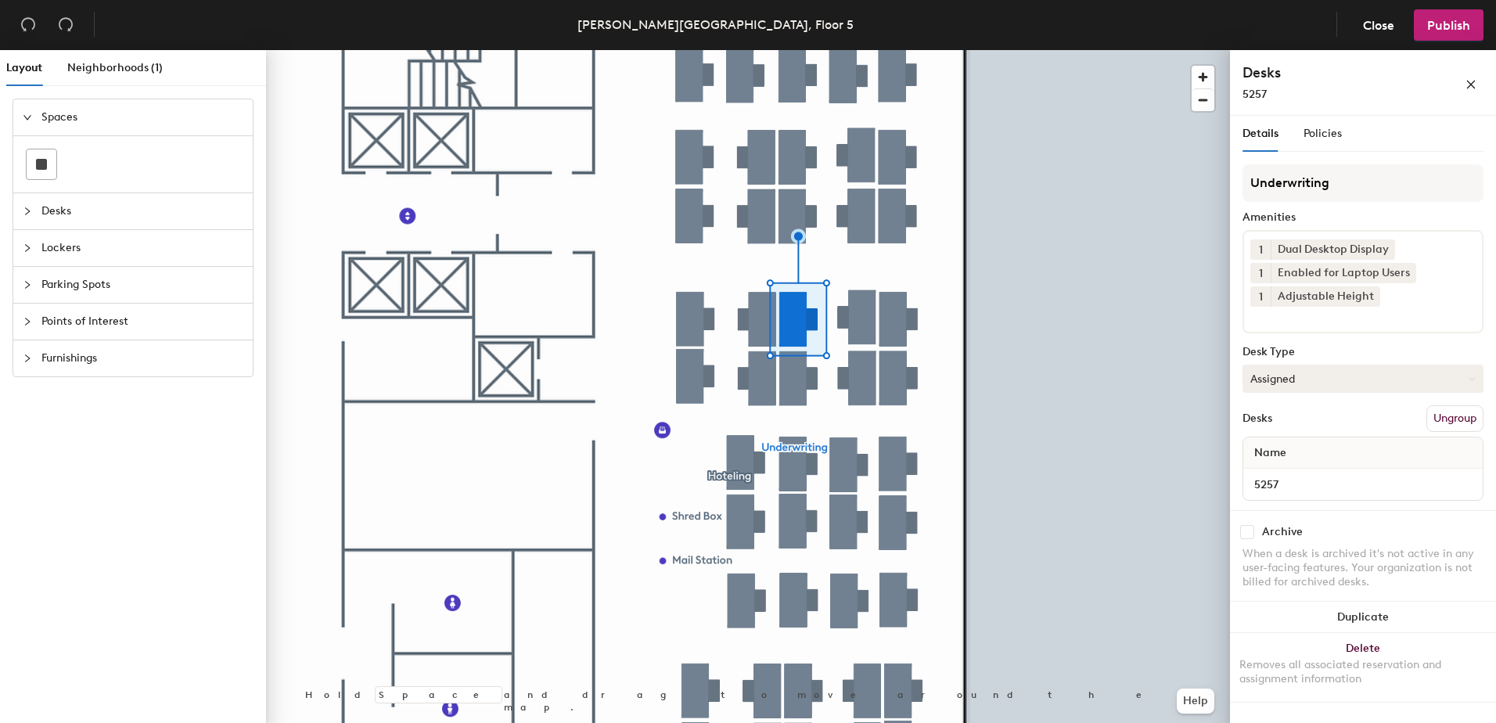
click at [1288, 378] on button "Assigned" at bounding box center [1362, 379] width 241 height 28
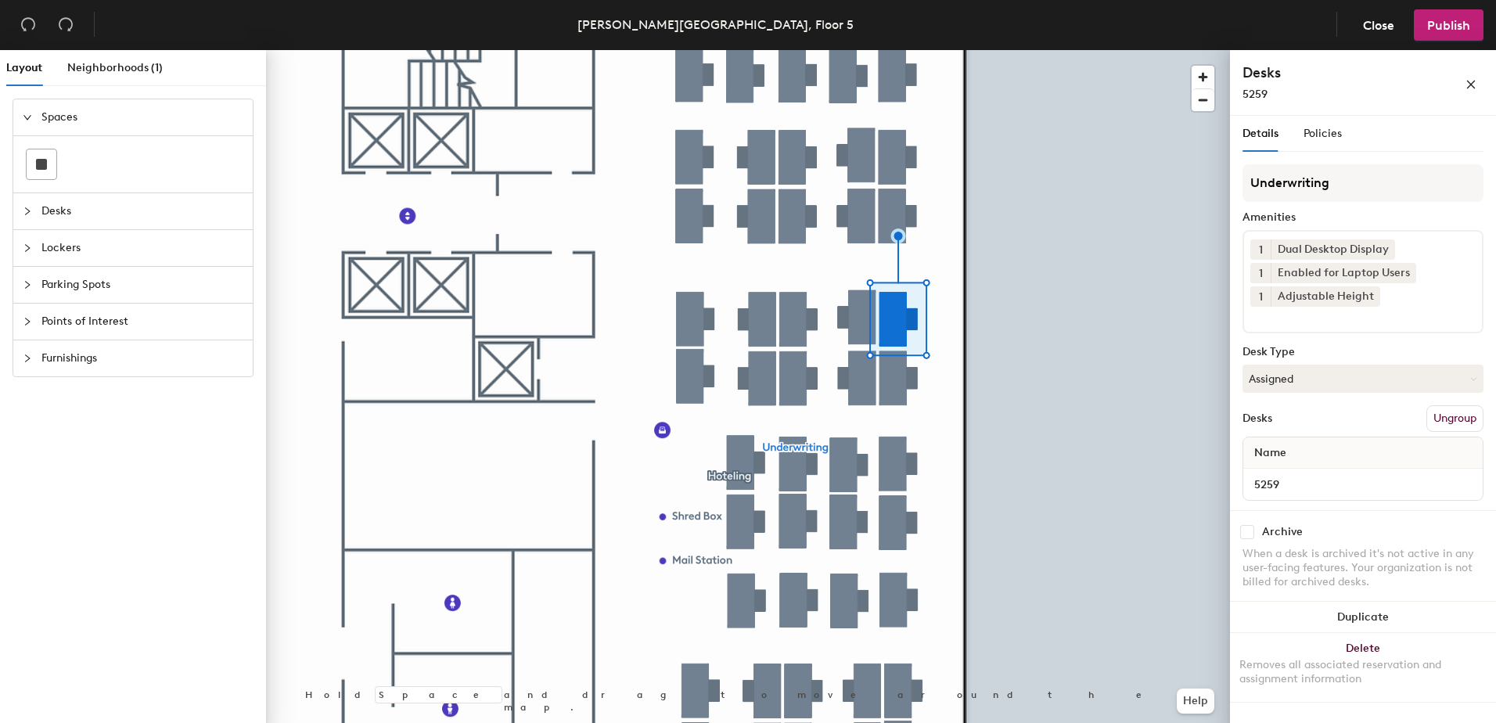
click at [848, 50] on div at bounding box center [748, 50] width 964 height 0
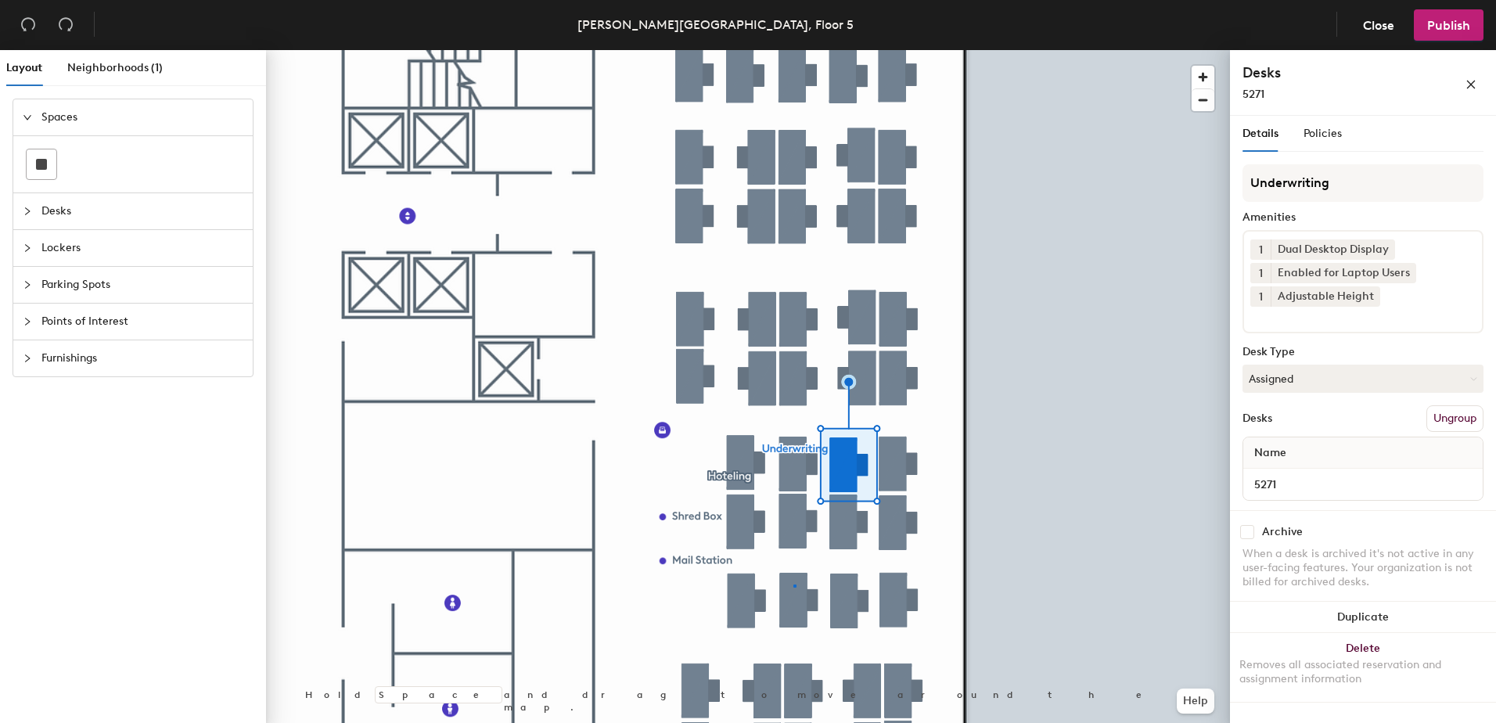
click at [794, 50] on div at bounding box center [748, 50] width 964 height 0
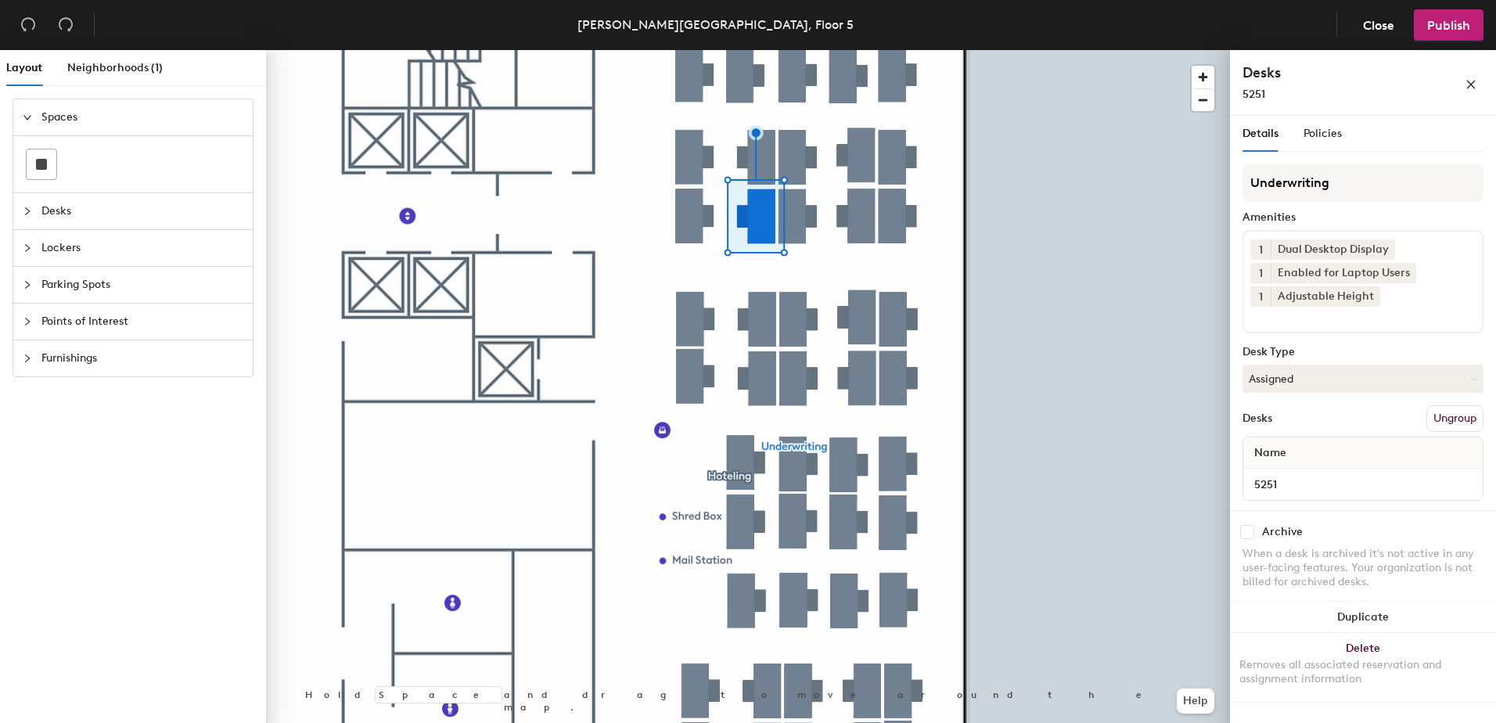
click at [682, 50] on div at bounding box center [748, 50] width 964 height 0
click at [682, 152] on div at bounding box center [683, 153] width 3 height 3
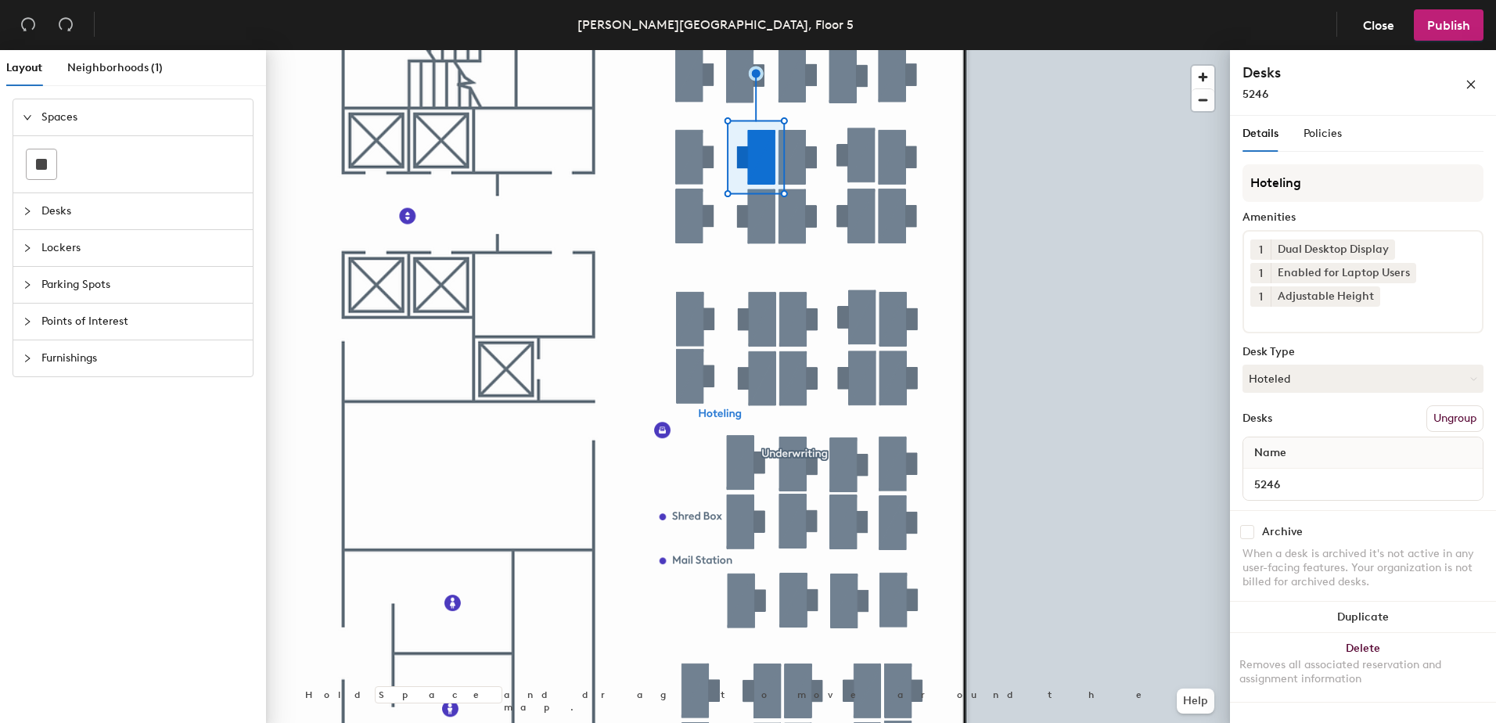
click at [795, 50] on div at bounding box center [748, 50] width 964 height 0
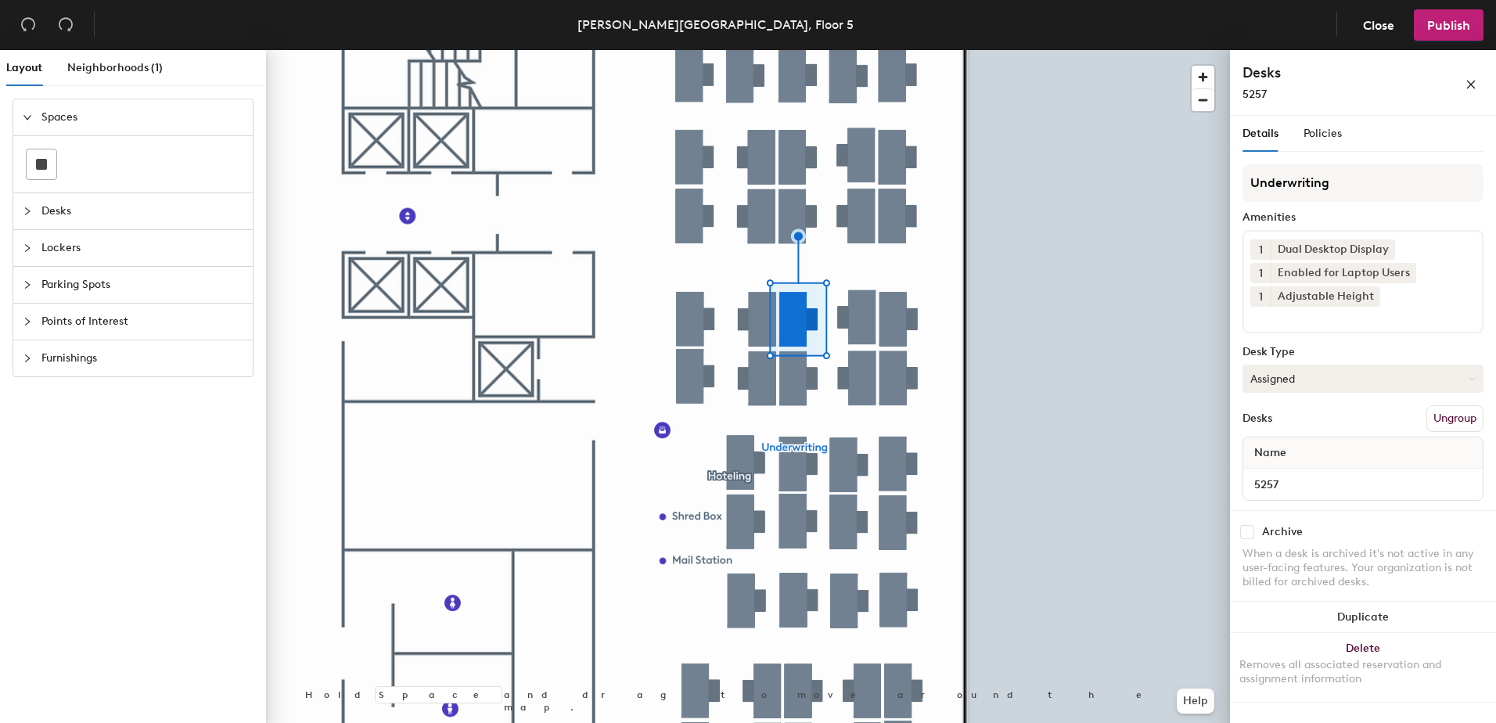
click at [1316, 376] on button "Assigned" at bounding box center [1362, 379] width 241 height 28
click at [1309, 474] on div "Hoteled" at bounding box center [1321, 473] width 156 height 23
click at [1454, 422] on button "Ungroup" at bounding box center [1454, 418] width 57 height 27
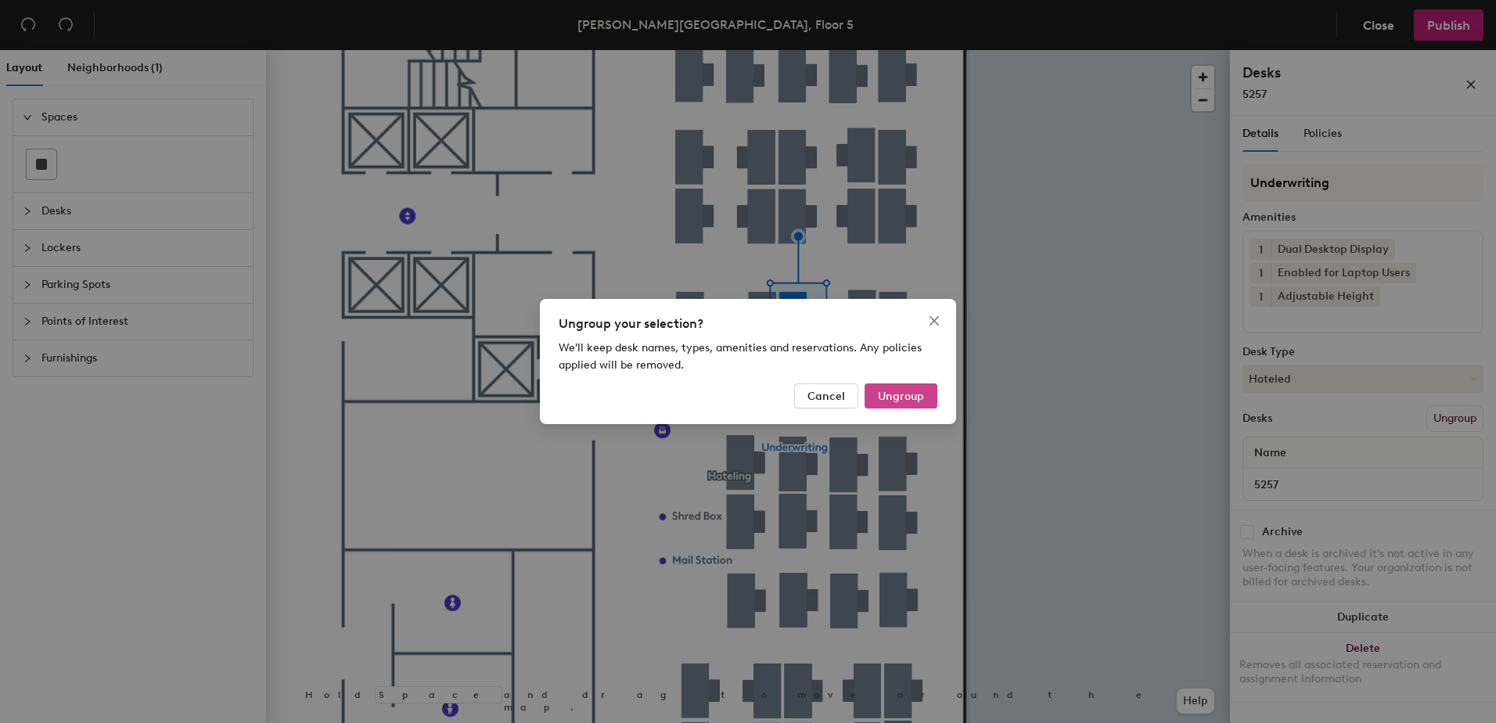
click at [901, 396] on span "Ungroup" at bounding box center [901, 396] width 46 height 13
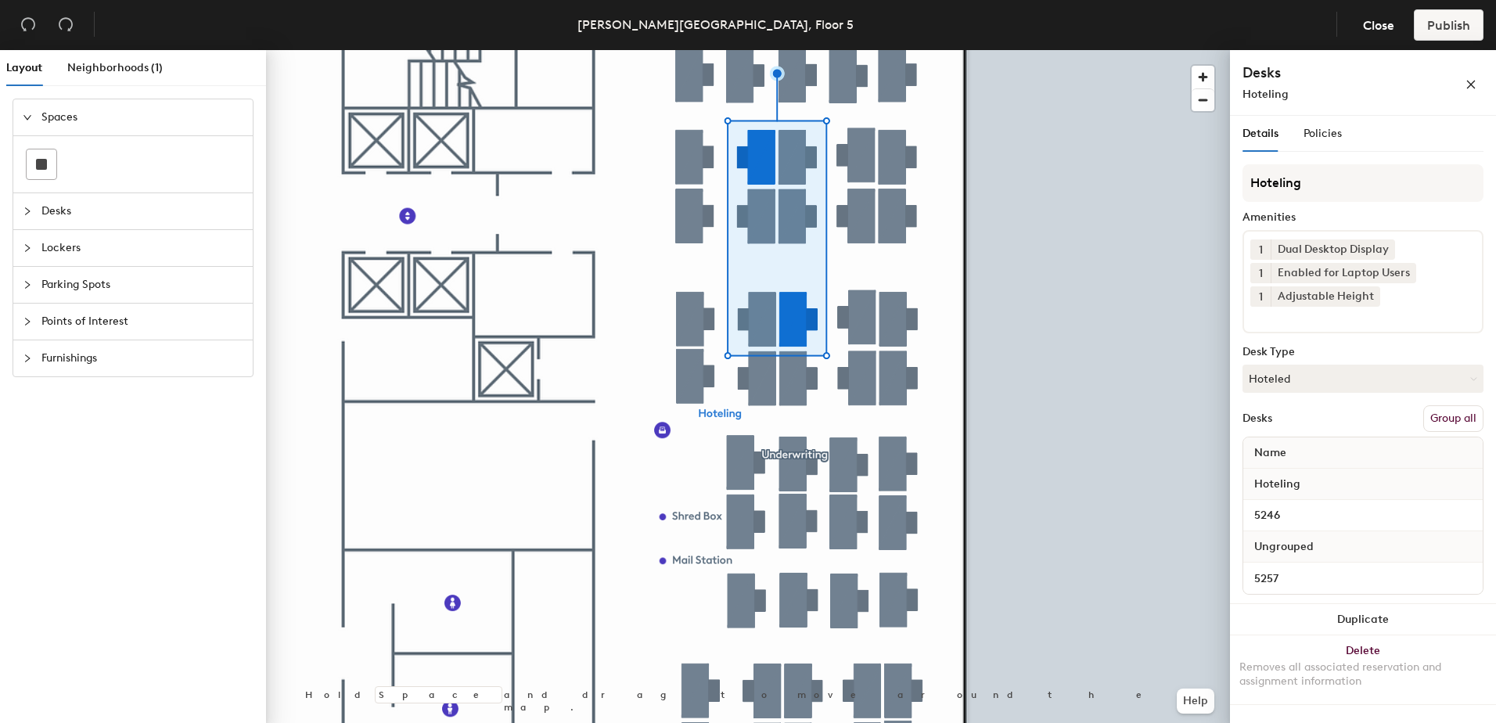
drag, startPoint x: 1459, startPoint y: 420, endPoint x: 1419, endPoint y: 272, distance: 153.1
click at [1458, 419] on button "Group all" at bounding box center [1453, 418] width 60 height 27
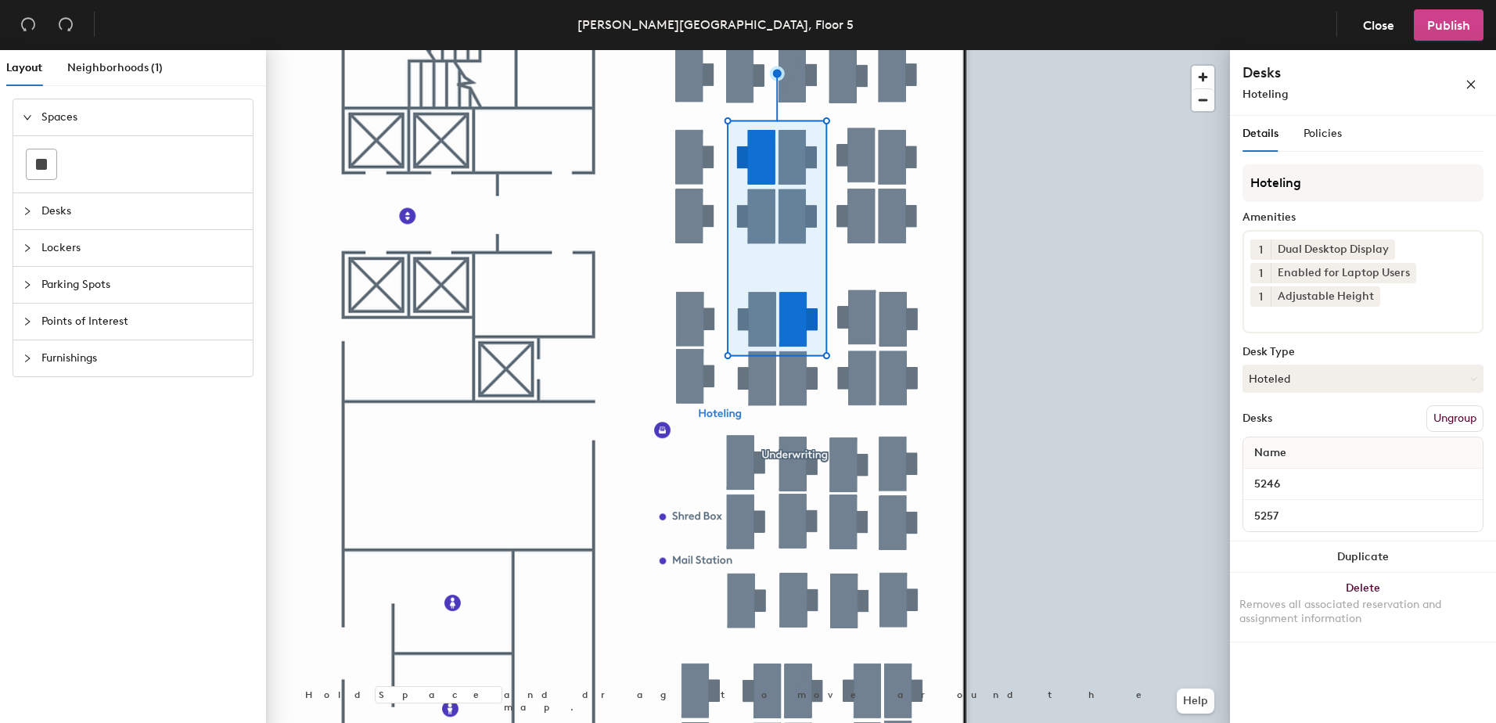
click at [1445, 23] on span "Publish" at bounding box center [1448, 25] width 43 height 15
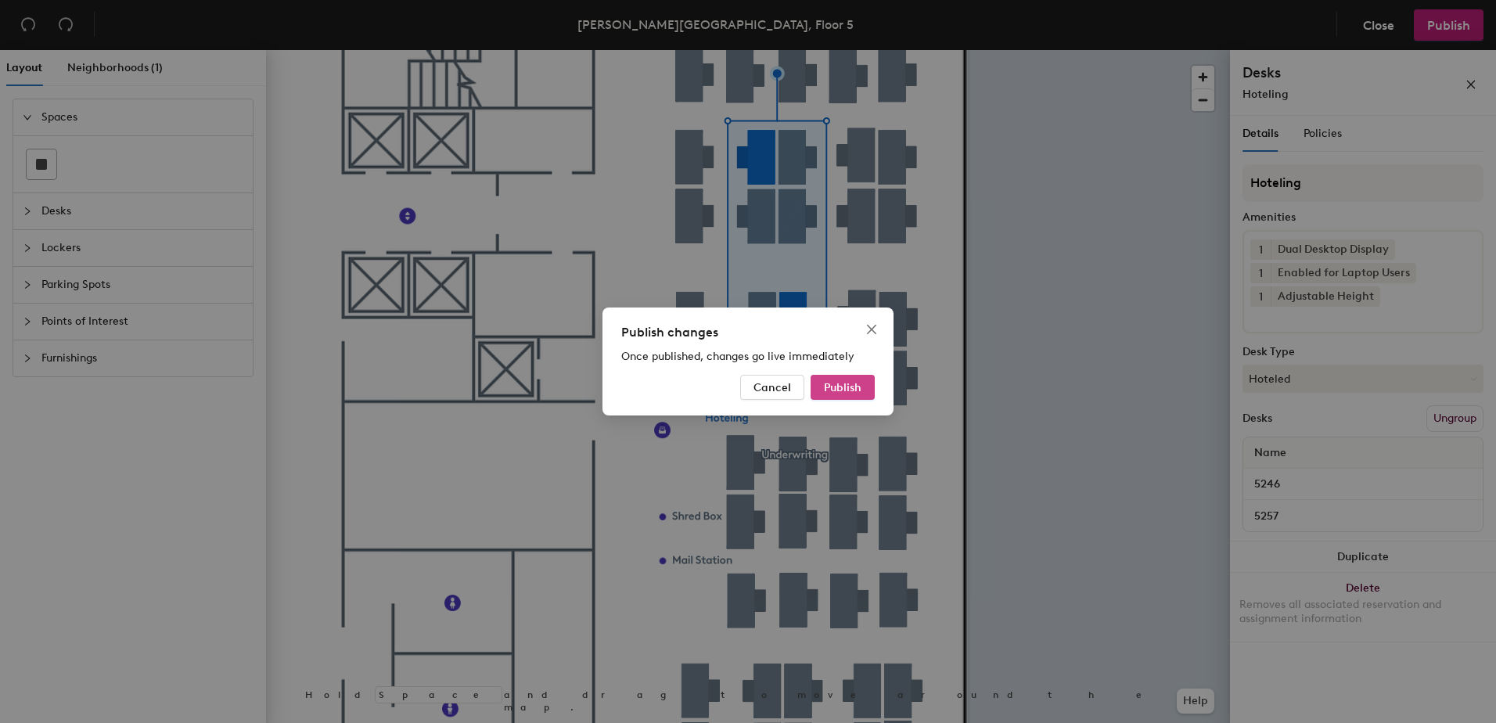
click at [832, 390] on span "Publish" at bounding box center [843, 387] width 38 height 13
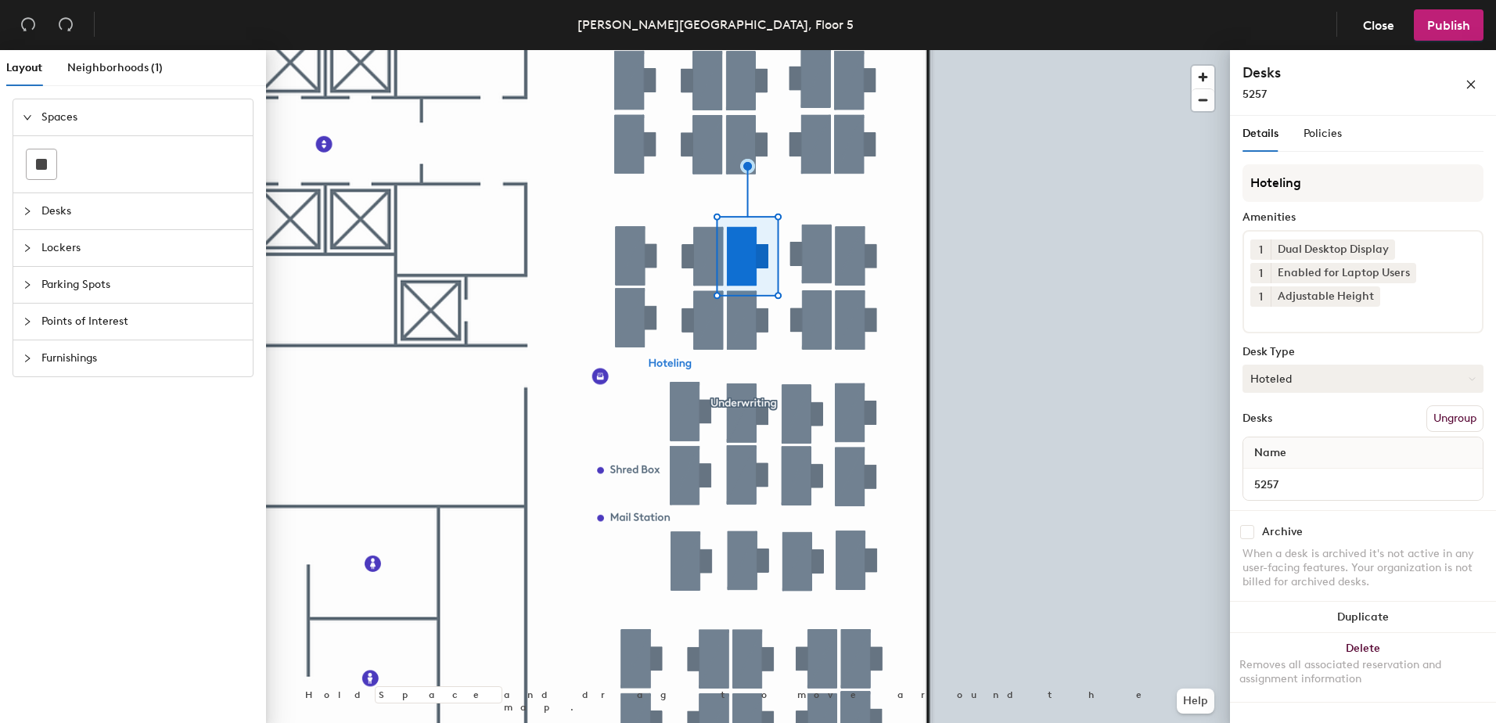
click at [1288, 379] on button "Hoteled" at bounding box center [1362, 379] width 241 height 28
click at [1303, 426] on div "Assigned" at bounding box center [1321, 426] width 156 height 23
click at [1442, 419] on button "Ungroup" at bounding box center [1454, 418] width 57 height 27
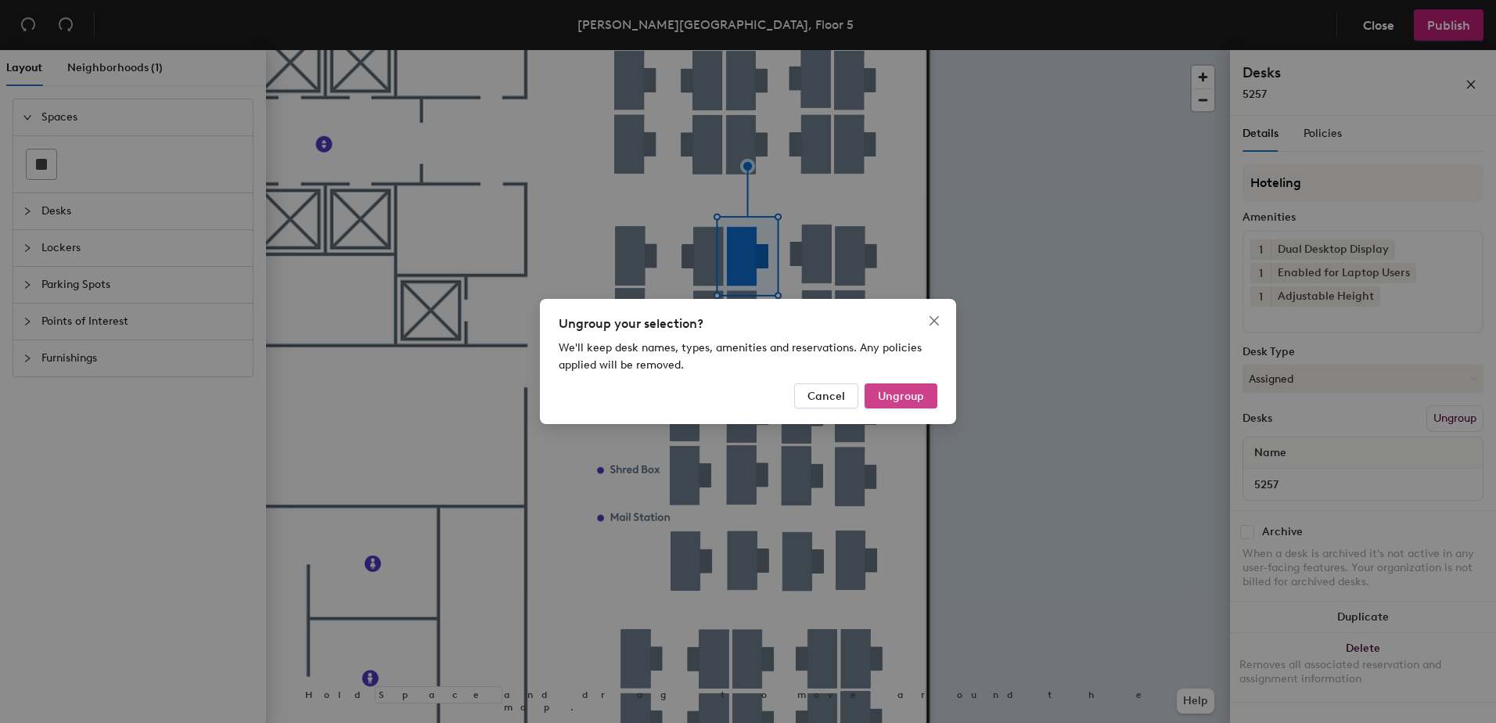
click at [901, 390] on span "Ungroup" at bounding box center [901, 396] width 46 height 13
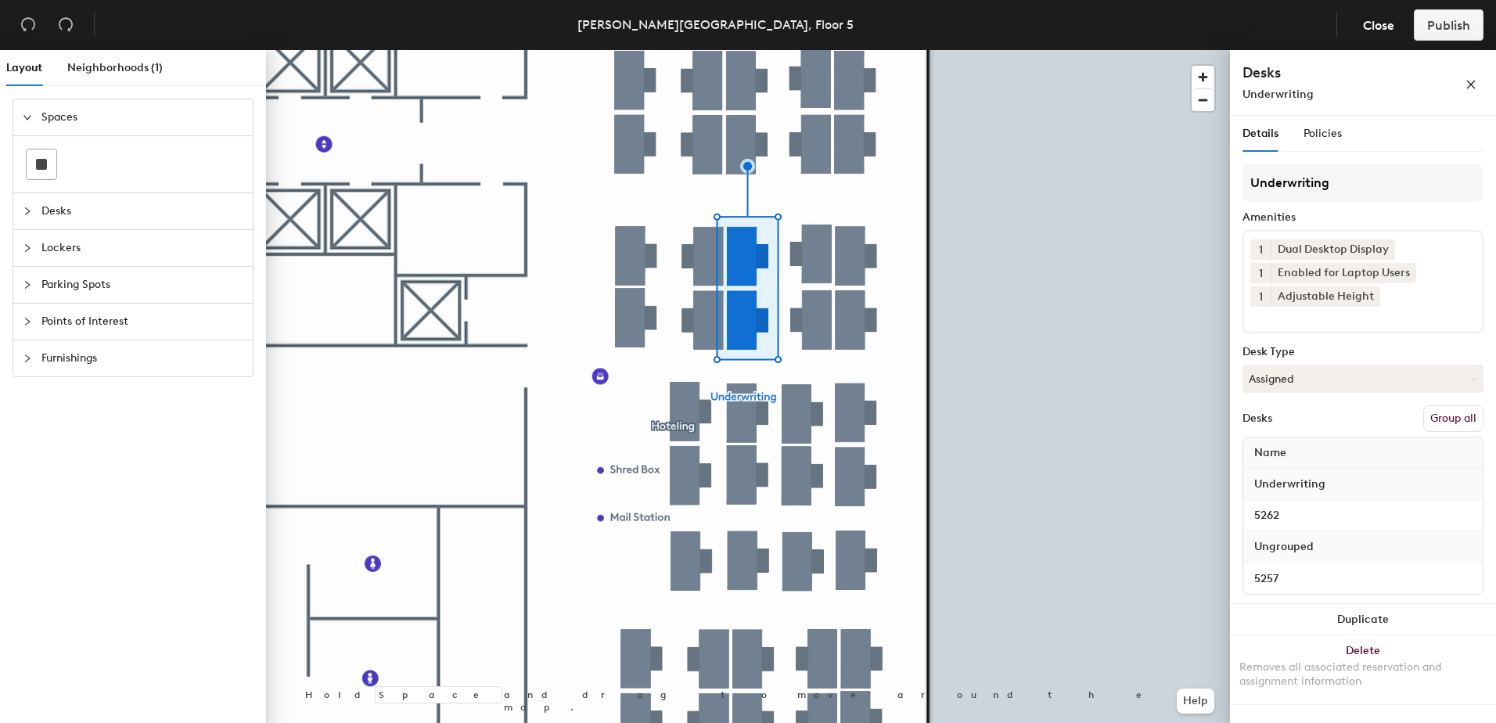
click at [1446, 417] on button "Group all" at bounding box center [1453, 418] width 60 height 27
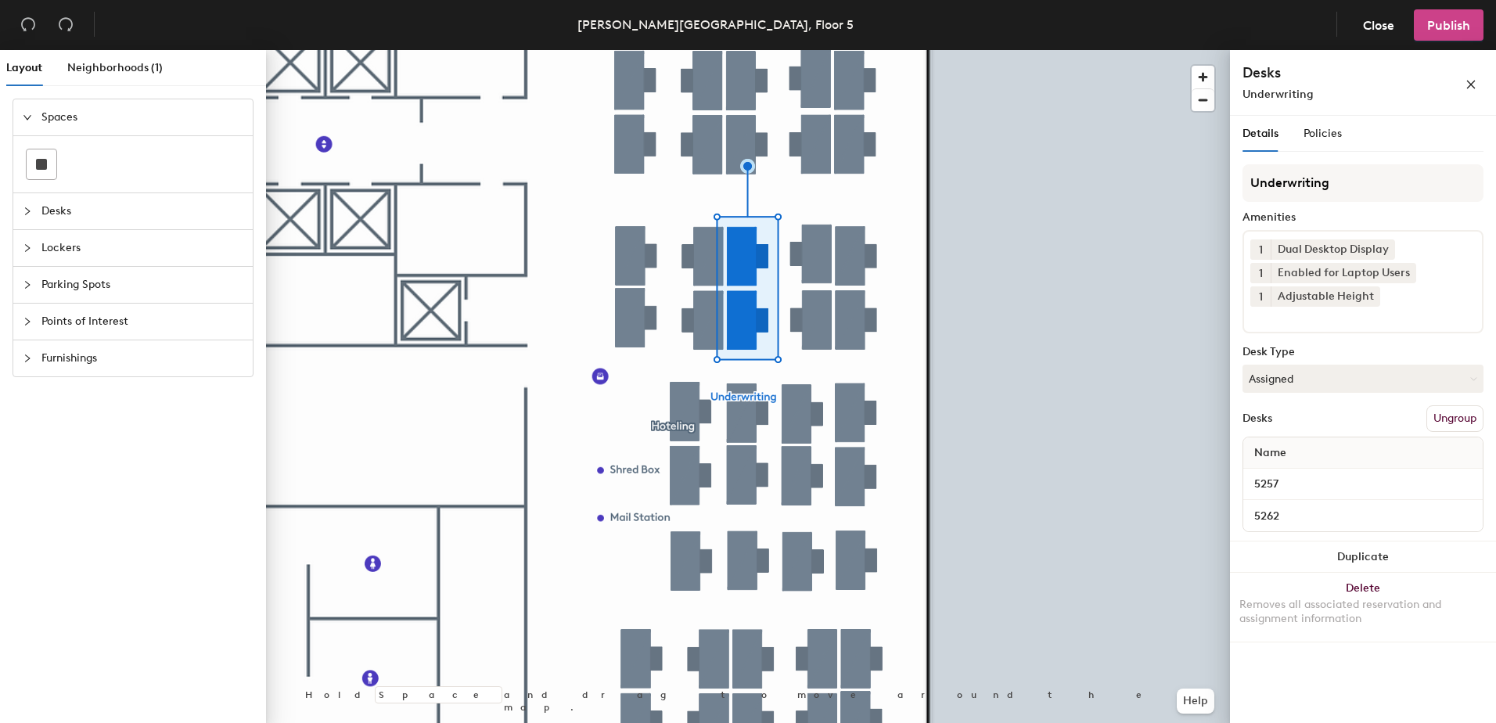
click at [1444, 34] on button "Publish" at bounding box center [1448, 24] width 70 height 31
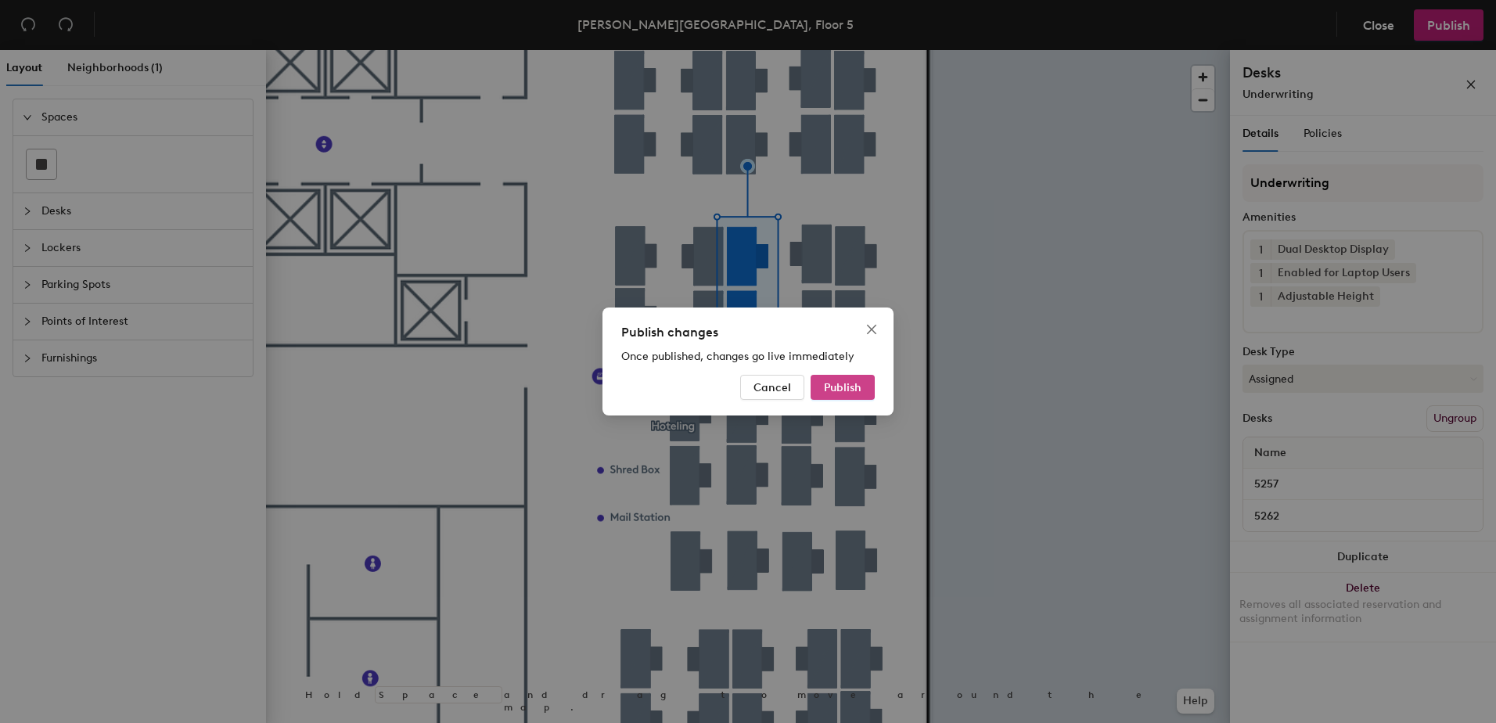
click at [849, 386] on span "Publish" at bounding box center [843, 387] width 38 height 13
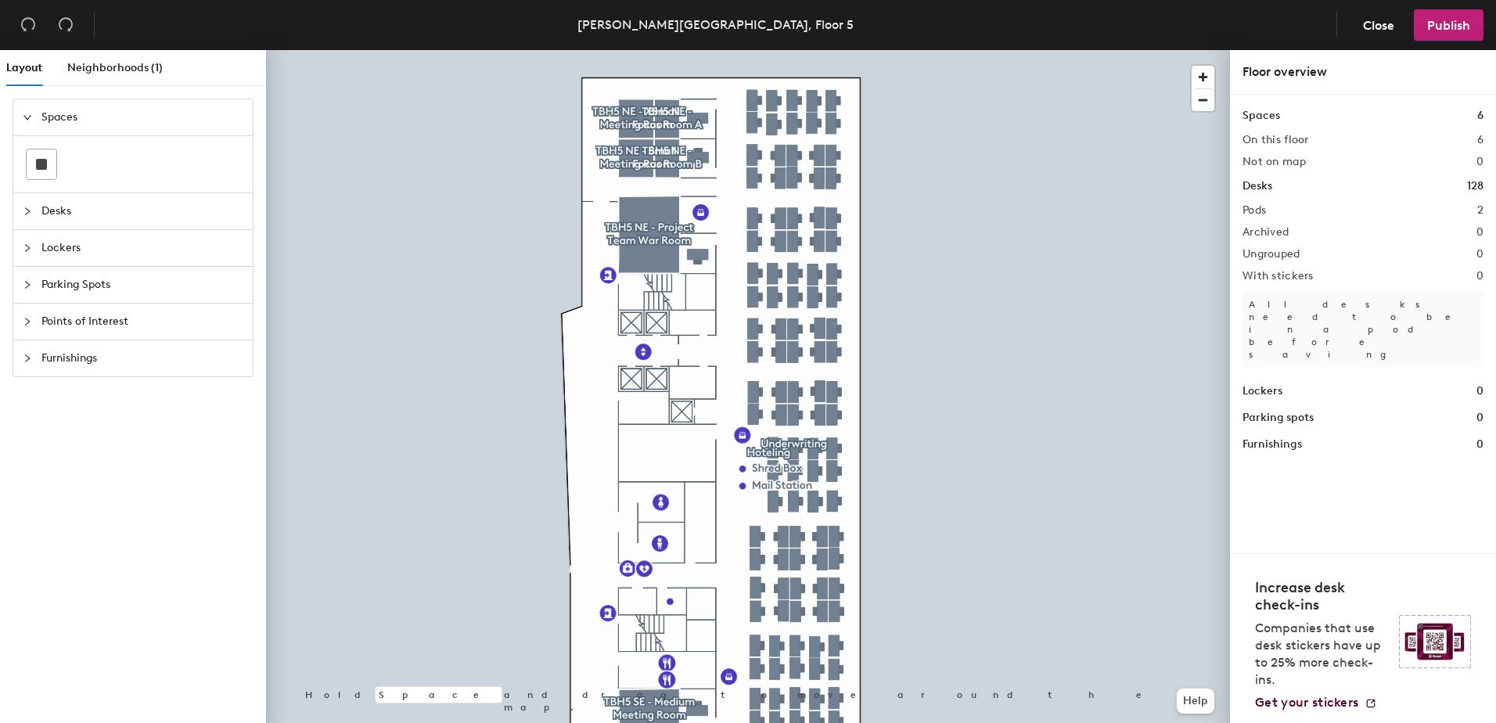
click at [740, 50] on div at bounding box center [748, 50] width 964 height 0
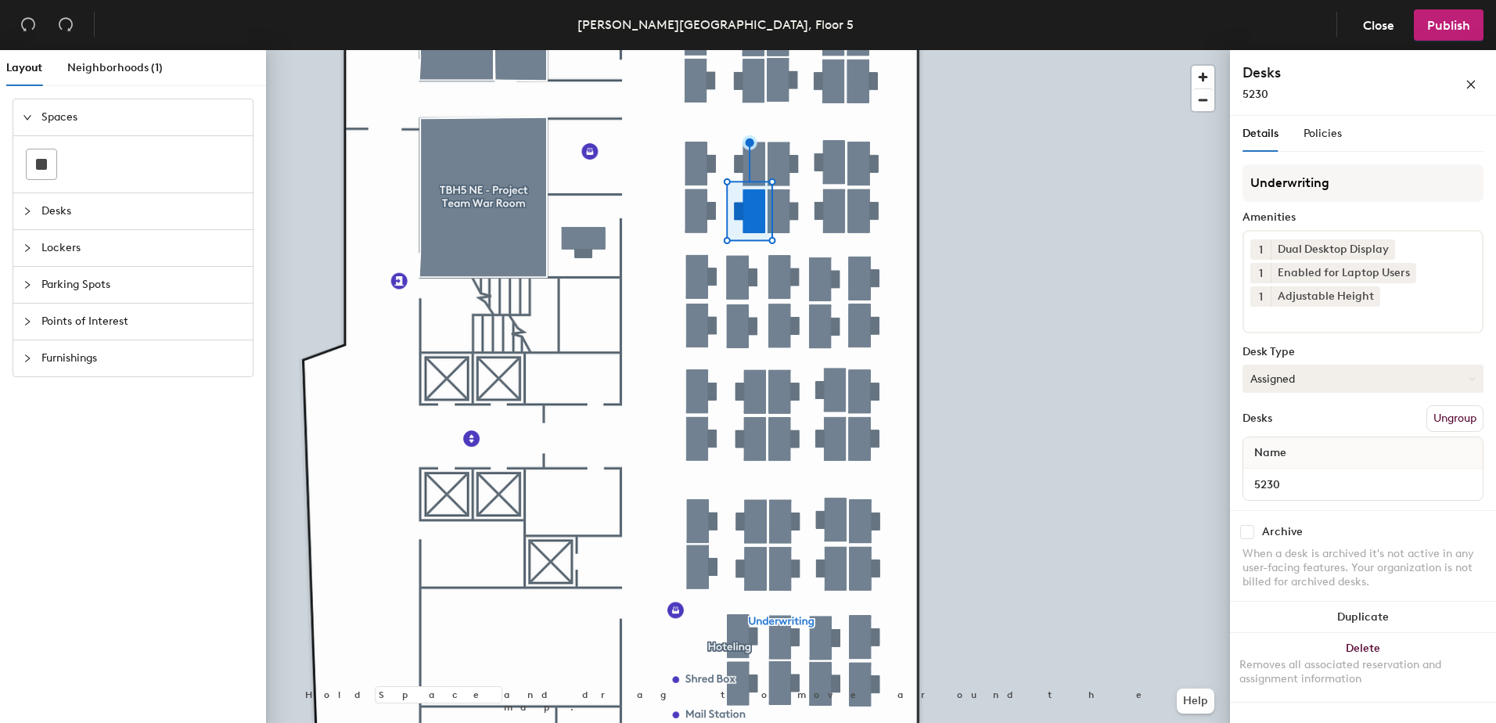
click at [1288, 379] on button "Assigned" at bounding box center [1362, 379] width 241 height 28
click at [1295, 470] on div "Hoteled" at bounding box center [1321, 473] width 156 height 23
click at [1441, 415] on button "Ungroup" at bounding box center [1454, 418] width 57 height 27
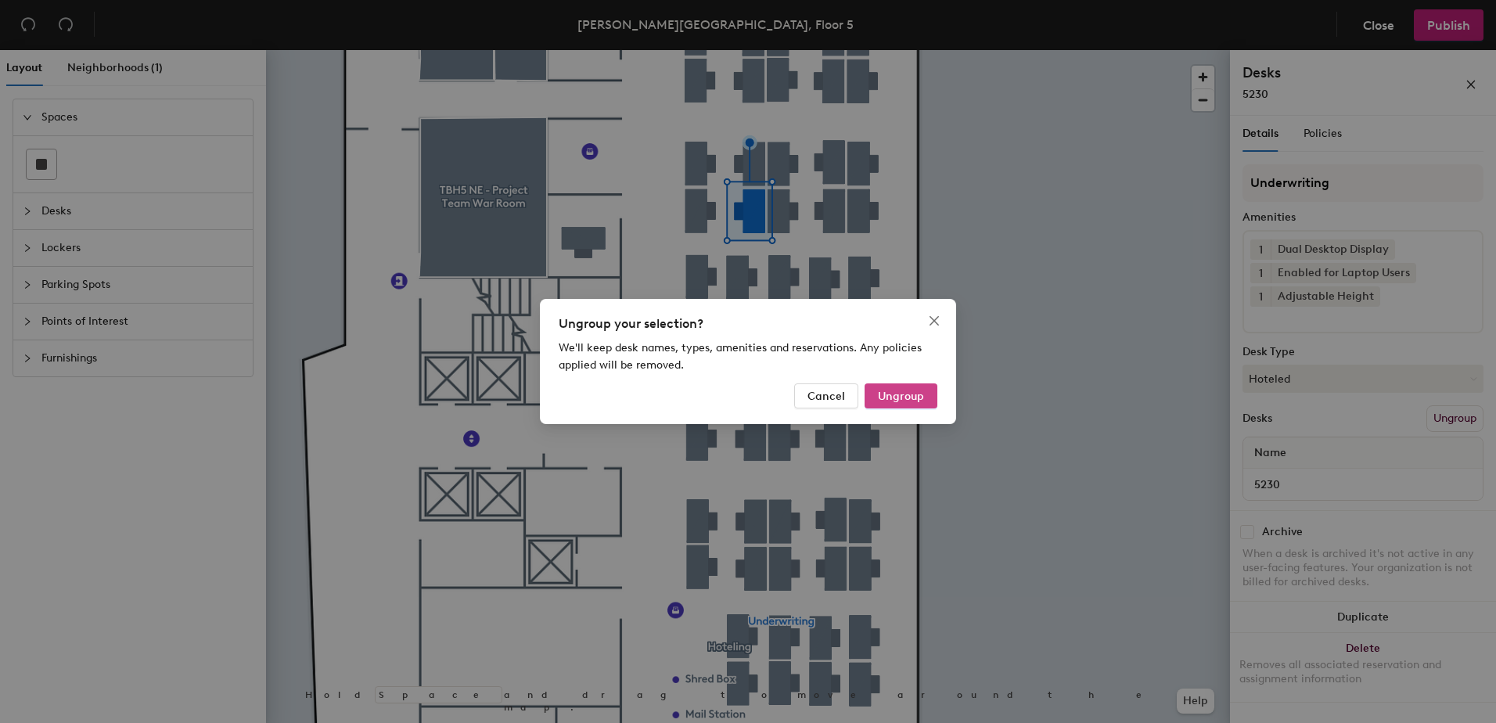
click at [889, 392] on span "Ungroup" at bounding box center [901, 396] width 46 height 13
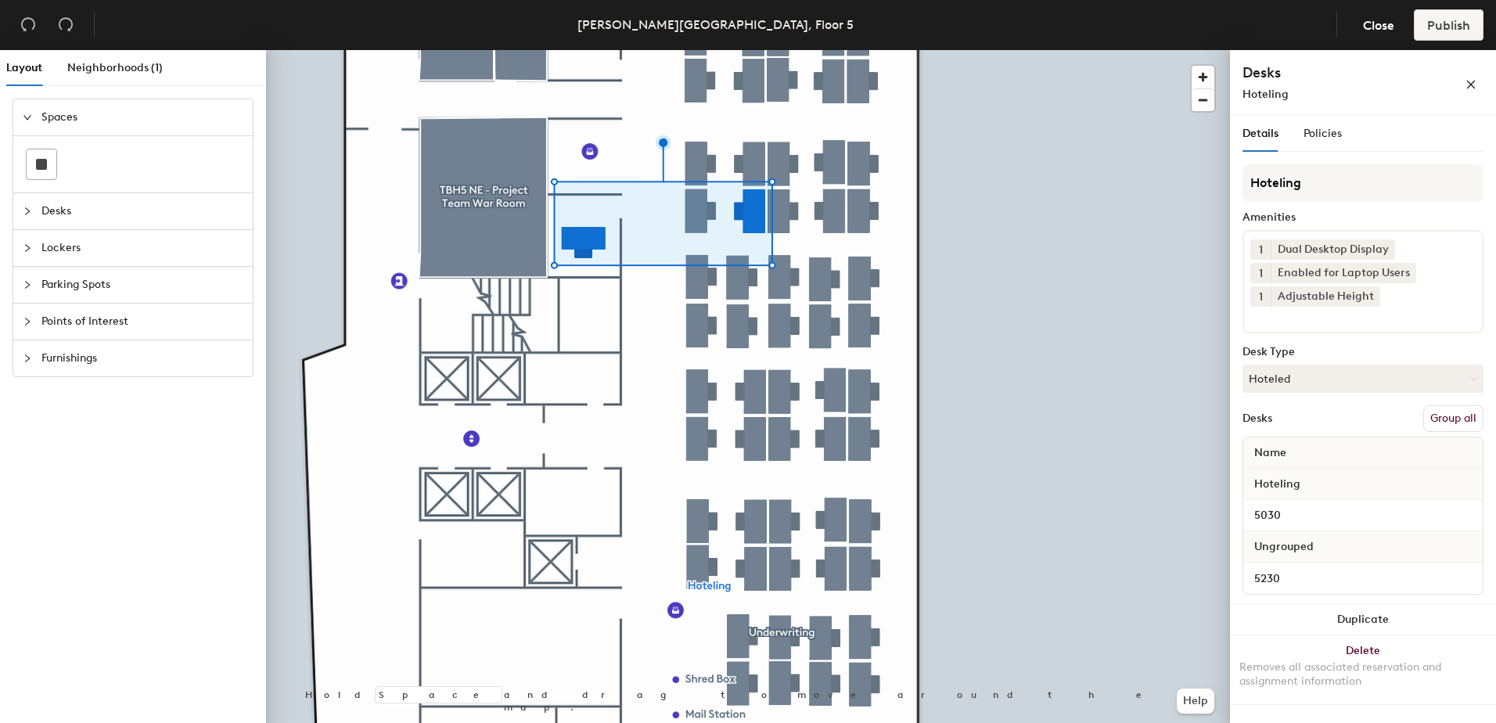
click at [1456, 423] on button "Group all" at bounding box center [1453, 418] width 60 height 27
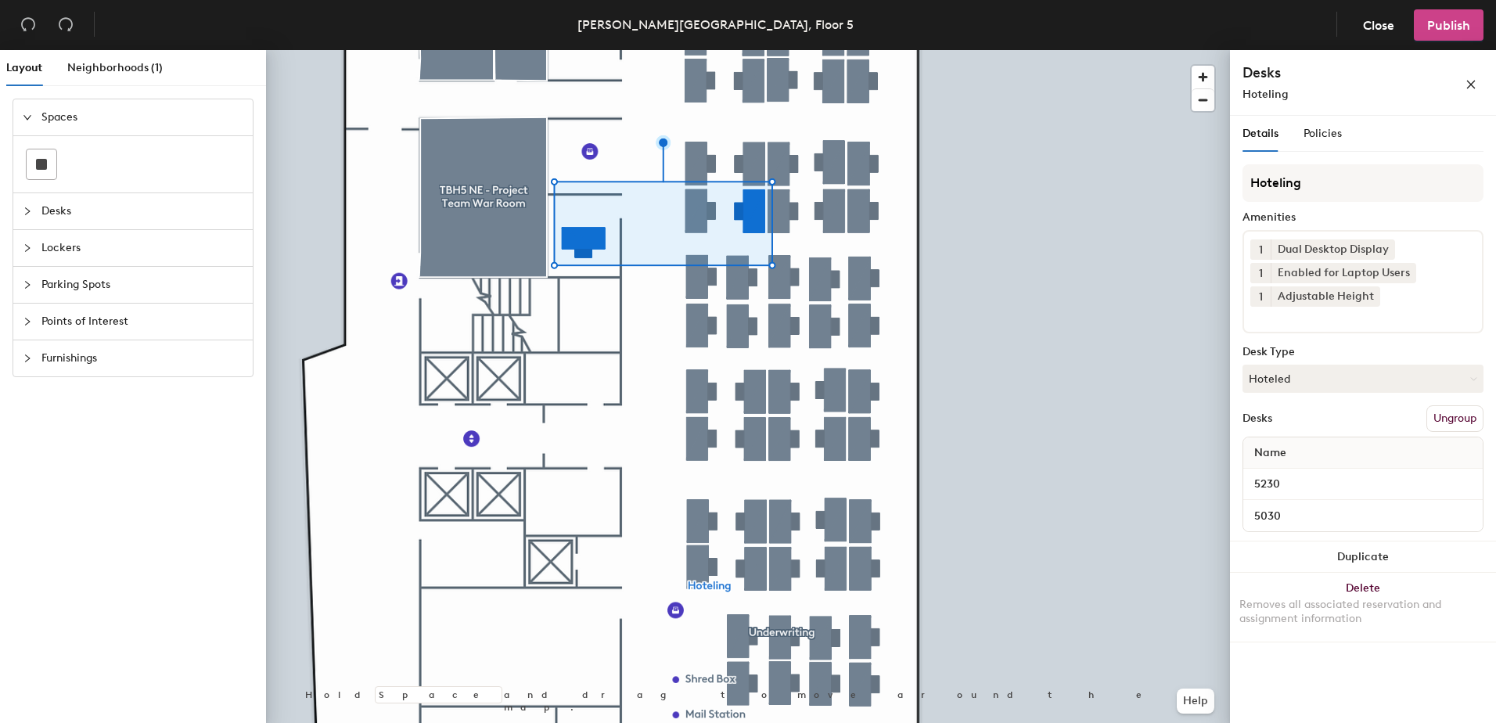
click at [1434, 23] on span "Publish" at bounding box center [1448, 25] width 43 height 15
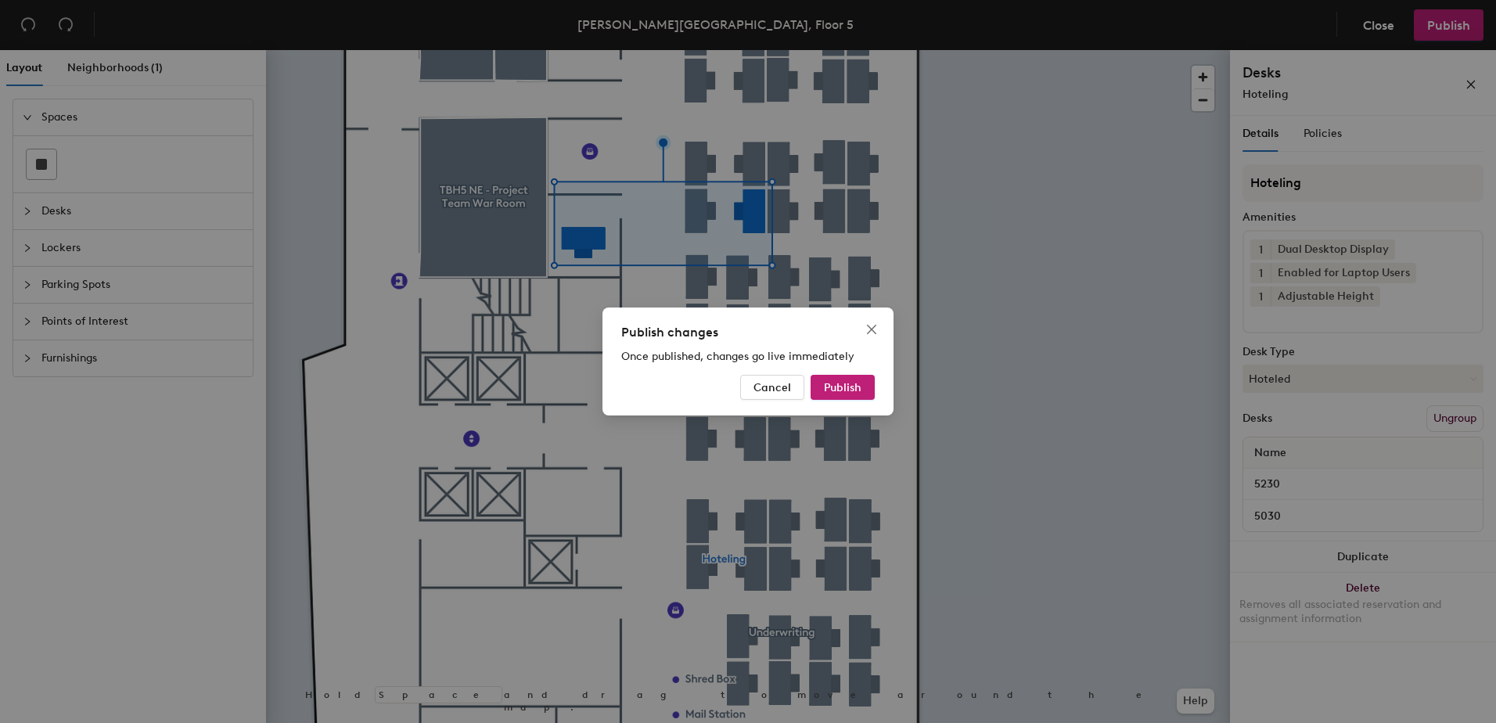
click at [834, 400] on div "Publish changes Once published, changes go live immediately Cancel Publish" at bounding box center [747, 361] width 291 height 108
click at [826, 386] on span "Publish" at bounding box center [843, 387] width 38 height 13
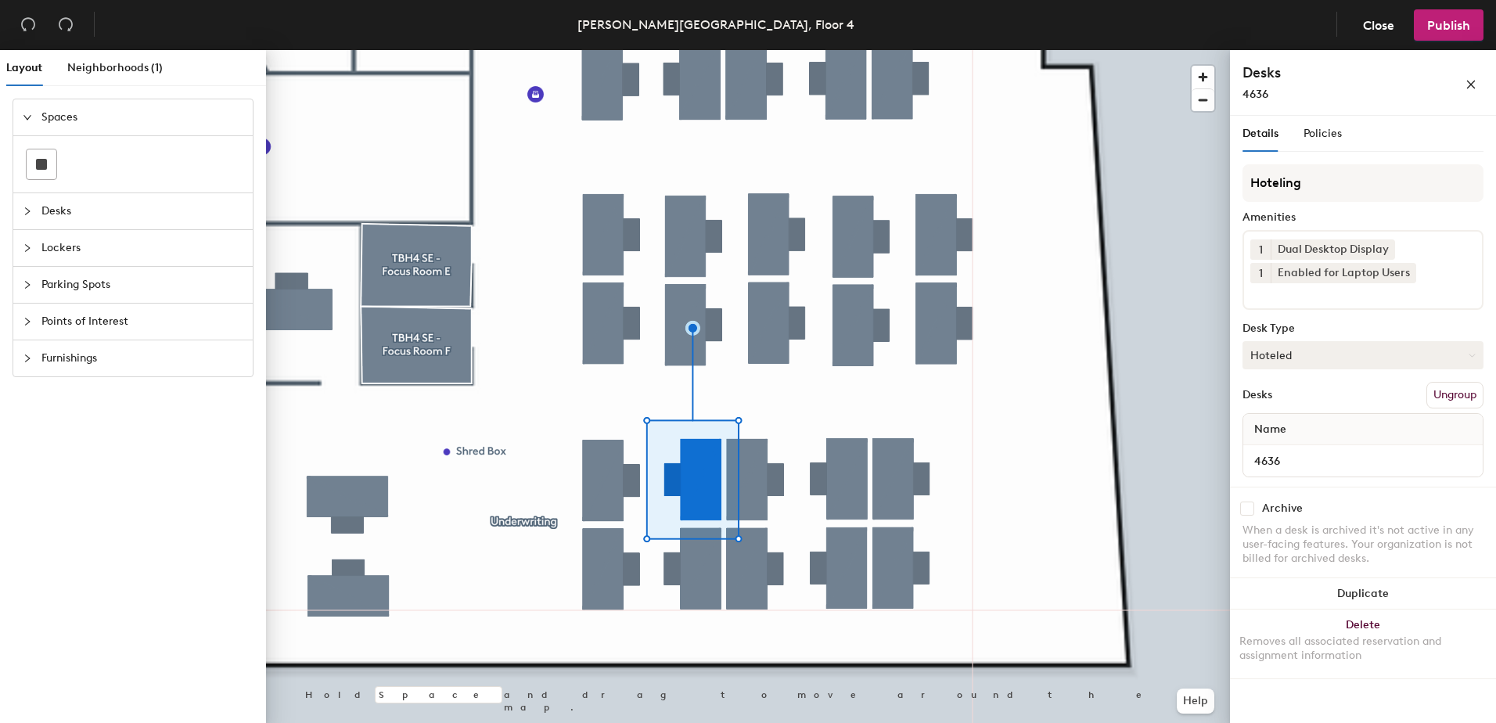
click at [1298, 358] on button "Hoteled" at bounding box center [1362, 355] width 241 height 28
click at [1288, 399] on div "Assigned" at bounding box center [1321, 403] width 156 height 23
click at [1279, 364] on button "Assigned" at bounding box center [1362, 355] width 241 height 28
click at [1280, 358] on button "Assigned" at bounding box center [1362, 355] width 241 height 28
click at [1435, 391] on button "Ungroup" at bounding box center [1454, 395] width 57 height 27
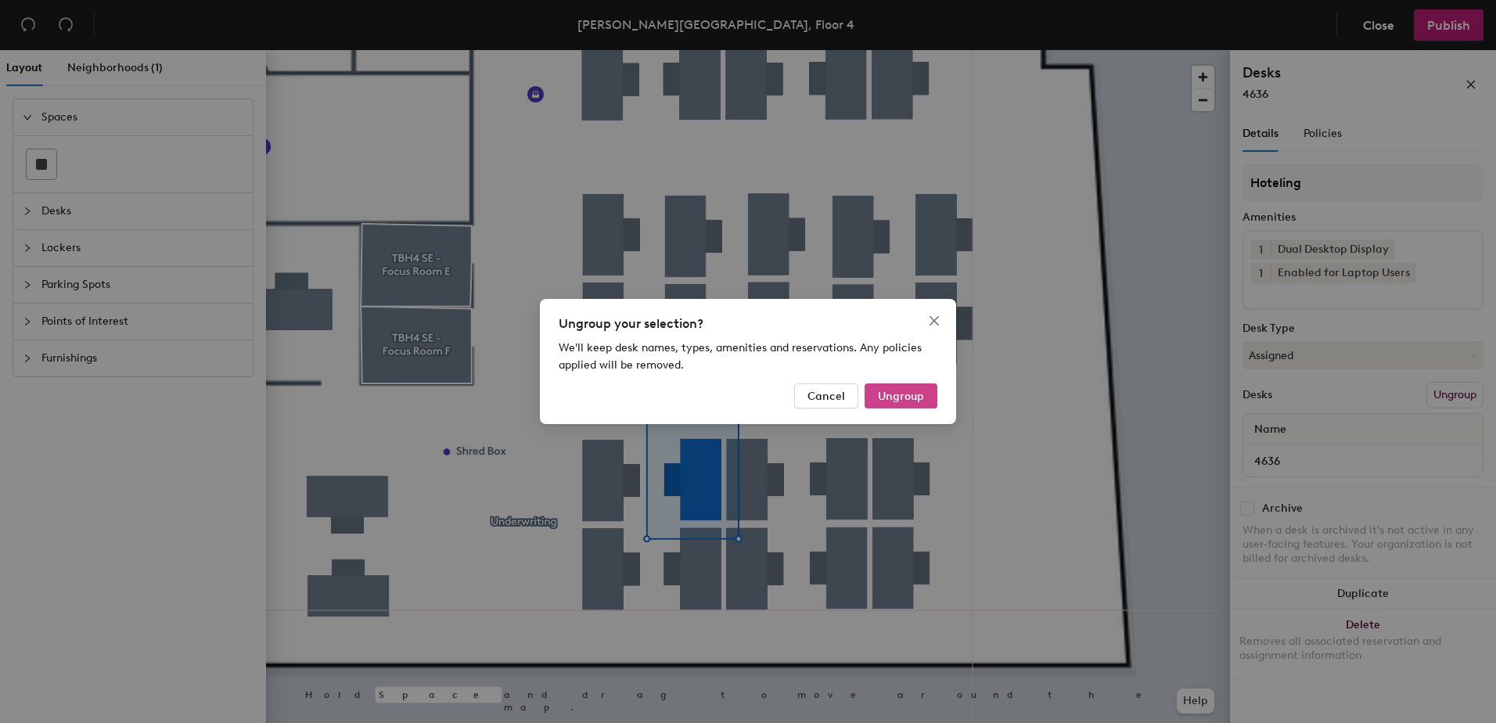
click at [900, 392] on span "Ungroup" at bounding box center [901, 396] width 46 height 13
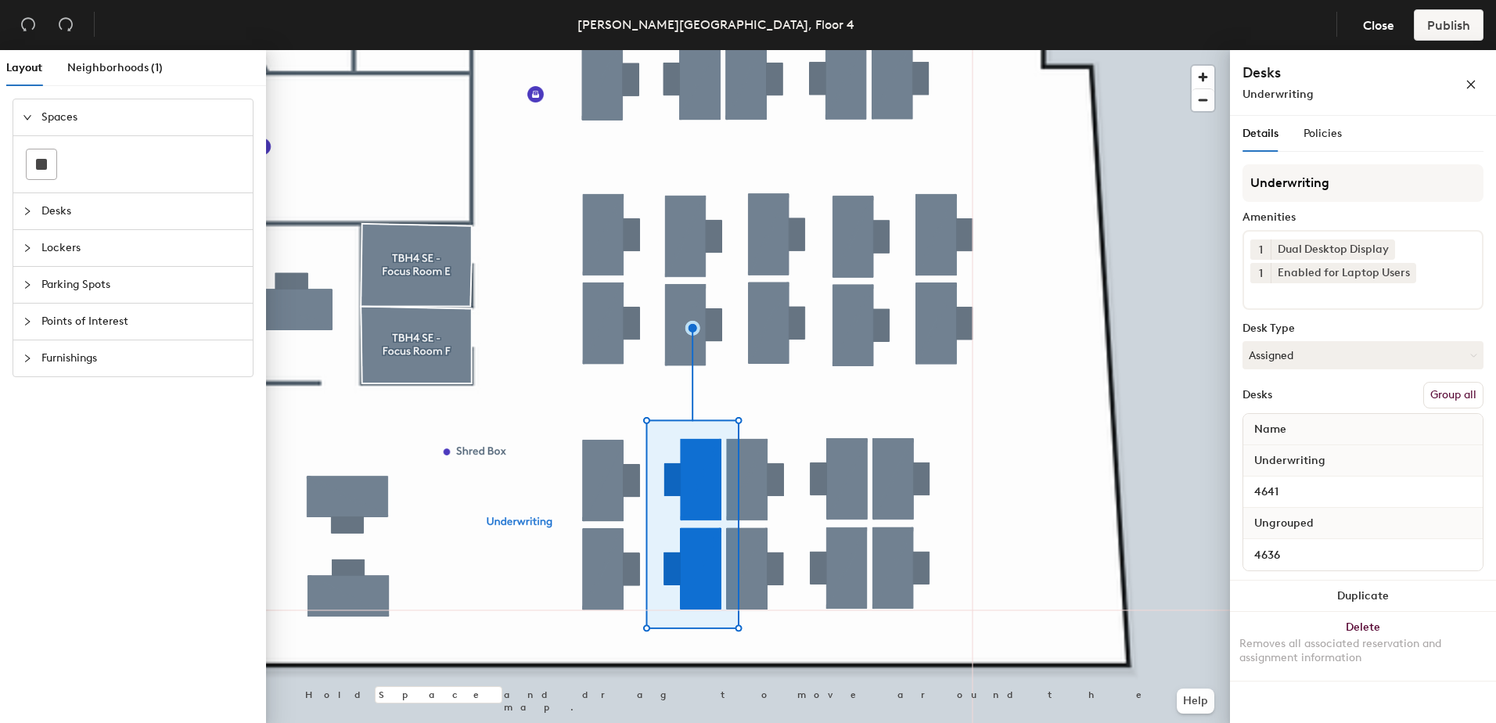
click at [1445, 392] on button "Group all" at bounding box center [1453, 395] width 60 height 27
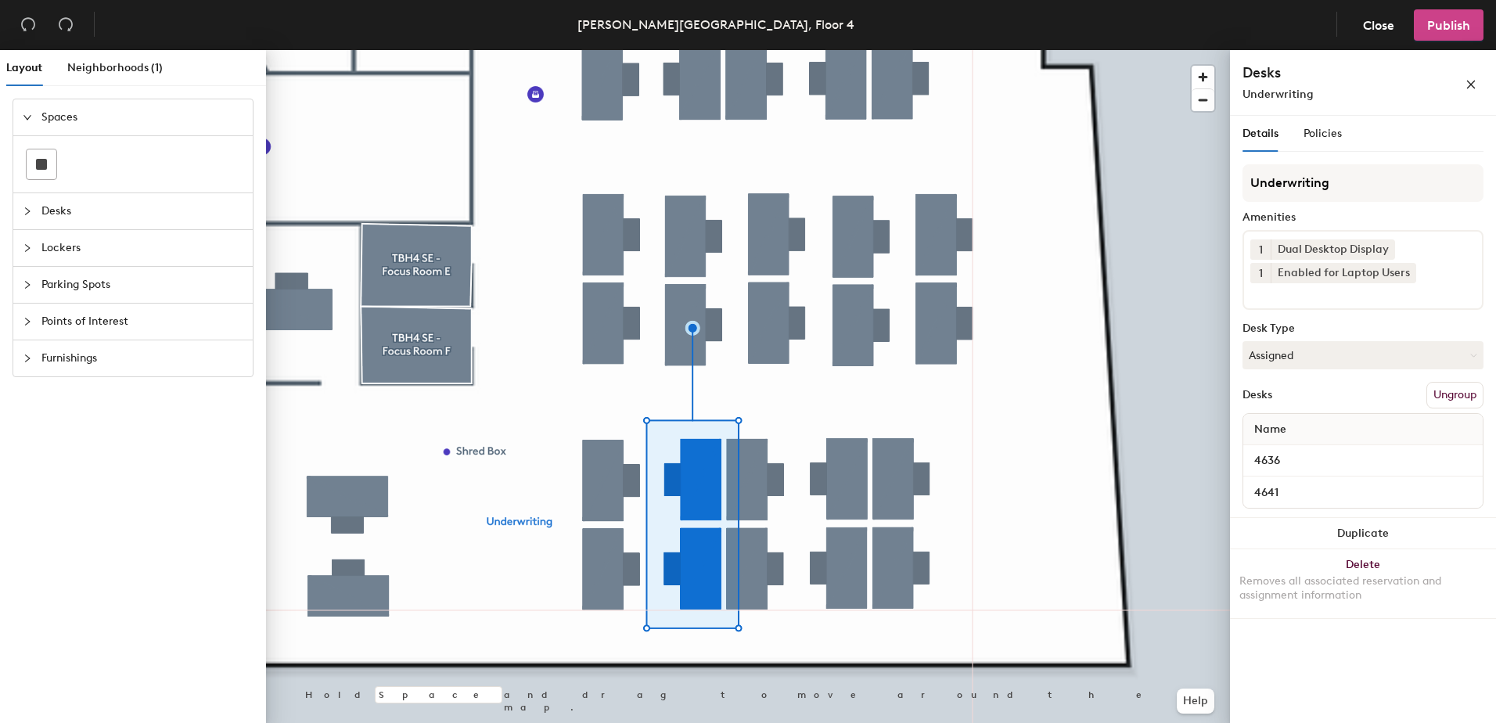
click at [1449, 32] on button "Publish" at bounding box center [1448, 24] width 70 height 31
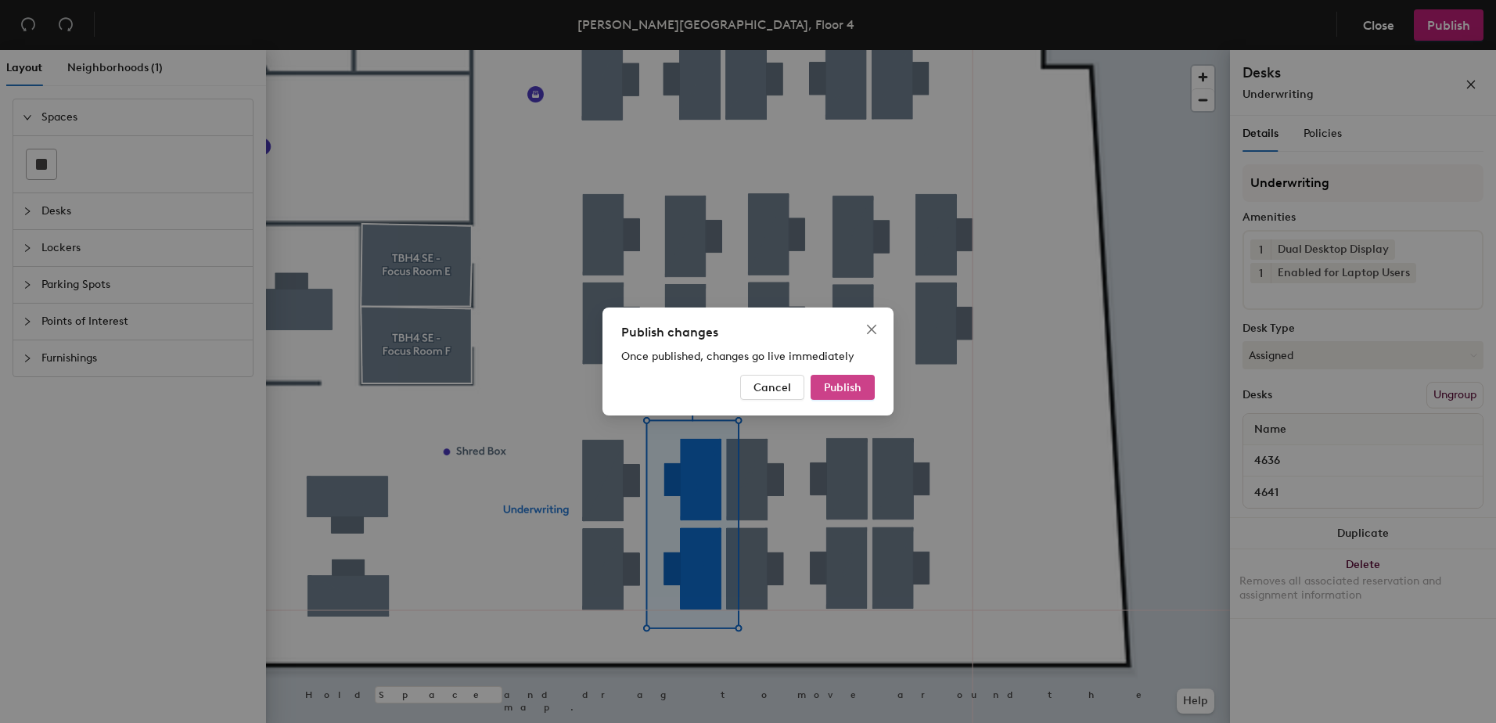
click at [834, 383] on span "Publish" at bounding box center [843, 387] width 38 height 13
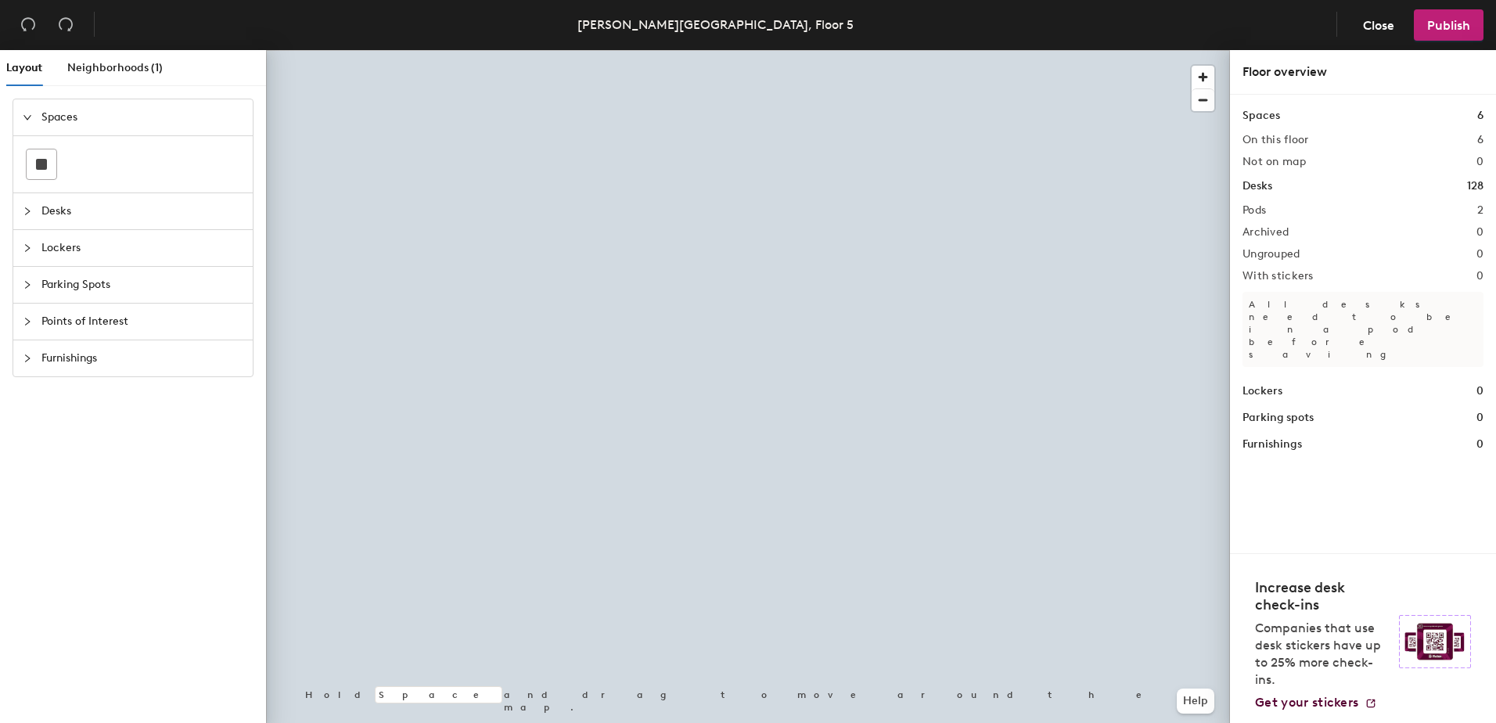
click at [738, 50] on div at bounding box center [748, 50] width 964 height 0
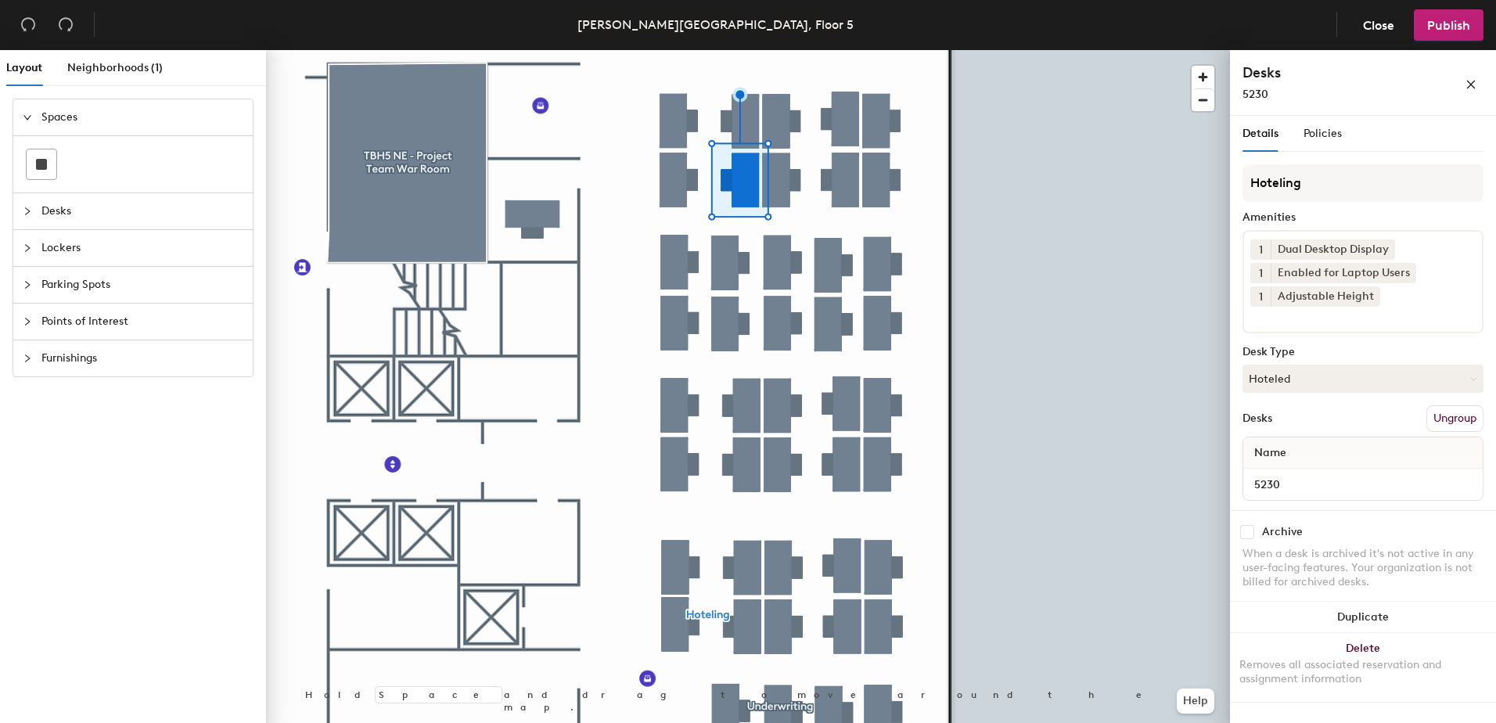
drag, startPoint x: 1285, startPoint y: 383, endPoint x: 1291, endPoint y: 402, distance: 20.3
click at [1285, 383] on button "Hoteled" at bounding box center [1362, 379] width 241 height 28
drag, startPoint x: 1295, startPoint y: 418, endPoint x: 1302, endPoint y: 424, distance: 8.3
click at [1296, 420] on div "Assigned" at bounding box center [1321, 426] width 156 height 23
click at [1442, 422] on button "Ungroup" at bounding box center [1454, 418] width 57 height 27
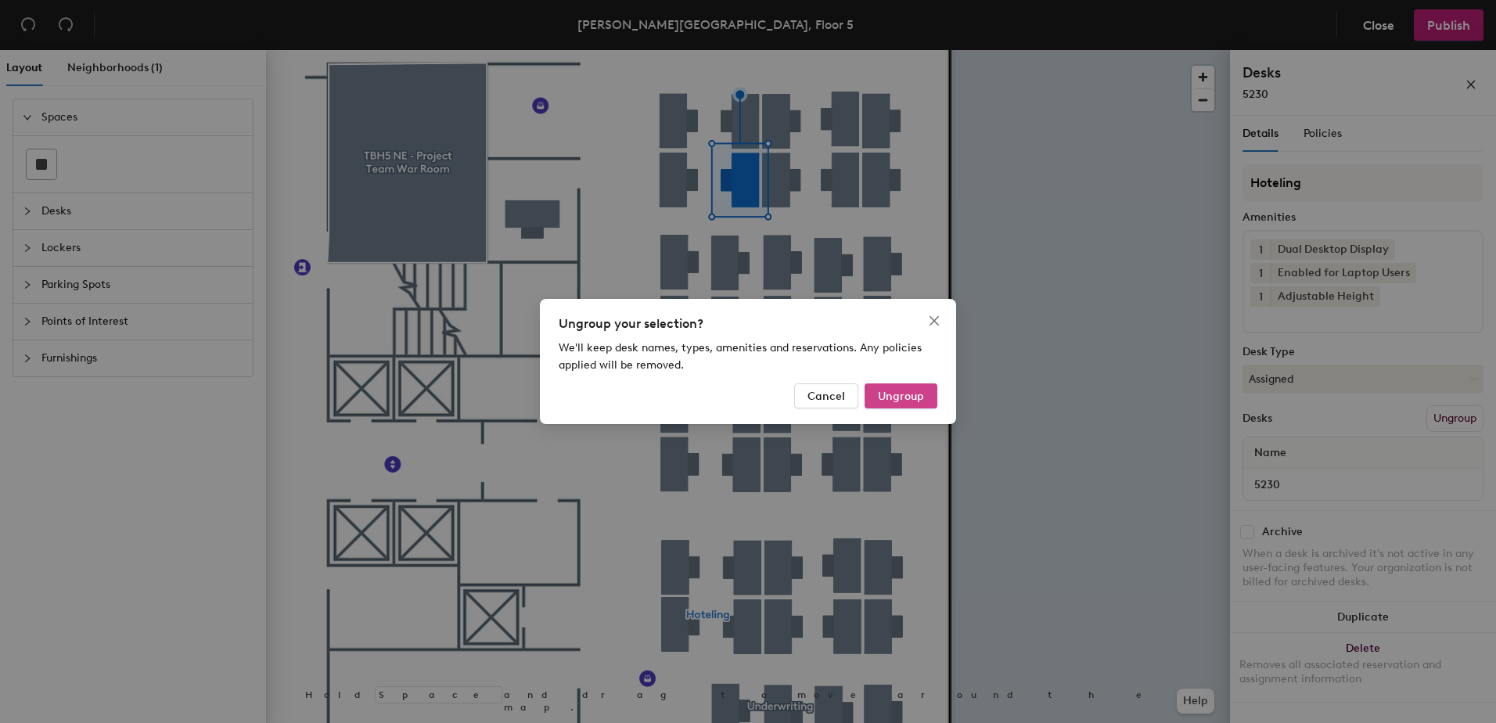
click at [890, 401] on span "Ungroup" at bounding box center [901, 396] width 46 height 13
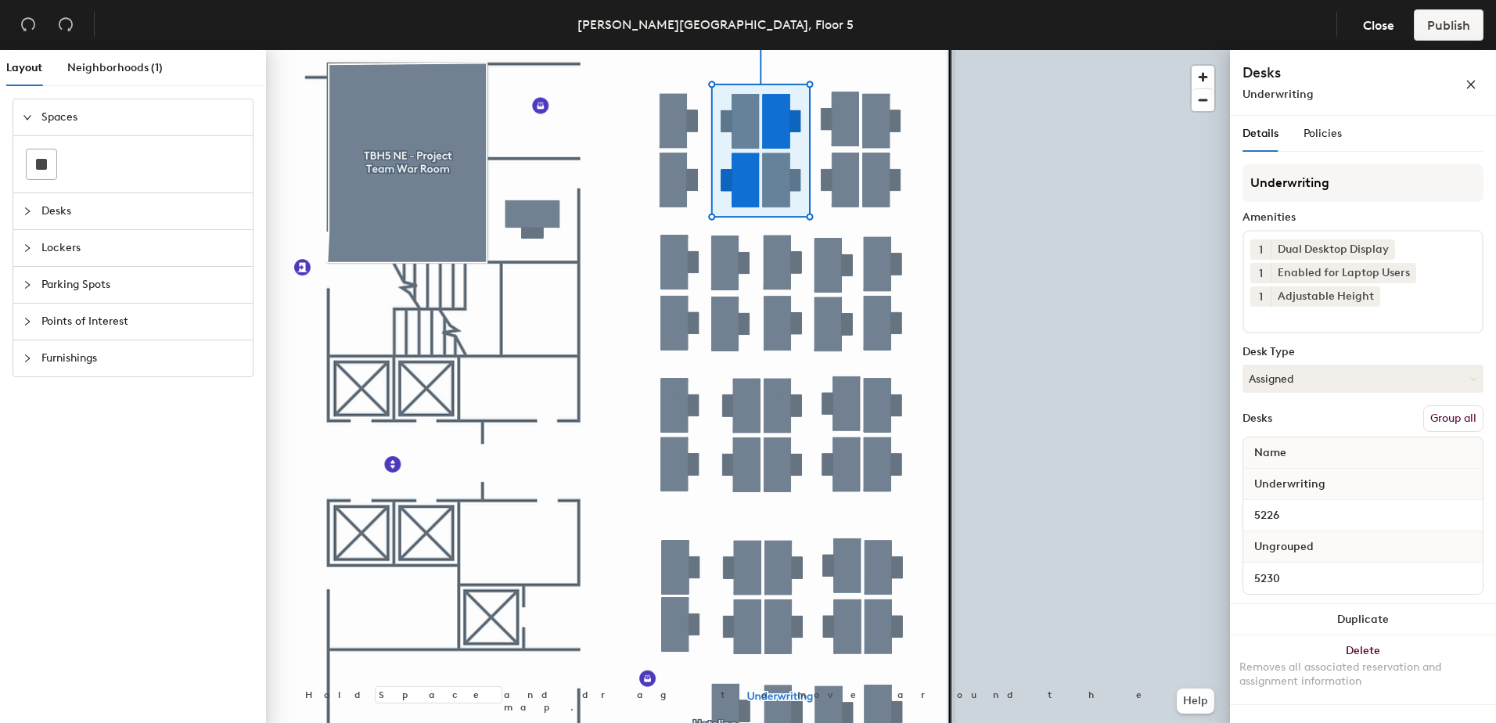
click at [1442, 422] on button "Group all" at bounding box center [1453, 418] width 60 height 27
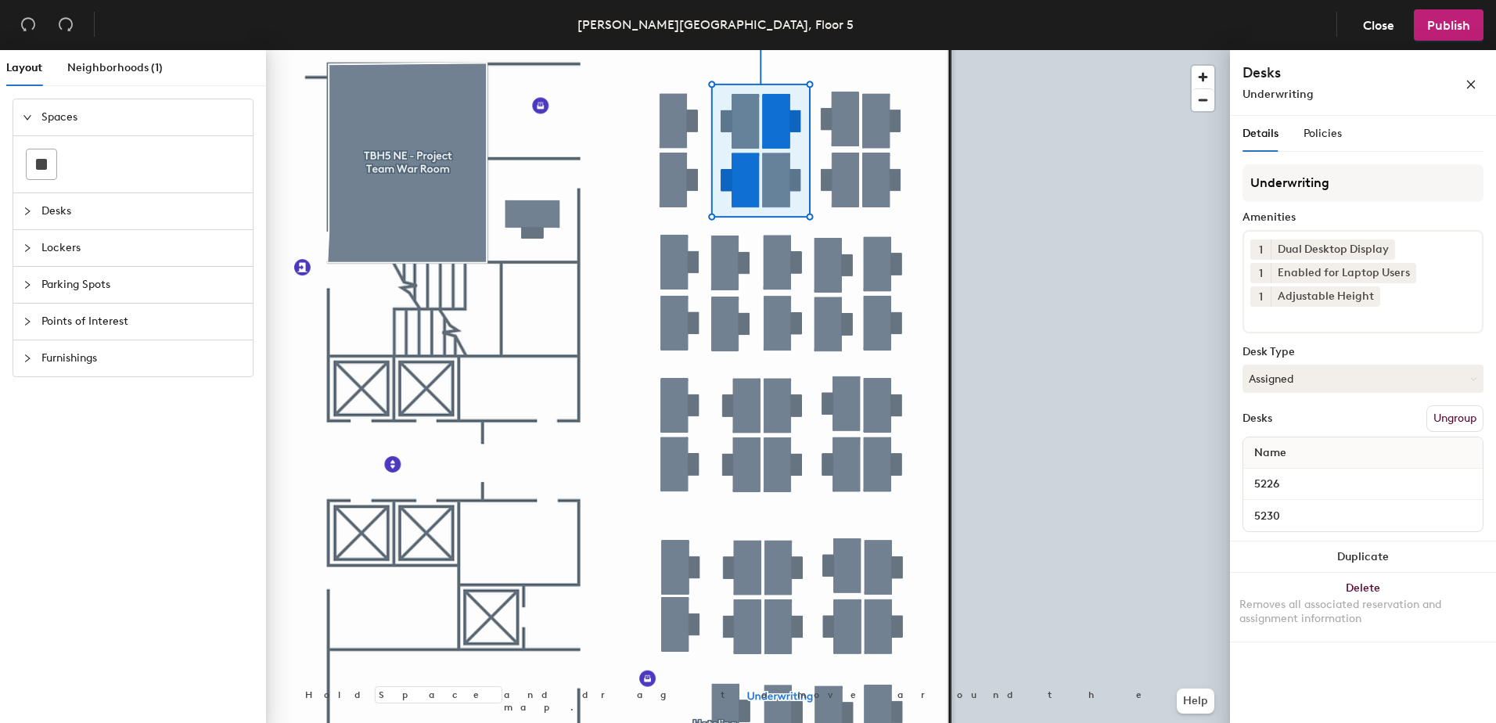
click at [1451, 44] on header "Thomas B. Hagen Building, Floor 5 Close Publish" at bounding box center [748, 25] width 1496 height 50
drag, startPoint x: 1443, startPoint y: 25, endPoint x: 1435, endPoint y: 27, distance: 8.0
click at [1435, 27] on span "Publish" at bounding box center [1448, 25] width 43 height 15
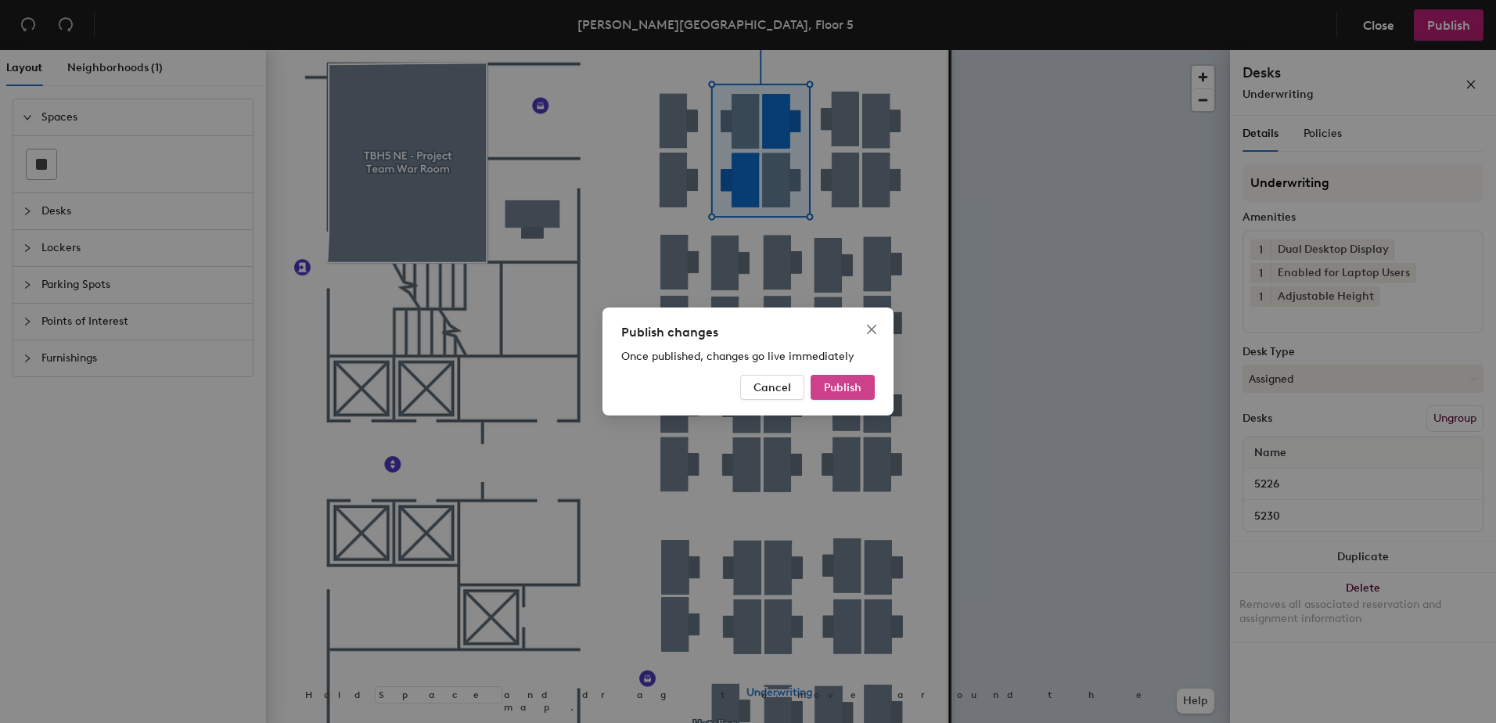
click at [863, 375] on button "Publish" at bounding box center [842, 387] width 64 height 25
click at [858, 388] on span "Publish" at bounding box center [843, 387] width 38 height 13
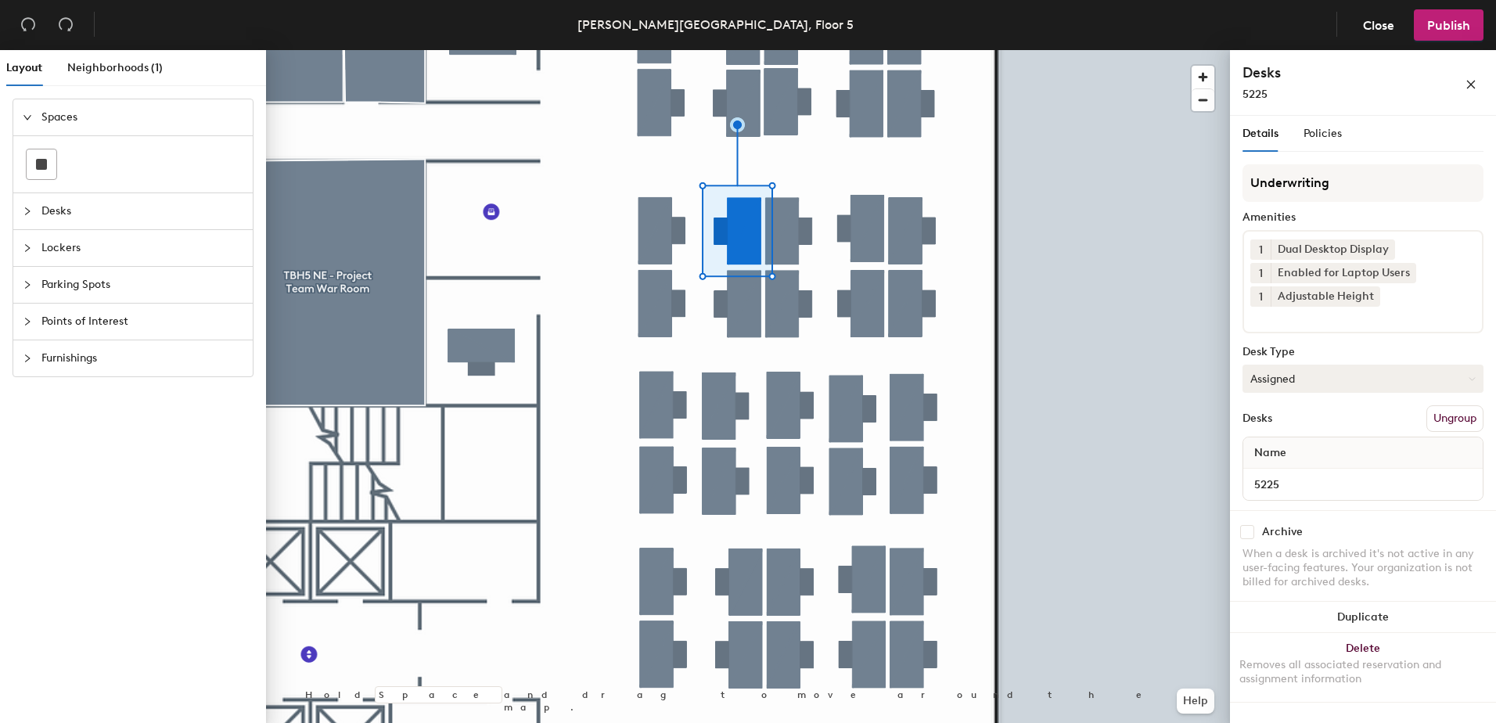
click at [1306, 379] on button "Assigned" at bounding box center [1362, 379] width 241 height 28
click at [1320, 475] on div "Hoteled" at bounding box center [1321, 473] width 156 height 23
click at [1437, 419] on button "Ungroup" at bounding box center [1454, 418] width 57 height 27
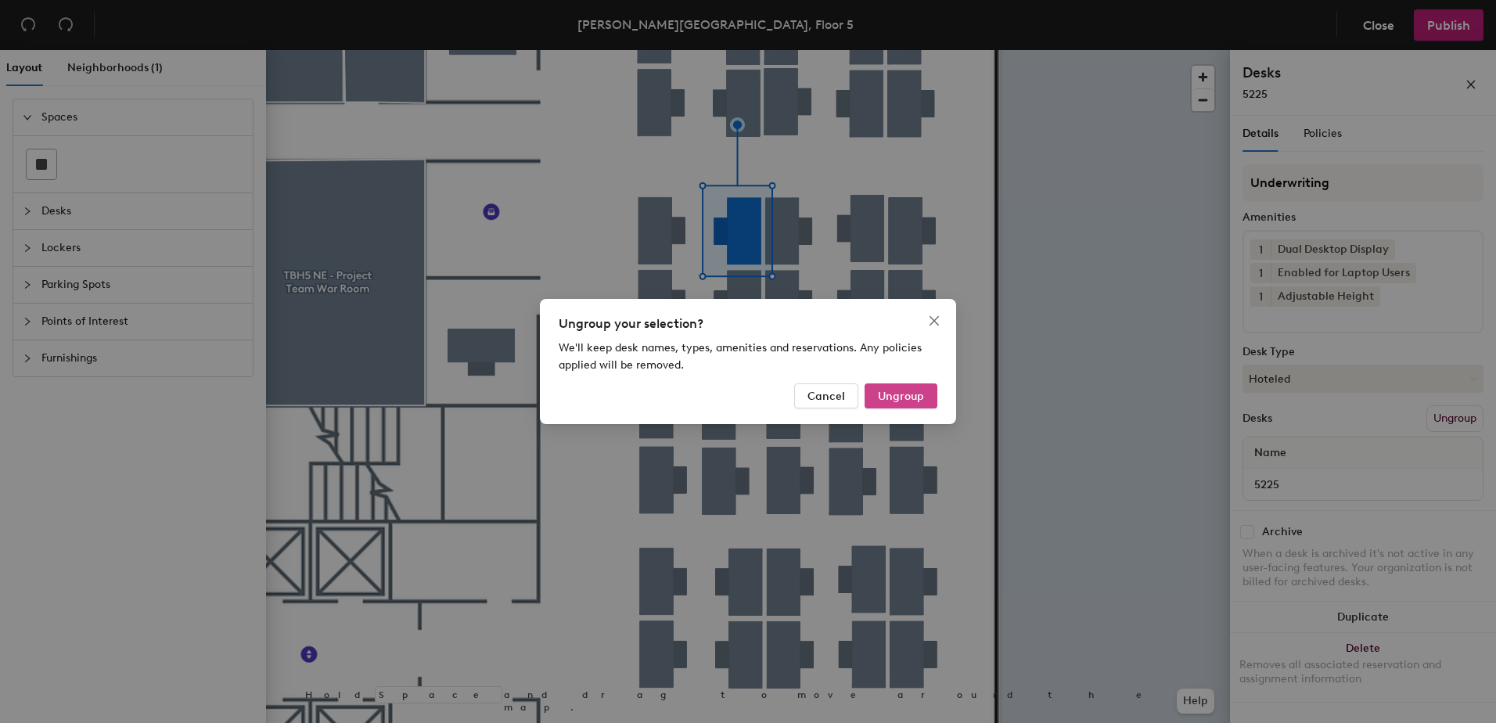
click at [900, 397] on span "Ungroup" at bounding box center [901, 396] width 46 height 13
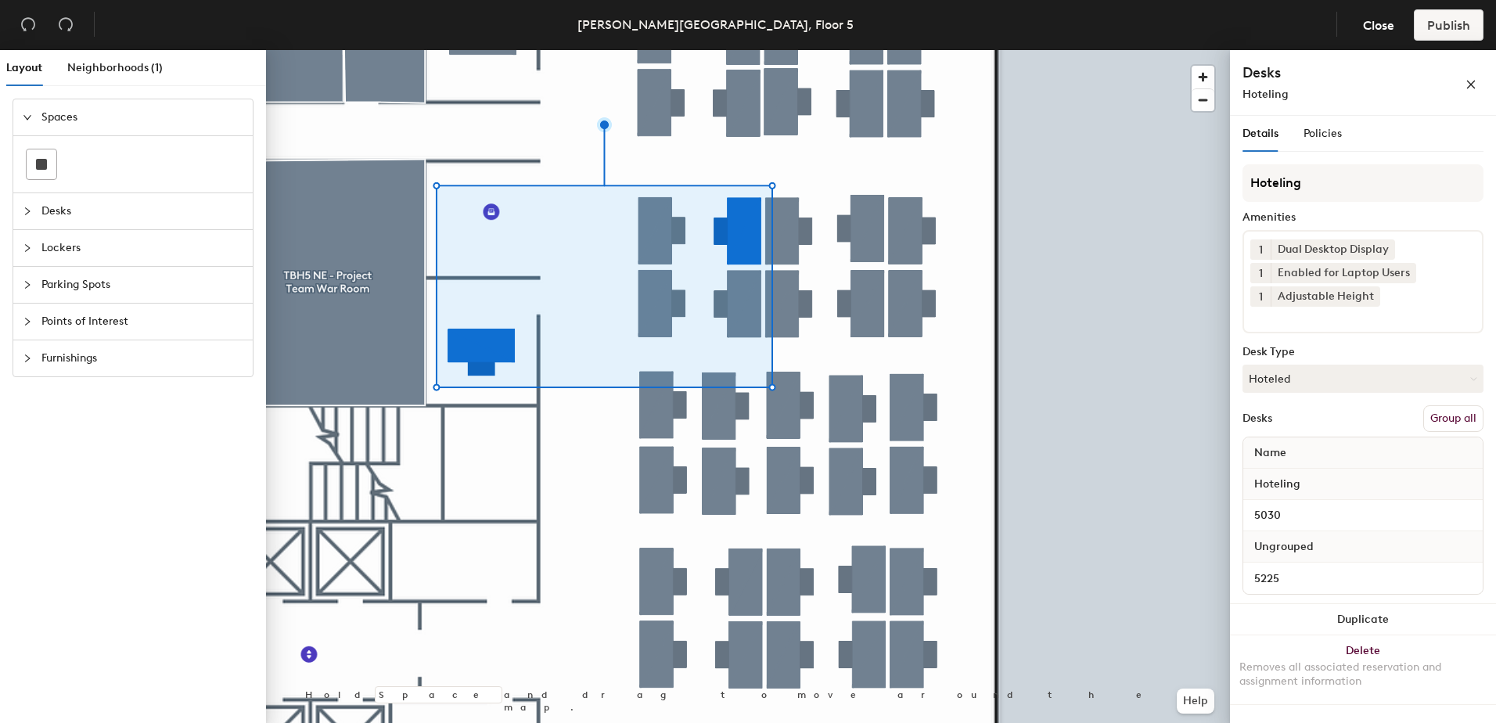
click at [1468, 411] on button "Group all" at bounding box center [1453, 418] width 60 height 27
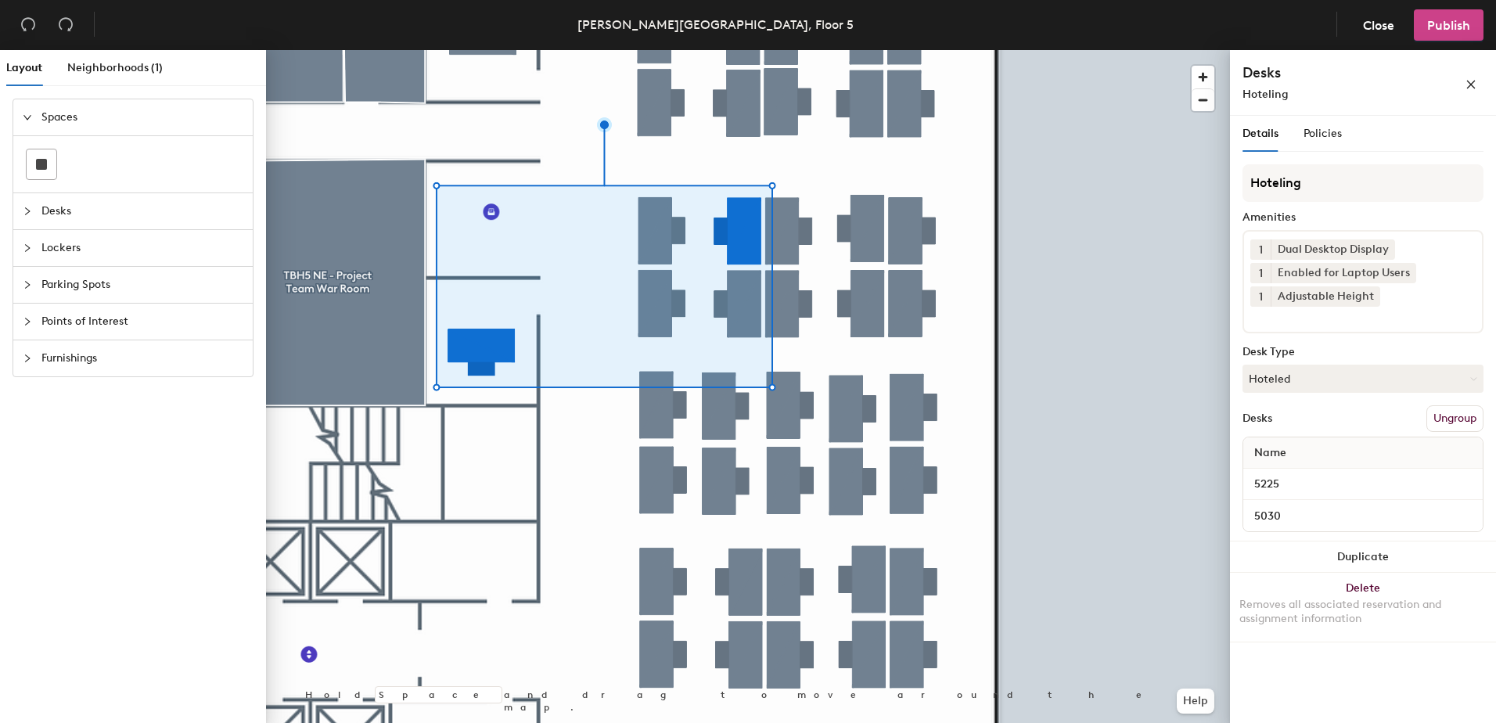
click at [1442, 29] on button "Publish" at bounding box center [1448, 24] width 70 height 31
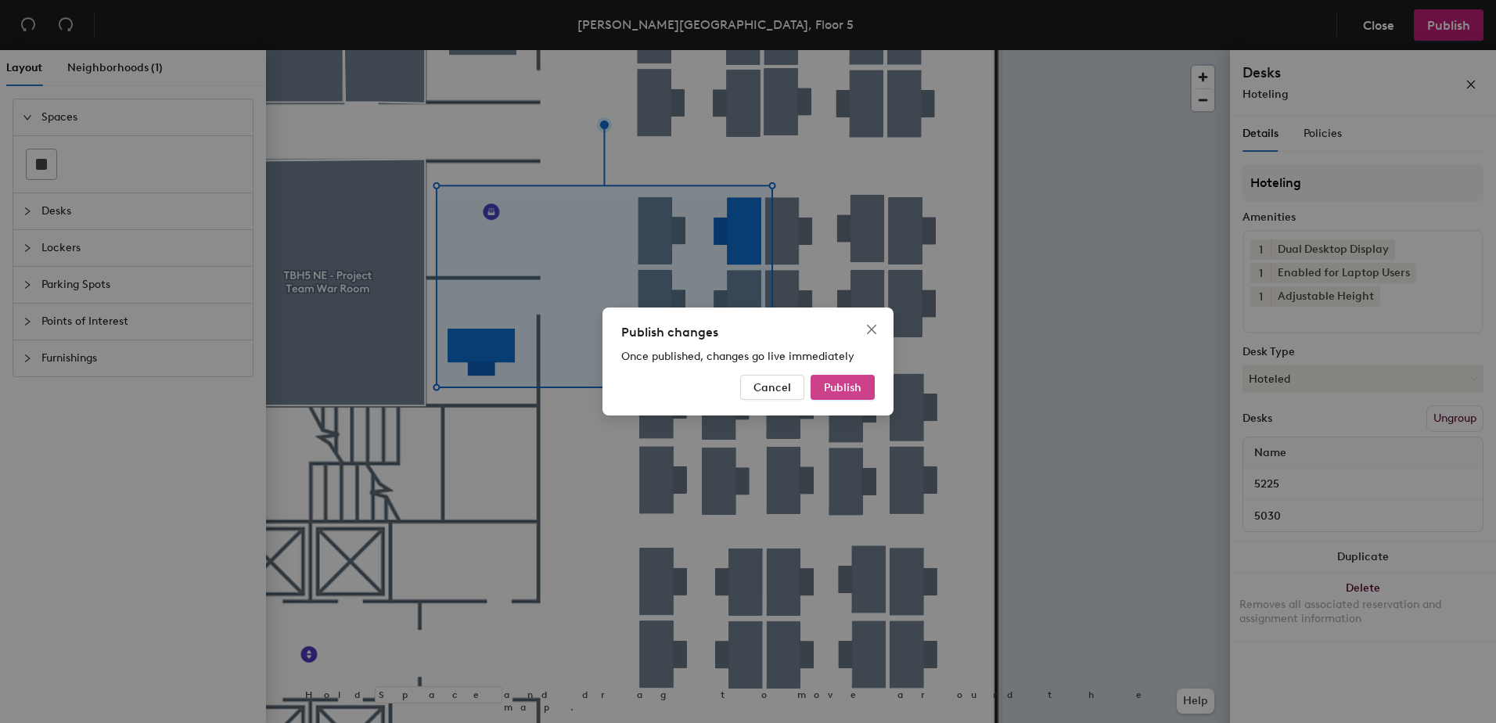
click at [838, 383] on button "Publish" at bounding box center [842, 387] width 64 height 25
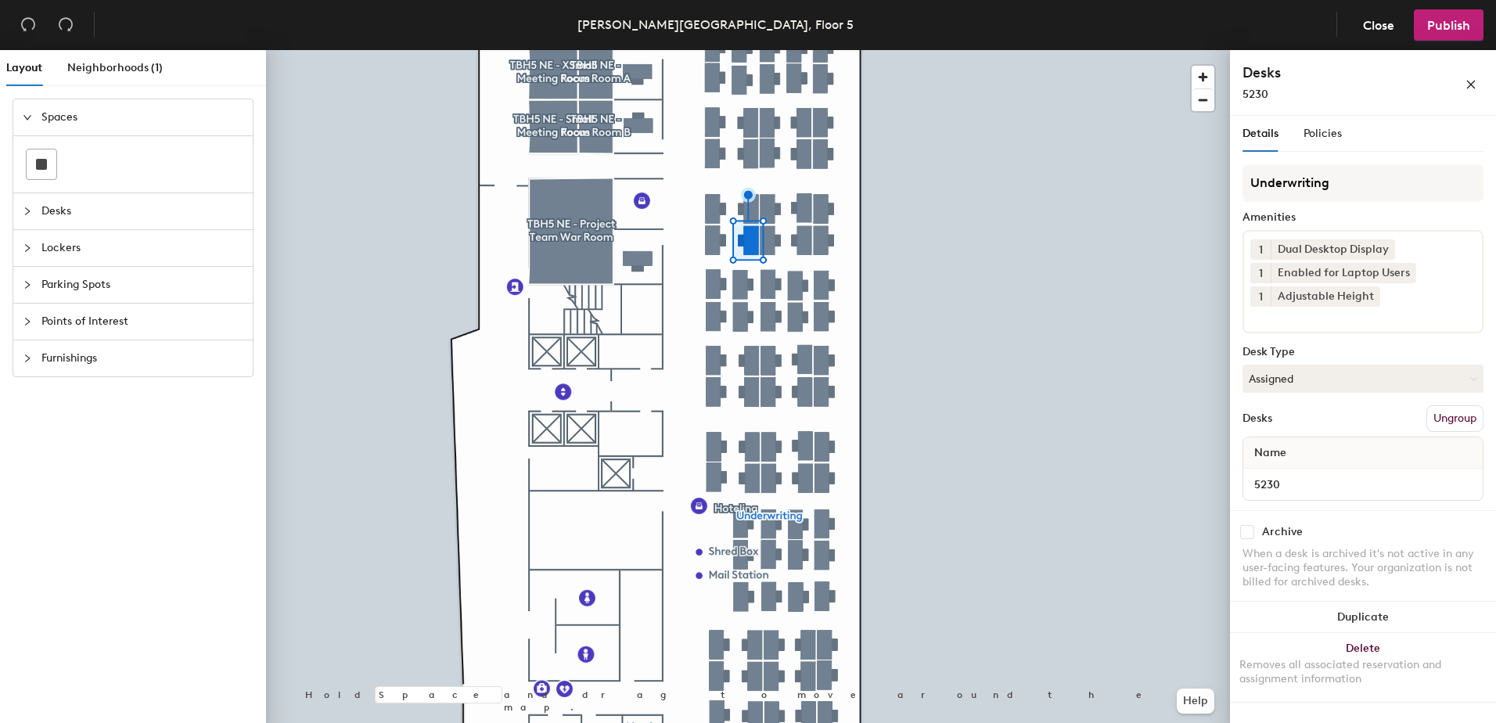
click at [750, 50] on div at bounding box center [748, 50] width 964 height 0
click at [769, 50] on div at bounding box center [748, 50] width 964 height 0
drag, startPoint x: 1284, startPoint y: 372, endPoint x: 1286, endPoint y: 382, distance: 9.5
click at [1284, 373] on button "Hoteled" at bounding box center [1362, 379] width 241 height 28
click at [1299, 418] on div "Assigned" at bounding box center [1321, 426] width 156 height 23
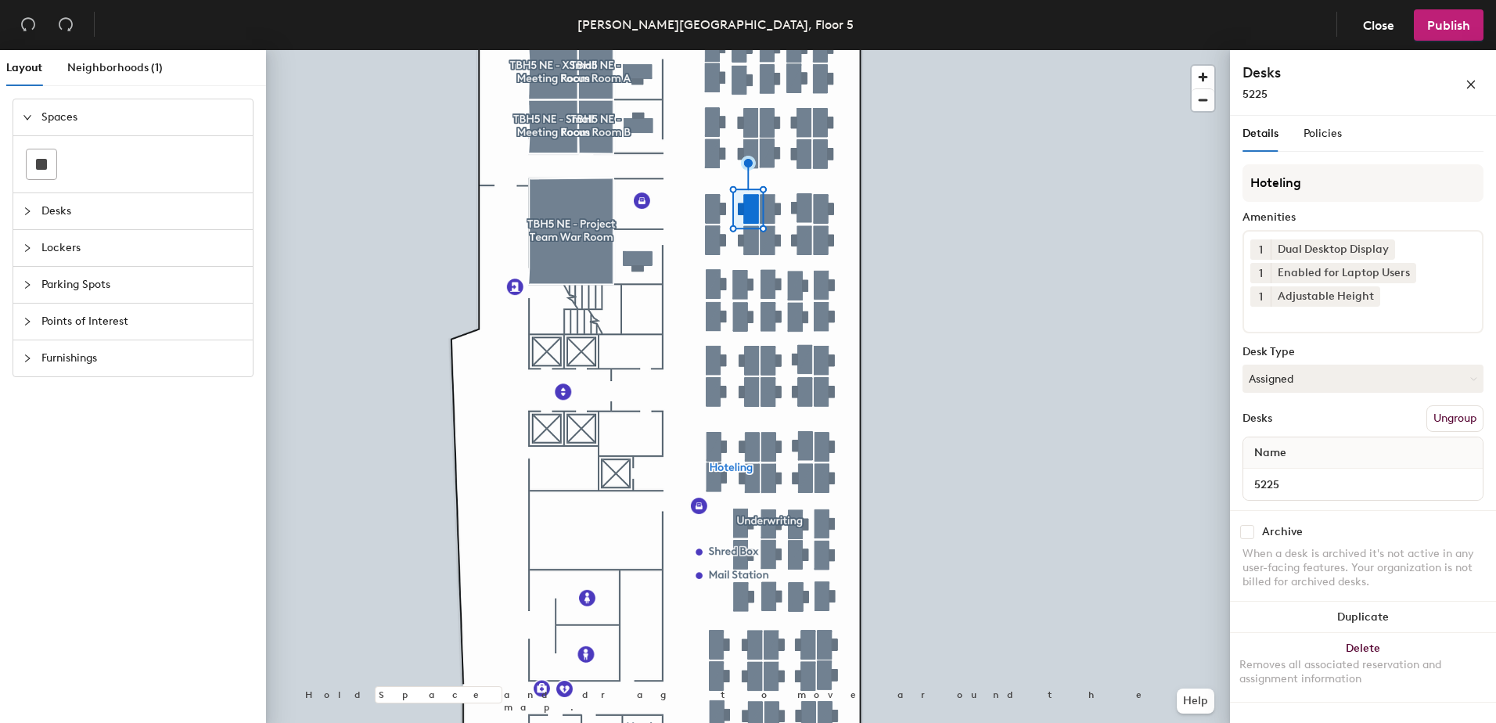
click at [1439, 418] on button "Ungroup" at bounding box center [1454, 418] width 57 height 27
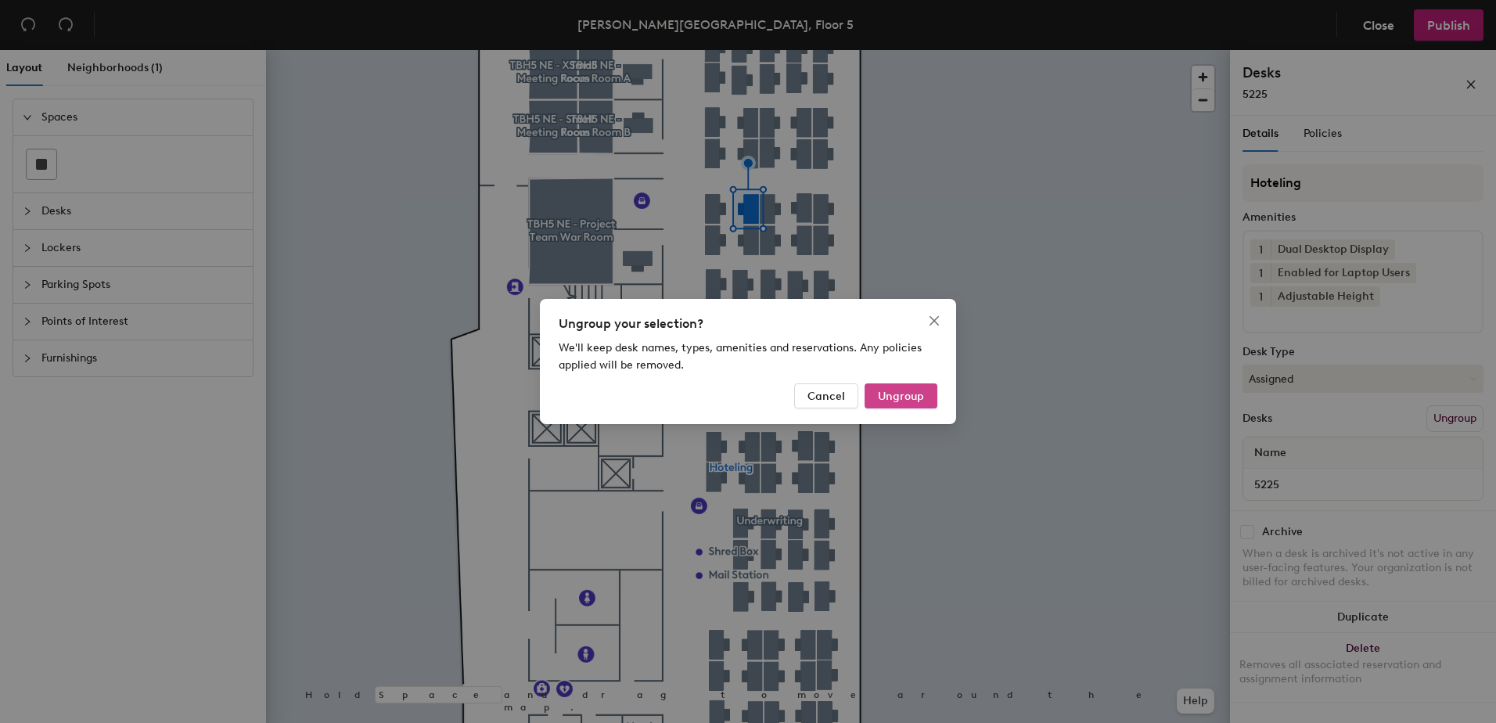
click at [897, 390] on button "Ungroup" at bounding box center [900, 395] width 73 height 25
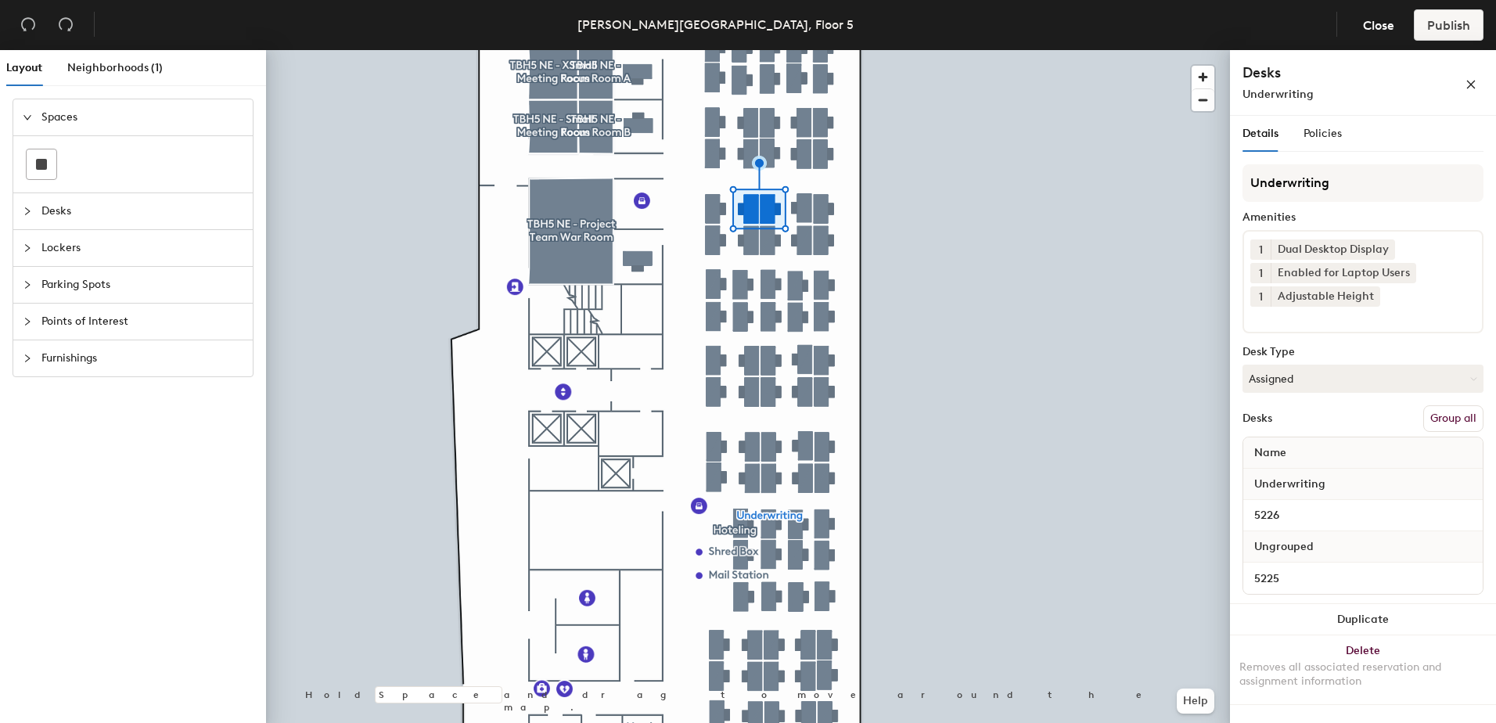
drag, startPoint x: 1450, startPoint y: 421, endPoint x: 1435, endPoint y: 309, distance: 112.8
click at [1450, 418] on button "Group all" at bounding box center [1453, 418] width 60 height 27
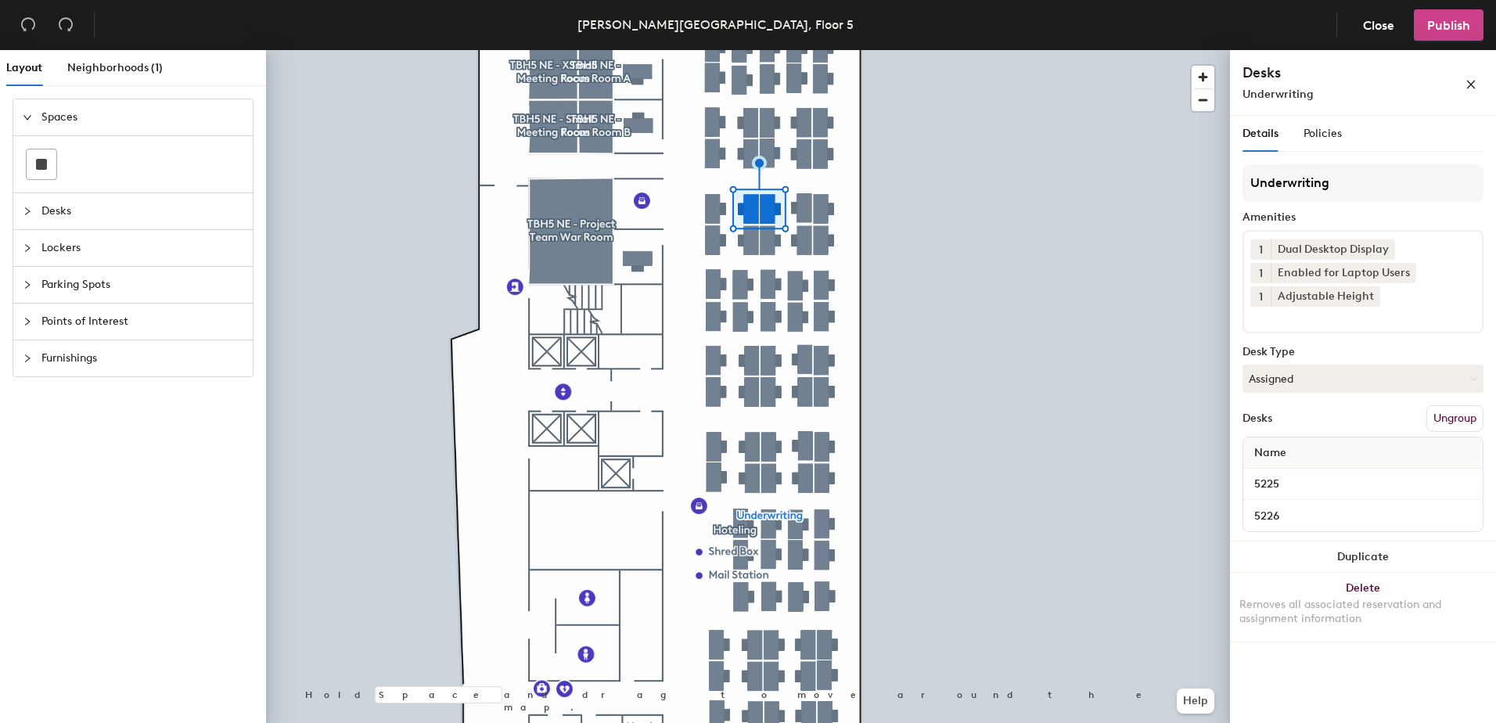
click at [1447, 26] on span "Publish" at bounding box center [1448, 25] width 43 height 15
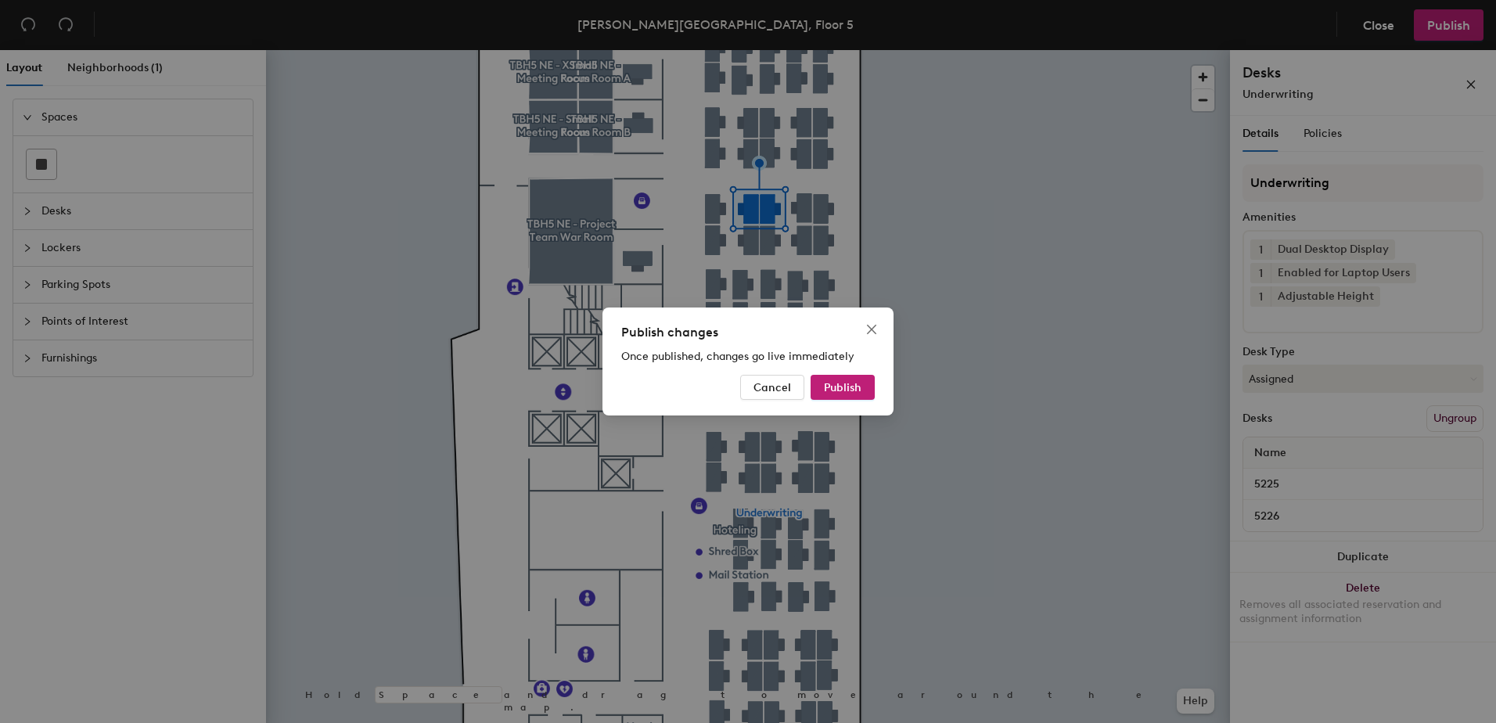
drag, startPoint x: 857, startPoint y: 385, endPoint x: 824, endPoint y: 409, distance: 40.2
click at [846, 389] on button "Publish" at bounding box center [842, 387] width 64 height 25
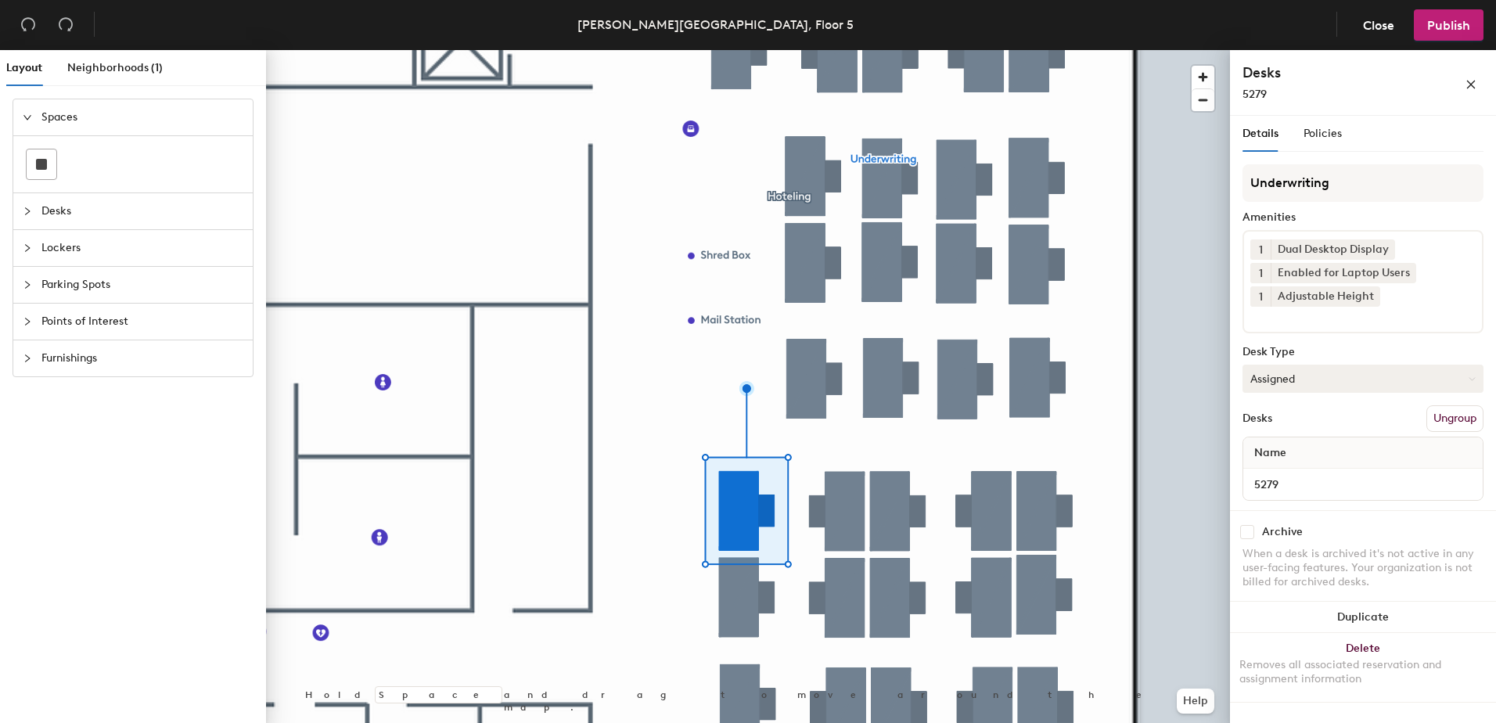
click at [1396, 383] on button "Assigned" at bounding box center [1362, 379] width 241 height 28
click at [1327, 479] on div "Hoteled" at bounding box center [1321, 473] width 156 height 23
click at [1460, 417] on button "Ungroup" at bounding box center [1454, 418] width 57 height 27
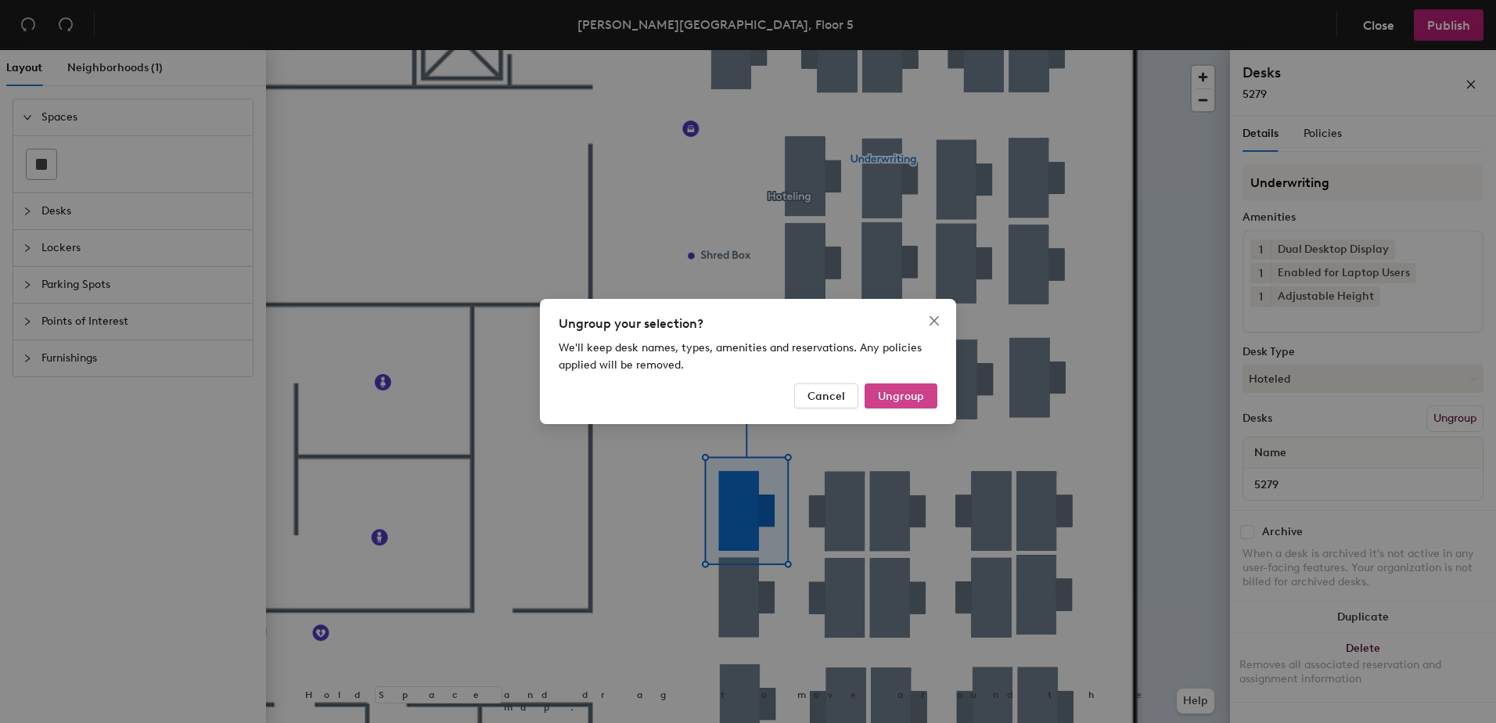
click at [880, 390] on span "Ungroup" at bounding box center [901, 396] width 46 height 13
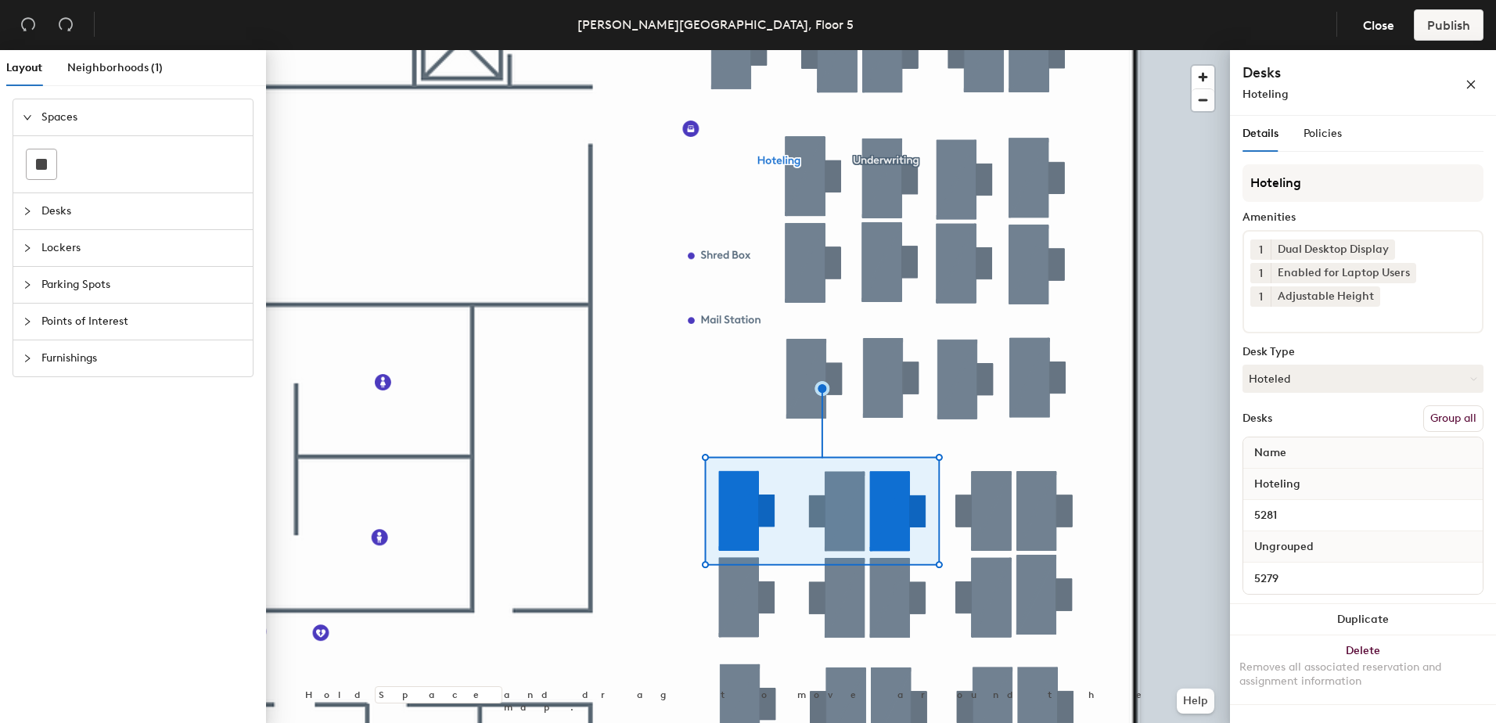
click at [1446, 409] on button "Group all" at bounding box center [1453, 418] width 60 height 27
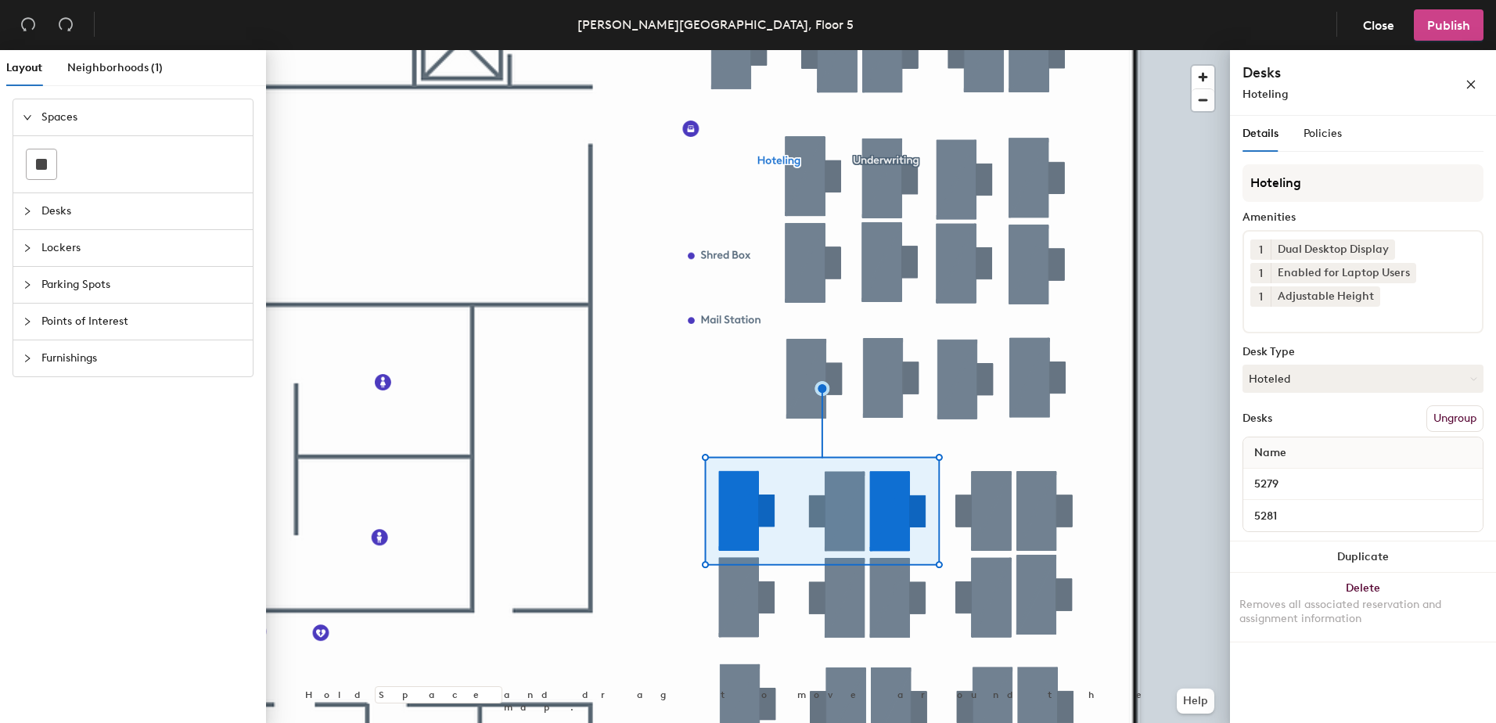
click at [1463, 34] on button "Publish" at bounding box center [1448, 24] width 70 height 31
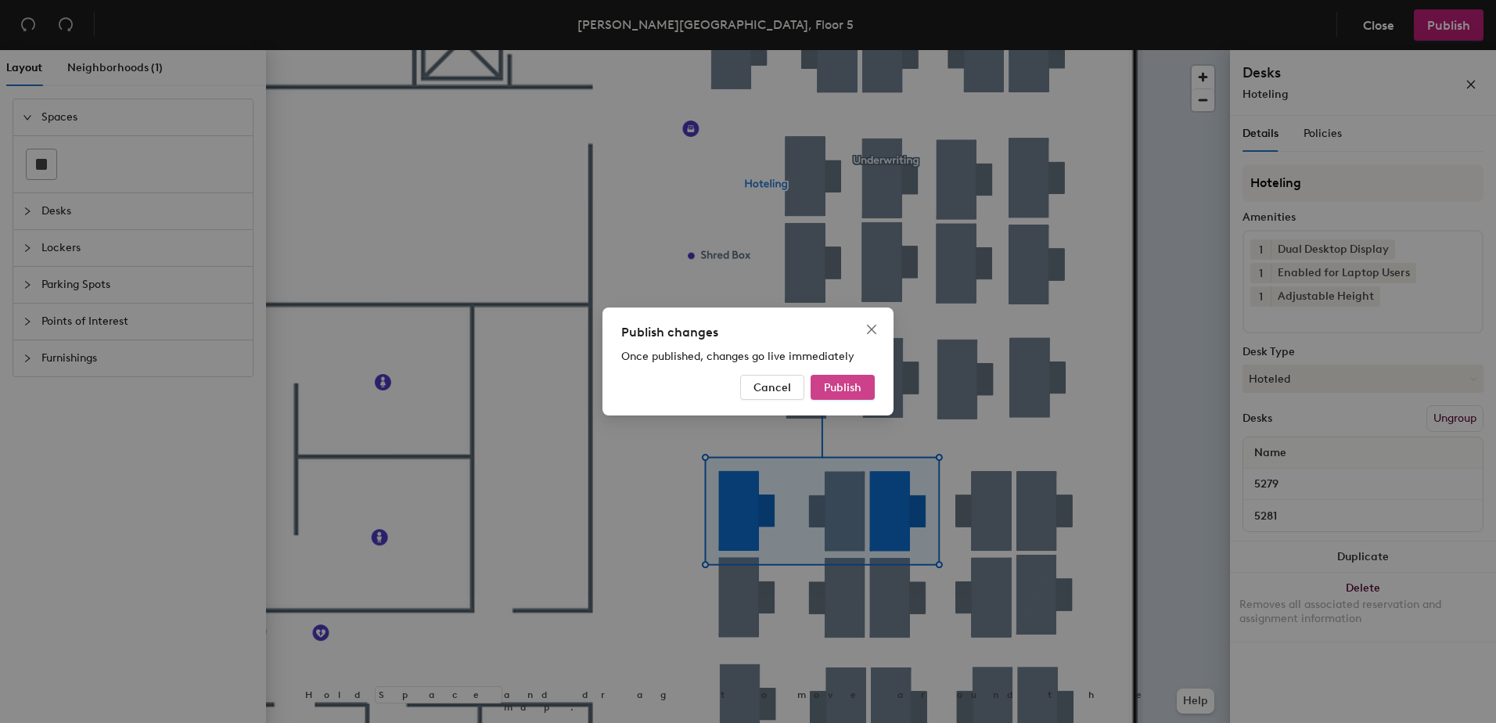
click at [856, 391] on button "Publish" at bounding box center [842, 387] width 64 height 25
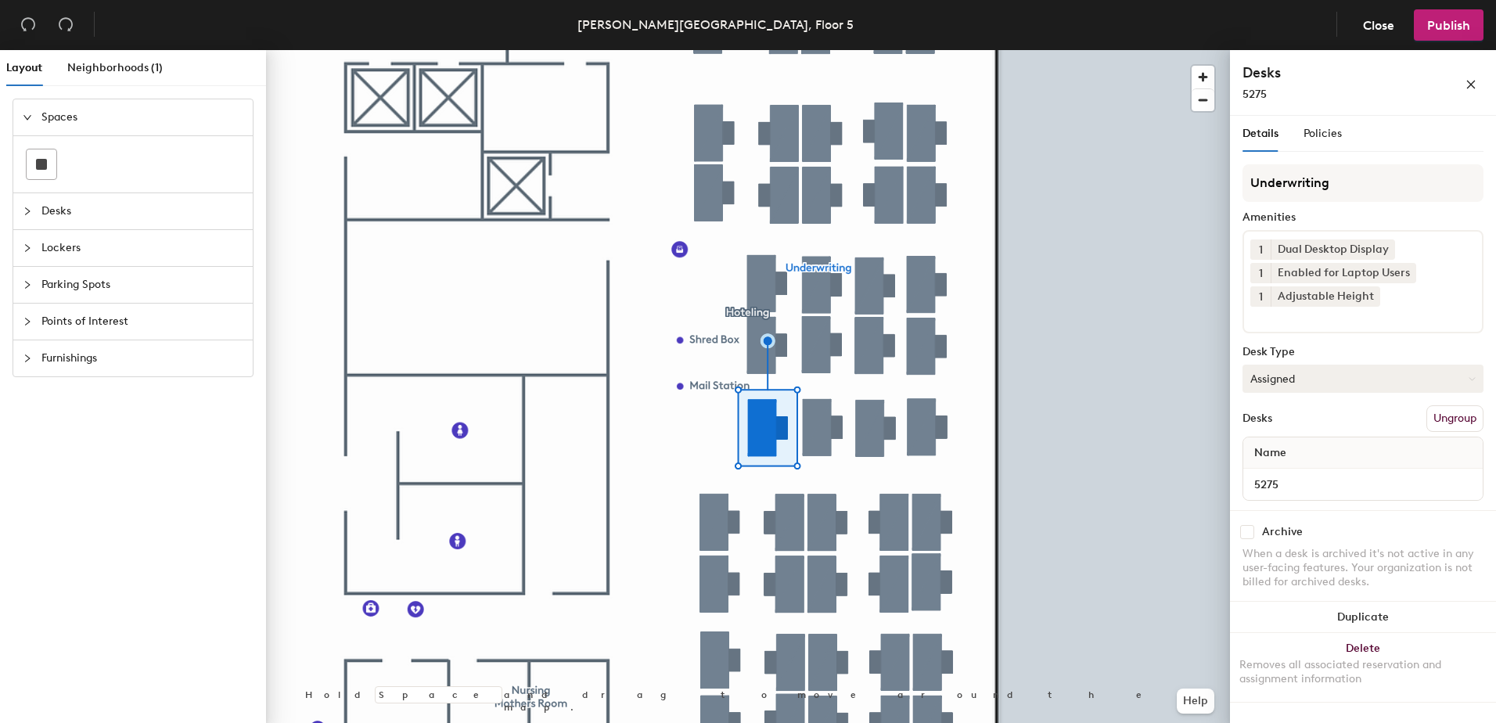
click at [1260, 372] on button "Assigned" at bounding box center [1362, 379] width 241 height 28
click at [1281, 472] on div "Hoteled" at bounding box center [1321, 473] width 156 height 23
click at [1450, 416] on button "Ungroup" at bounding box center [1454, 418] width 57 height 27
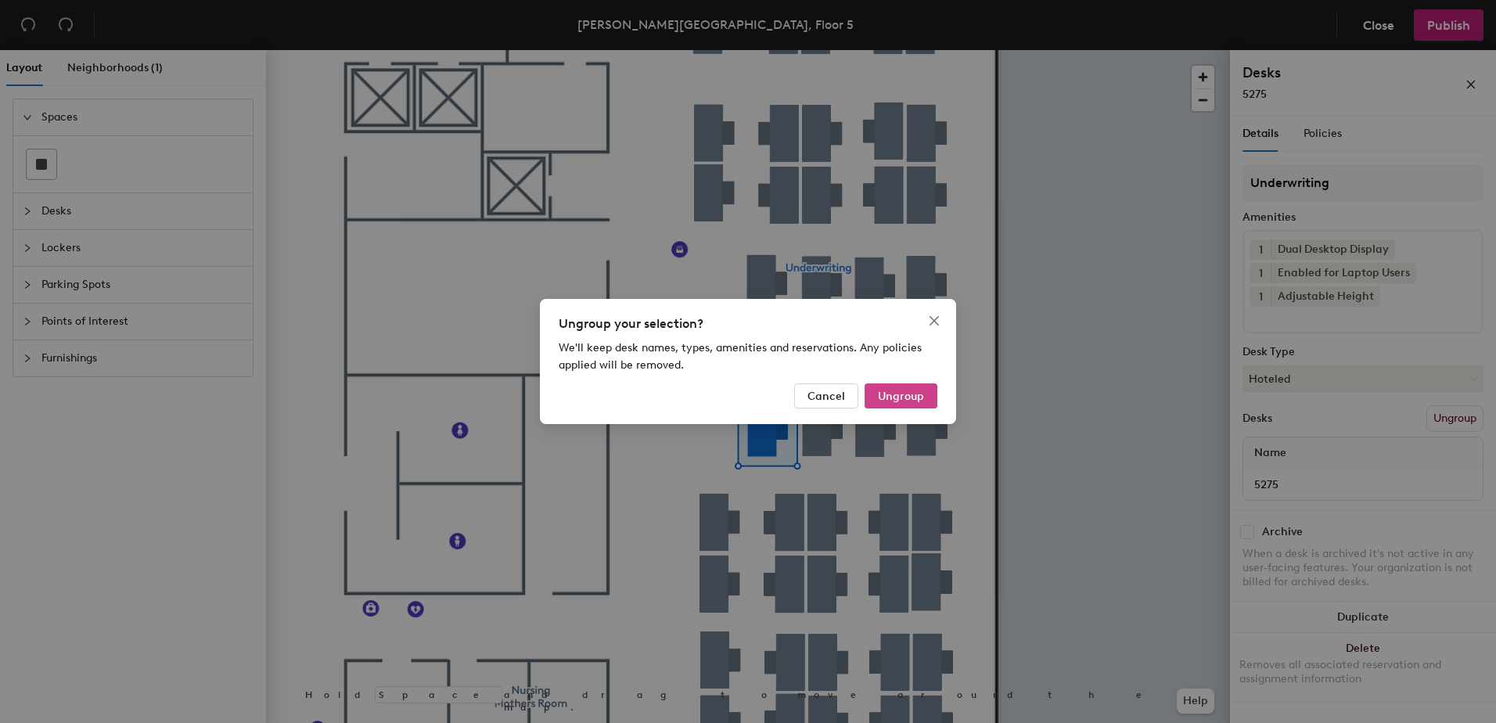
click at [914, 397] on span "Ungroup" at bounding box center [901, 396] width 46 height 13
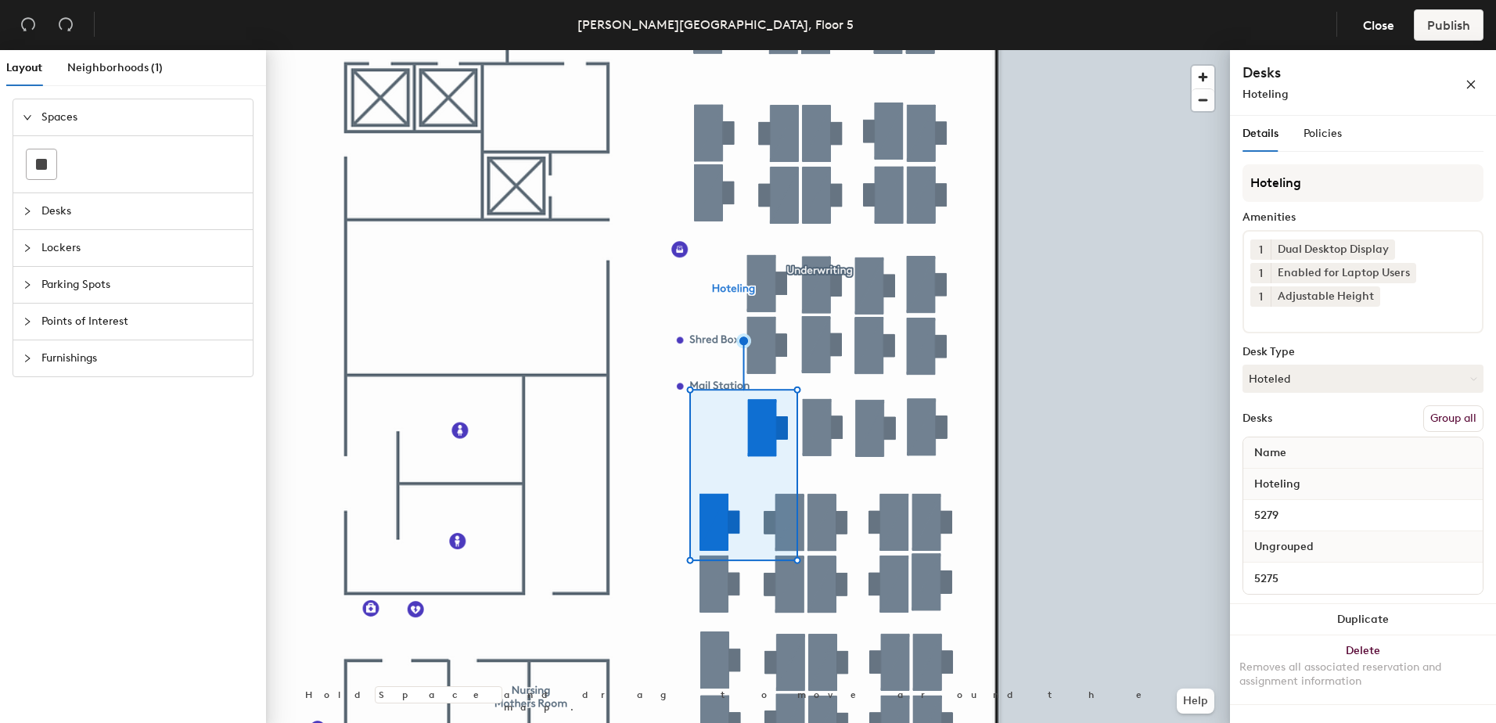
click at [1467, 422] on button "Group all" at bounding box center [1453, 418] width 60 height 27
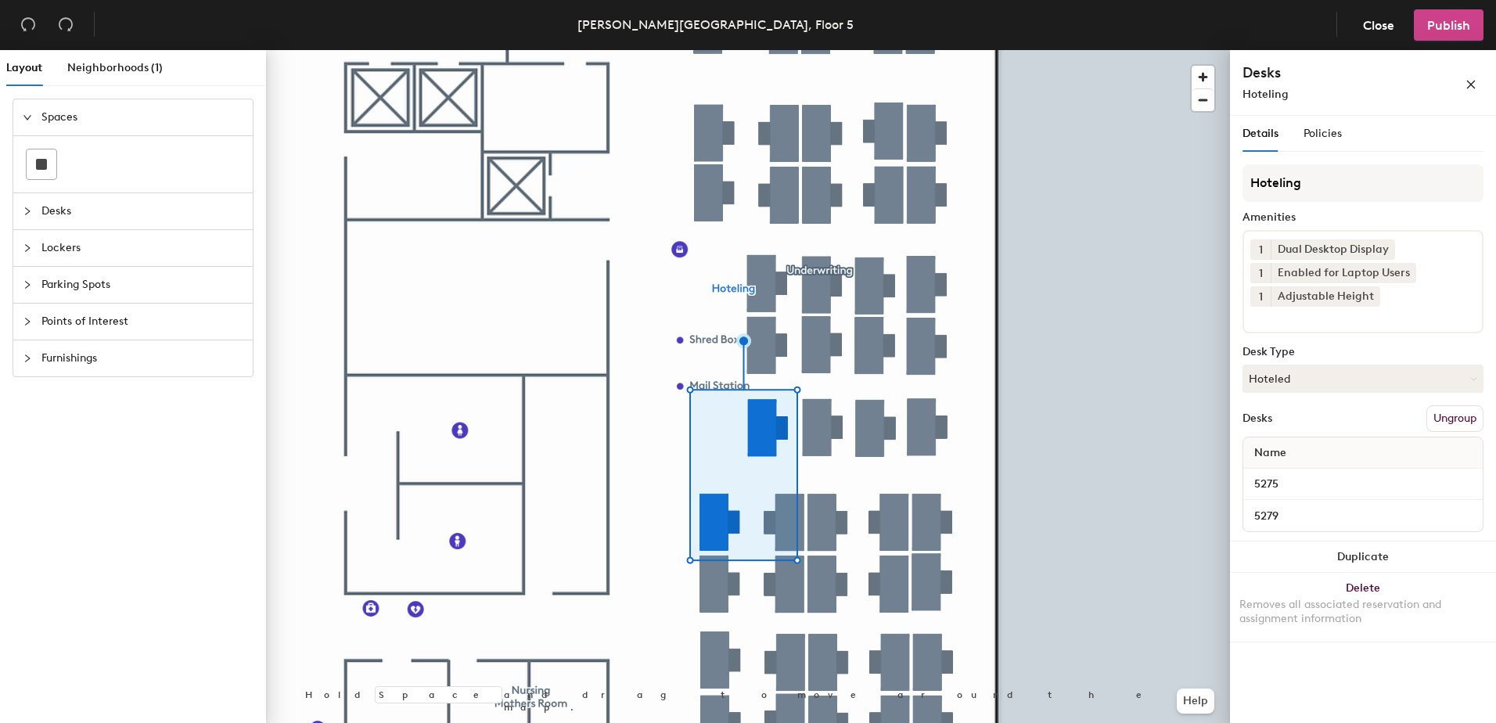
click at [1445, 24] on span "Publish" at bounding box center [1448, 25] width 43 height 15
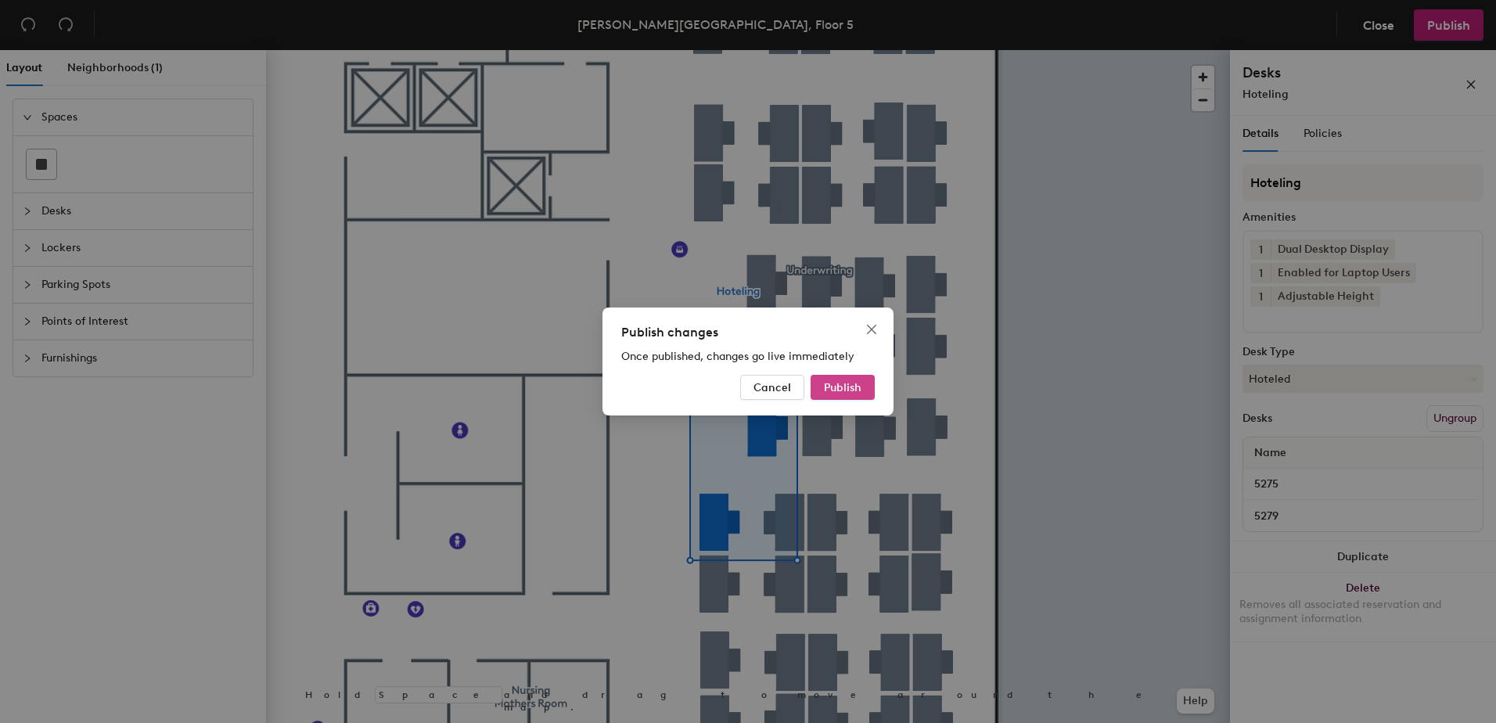
click at [823, 380] on button "Publish" at bounding box center [842, 387] width 64 height 25
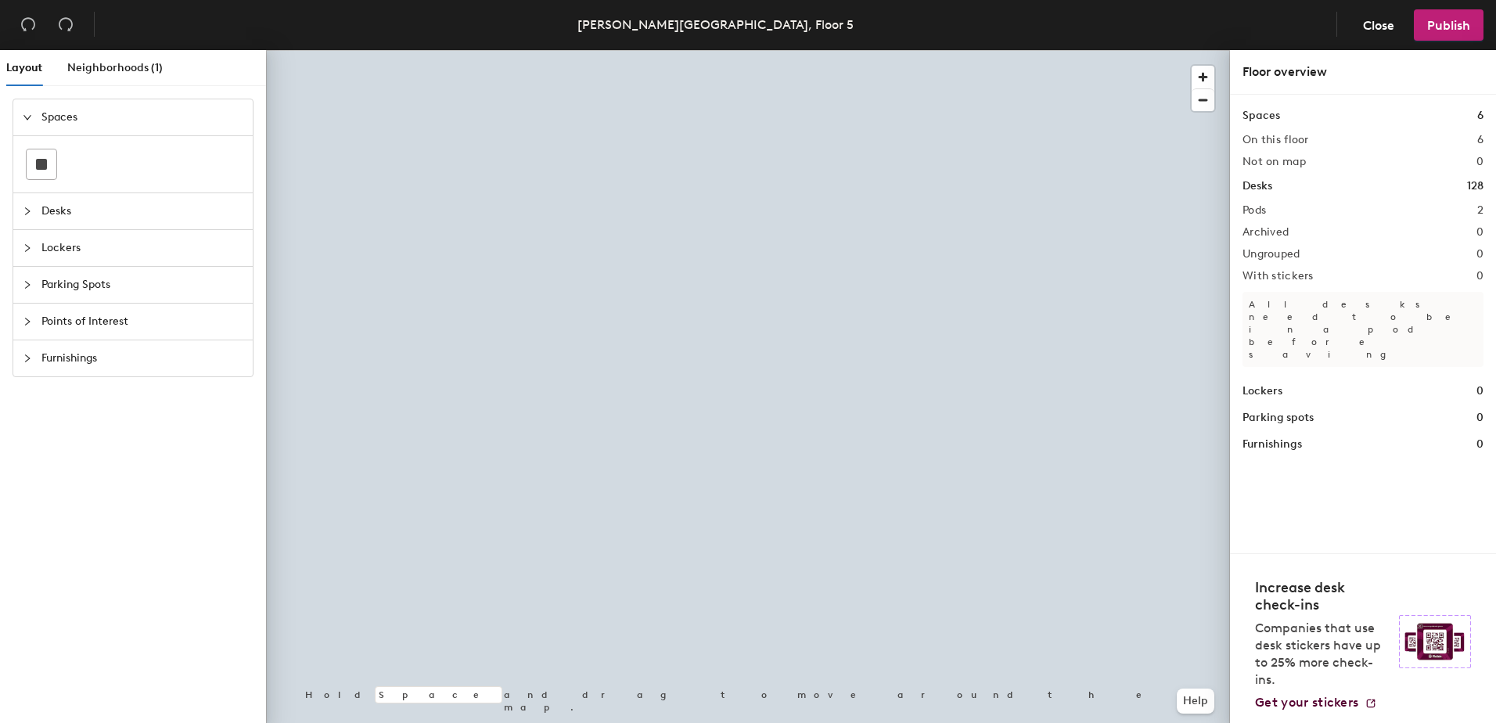
click at [742, 50] on div at bounding box center [748, 50] width 964 height 0
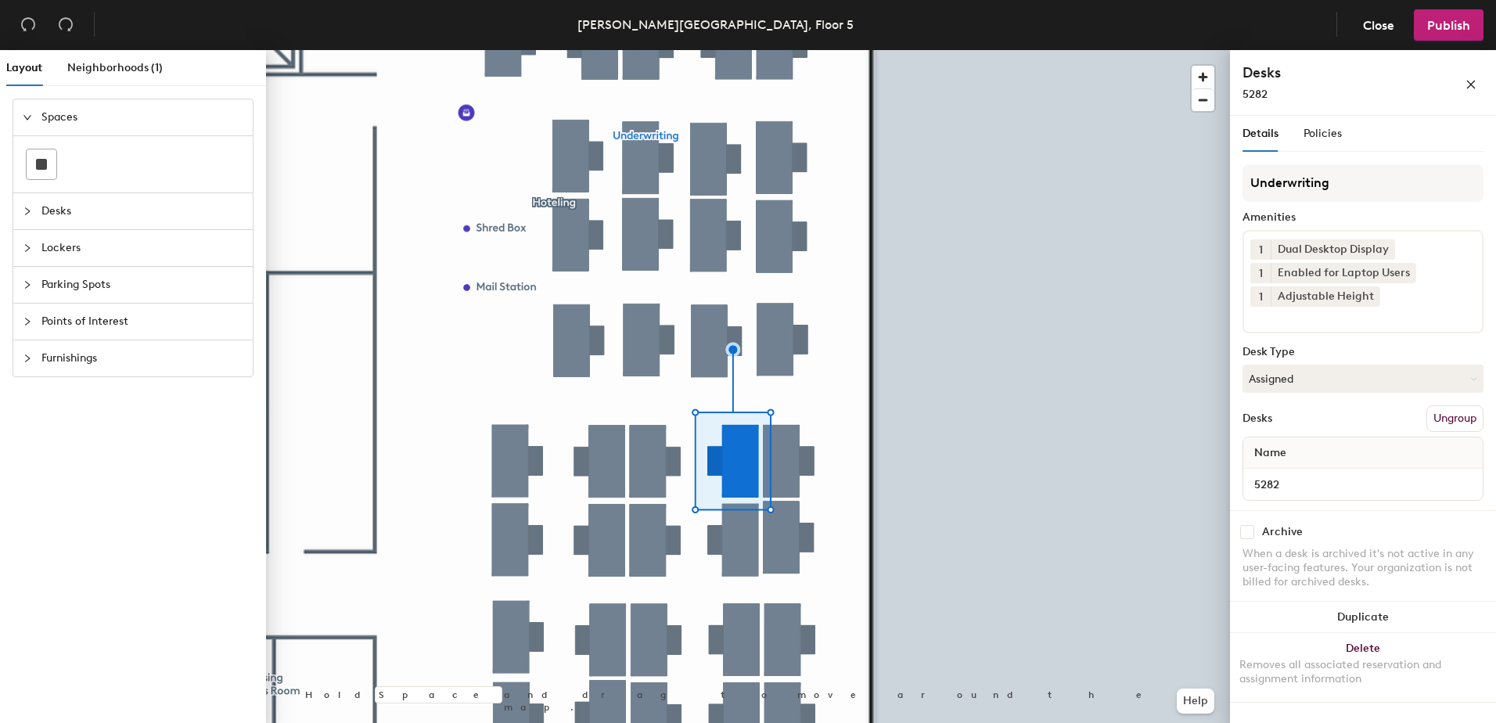
drag, startPoint x: 1258, startPoint y: 382, endPoint x: 1271, endPoint y: 407, distance: 28.3
click at [1259, 383] on button "Assigned" at bounding box center [1362, 379] width 241 height 28
click at [1288, 479] on div "Hoteled" at bounding box center [1321, 473] width 156 height 23
click at [1442, 422] on button "Ungroup" at bounding box center [1454, 418] width 57 height 27
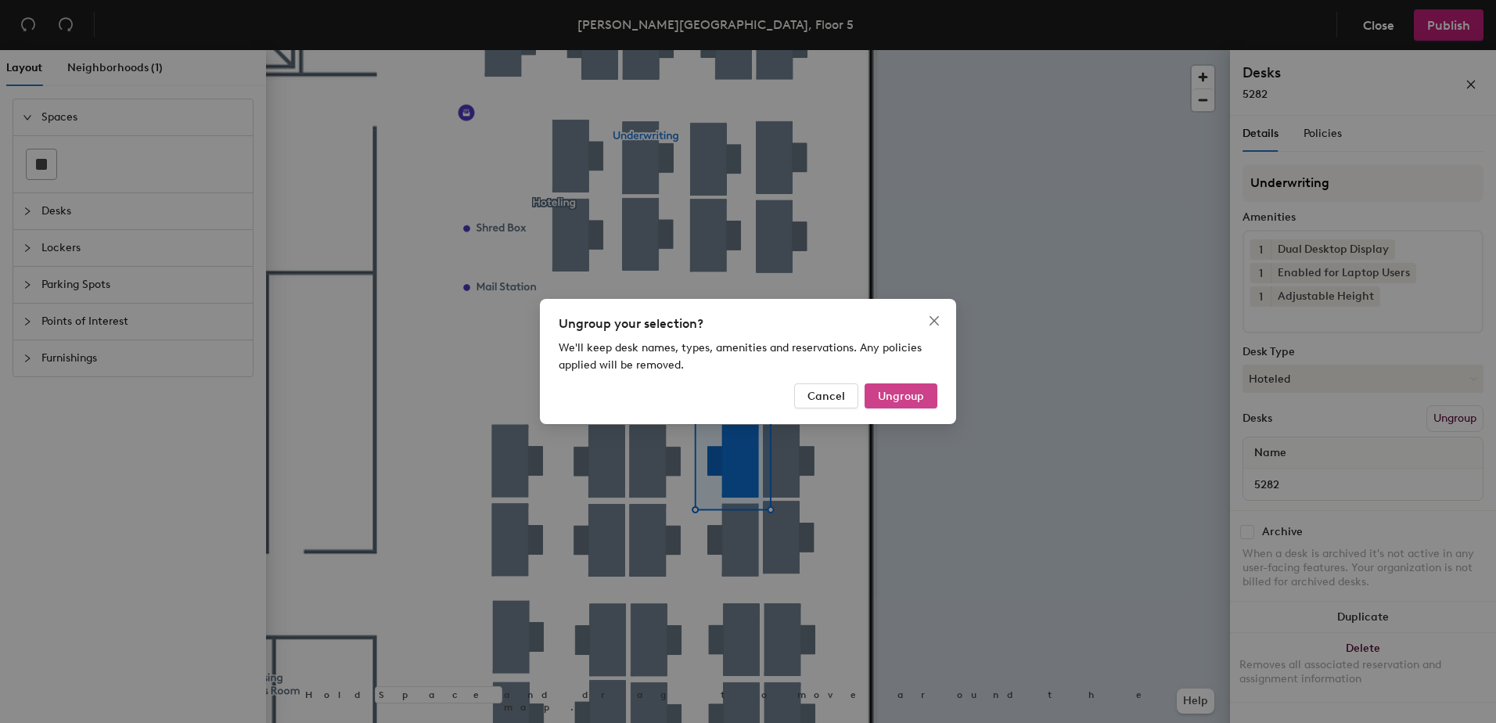
click at [907, 394] on span "Ungroup" at bounding box center [901, 396] width 46 height 13
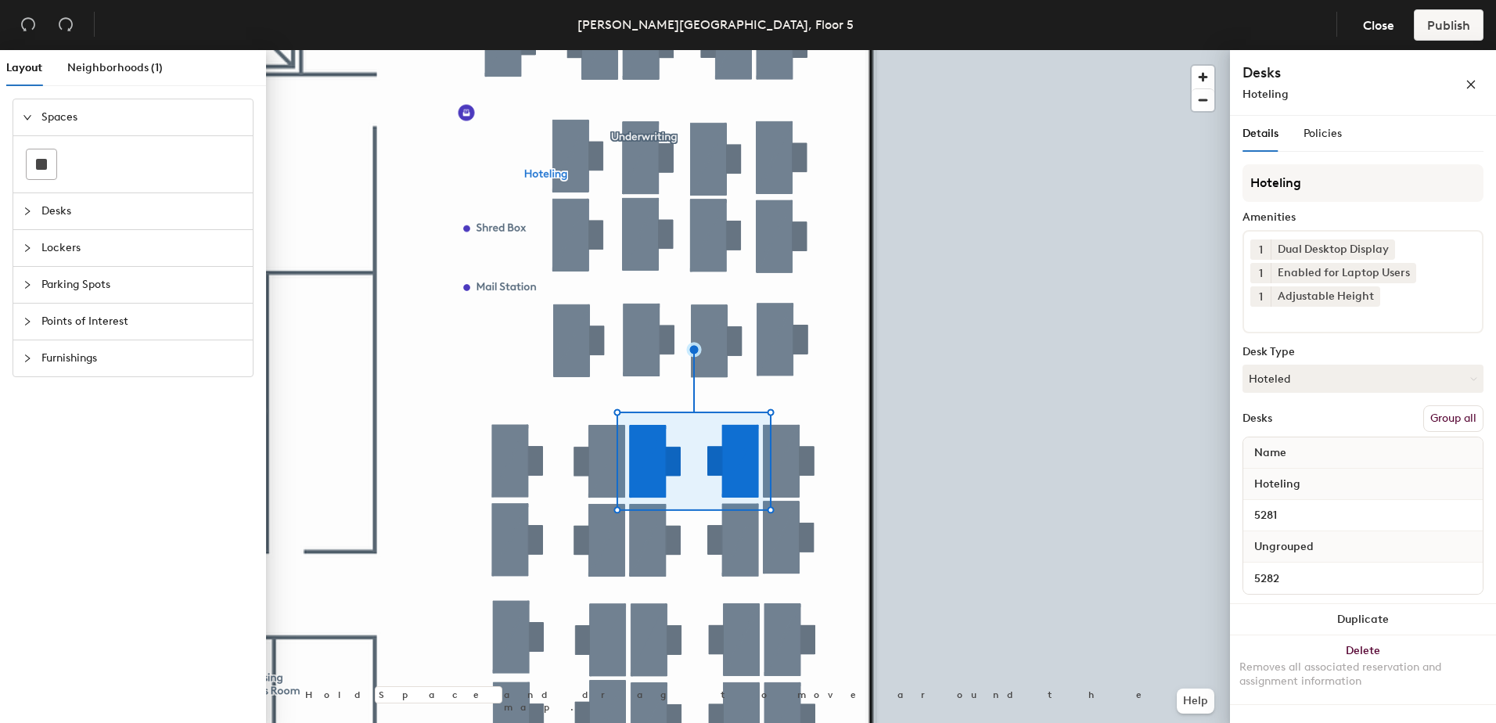
click at [1442, 421] on button "Group all" at bounding box center [1453, 418] width 60 height 27
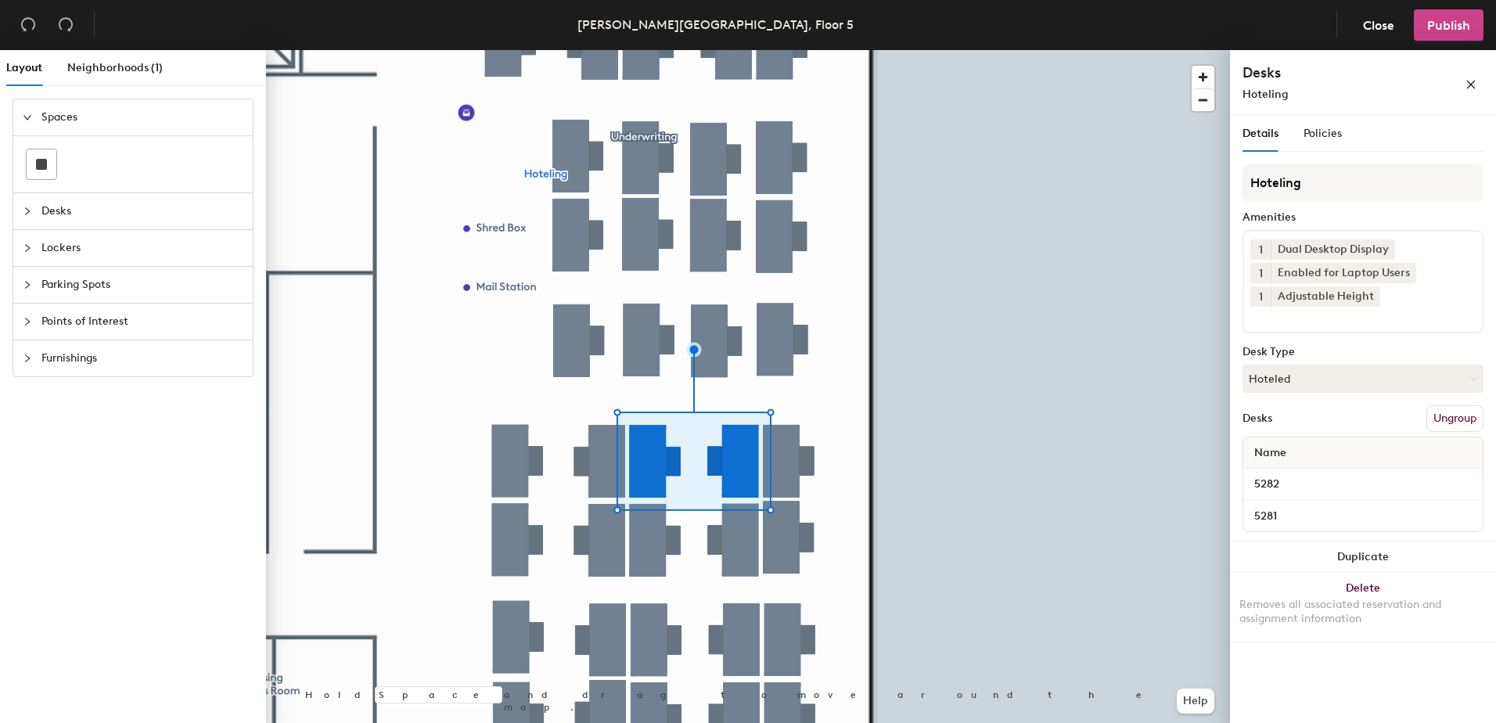
click at [1451, 16] on button "Publish" at bounding box center [1448, 24] width 70 height 31
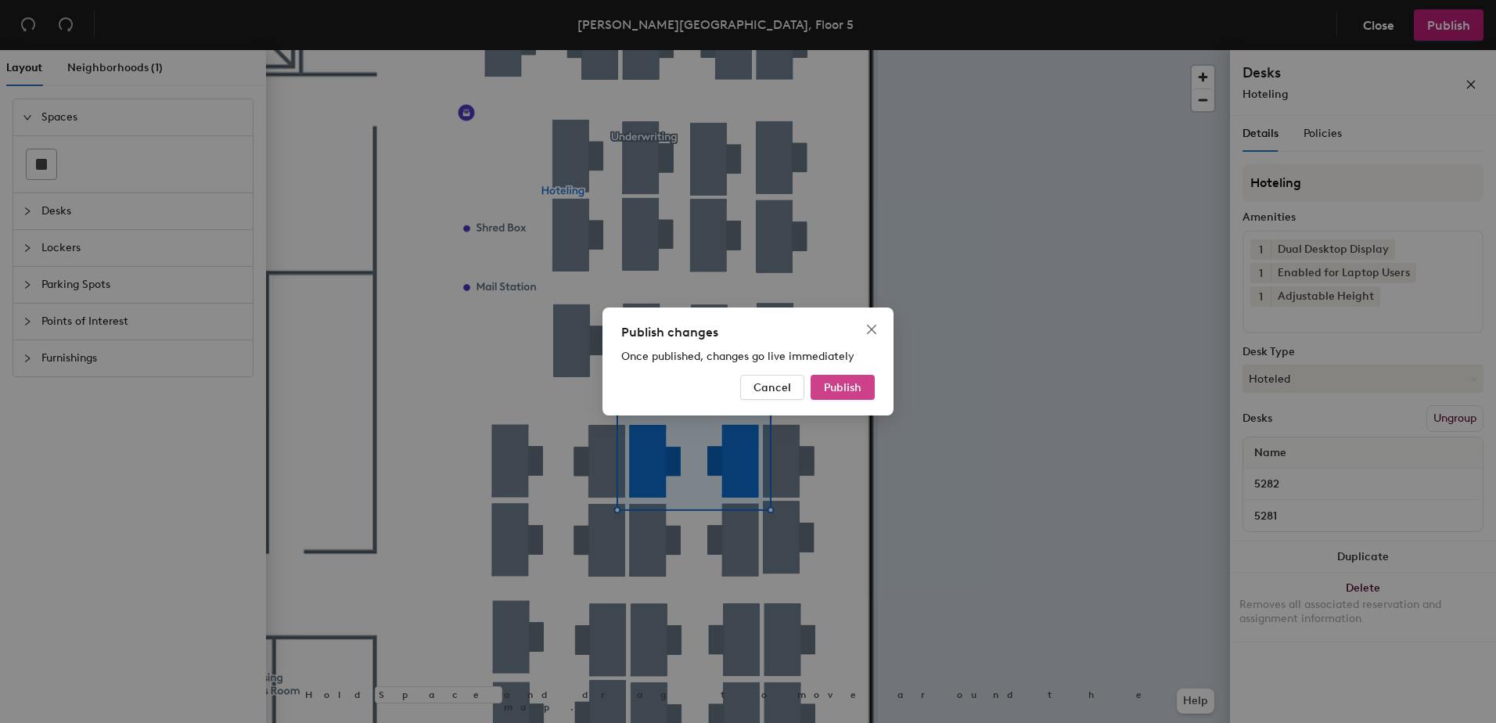
click at [862, 376] on button "Publish" at bounding box center [842, 387] width 64 height 25
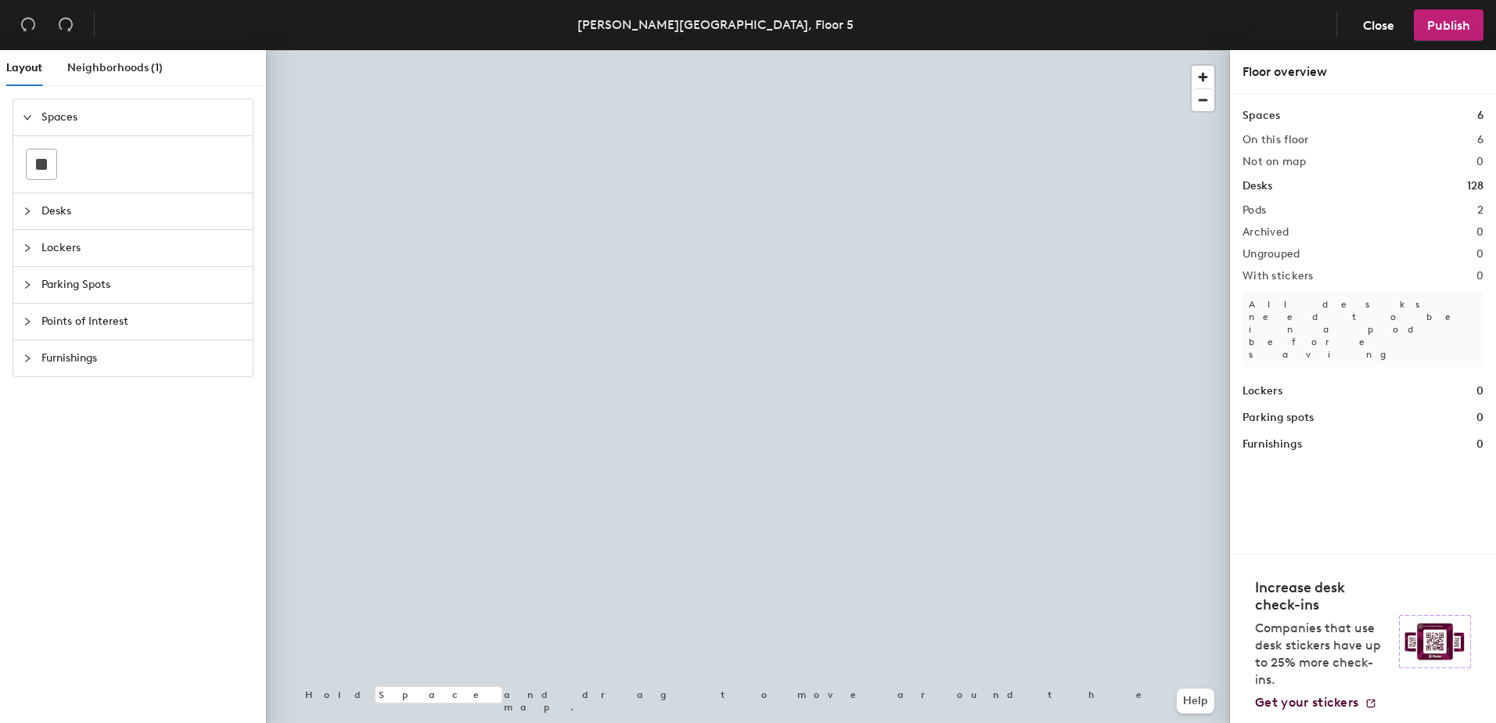
click at [780, 50] on div at bounding box center [748, 50] width 964 height 0
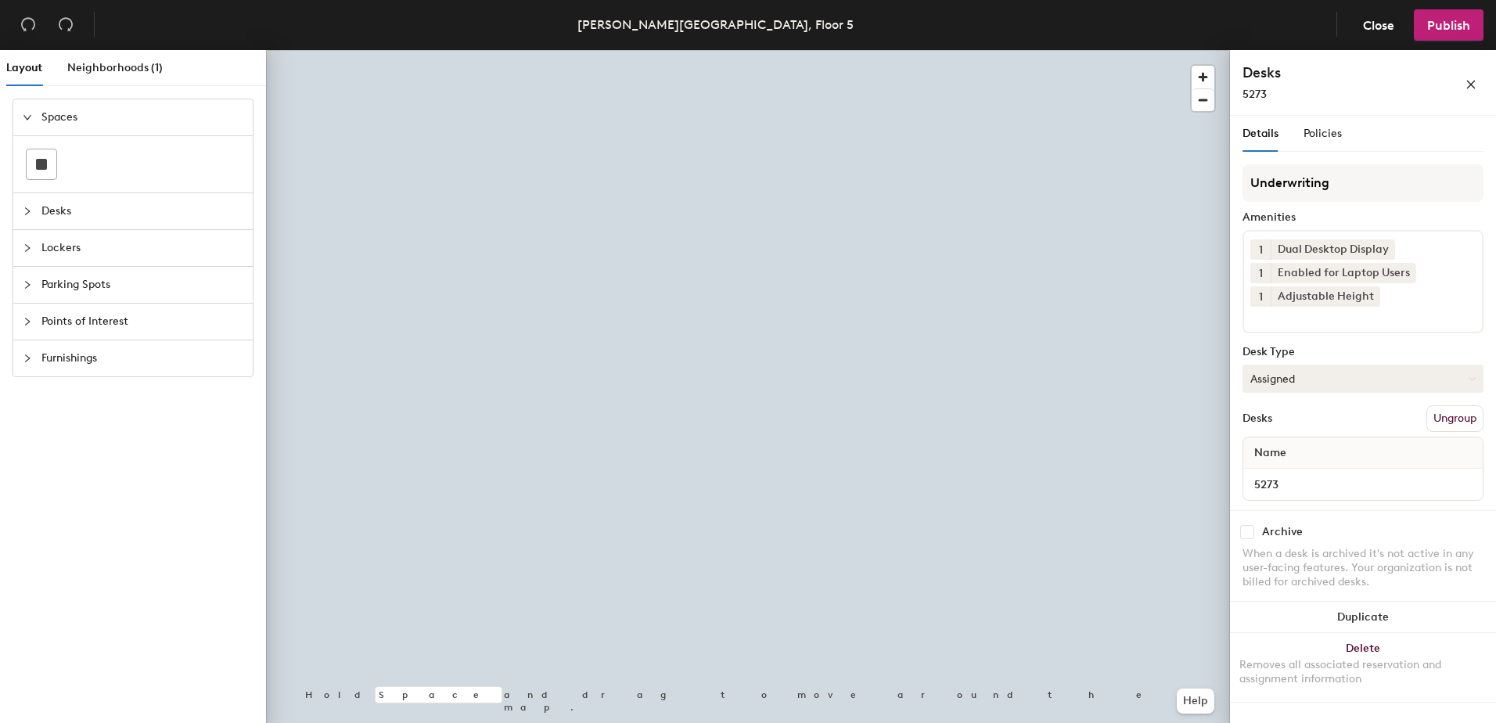
click at [1288, 378] on button "Assigned" at bounding box center [1362, 379] width 241 height 28
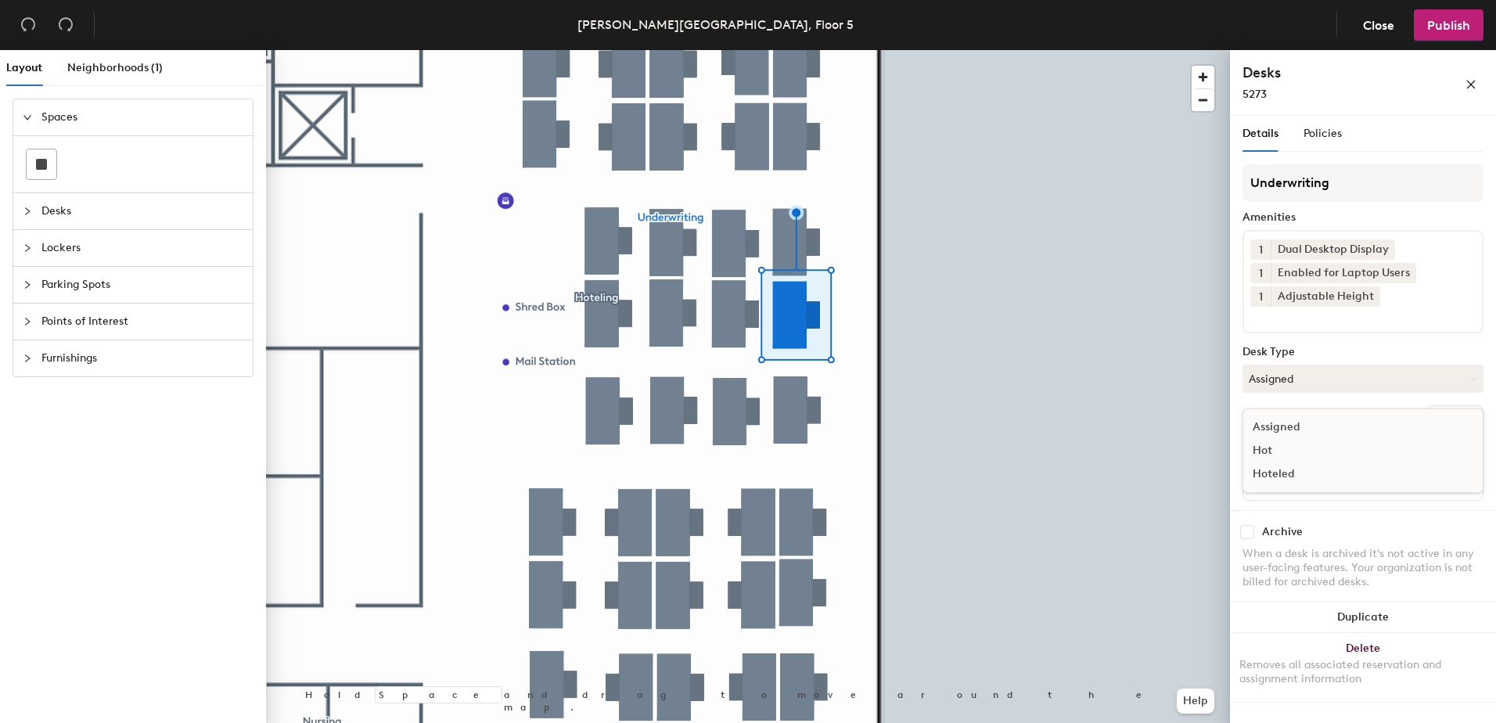
click at [1295, 476] on div "Hoteled" at bounding box center [1321, 473] width 156 height 23
click at [1446, 418] on button "Ungroup" at bounding box center [1454, 418] width 57 height 27
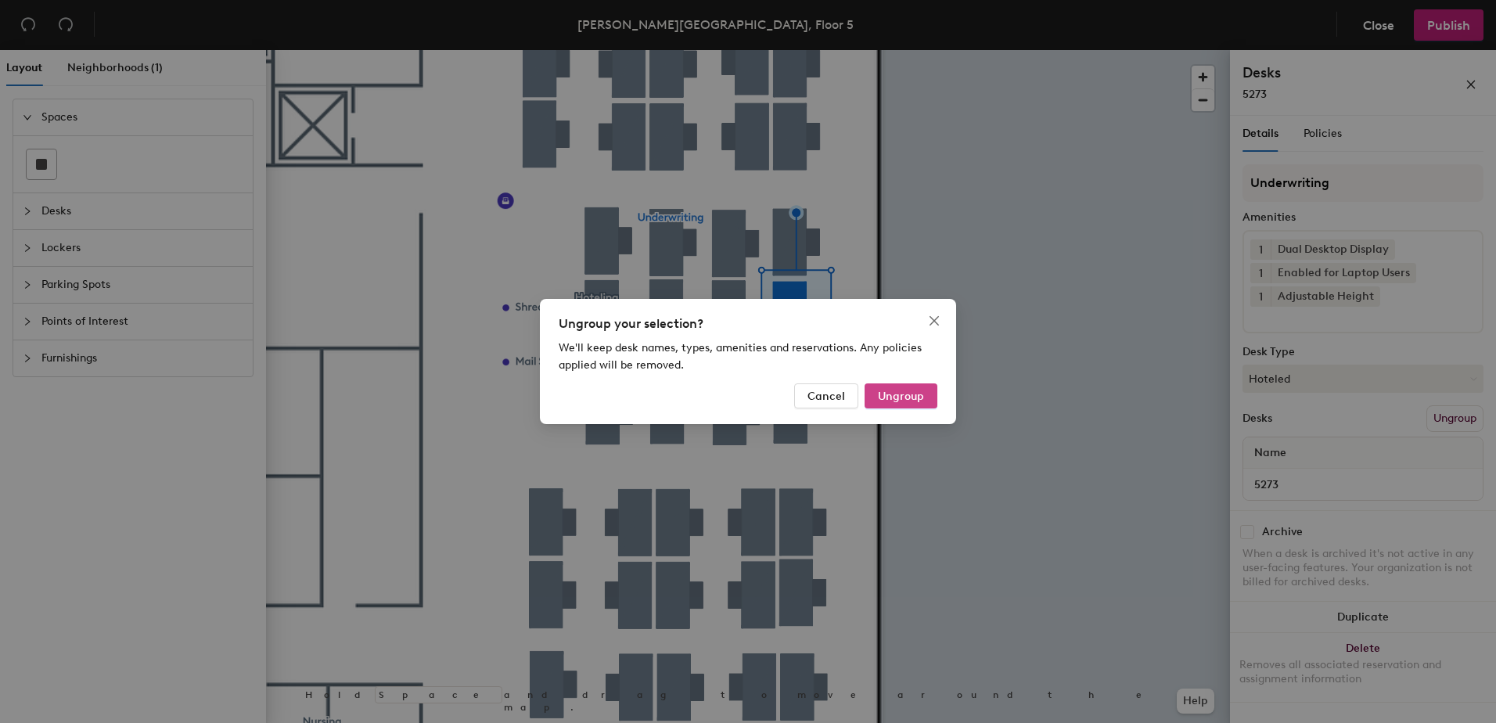
click at [903, 395] on span "Ungroup" at bounding box center [901, 396] width 46 height 13
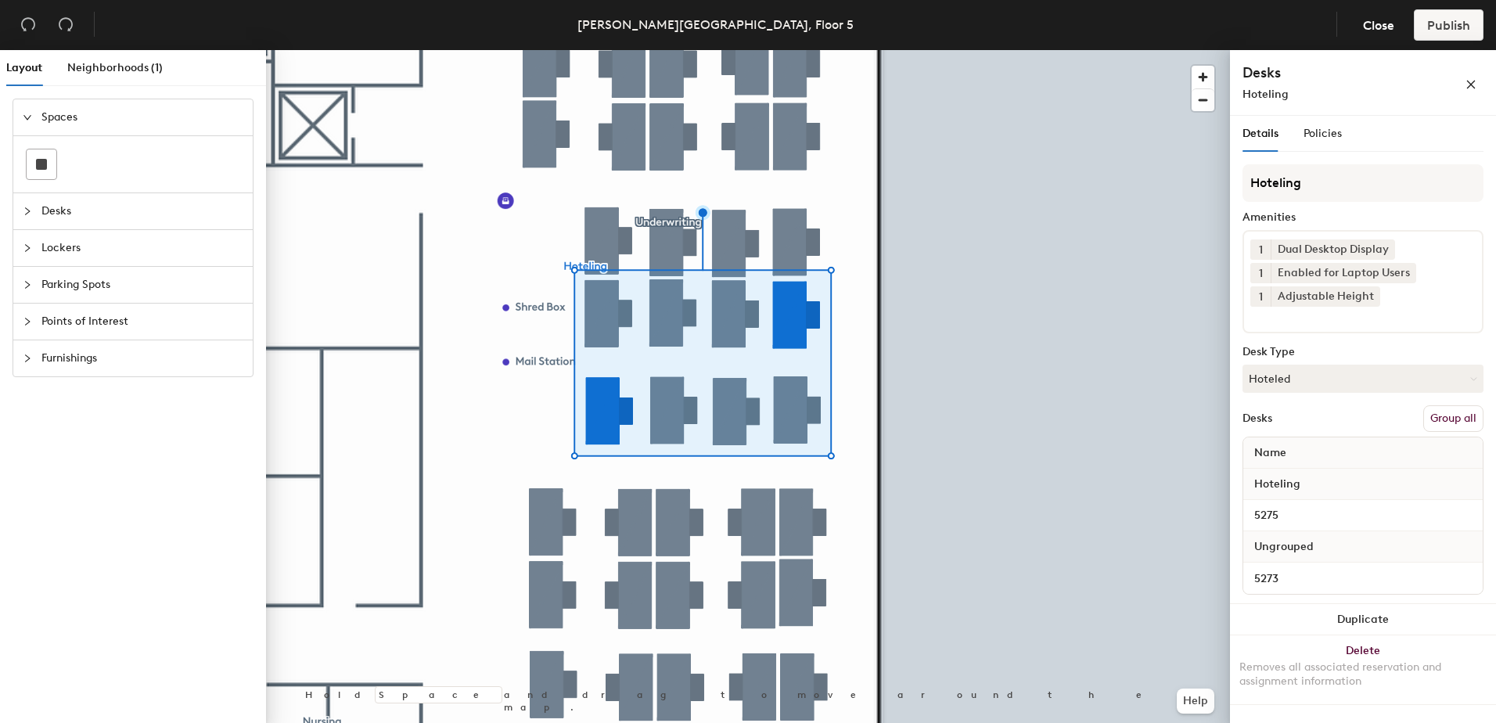
drag, startPoint x: 1452, startPoint y: 415, endPoint x: 1442, endPoint y: 354, distance: 62.6
click at [1452, 415] on button "Group all" at bounding box center [1453, 418] width 60 height 27
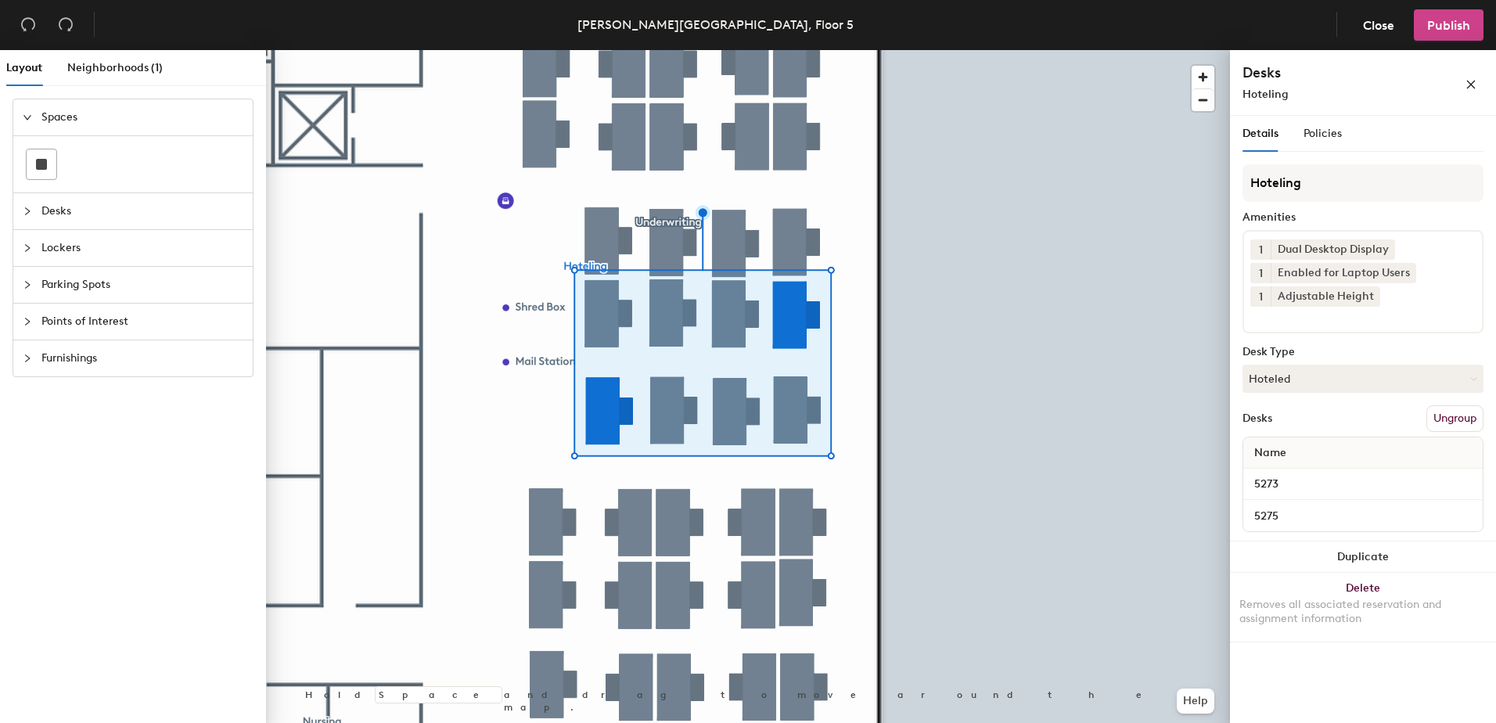
click at [1454, 21] on span "Publish" at bounding box center [1448, 25] width 43 height 15
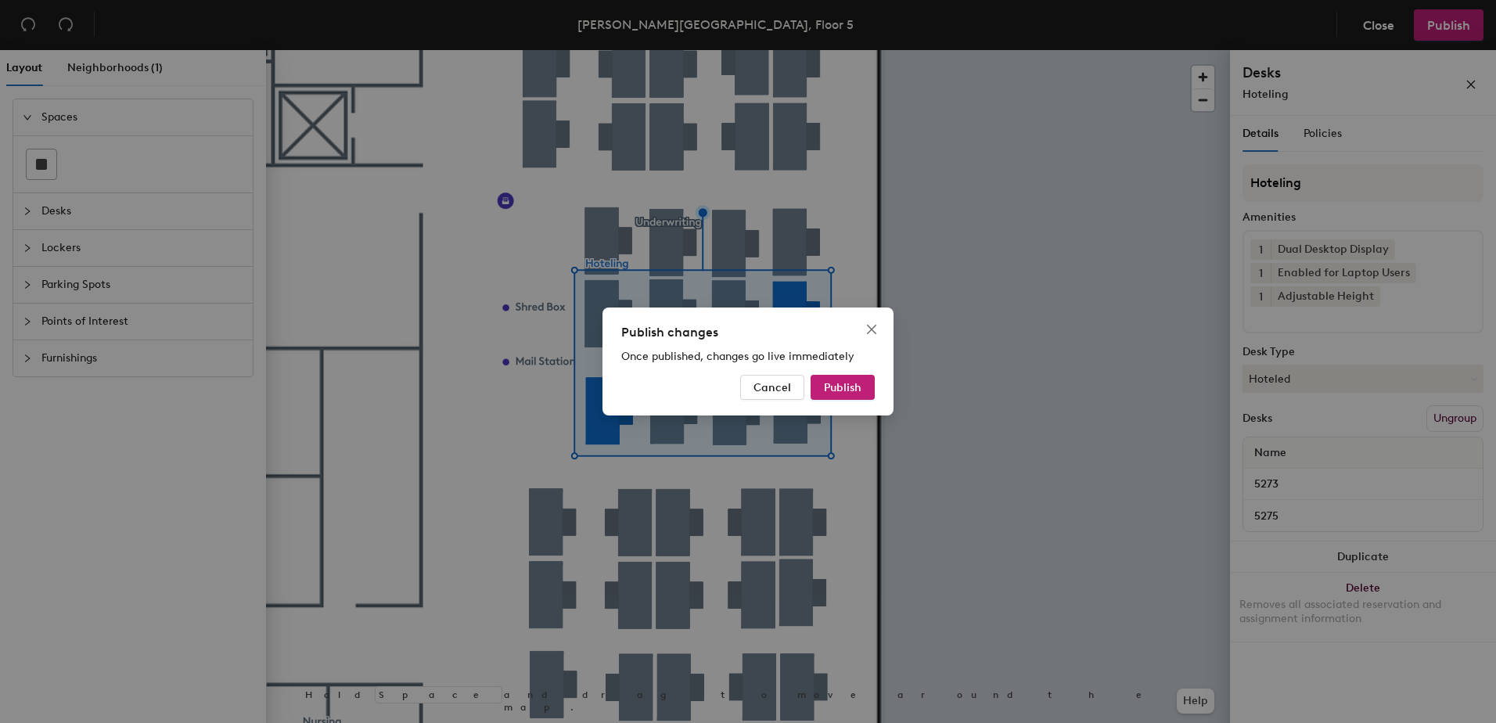
click at [911, 353] on div "Publish changes Once published, changes go live immediately Cancel Publish" at bounding box center [748, 361] width 1496 height 723
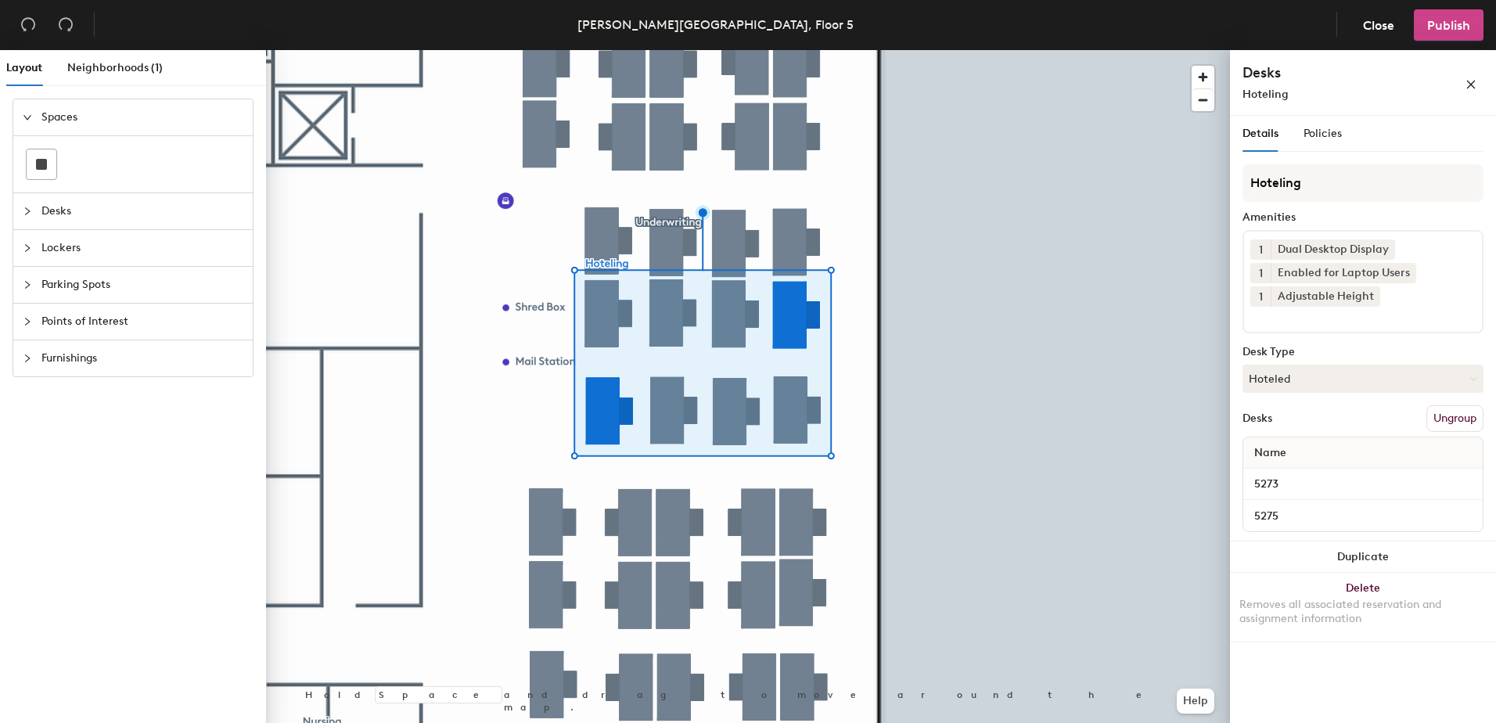
click at [1434, 34] on button "Publish" at bounding box center [1448, 24] width 70 height 31
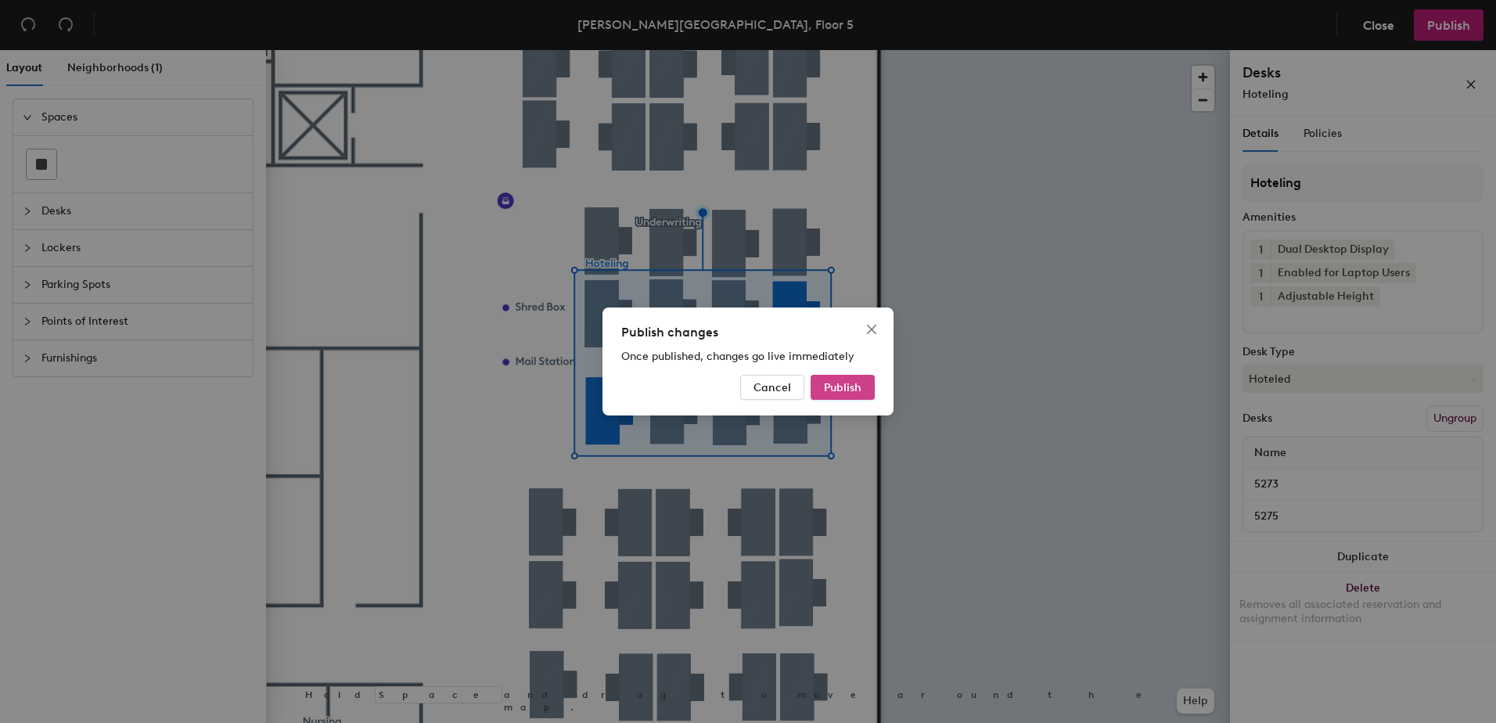
click at [851, 387] on span "Publish" at bounding box center [843, 387] width 38 height 13
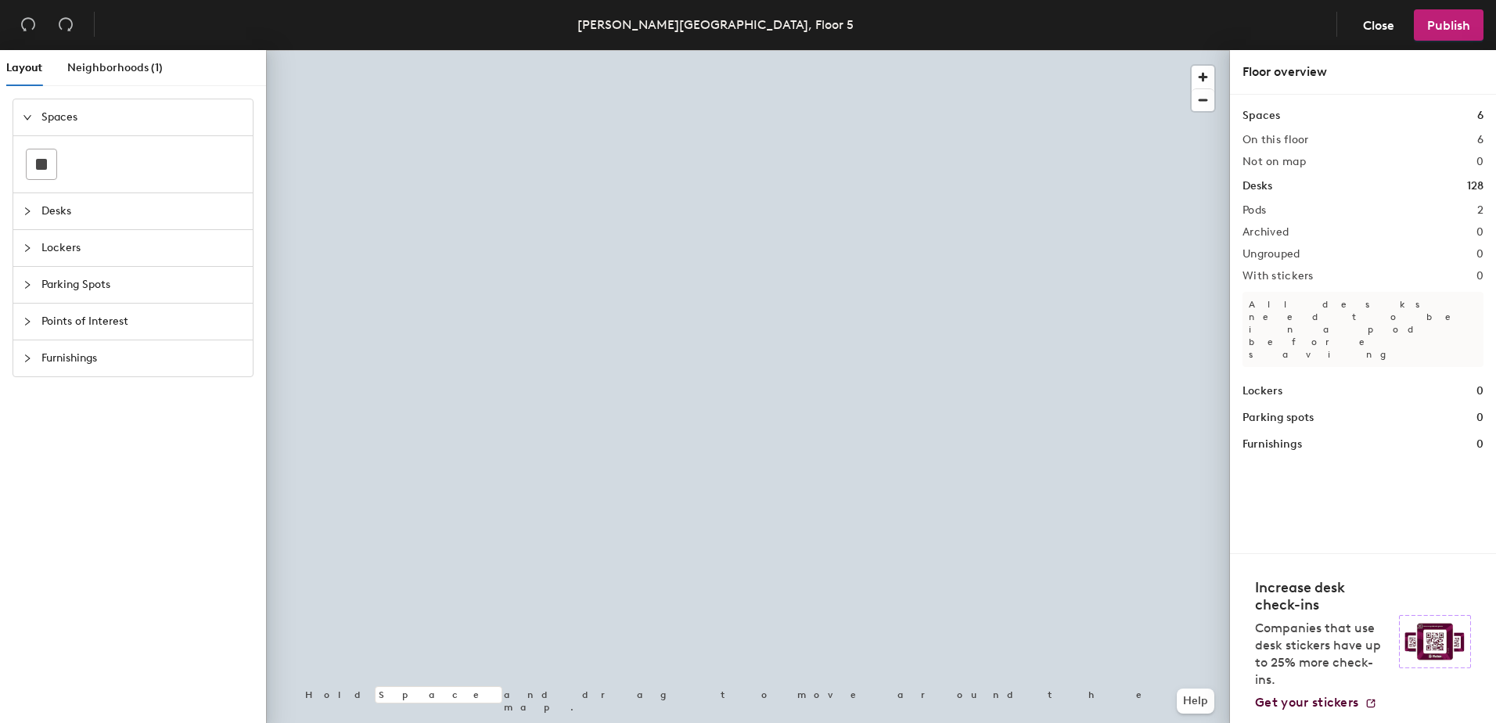
click at [753, 50] on div at bounding box center [748, 50] width 964 height 0
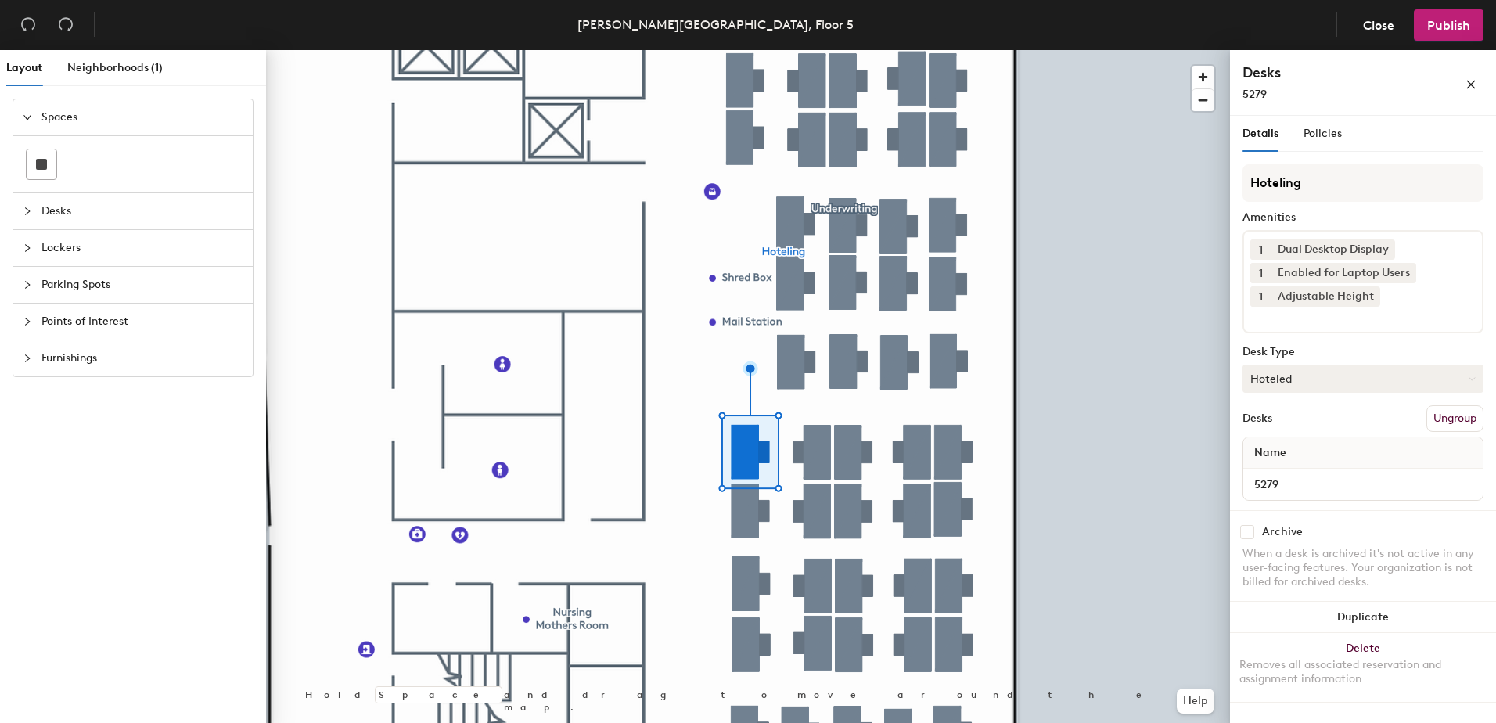
click at [1316, 378] on button "Hoteled" at bounding box center [1362, 379] width 241 height 28
drag, startPoint x: 1302, startPoint y: 427, endPoint x: 1327, endPoint y: 426, distance: 25.1
click at [1302, 428] on div "Assigned" at bounding box center [1321, 426] width 156 height 23
click at [1455, 420] on button "Ungroup" at bounding box center [1454, 418] width 57 height 27
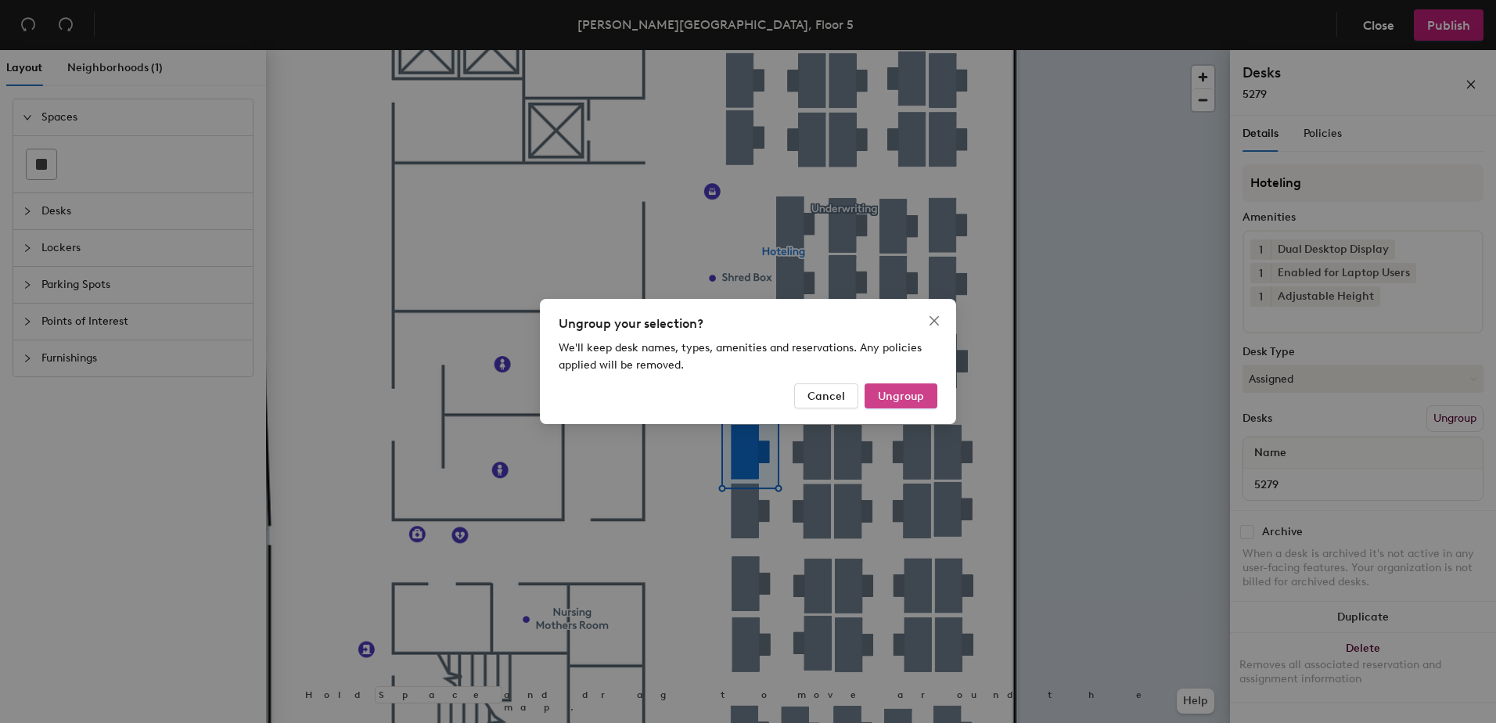
click at [907, 395] on span "Ungroup" at bounding box center [901, 396] width 46 height 13
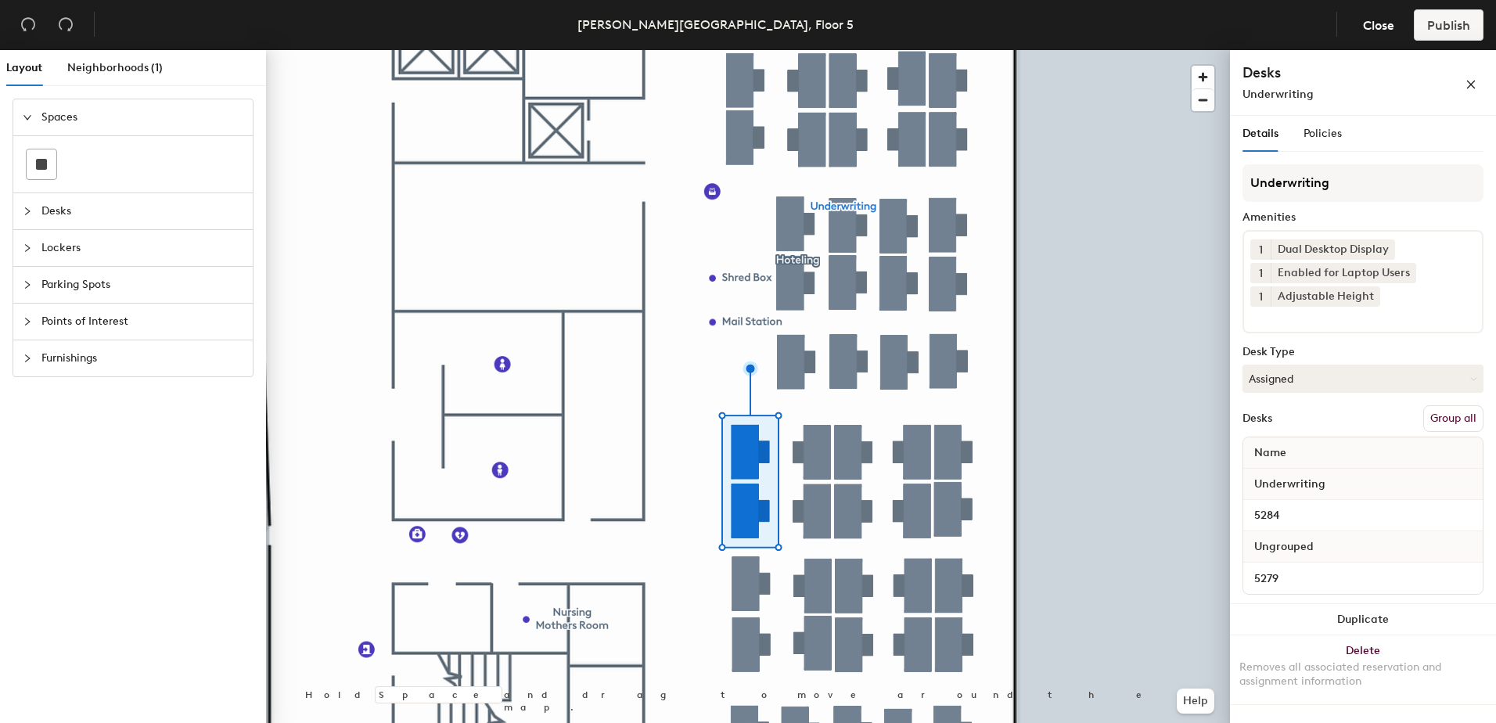
click at [1449, 426] on button "Group all" at bounding box center [1453, 418] width 60 height 27
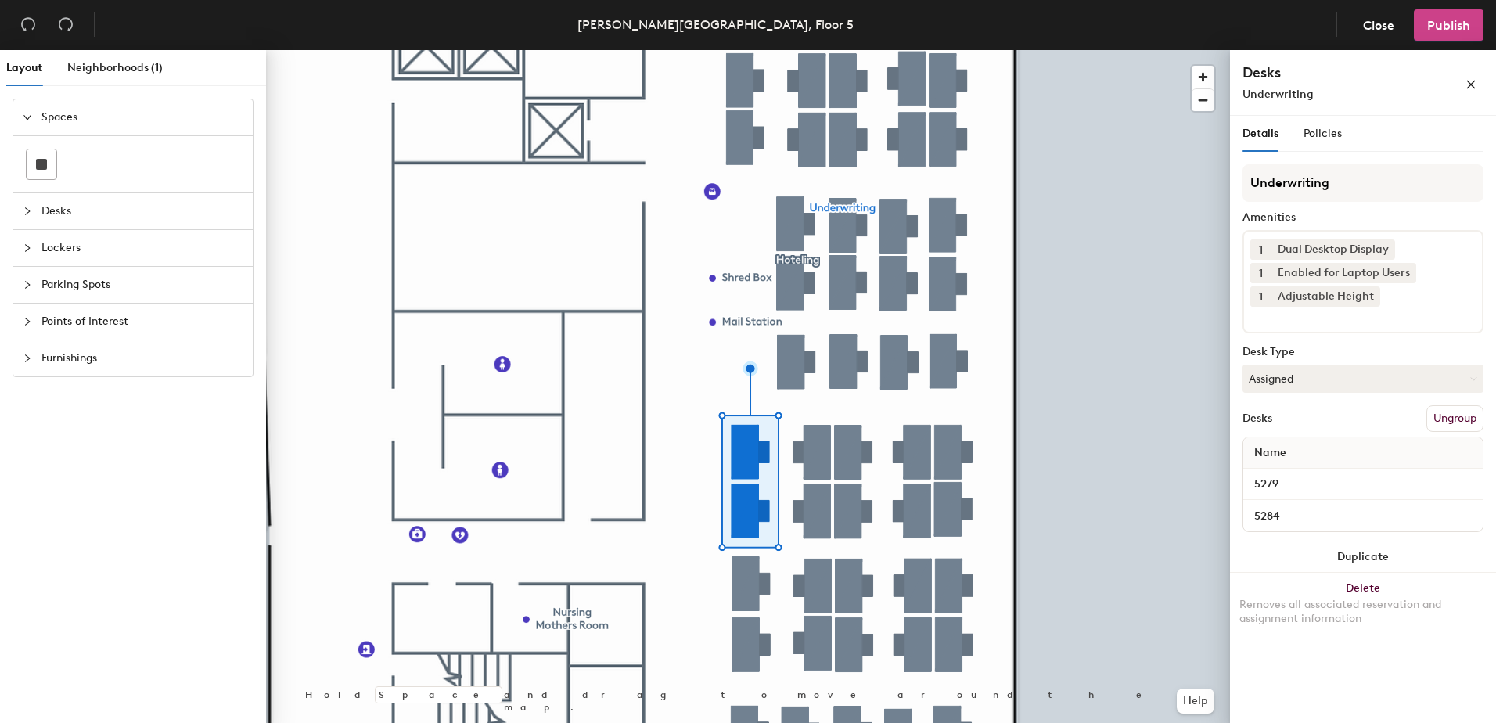
click at [1454, 31] on span "Publish" at bounding box center [1448, 25] width 43 height 15
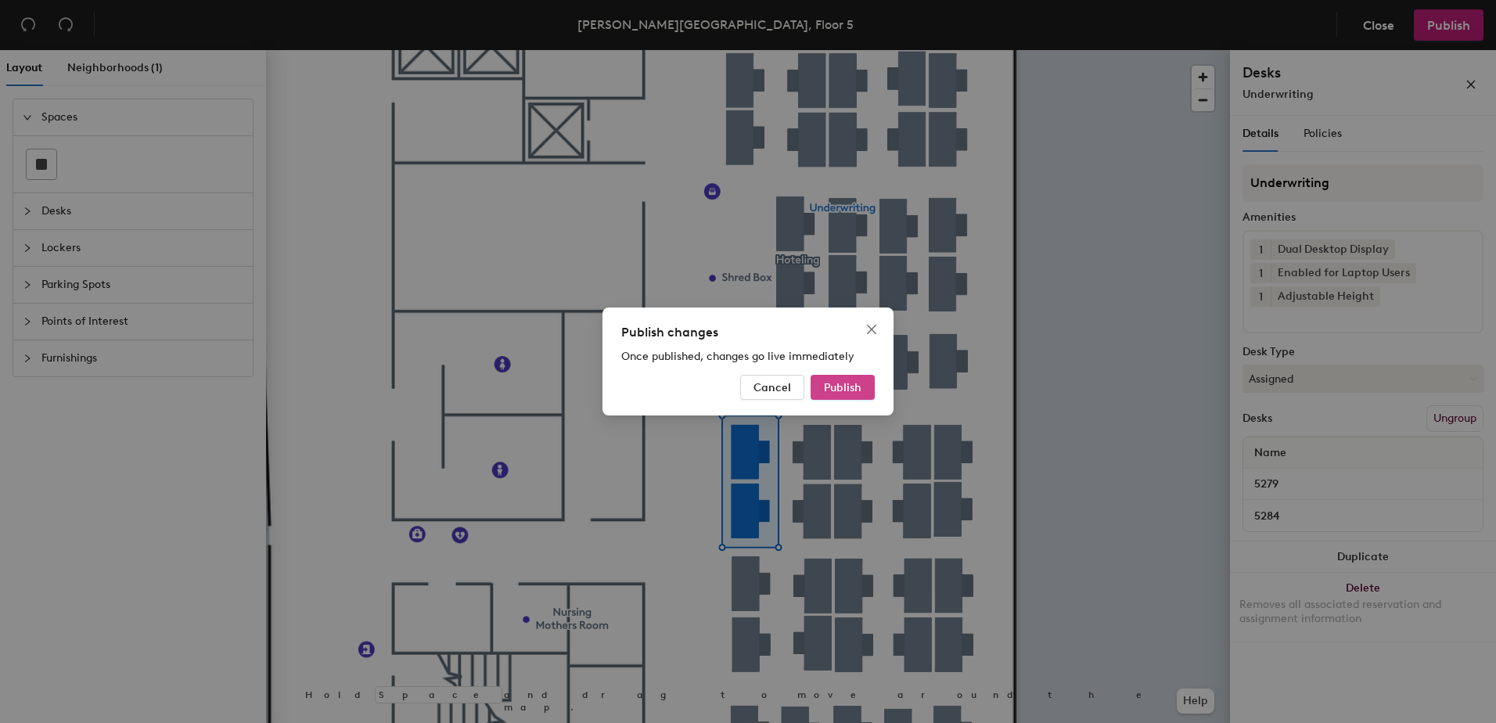
click at [836, 390] on button "Publish" at bounding box center [842, 387] width 64 height 25
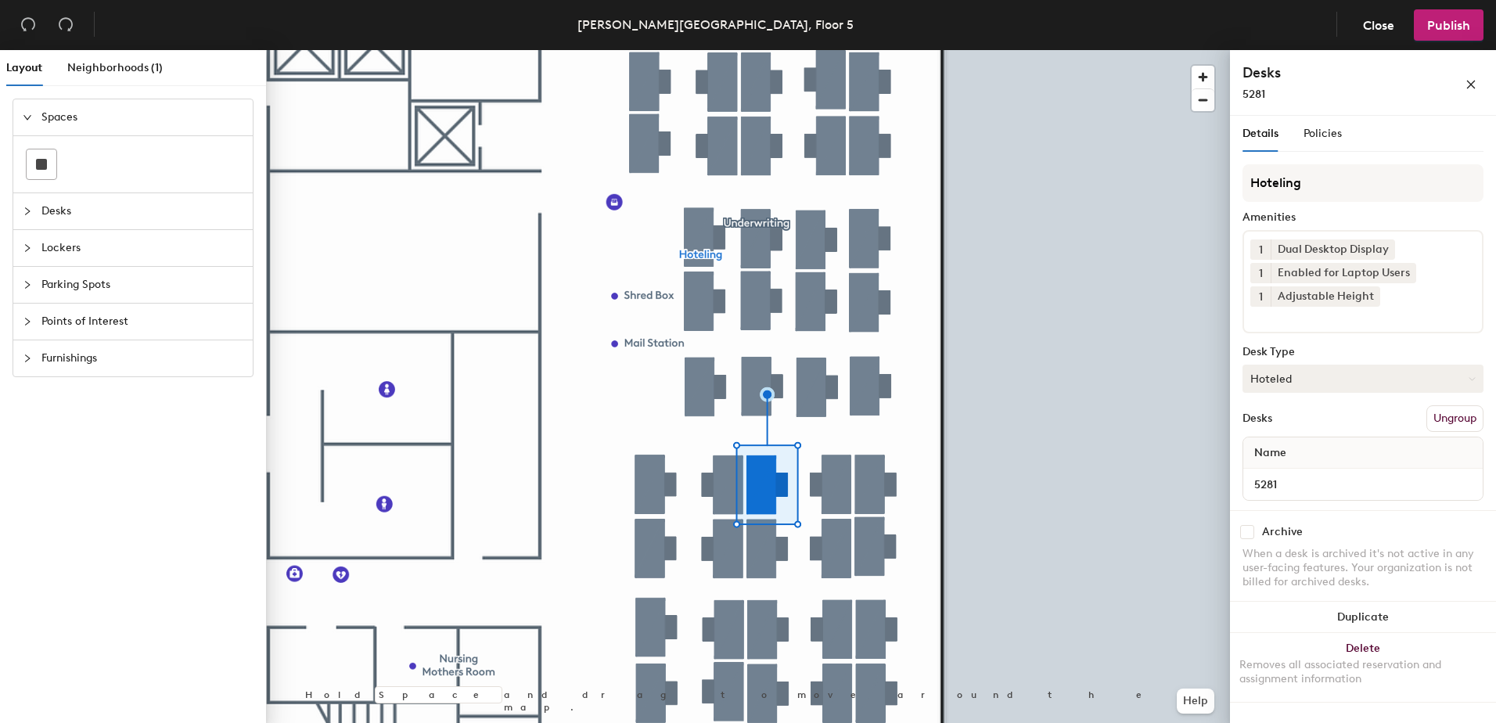
click at [1277, 373] on button "Hoteled" at bounding box center [1362, 379] width 241 height 28
click at [1295, 427] on div "Assigned" at bounding box center [1321, 426] width 156 height 23
click at [1439, 416] on button "Ungroup" at bounding box center [1454, 418] width 57 height 27
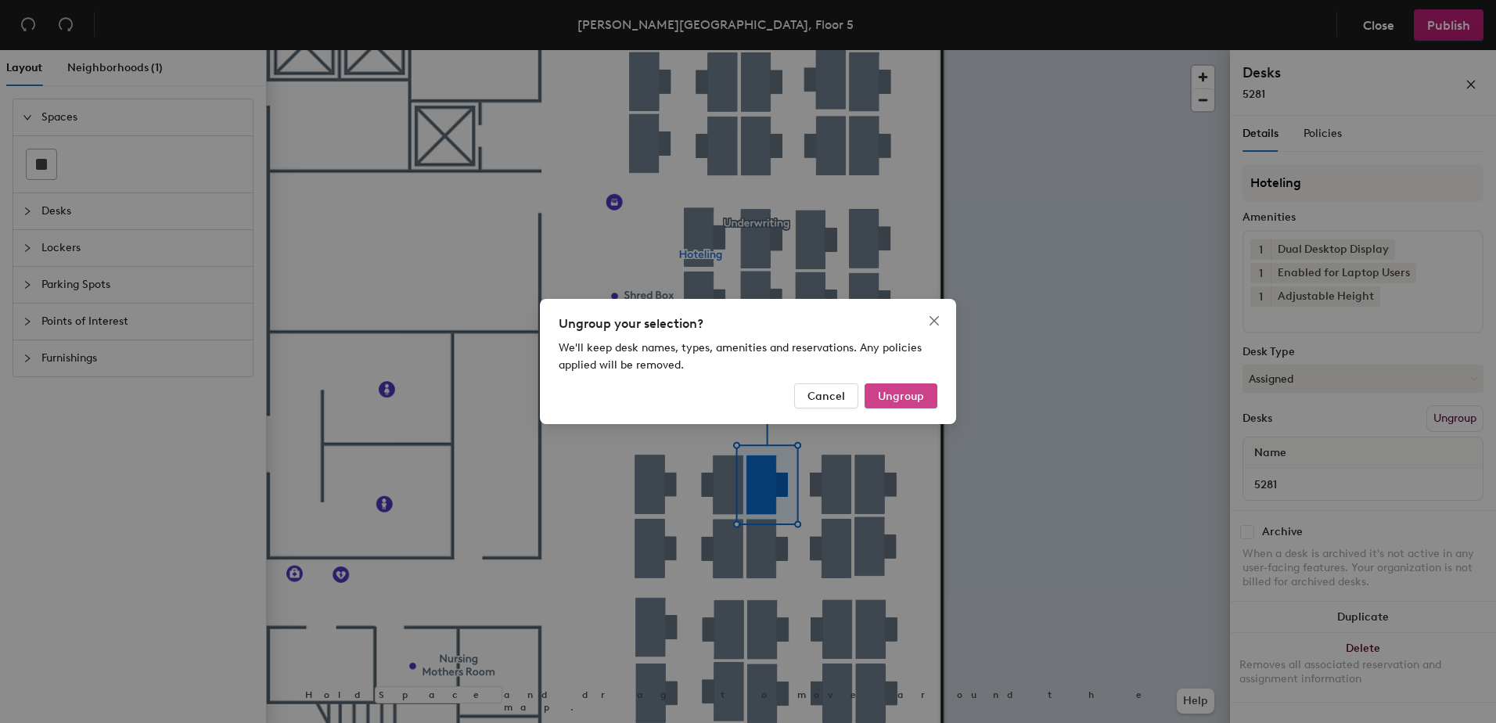
click at [906, 394] on span "Ungroup" at bounding box center [901, 396] width 46 height 13
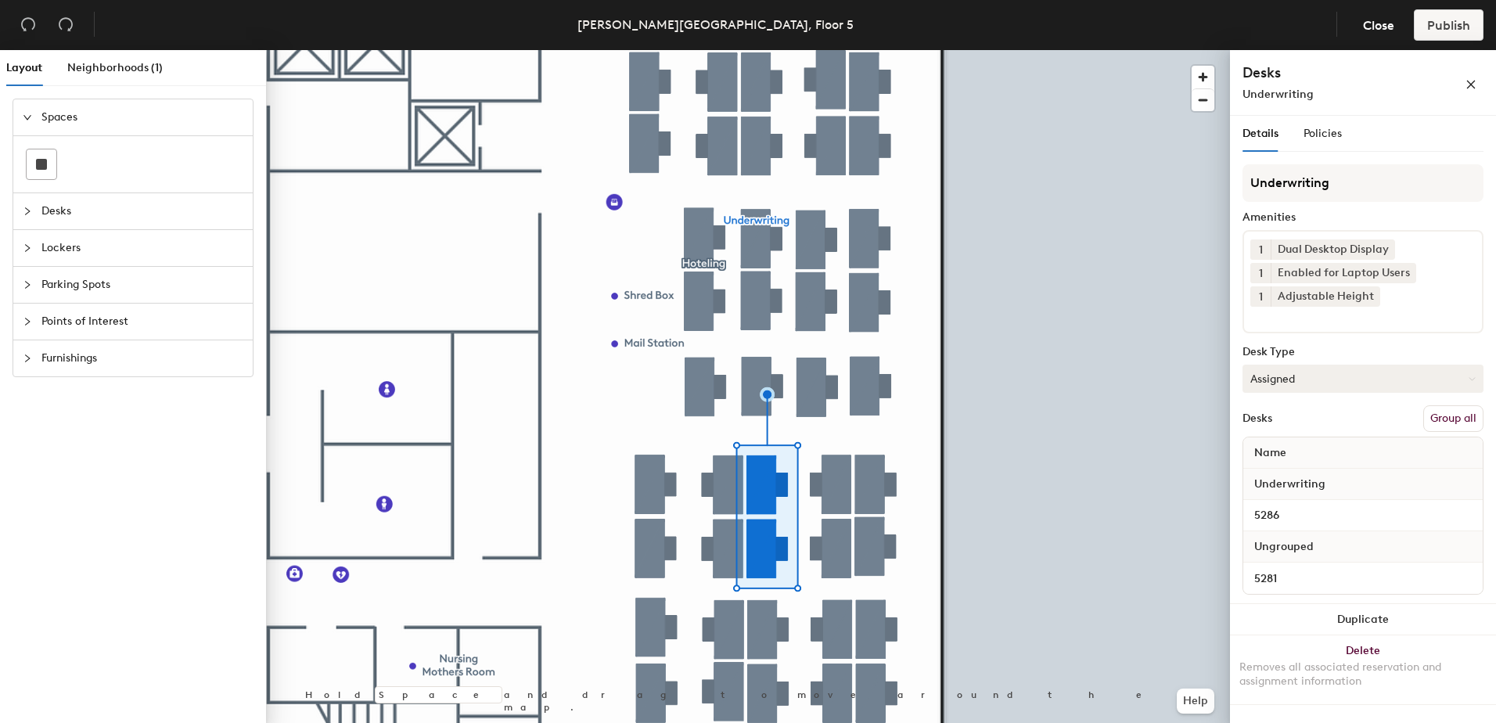
click at [1440, 417] on button "Group all" at bounding box center [1453, 418] width 60 height 27
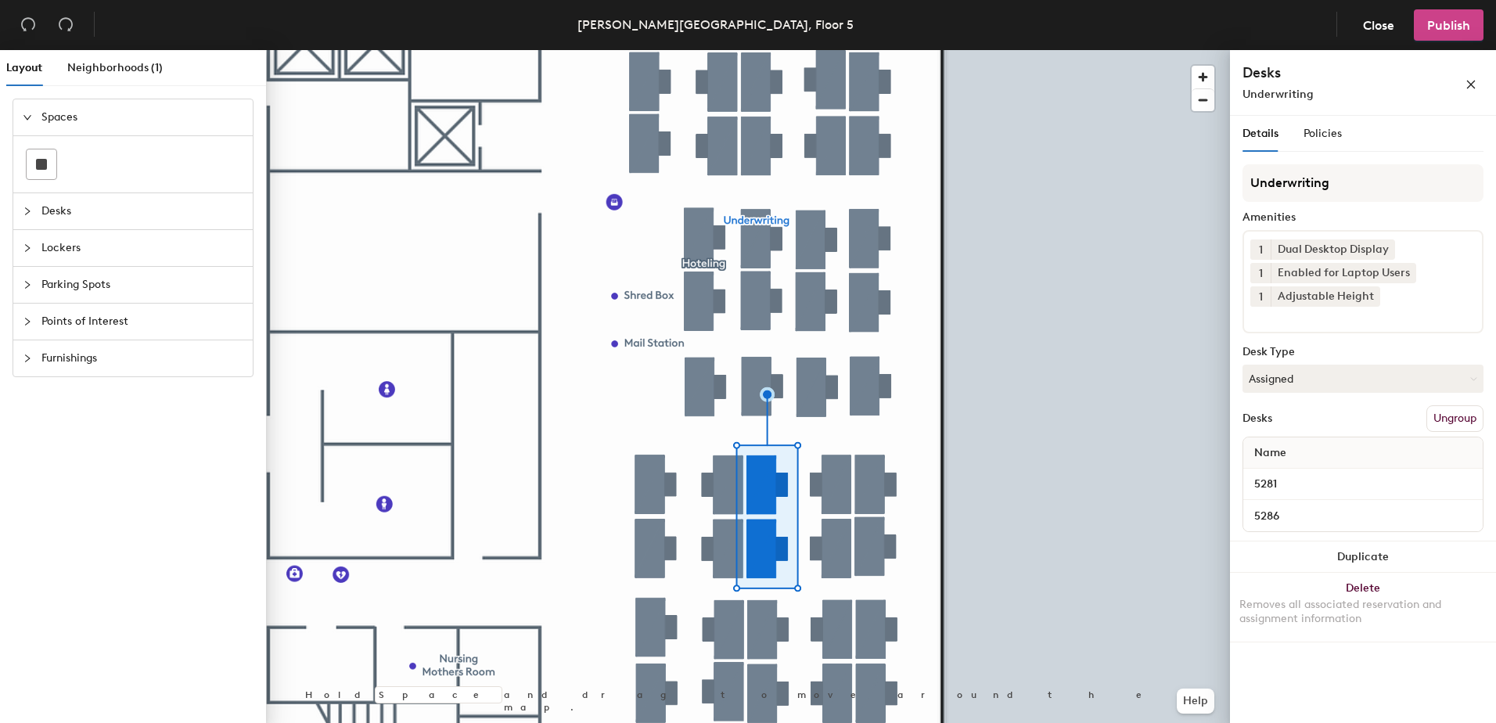
click at [1456, 24] on span "Publish" at bounding box center [1448, 25] width 43 height 15
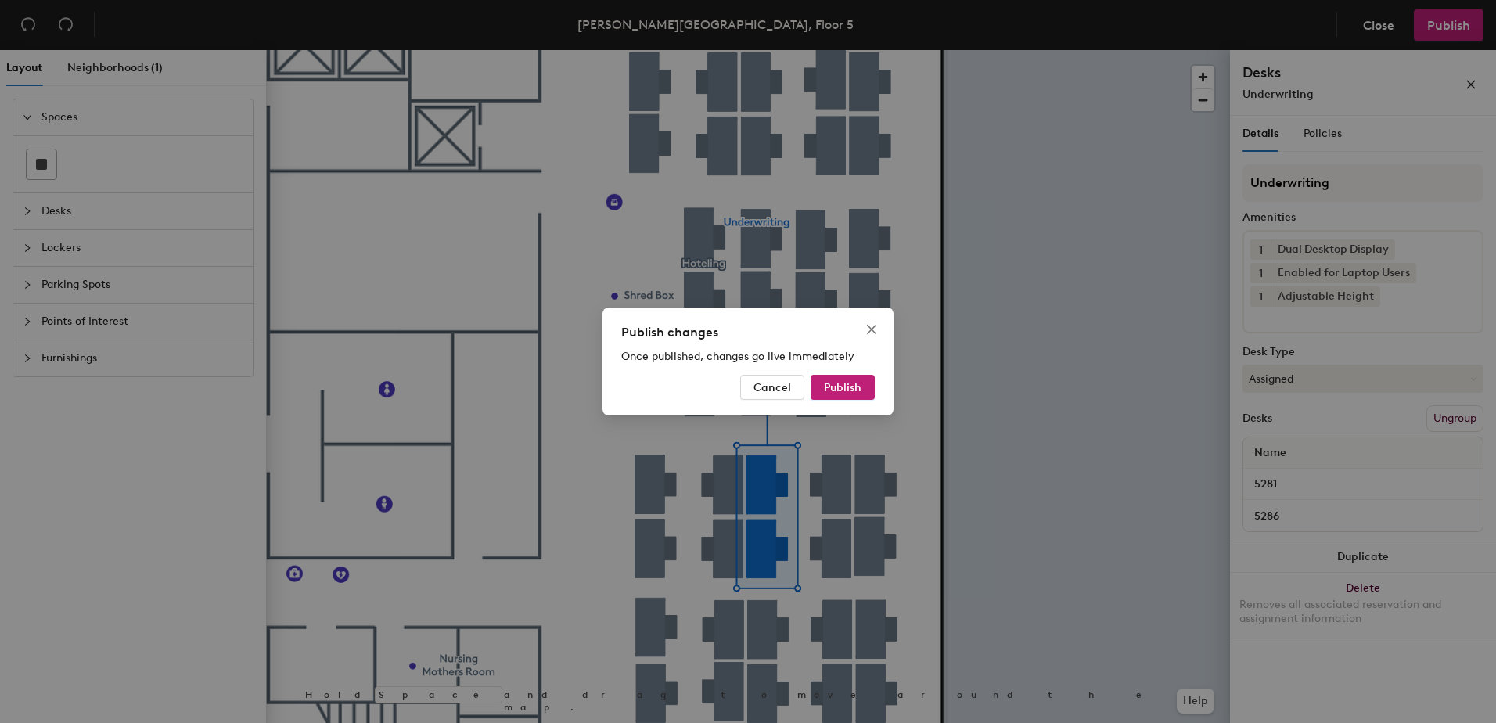
drag, startPoint x: 898, startPoint y: 374, endPoint x: 887, endPoint y: 379, distance: 11.9
click at [887, 379] on div "Publish changes Once published, changes go live immediately Cancel Publish" at bounding box center [748, 361] width 1496 height 723
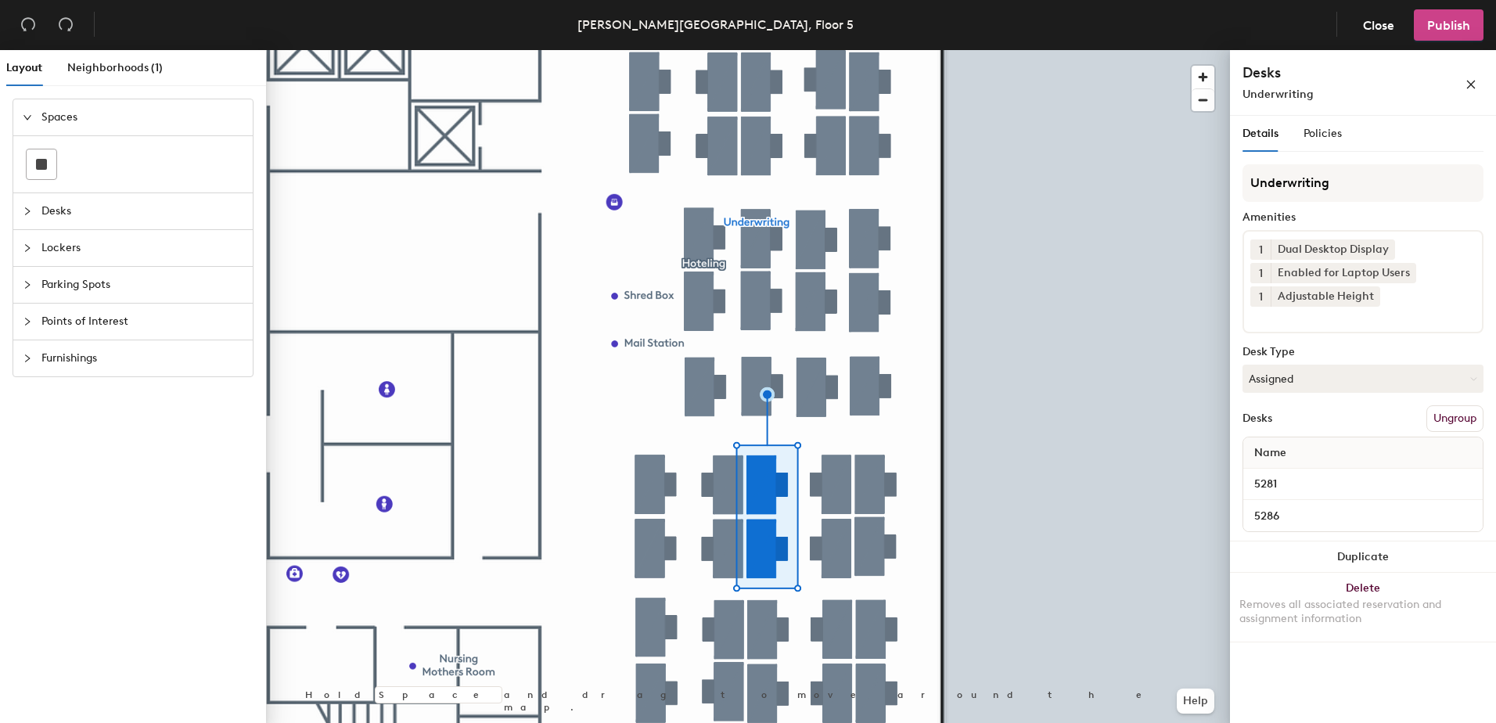
click at [1446, 34] on button "Publish" at bounding box center [1448, 24] width 70 height 31
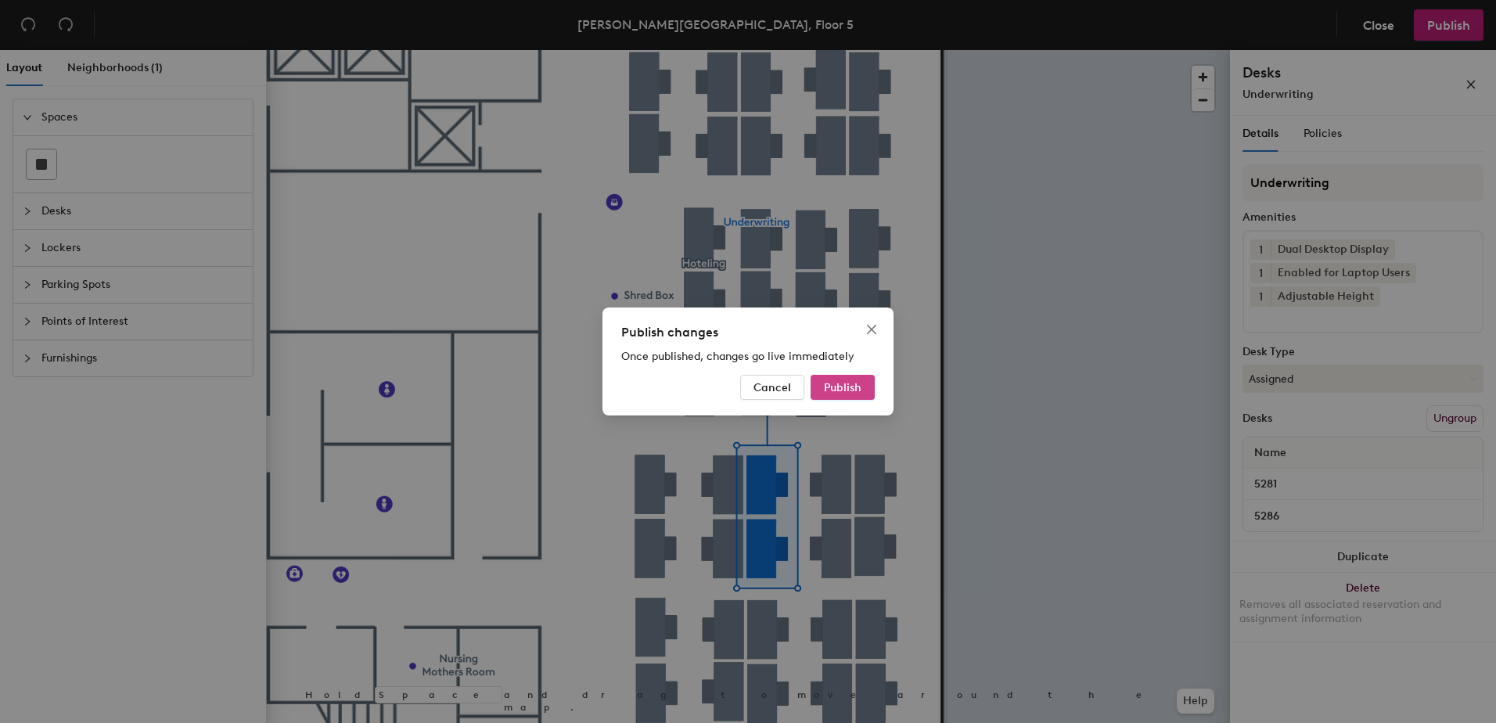
click at [854, 393] on button "Publish" at bounding box center [842, 387] width 64 height 25
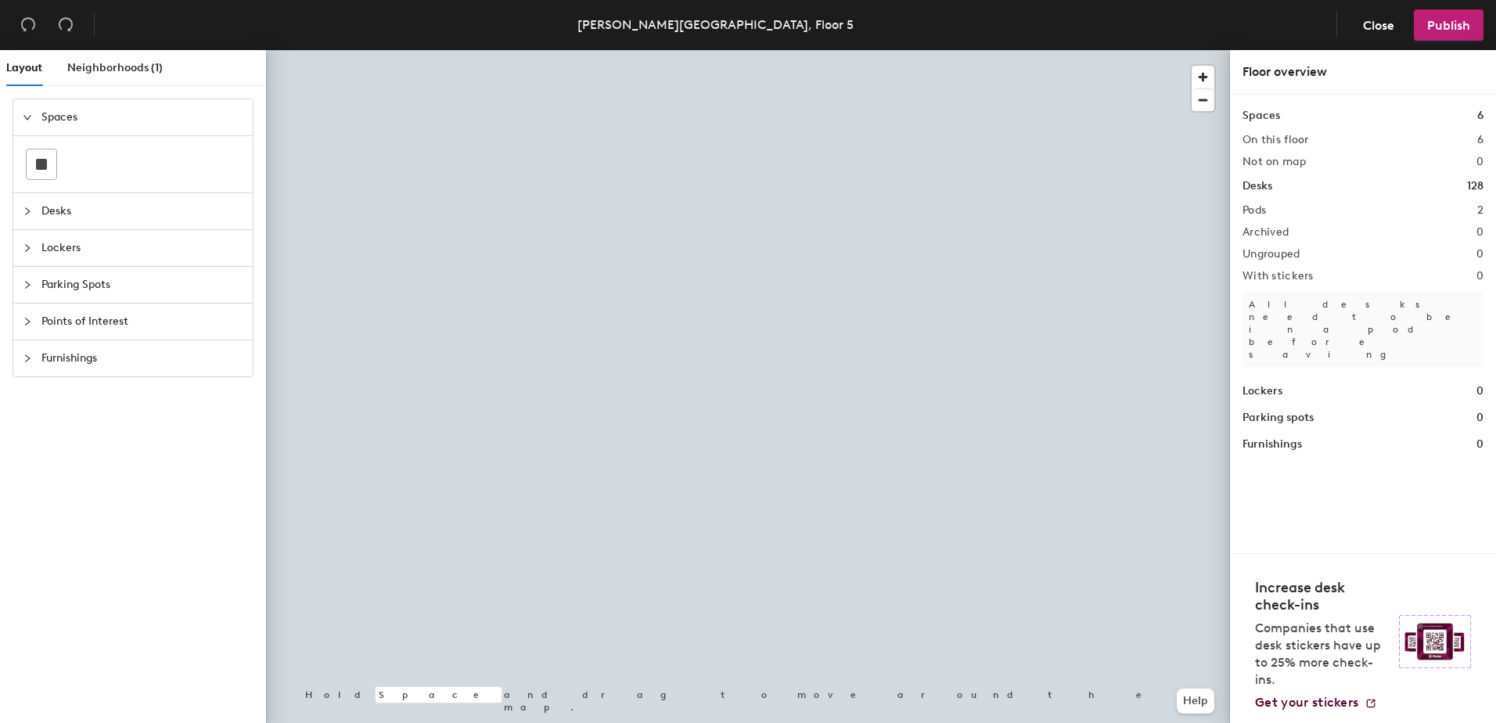
click at [740, 50] on div at bounding box center [748, 50] width 964 height 0
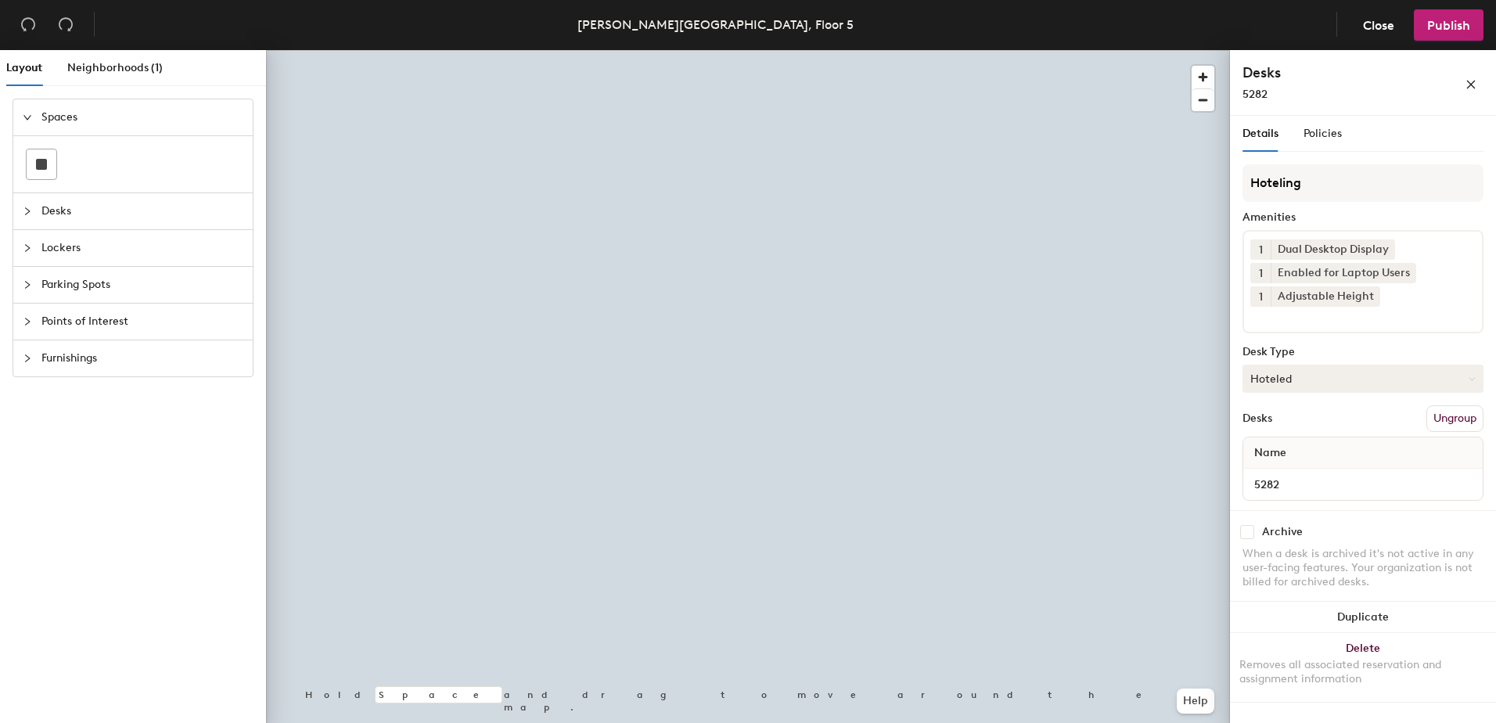
click at [1314, 379] on button "Hoteled" at bounding box center [1362, 379] width 241 height 28
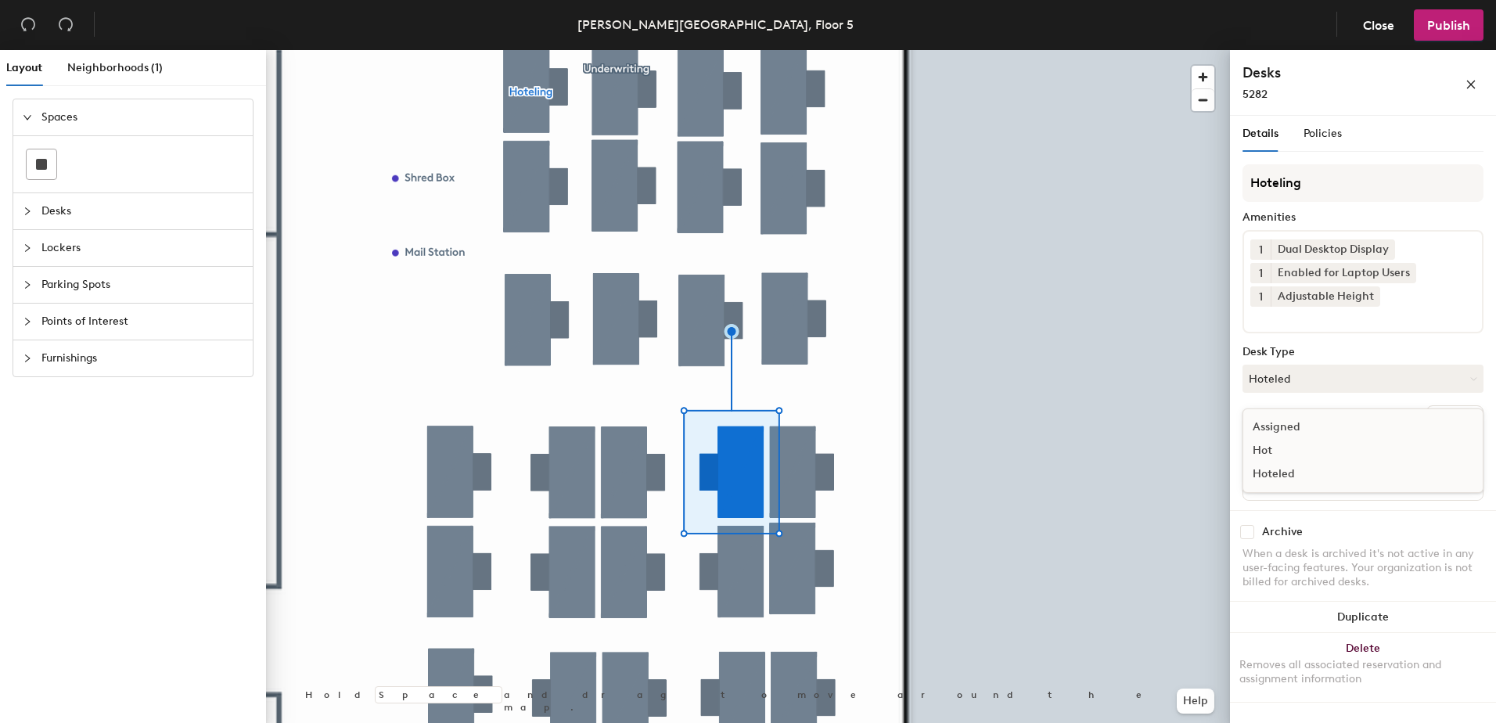
click at [1320, 430] on div "Assigned" at bounding box center [1321, 426] width 156 height 23
click at [1442, 419] on button "Ungroup" at bounding box center [1454, 418] width 57 height 27
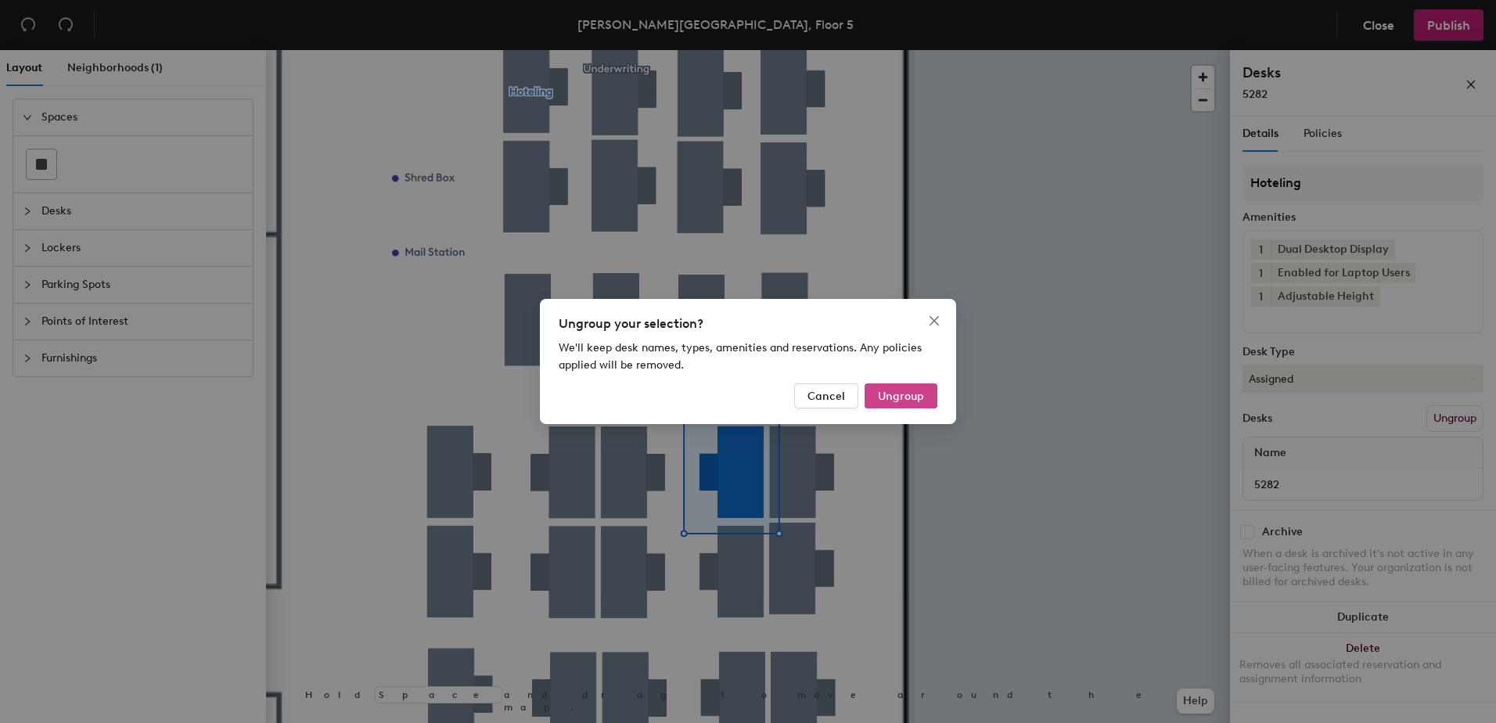
click at [908, 399] on span "Ungroup" at bounding box center [901, 396] width 46 height 13
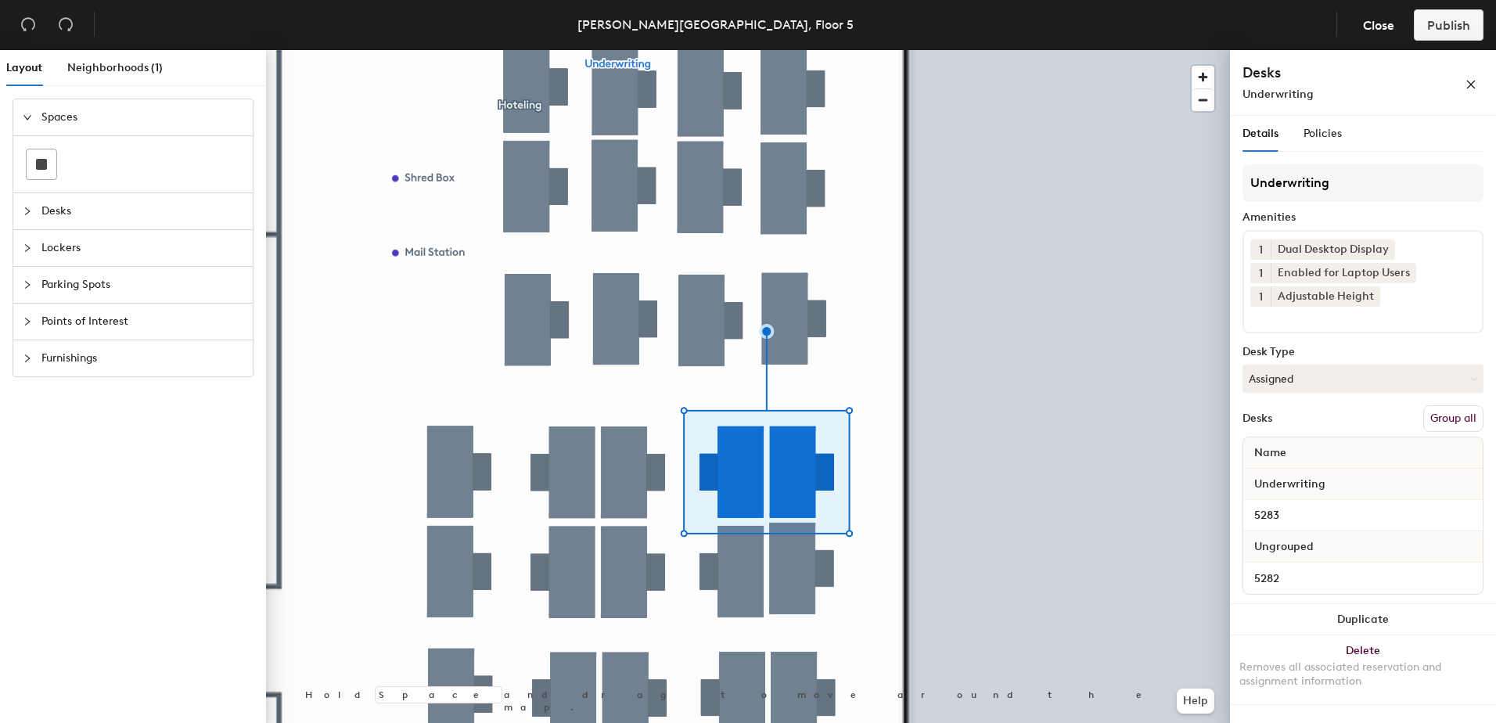
click at [1462, 426] on button "Group all" at bounding box center [1453, 418] width 60 height 27
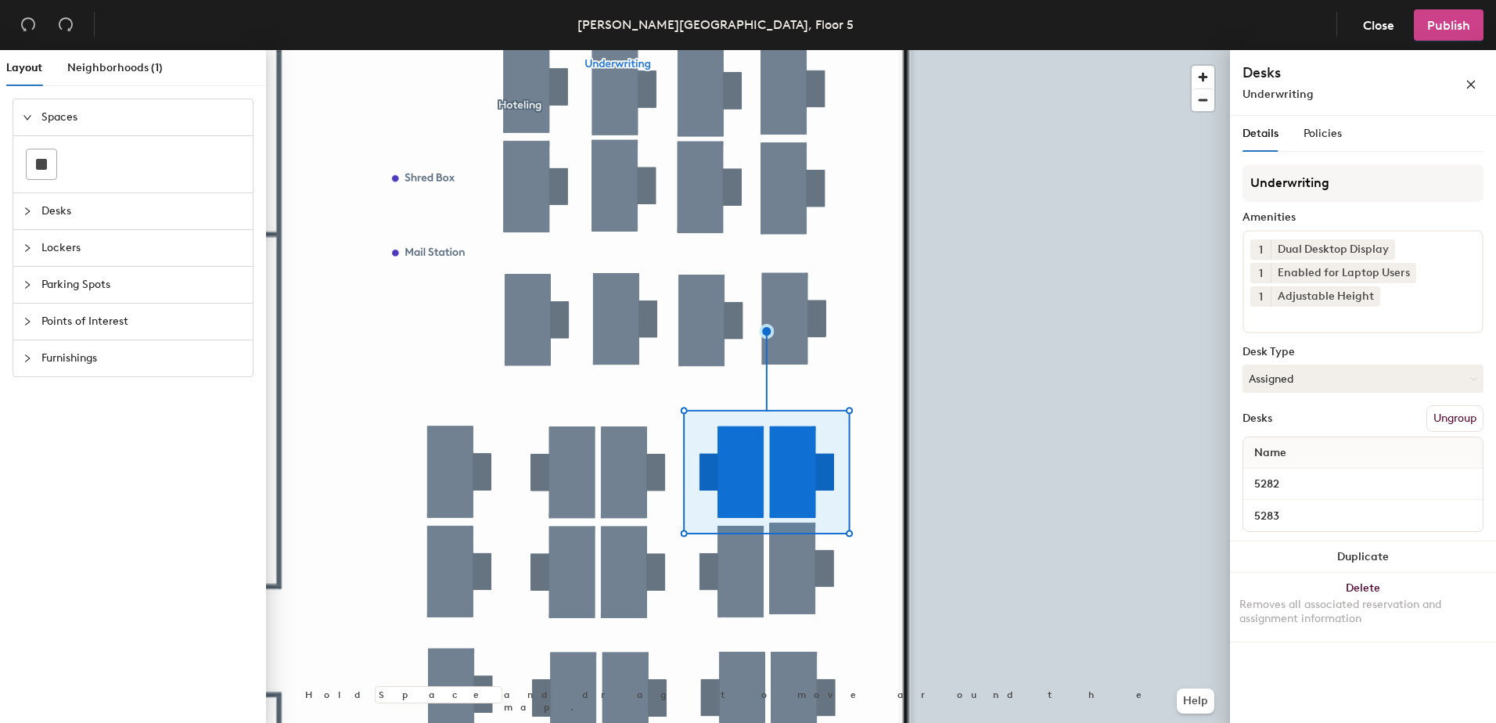
click at [1445, 21] on span "Publish" at bounding box center [1448, 25] width 43 height 15
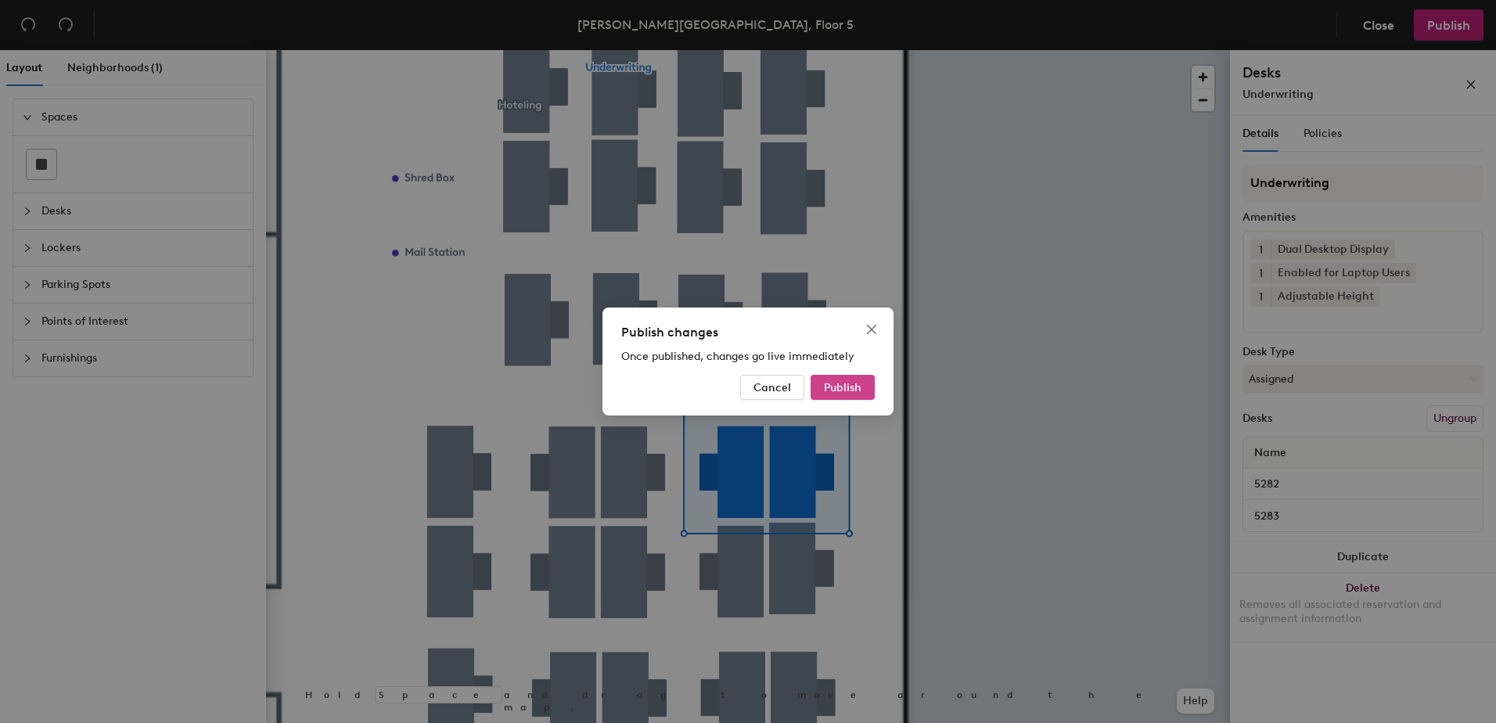
drag, startPoint x: 869, startPoint y: 378, endPoint x: 860, endPoint y: 375, distance: 9.9
click at [860, 375] on button "Publish" at bounding box center [842, 387] width 64 height 25
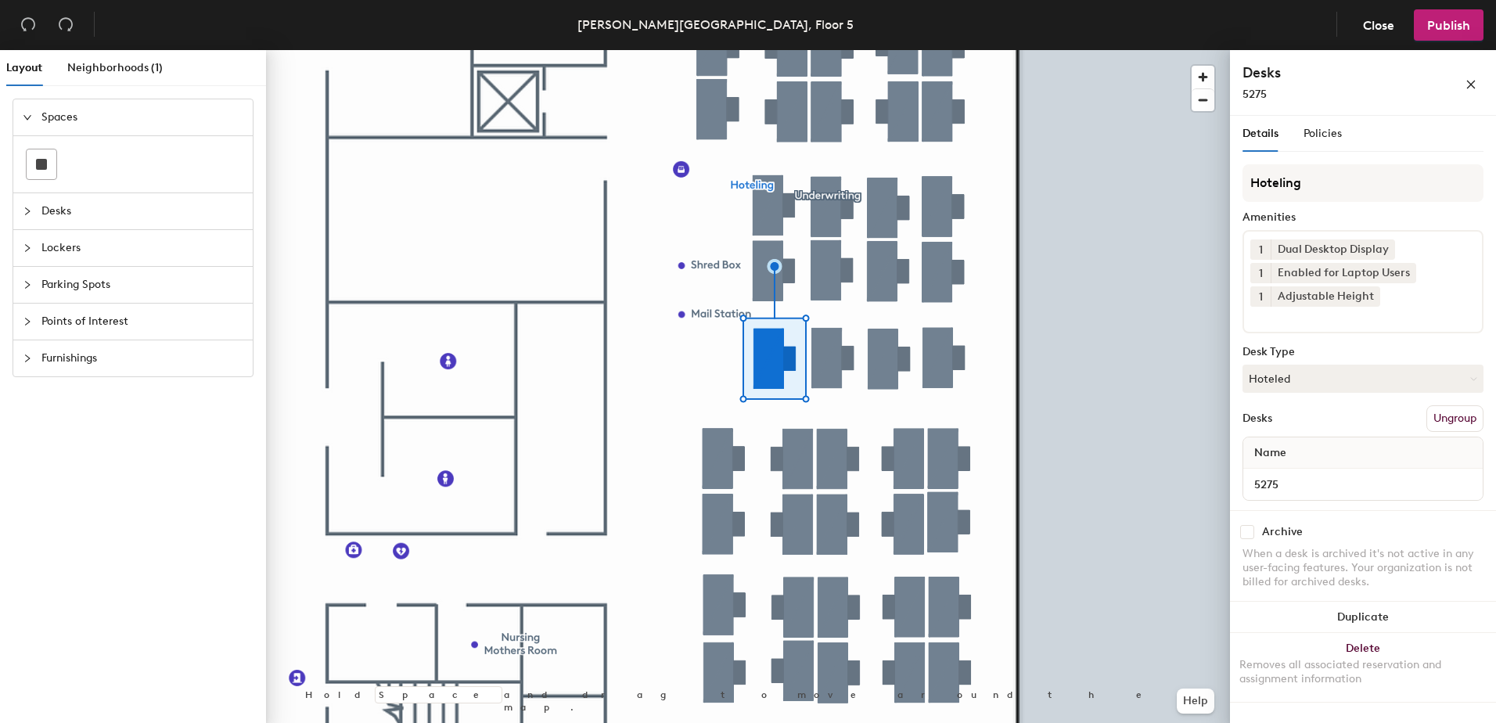
drag, startPoint x: 1262, startPoint y: 385, endPoint x: 1277, endPoint y: 398, distance: 19.9
click at [1265, 386] on button "Hoteled" at bounding box center [1362, 379] width 241 height 28
click at [1313, 429] on div "Assigned" at bounding box center [1321, 426] width 156 height 23
click at [1437, 423] on button "Ungroup" at bounding box center [1454, 418] width 57 height 27
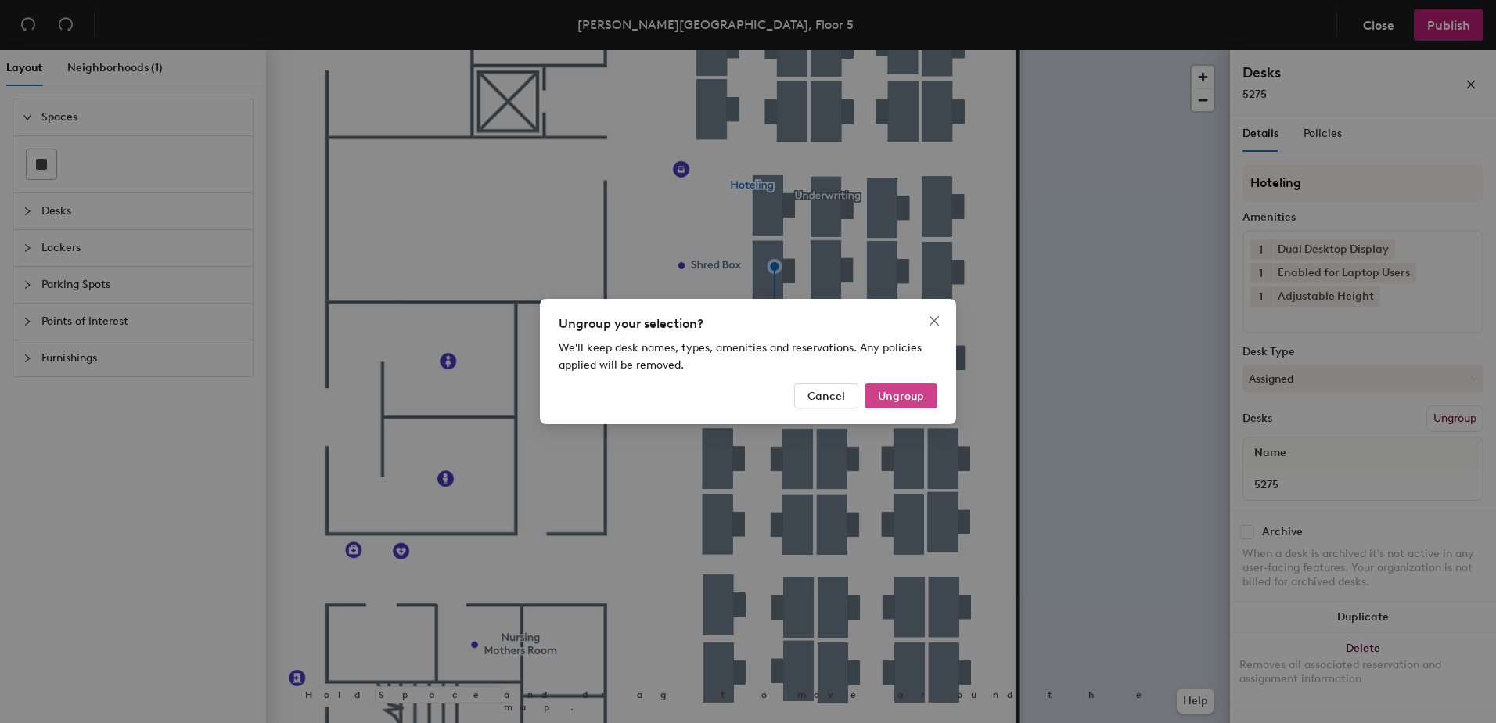
click at [903, 396] on span "Ungroup" at bounding box center [901, 396] width 46 height 13
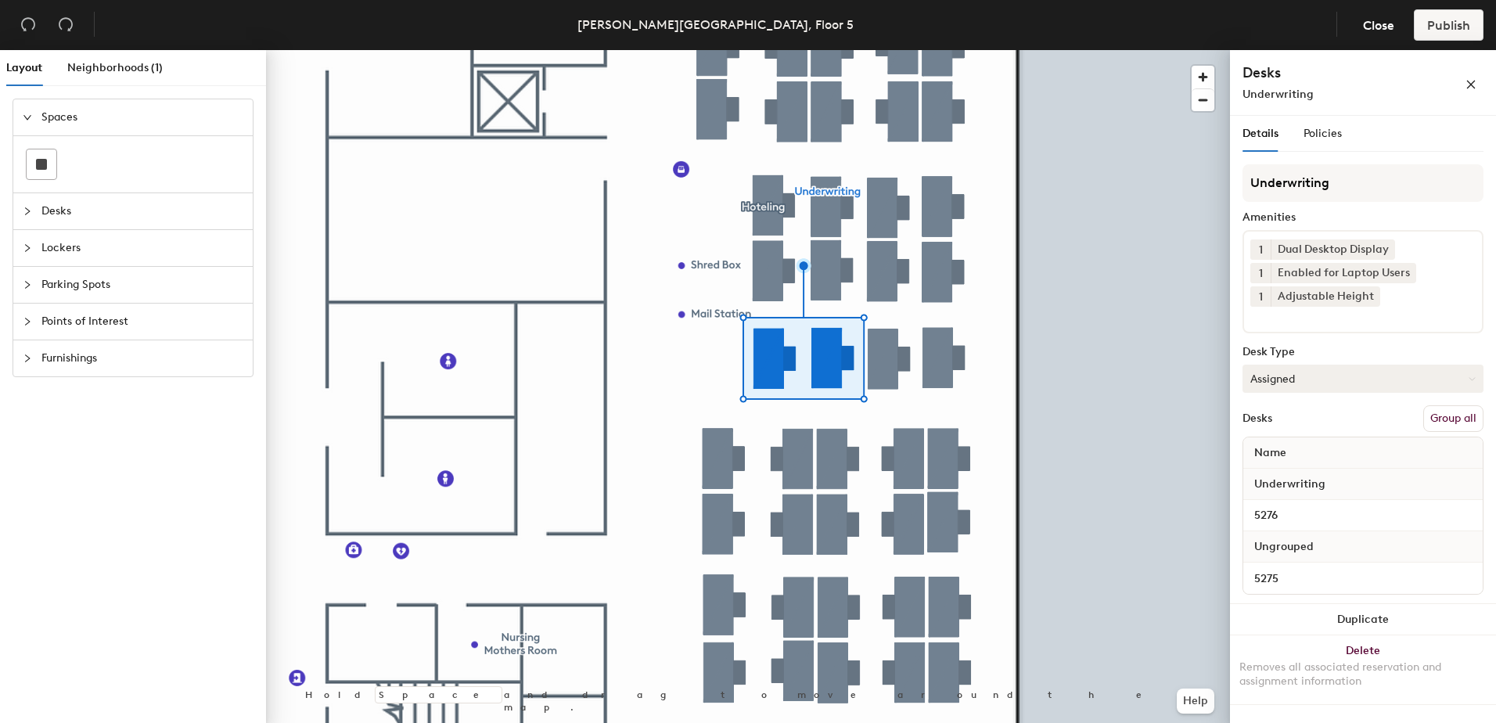
click at [1453, 414] on button "Group all" at bounding box center [1453, 418] width 60 height 27
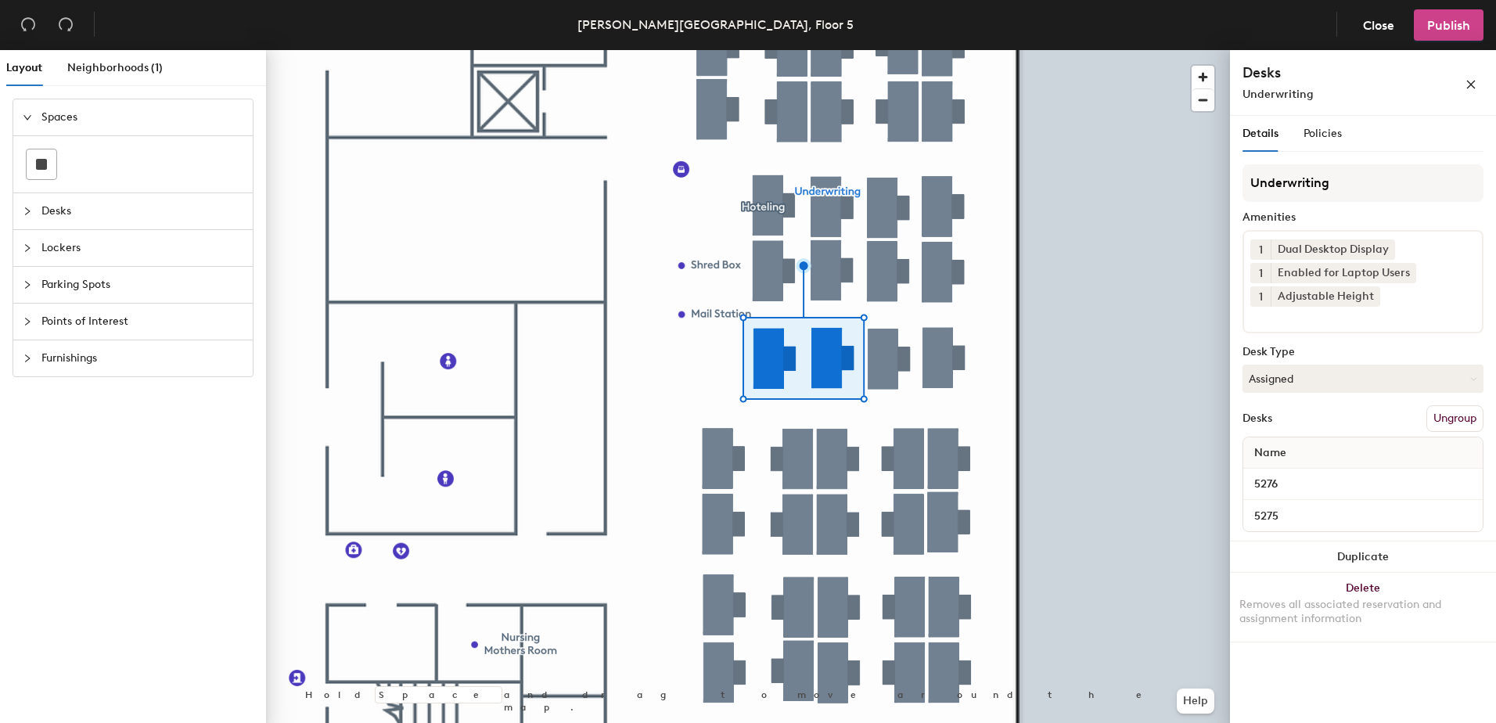
click at [1435, 33] on button "Publish" at bounding box center [1448, 24] width 70 height 31
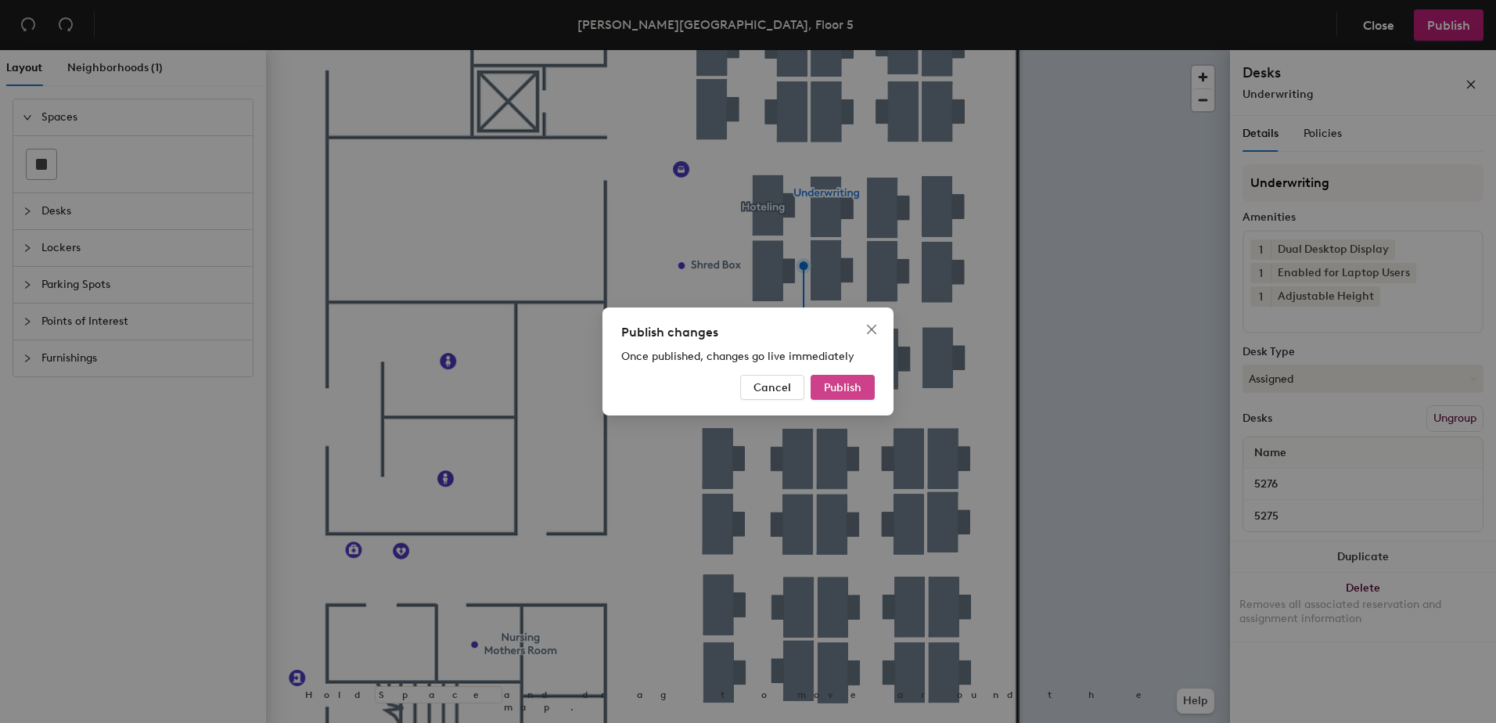
click at [835, 383] on span "Publish" at bounding box center [843, 387] width 38 height 13
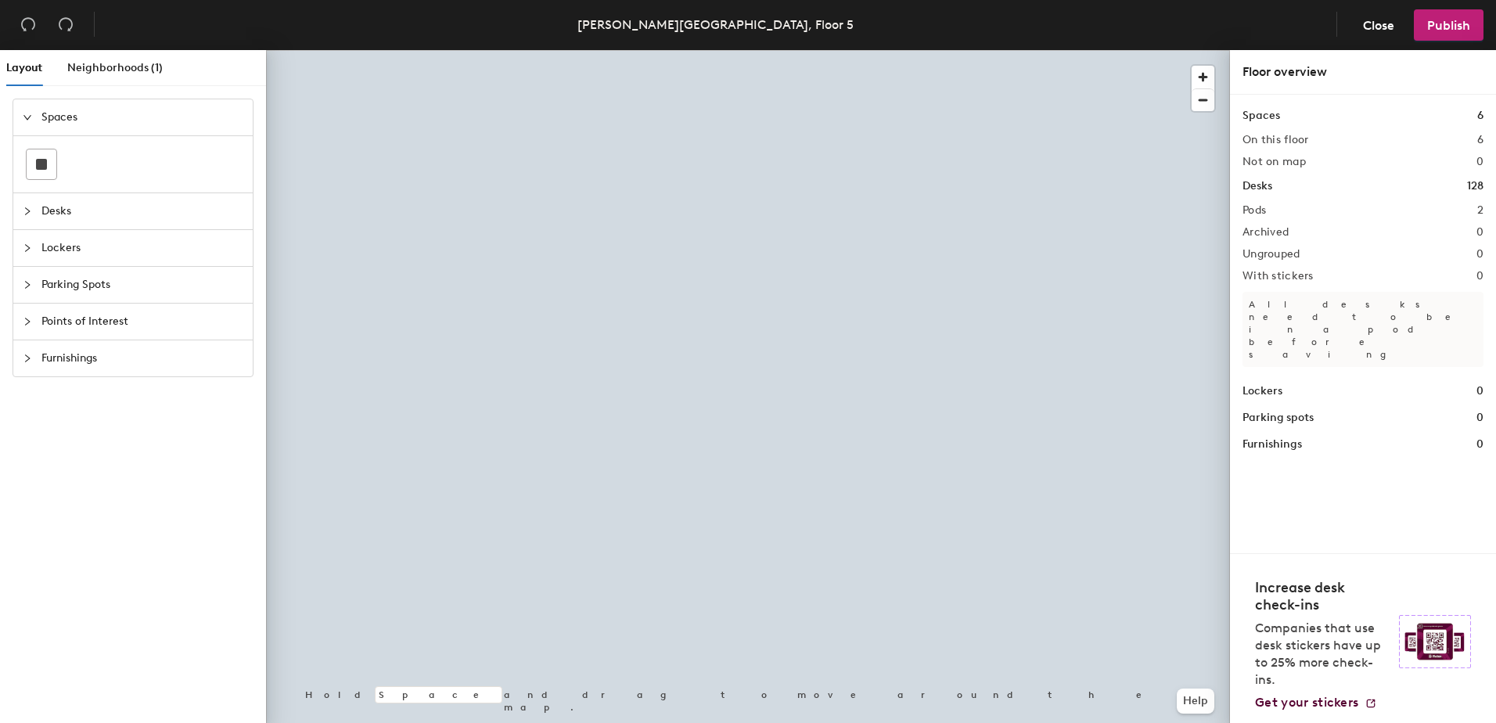
click at [788, 50] on div at bounding box center [748, 50] width 964 height 0
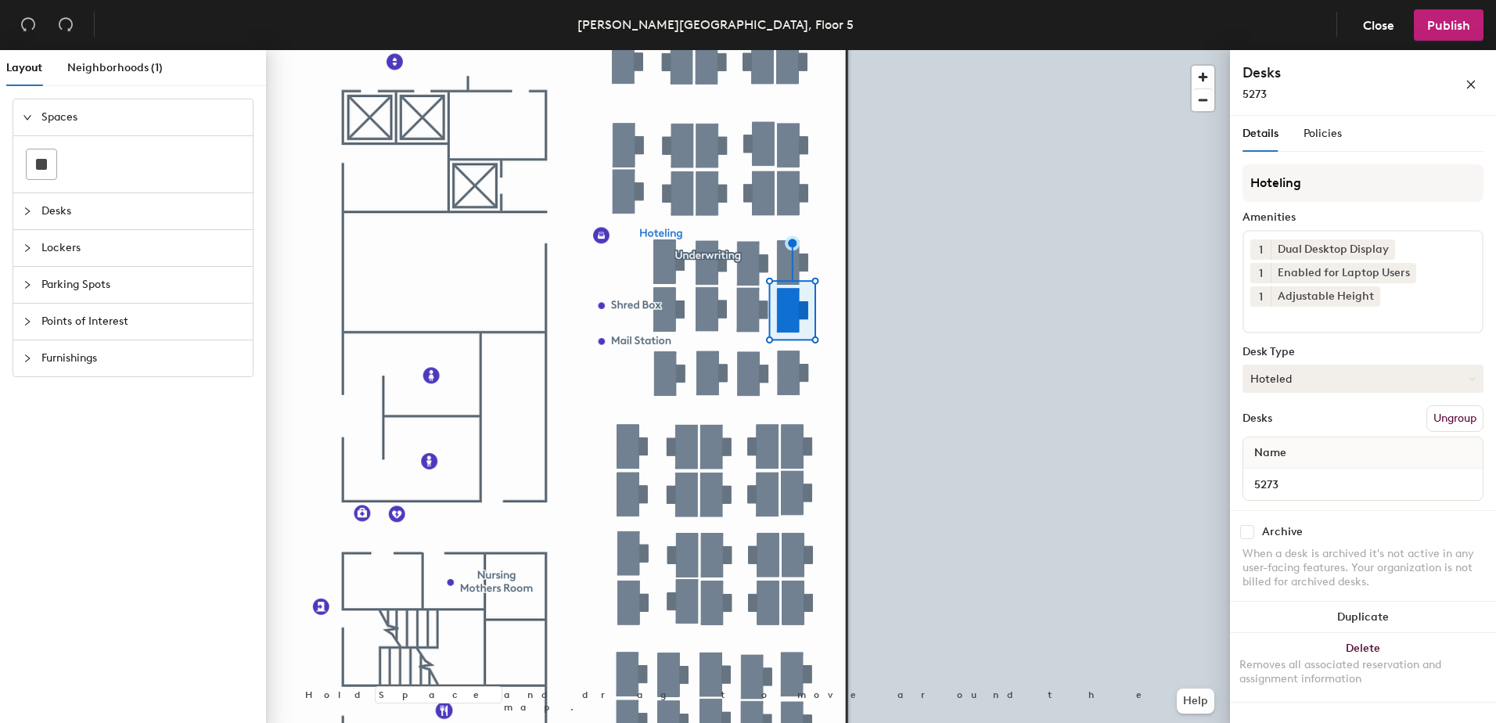
click at [1337, 382] on button "Hoteled" at bounding box center [1362, 379] width 241 height 28
click at [1345, 424] on div "Assigned" at bounding box center [1321, 426] width 156 height 23
click at [1444, 413] on button "Ungroup" at bounding box center [1454, 418] width 57 height 27
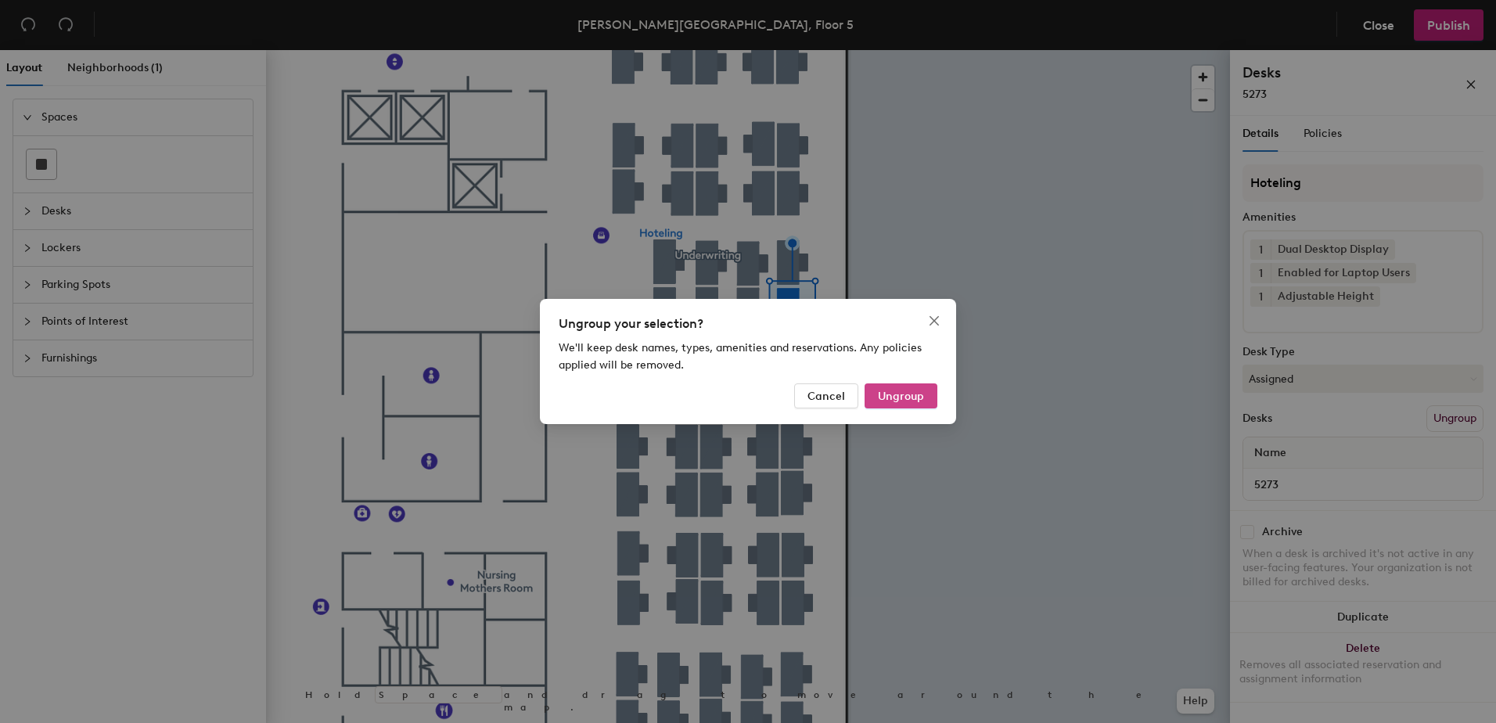
click at [897, 398] on span "Ungroup" at bounding box center [901, 396] width 46 height 13
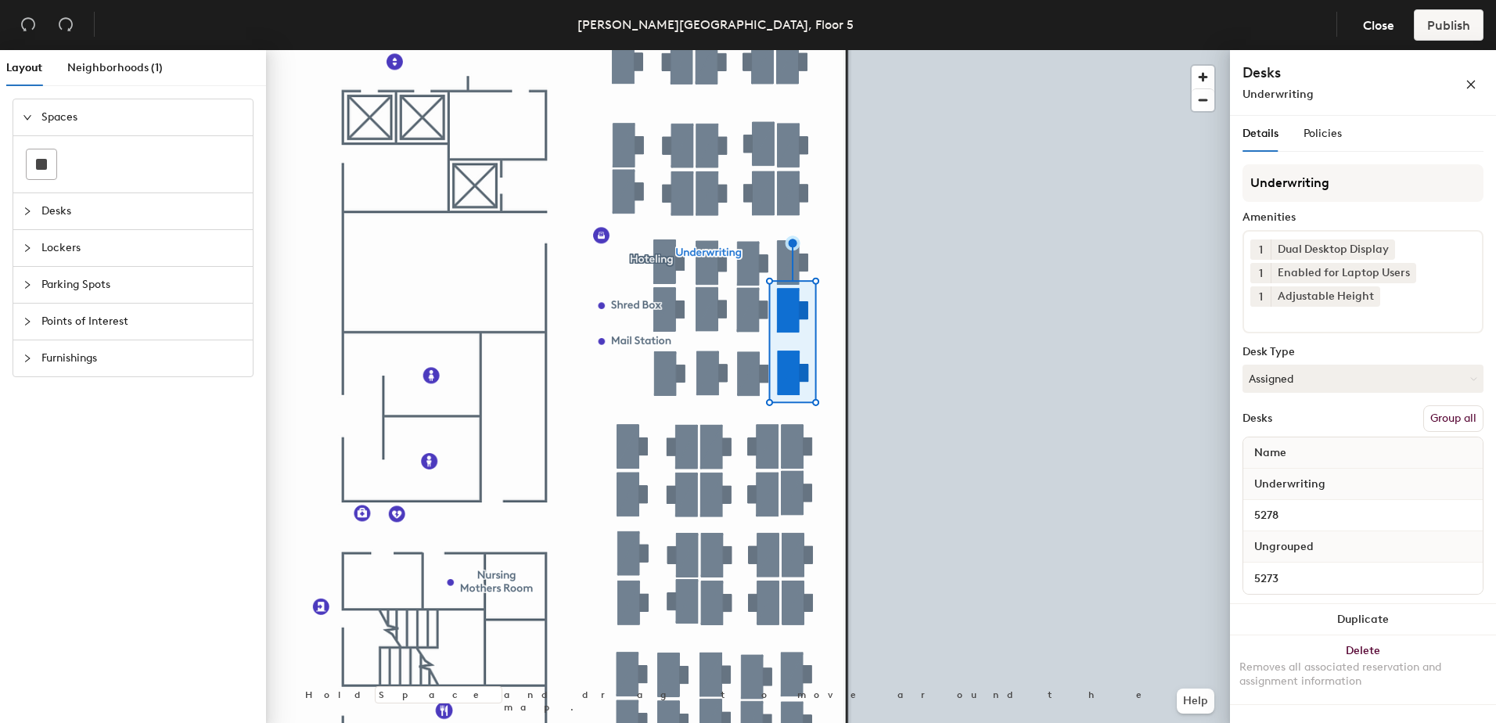
click at [1445, 416] on button "Group all" at bounding box center [1453, 418] width 60 height 27
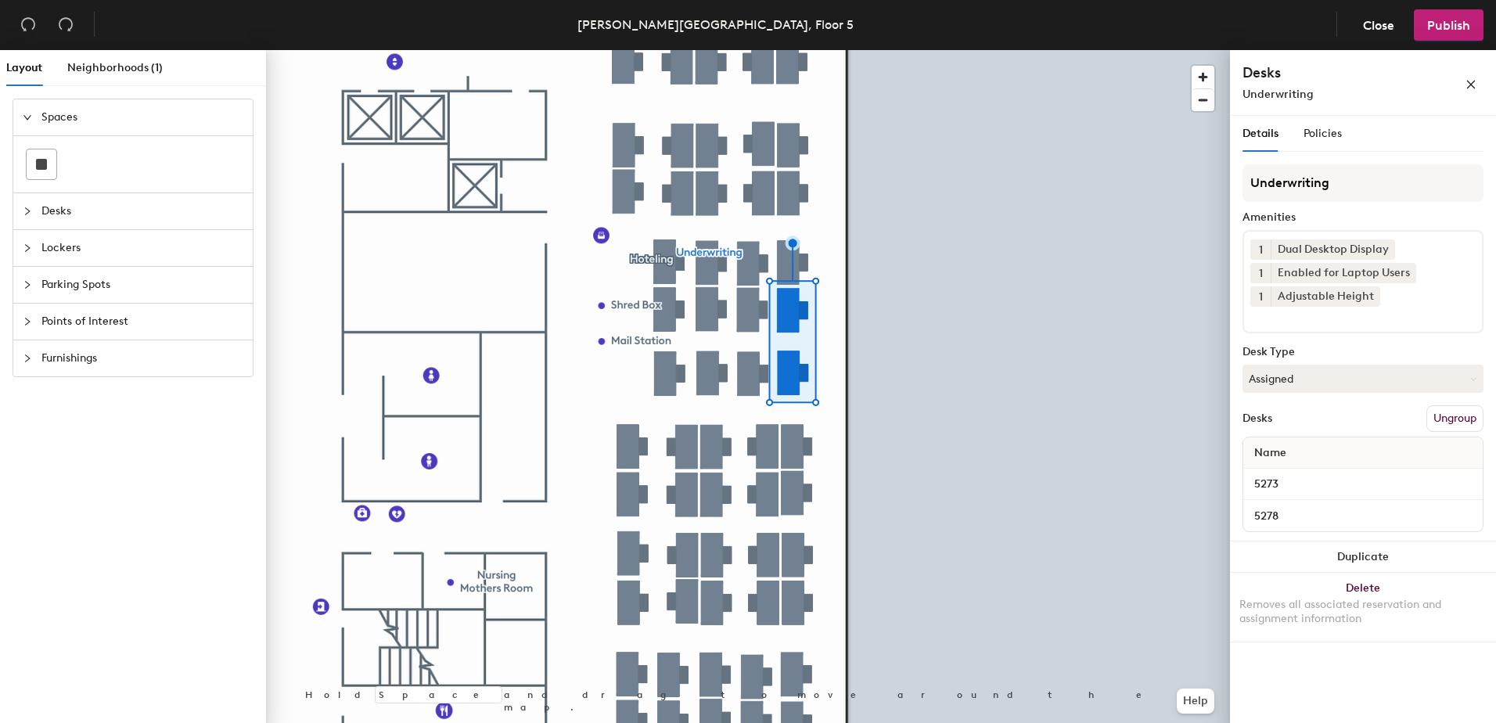
click at [1414, 7] on header "Thomas B. Hagen Building, Floor 5 Close Publish" at bounding box center [748, 25] width 1496 height 50
click at [1429, 21] on span "Publish" at bounding box center [1448, 25] width 43 height 15
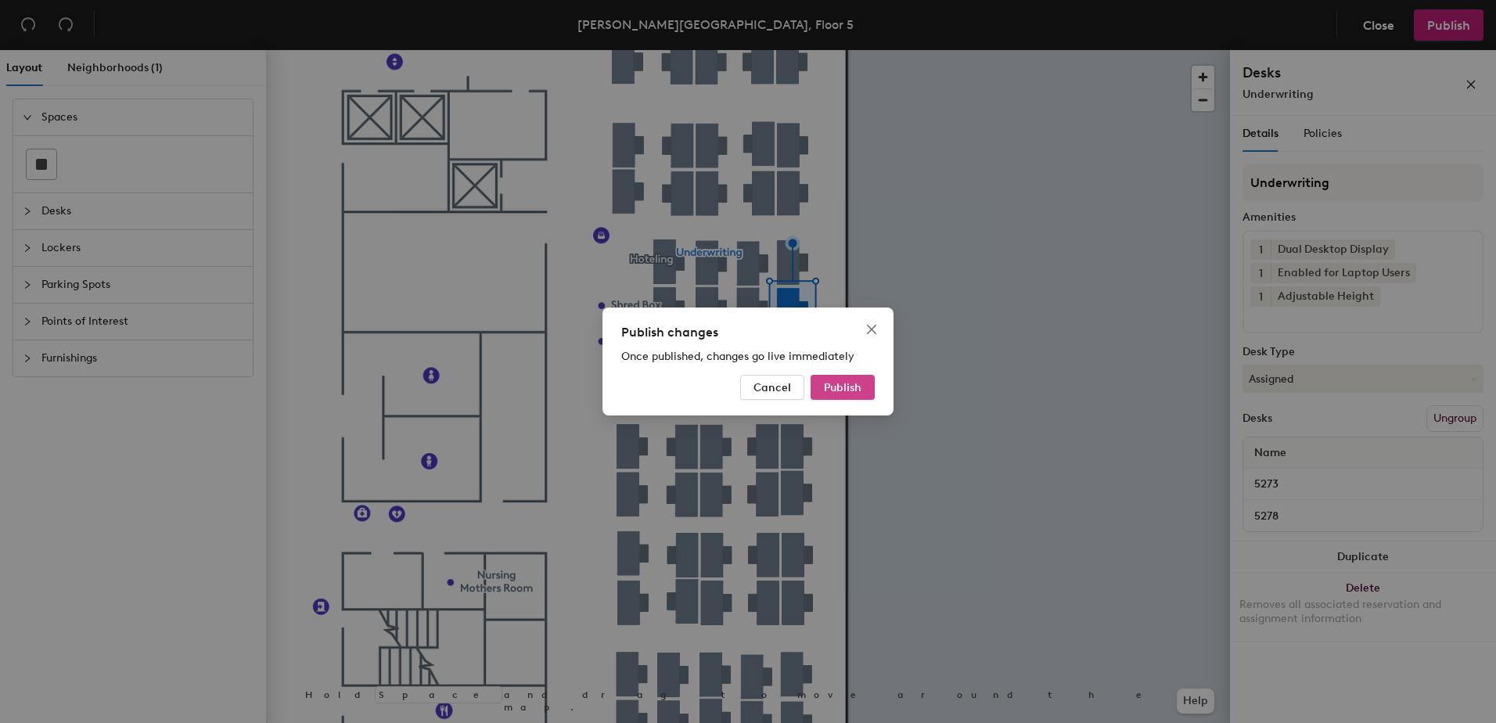
click at [848, 381] on button "Publish" at bounding box center [842, 387] width 64 height 25
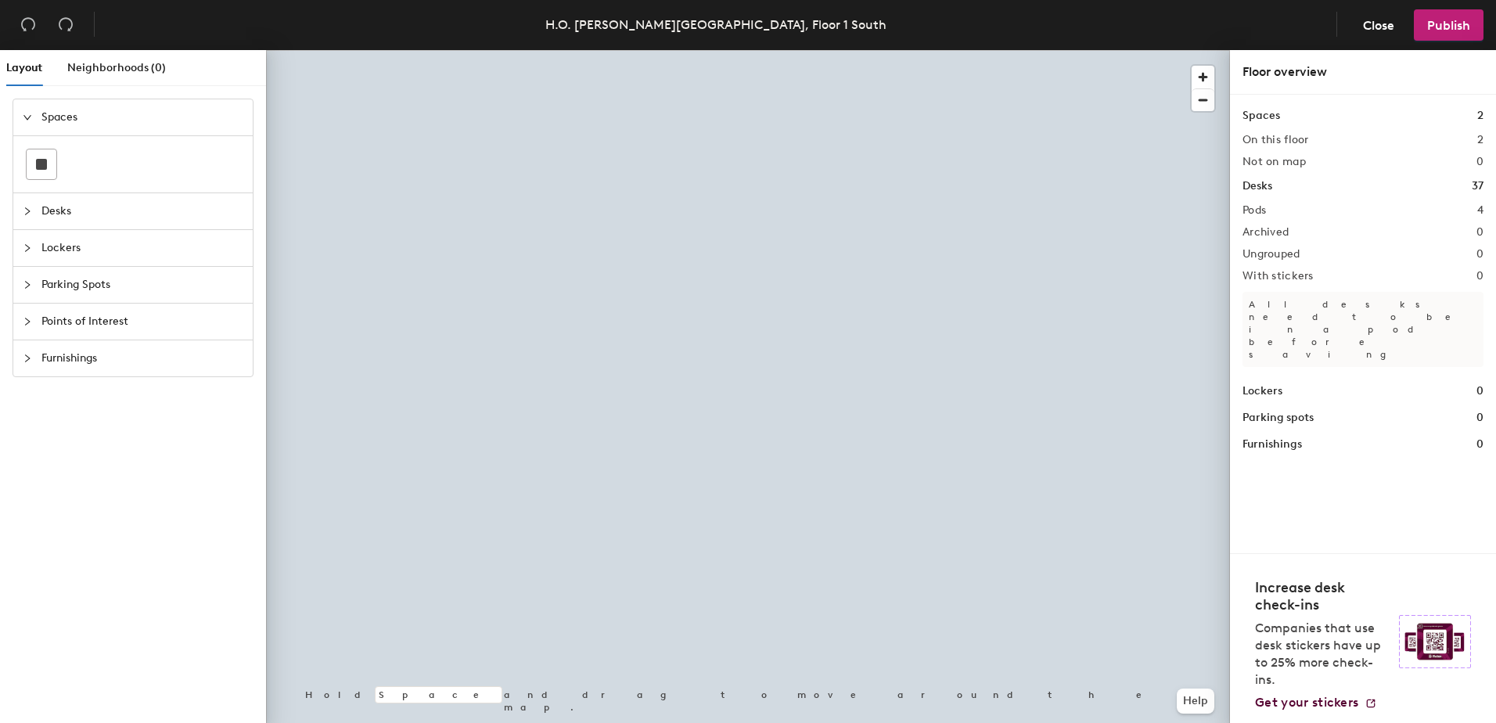
click at [967, 50] on div at bounding box center [748, 50] width 964 height 0
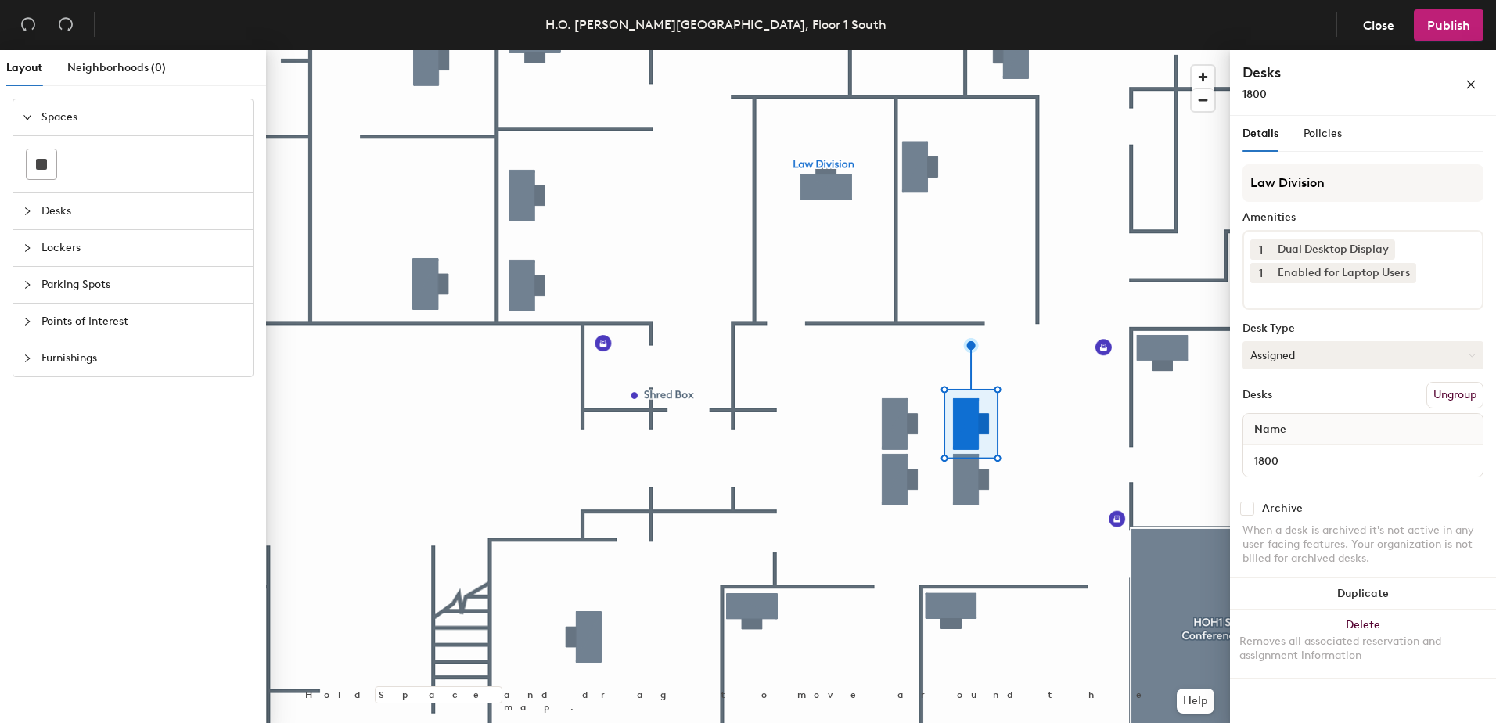
click at [1309, 353] on button "Assigned" at bounding box center [1362, 355] width 241 height 28
click at [1295, 450] on div "Hoteled" at bounding box center [1321, 450] width 156 height 23
click at [1443, 391] on button "Ungroup" at bounding box center [1454, 395] width 57 height 27
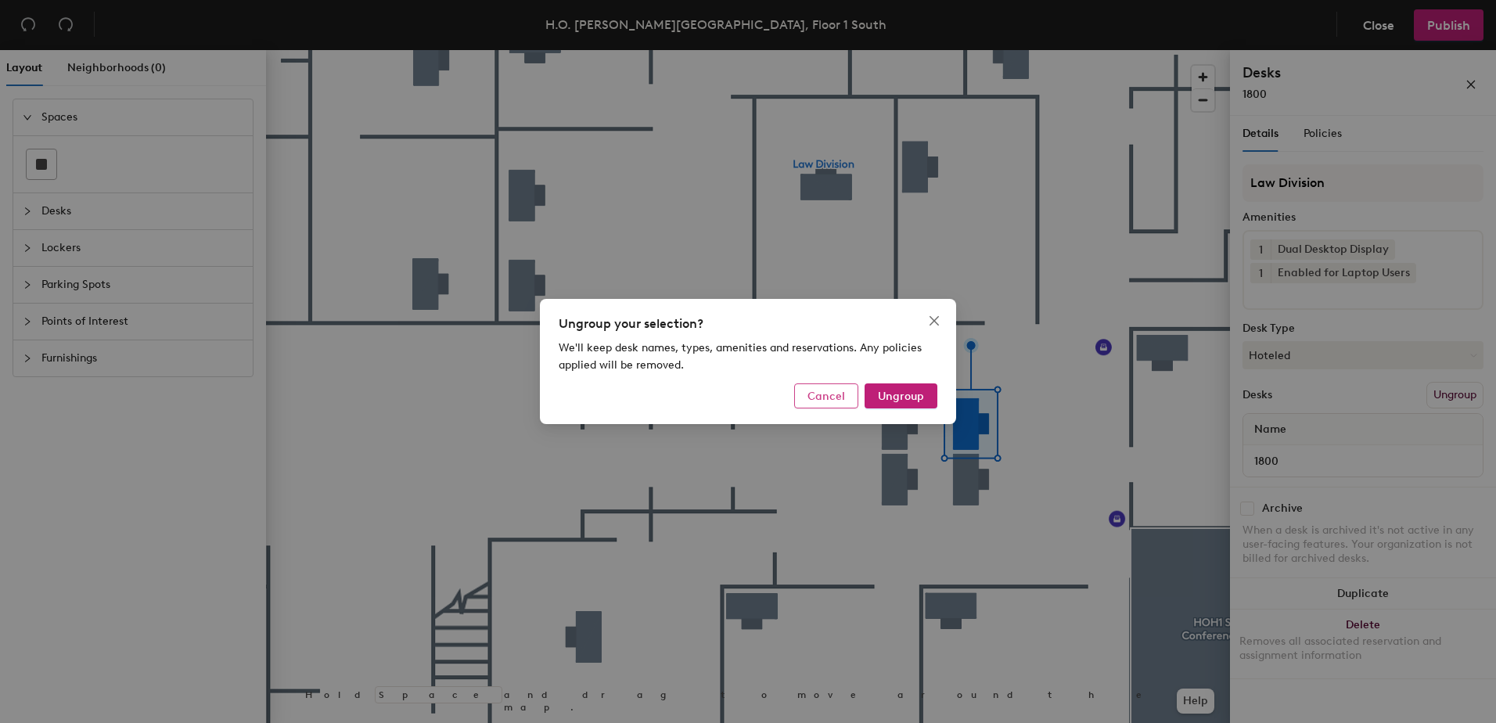
click at [821, 390] on span "Cancel" at bounding box center [826, 396] width 38 height 13
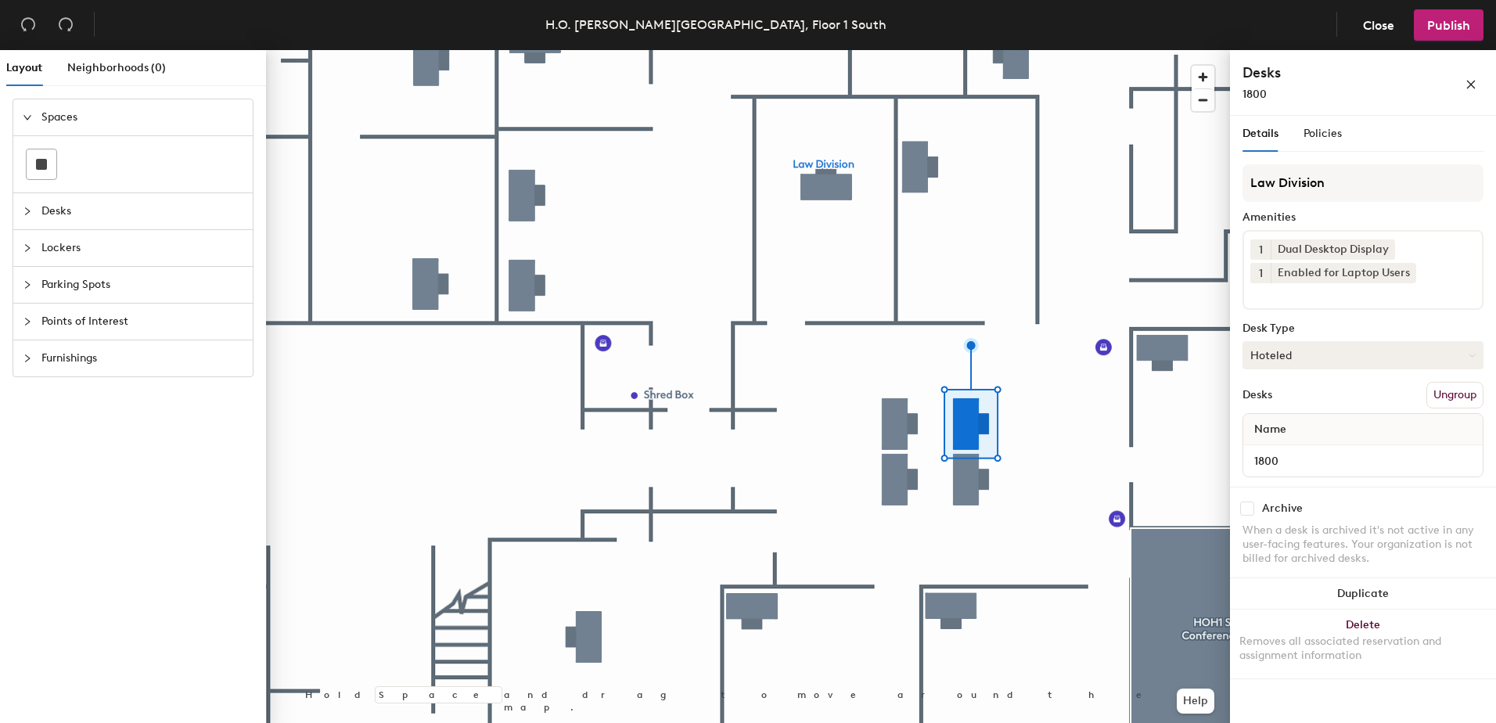
click at [1271, 351] on button "Hoteled" at bounding box center [1362, 355] width 241 height 28
click at [1279, 409] on div "Assigned" at bounding box center [1321, 403] width 156 height 23
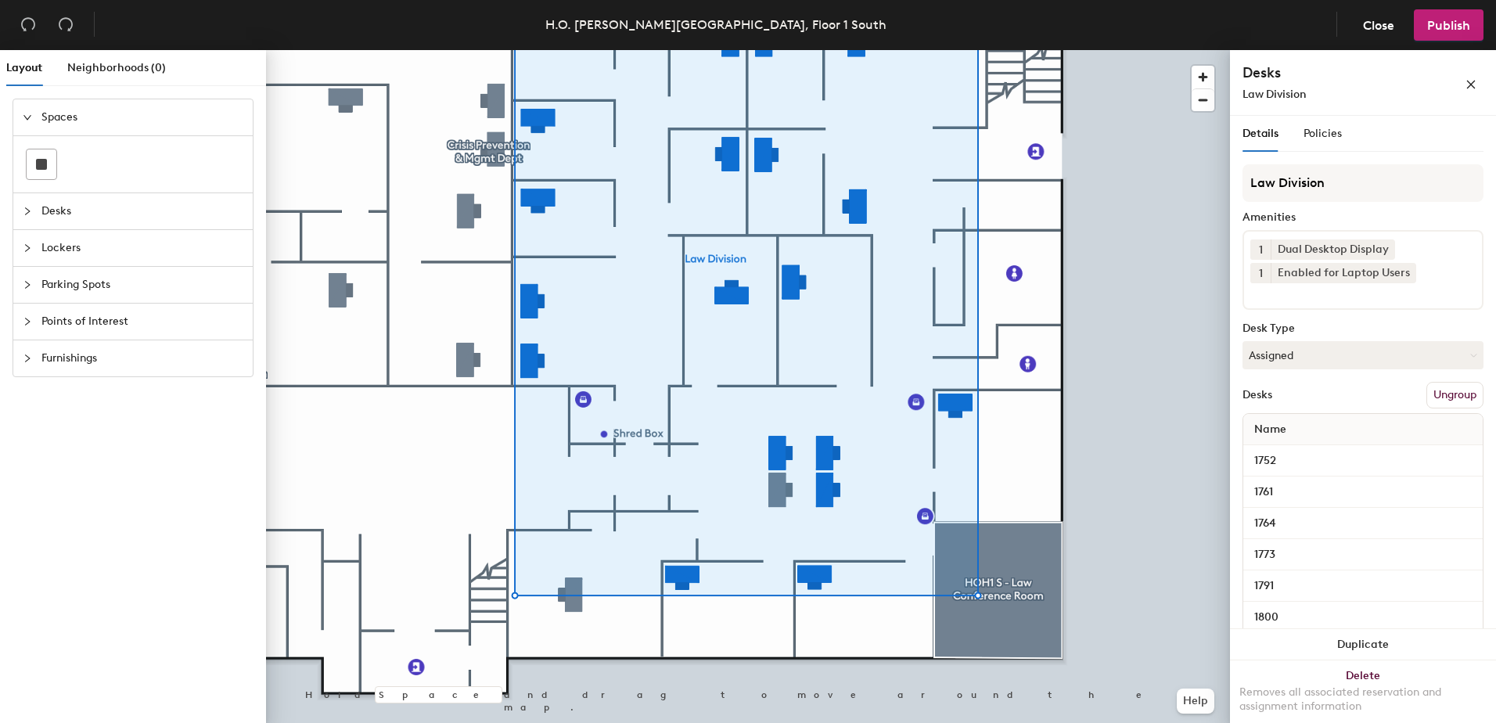
click at [577, 50] on div at bounding box center [748, 50] width 964 height 0
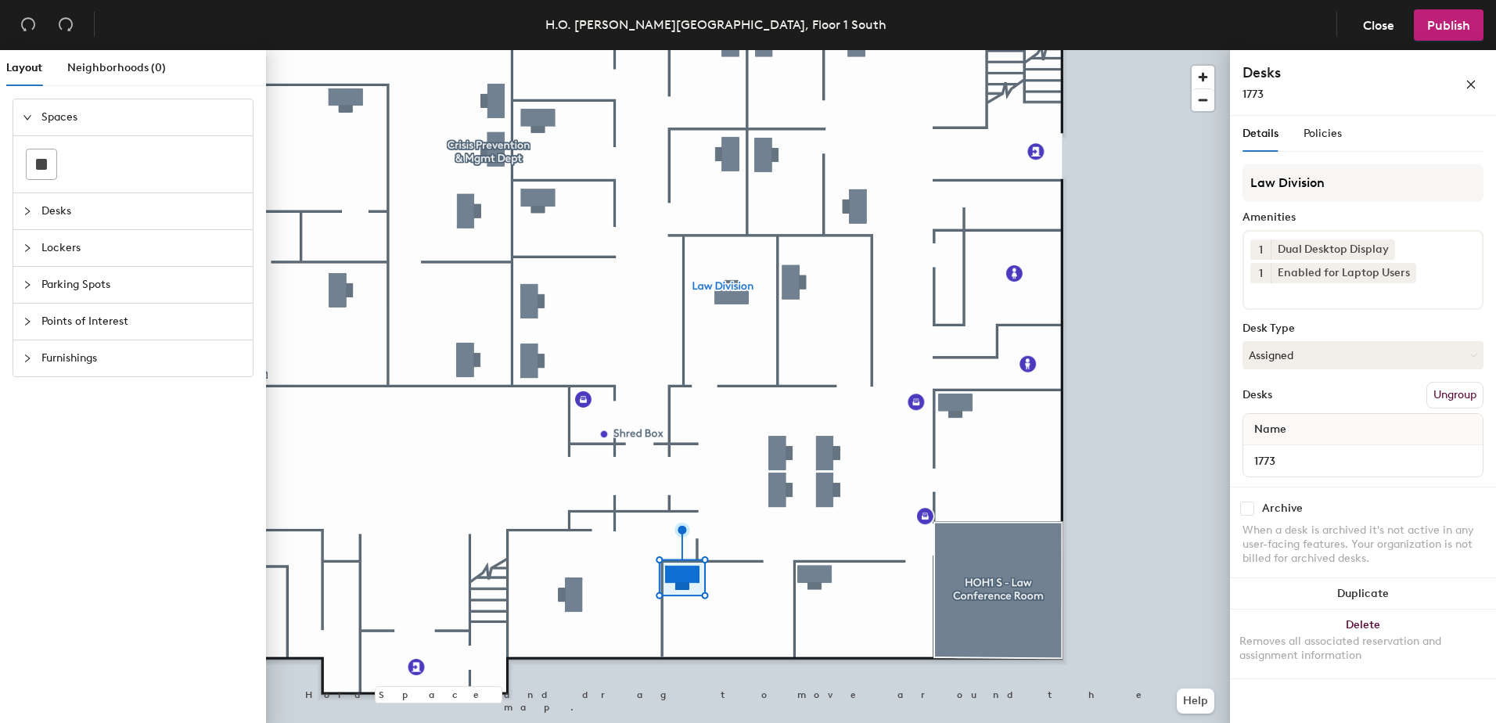
click at [812, 50] on div at bounding box center [748, 50] width 964 height 0
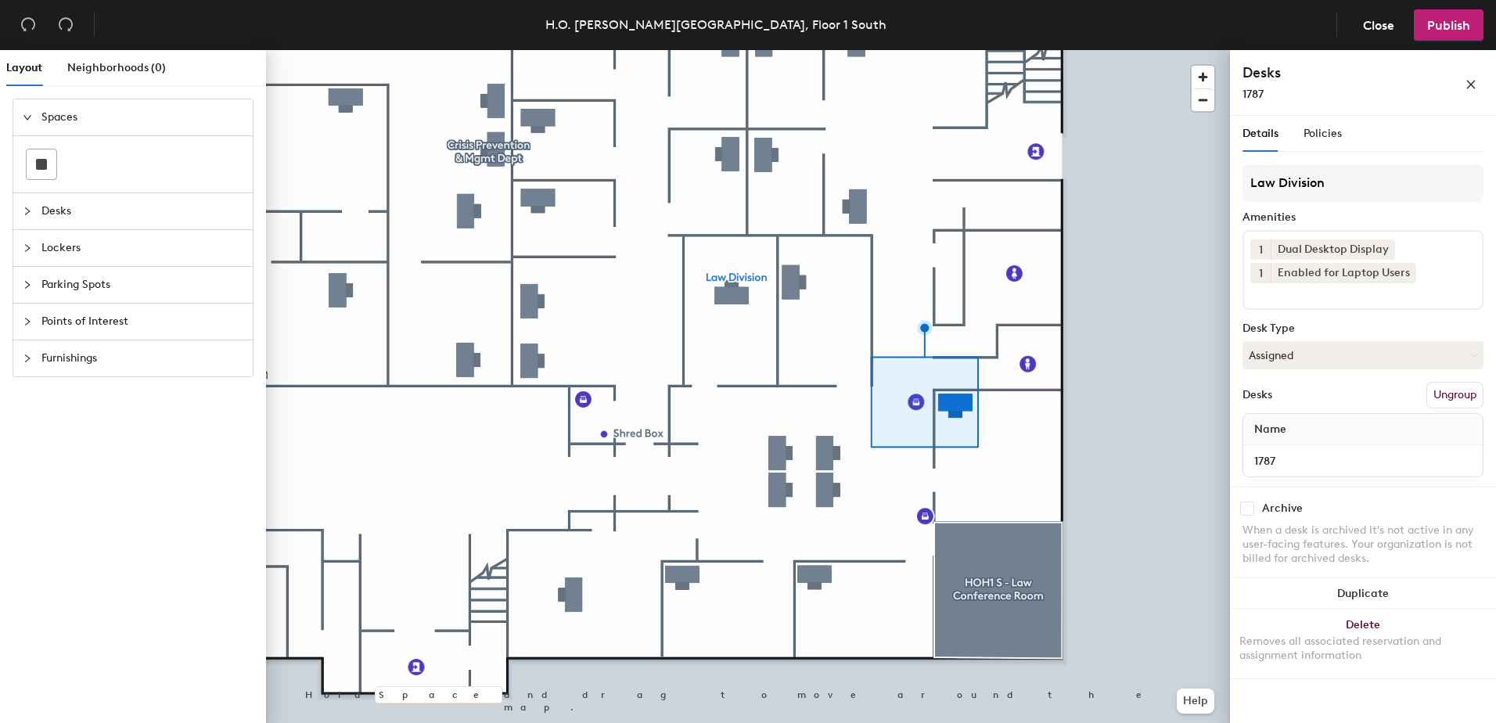
click at [787, 50] on div at bounding box center [748, 50] width 964 height 0
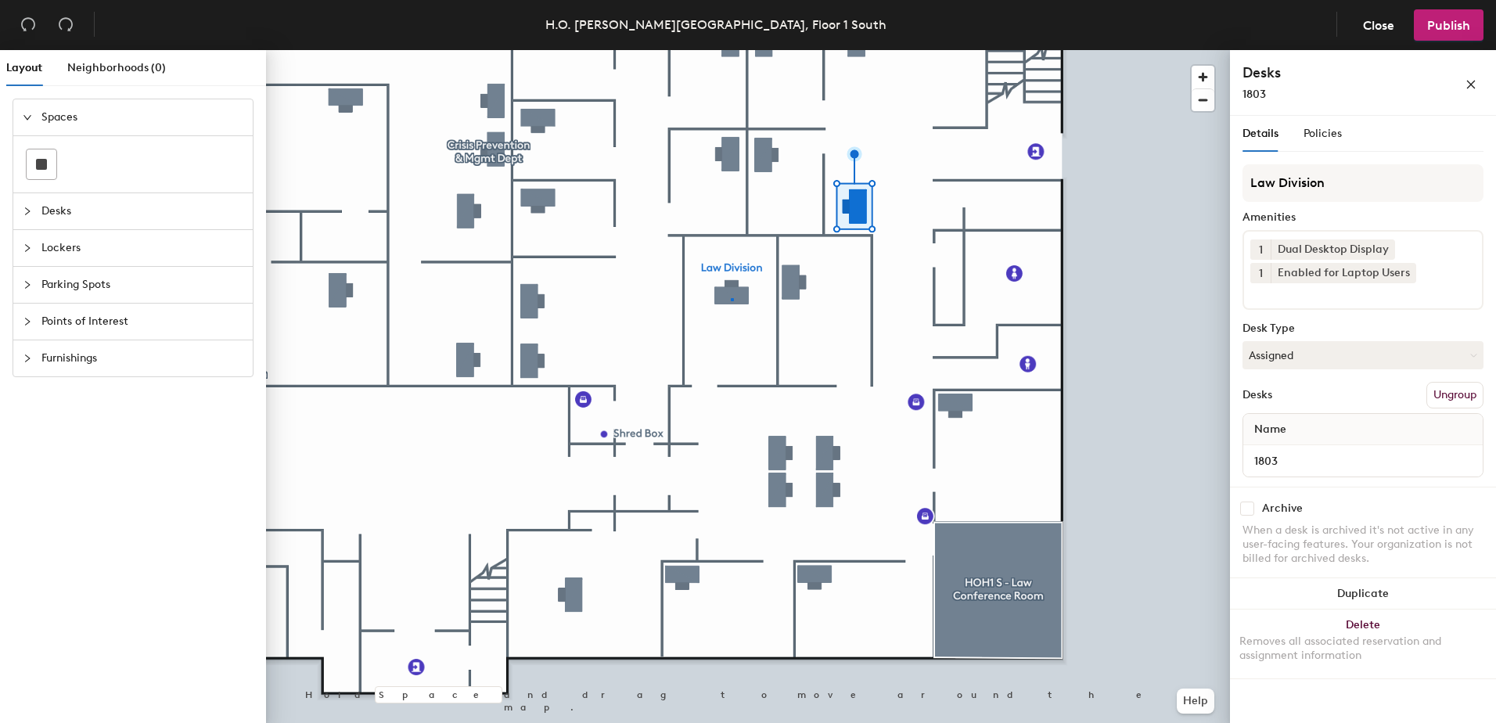
click at [731, 50] on div at bounding box center [748, 50] width 964 height 0
click at [532, 50] on div at bounding box center [748, 50] width 964 height 0
click at [527, 50] on div at bounding box center [748, 50] width 964 height 0
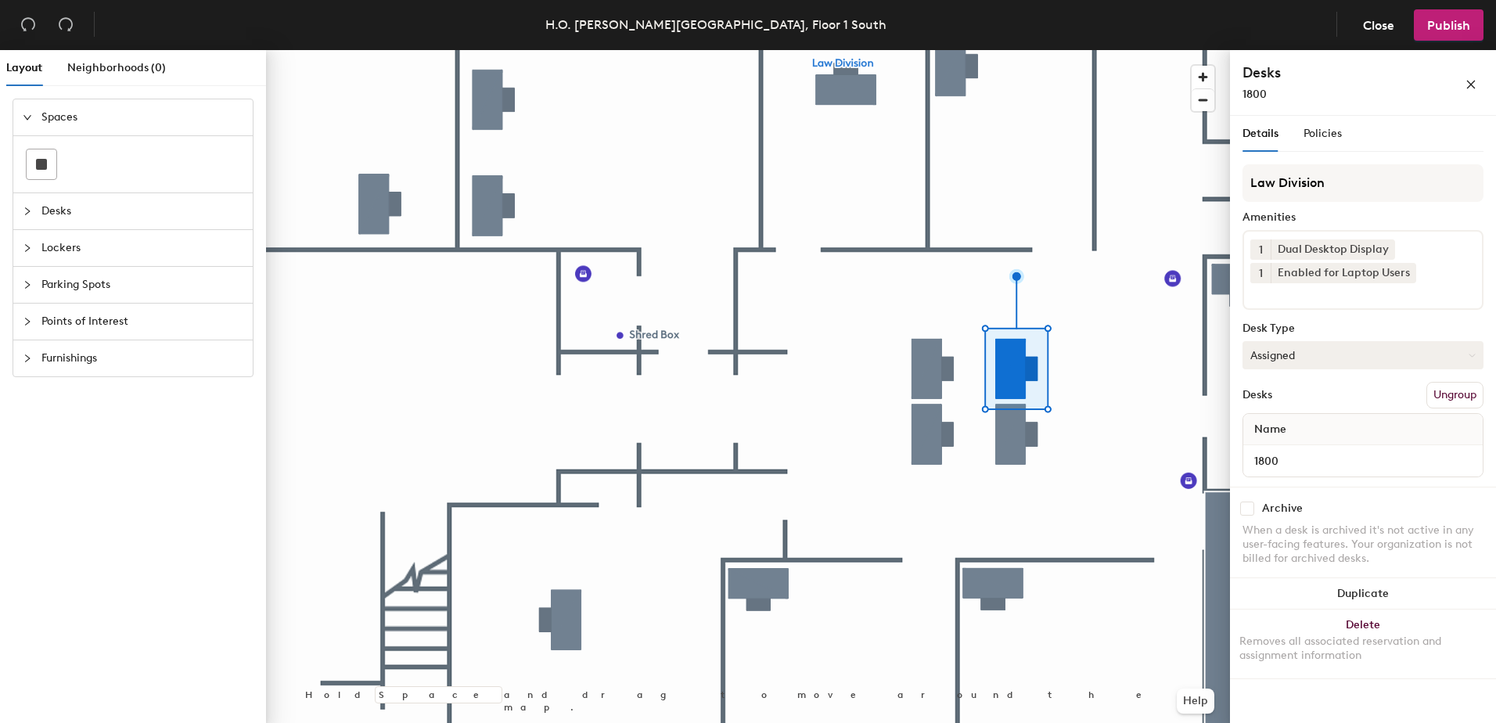
click at [1255, 345] on button "Assigned" at bounding box center [1362, 355] width 241 height 28
click at [1291, 356] on button "Assigned" at bounding box center [1362, 355] width 241 height 28
click at [1292, 357] on button "Assigned" at bounding box center [1362, 355] width 241 height 28
click at [1291, 454] on div "Hoteled" at bounding box center [1321, 450] width 156 height 23
drag, startPoint x: 1308, startPoint y: 358, endPoint x: 1311, endPoint y: 379, distance: 21.4
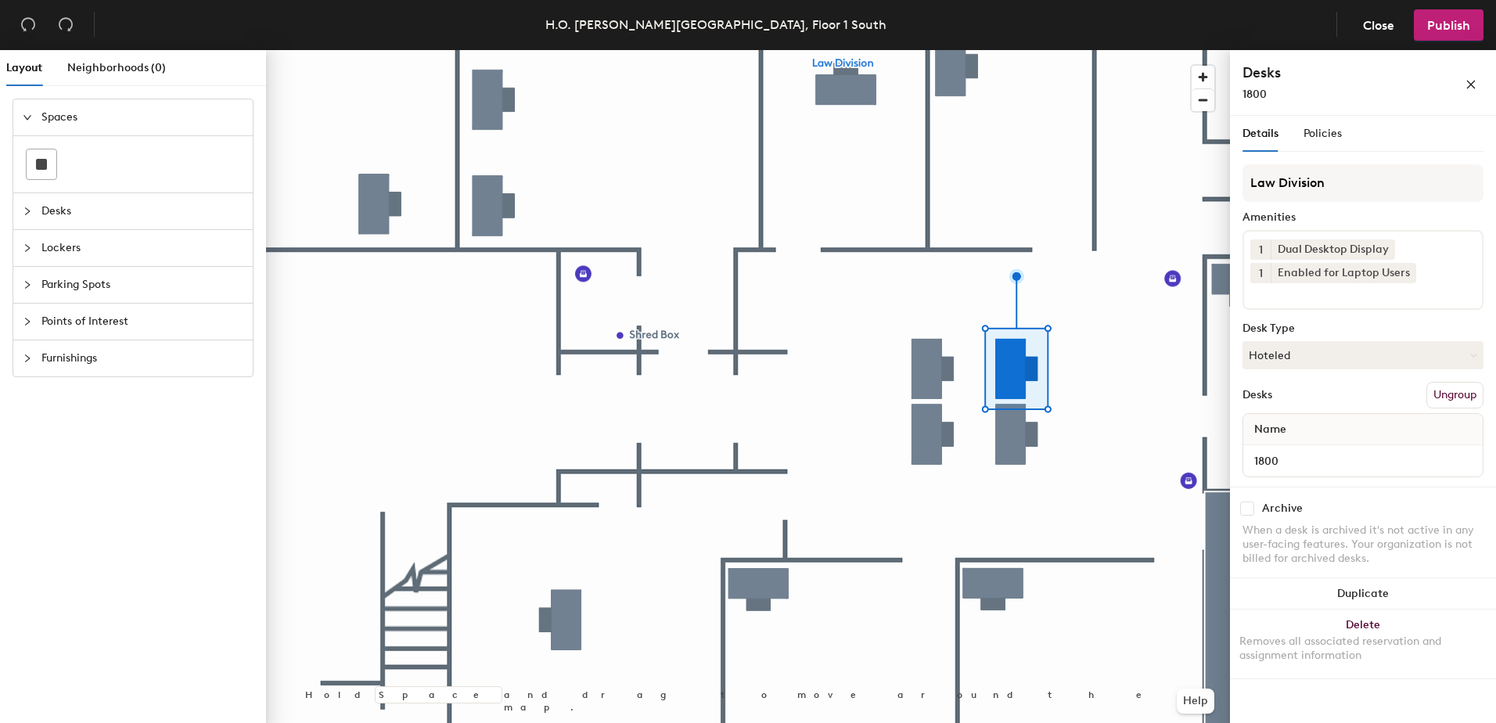
click at [1309, 358] on button "Hoteled" at bounding box center [1362, 355] width 241 height 28
click at [1302, 404] on div "Assigned" at bounding box center [1321, 403] width 156 height 23
click at [1312, 347] on button "Assigned" at bounding box center [1362, 355] width 241 height 28
click at [1286, 455] on div "Hoteled" at bounding box center [1321, 450] width 156 height 23
click at [1438, 401] on button "Ungroup" at bounding box center [1454, 395] width 57 height 27
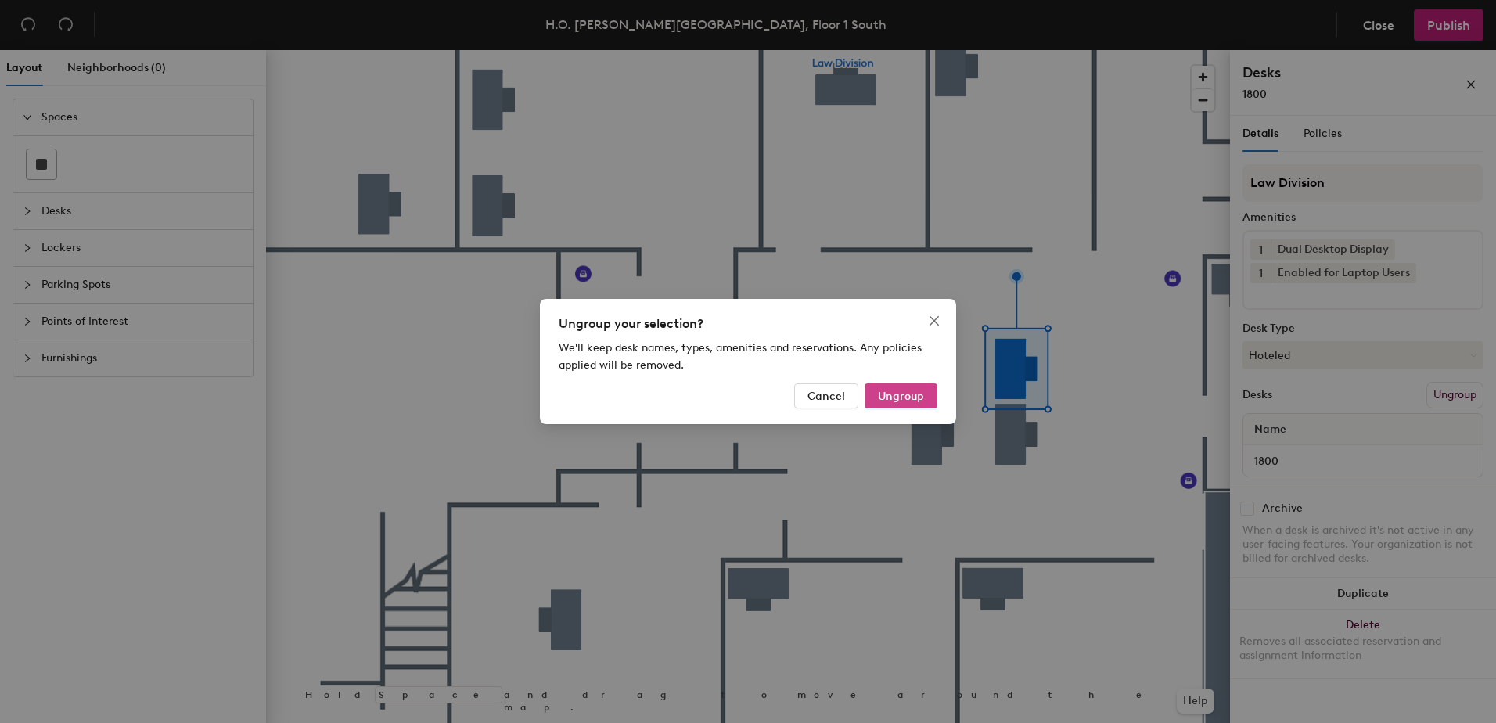
click at [921, 391] on span "Ungroup" at bounding box center [901, 396] width 46 height 13
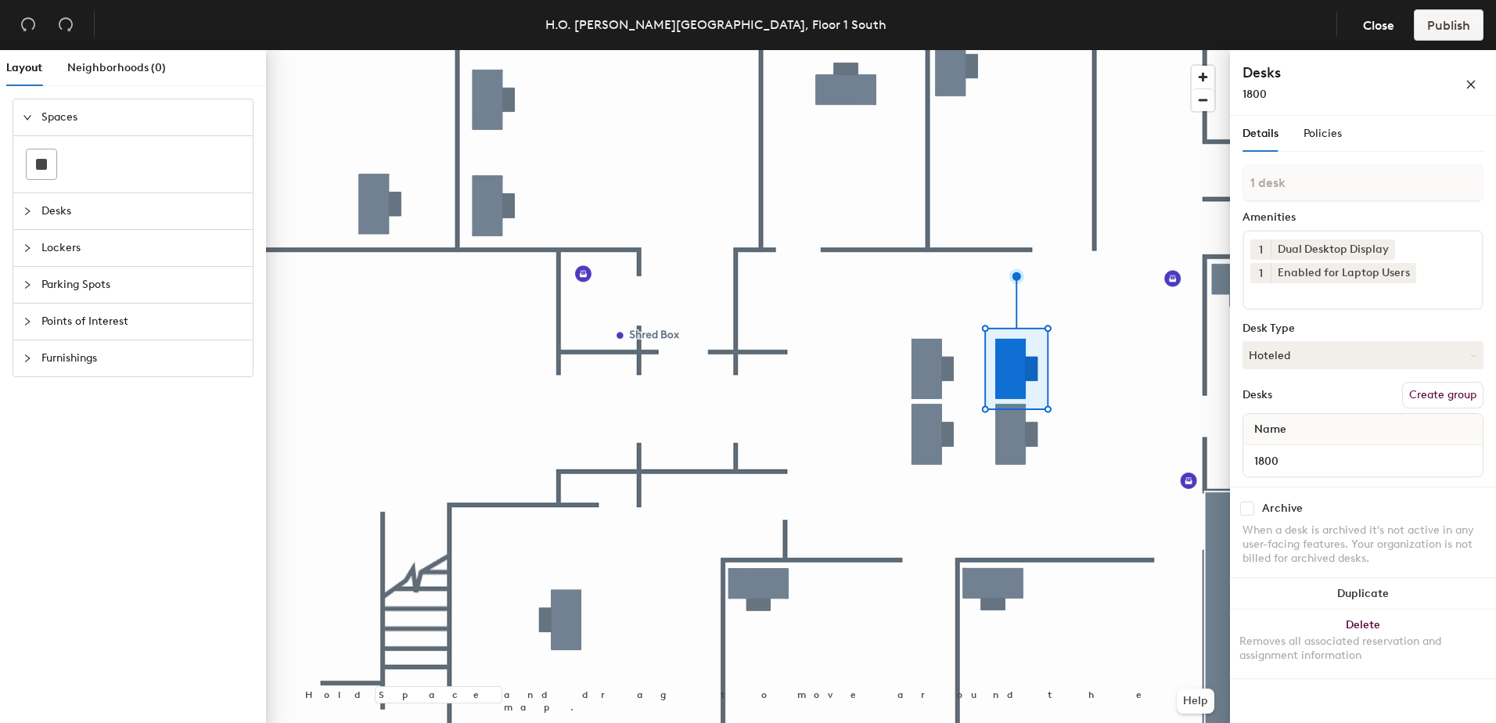
click at [1440, 400] on button "Create group" at bounding box center [1442, 395] width 81 height 27
click at [1373, 29] on span "Close" at bounding box center [1378, 25] width 31 height 15
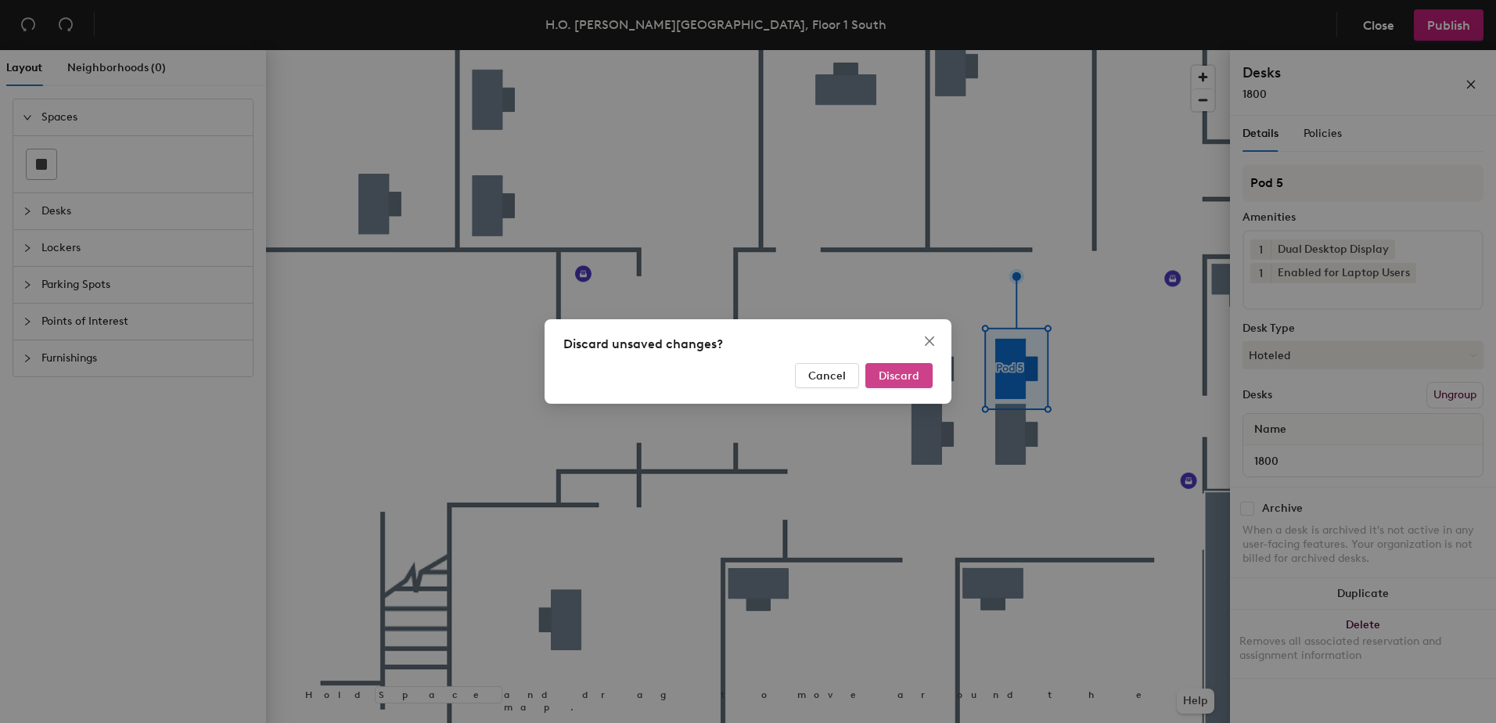
click at [908, 375] on span "Discard" at bounding box center [898, 375] width 41 height 13
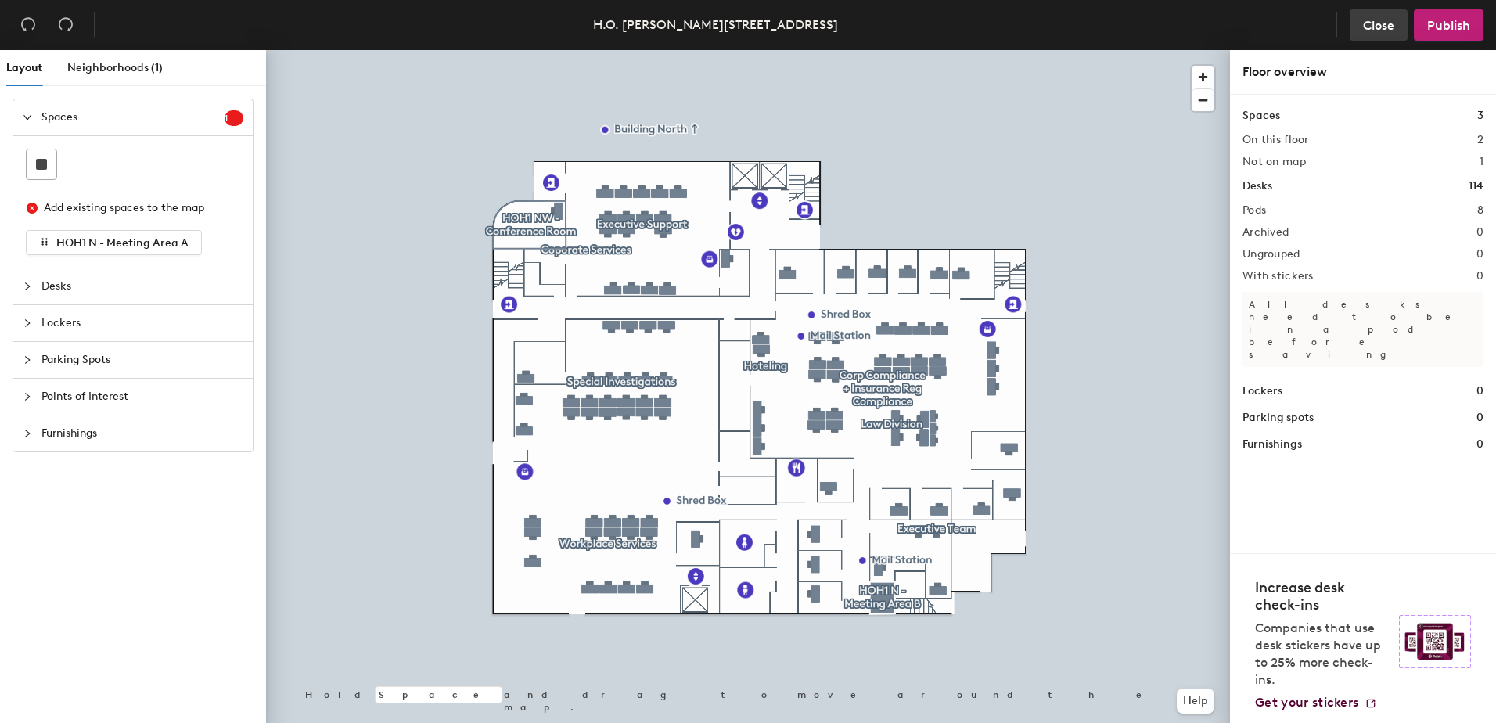
click at [1359, 33] on button "Close" at bounding box center [1378, 24] width 58 height 31
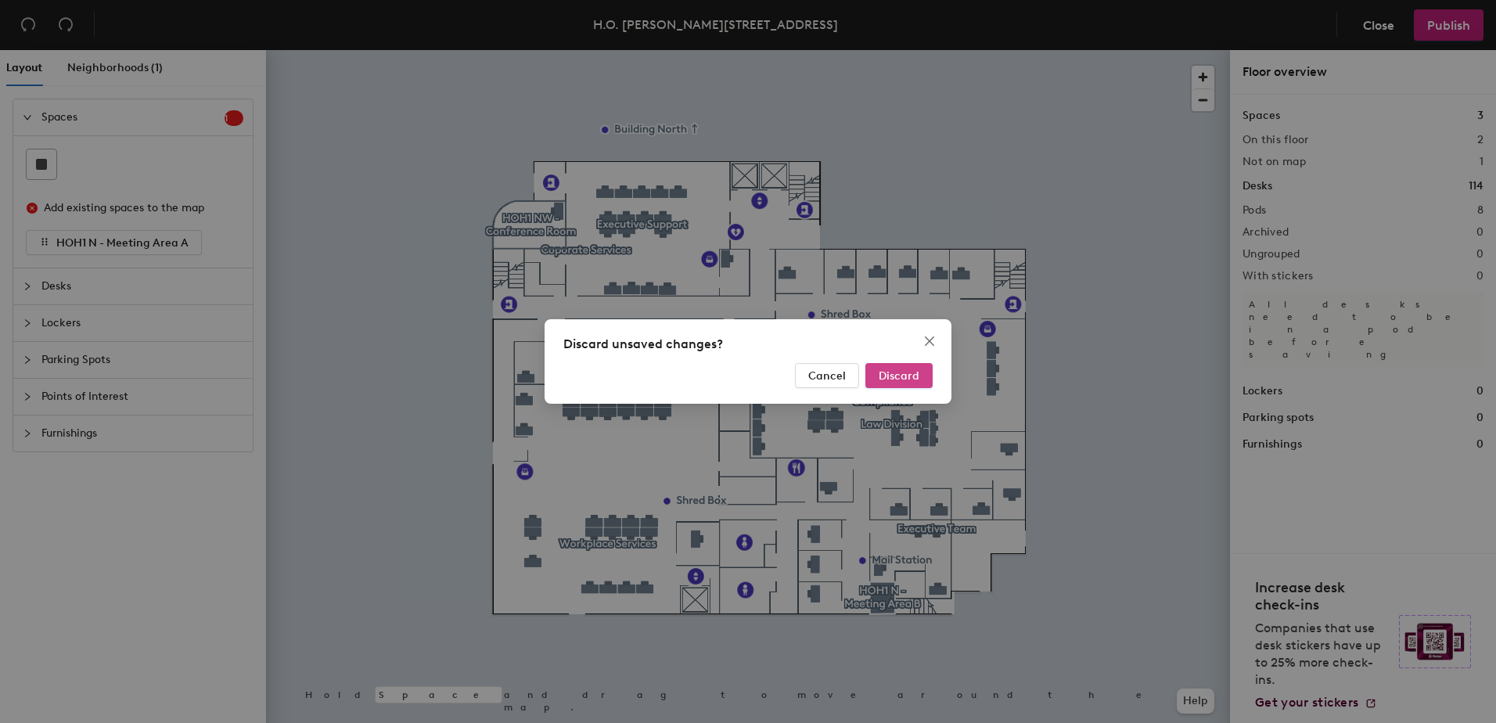
click at [897, 382] on button "Discard" at bounding box center [898, 375] width 67 height 25
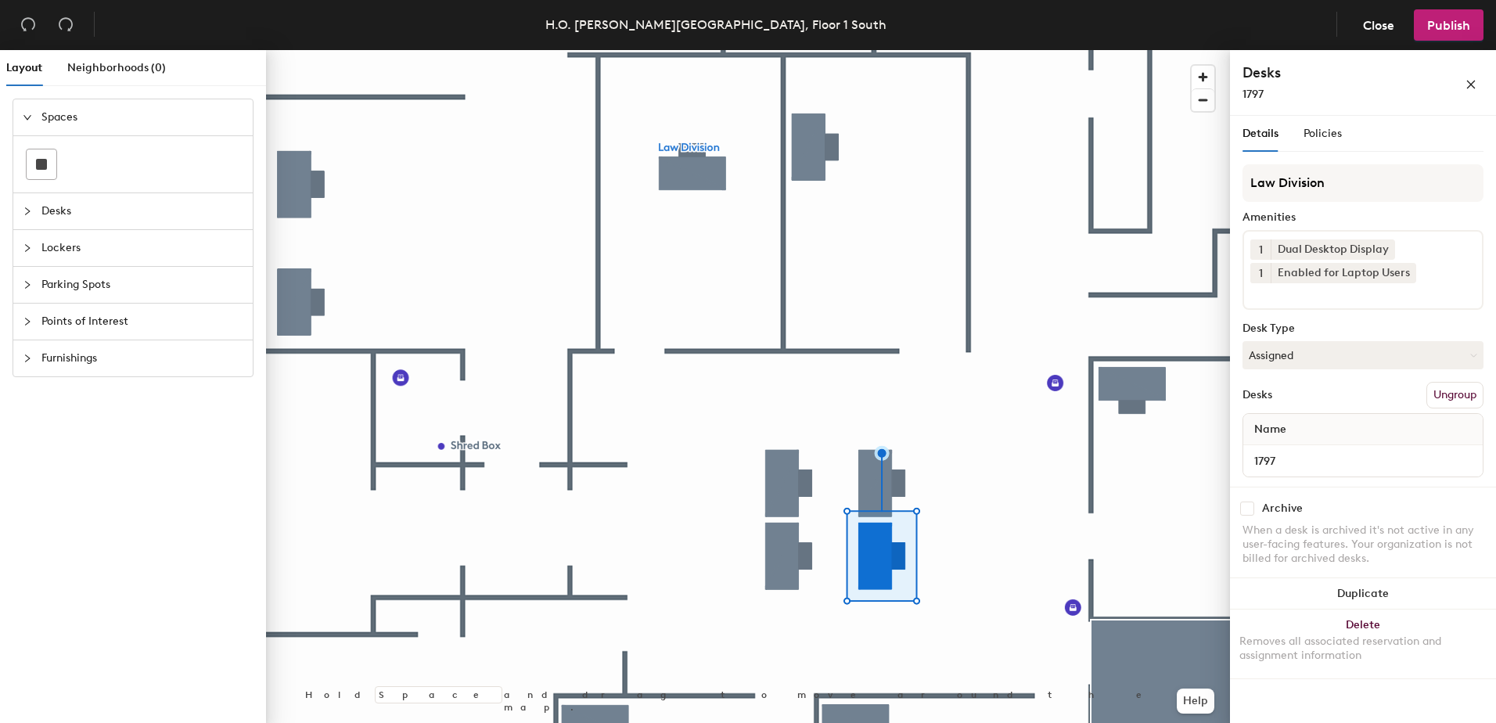
click at [869, 50] on div at bounding box center [748, 50] width 964 height 0
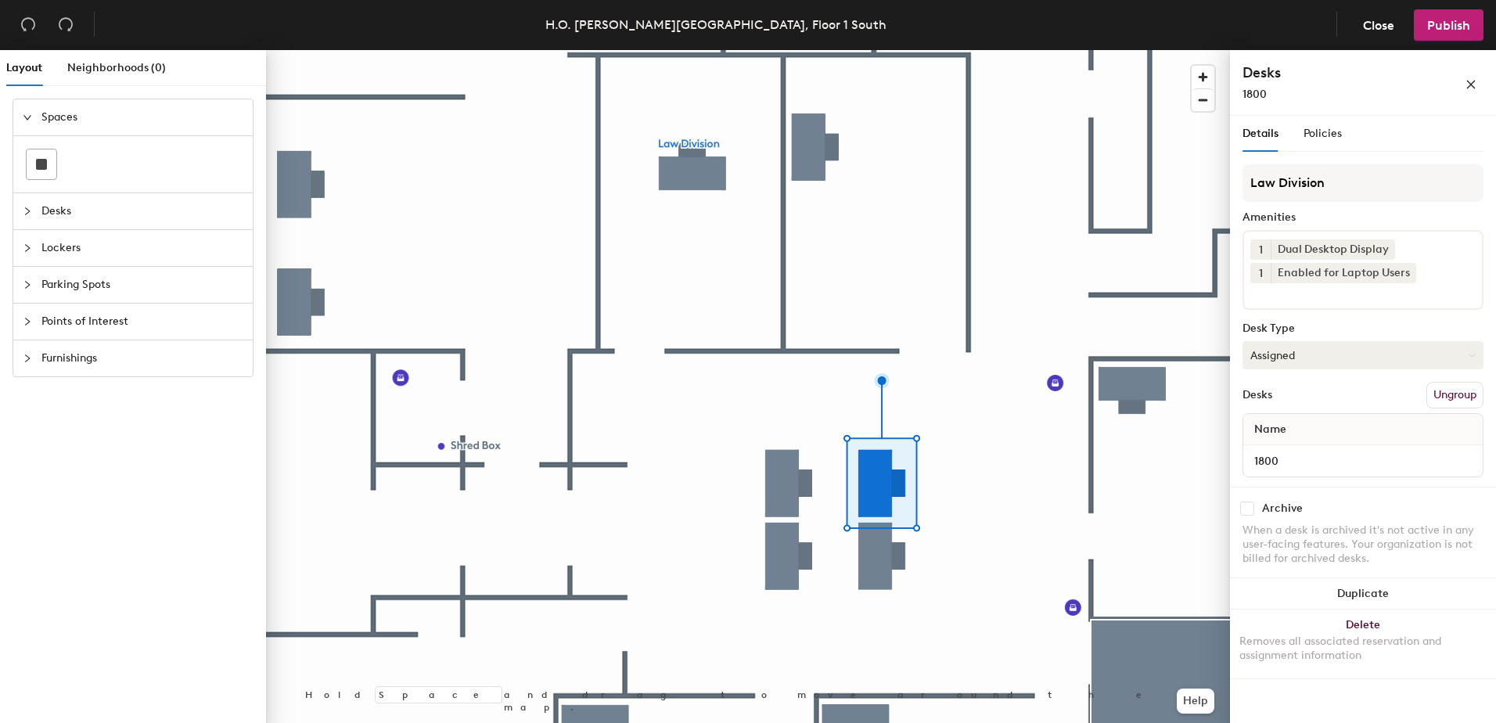
drag, startPoint x: 1386, startPoint y: 350, endPoint x: 1363, endPoint y: 365, distance: 27.1
click at [1365, 365] on button "Assigned" at bounding box center [1362, 355] width 241 height 28
click at [1337, 453] on div "Hoteled" at bounding box center [1321, 450] width 156 height 23
click at [1451, 390] on button "Ungroup" at bounding box center [1454, 395] width 57 height 27
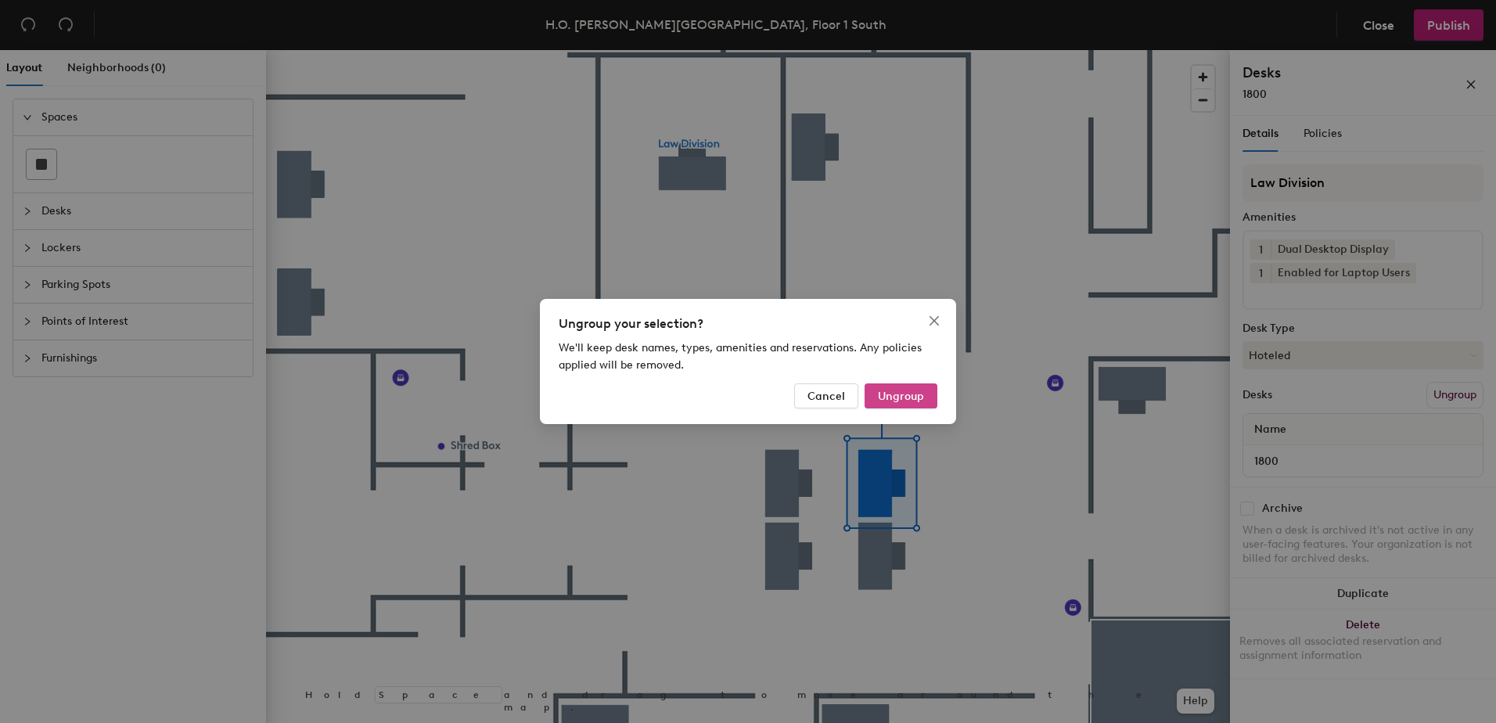
click at [903, 393] on span "Ungroup" at bounding box center [901, 396] width 46 height 13
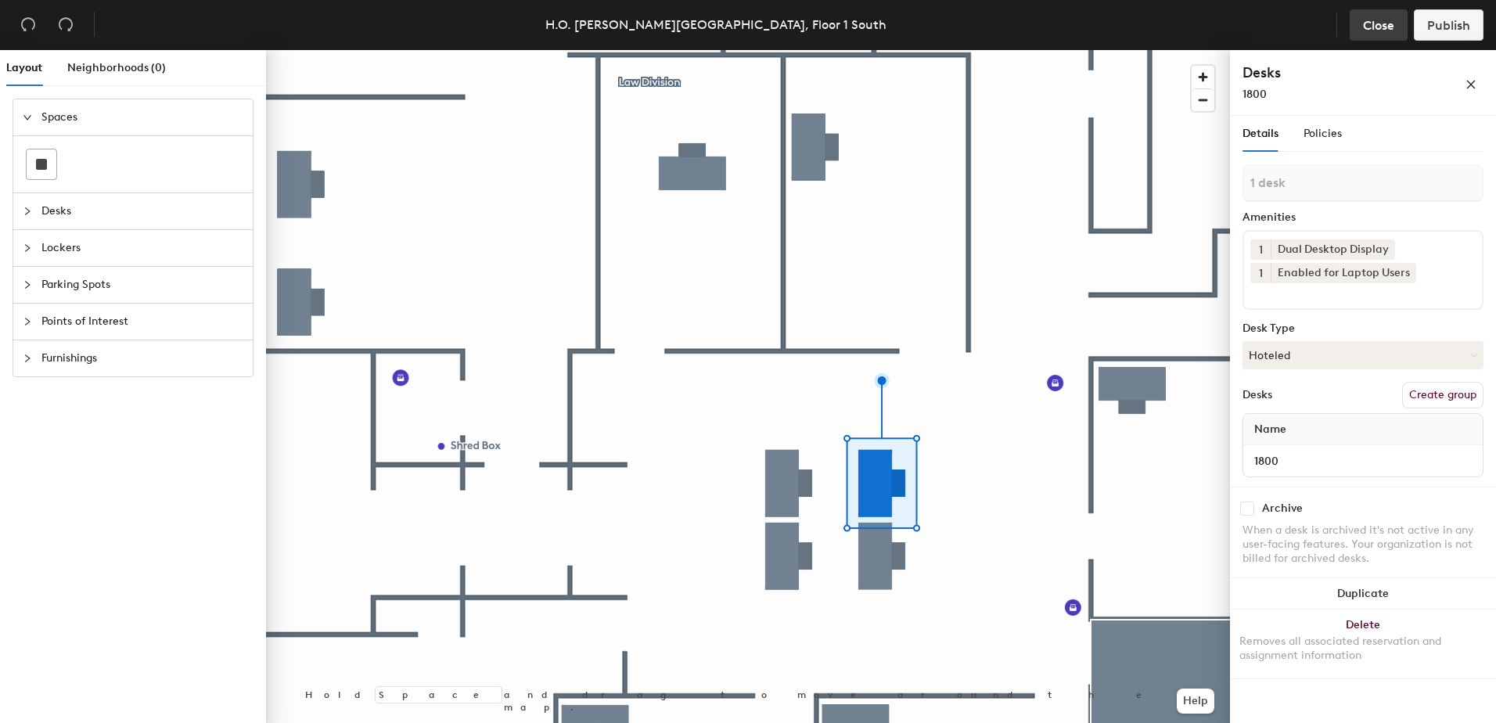
click at [1385, 27] on span "Close" at bounding box center [1378, 25] width 31 height 15
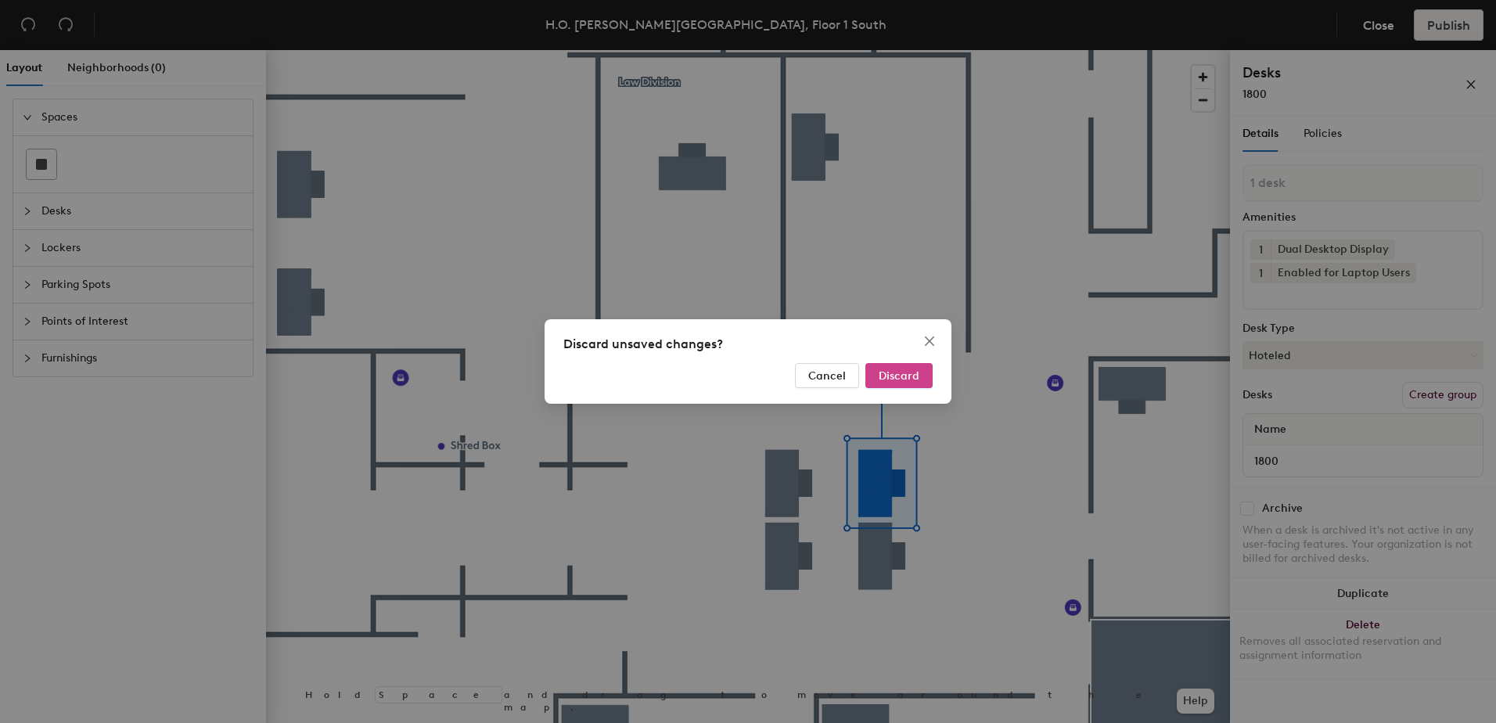
click at [902, 383] on button "Discard" at bounding box center [898, 375] width 67 height 25
